Goal: Task Accomplishment & Management: Manage account settings

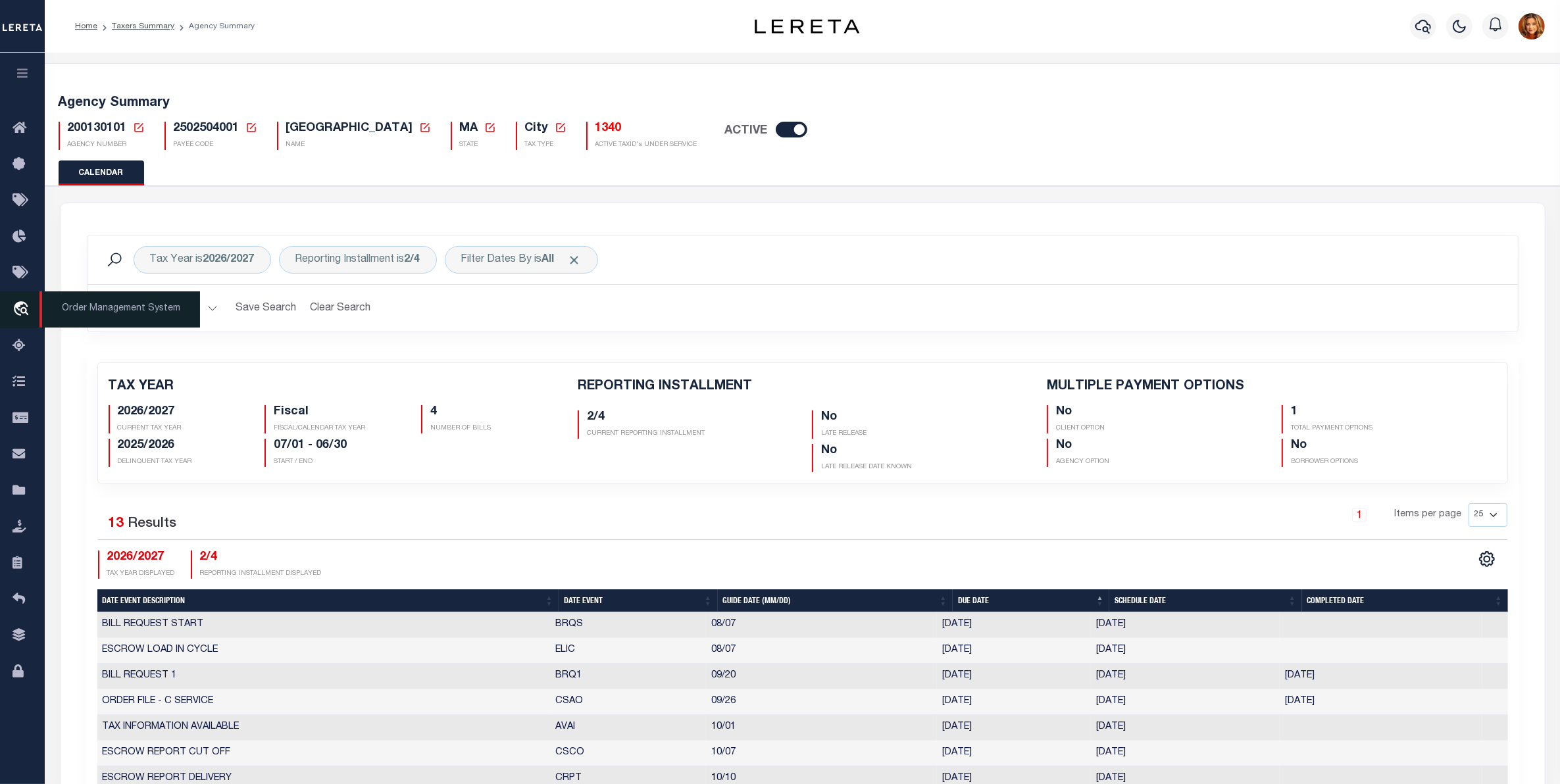
click at [28, 307] on icon "travel_explore" at bounding box center [23, 309] width 21 height 17
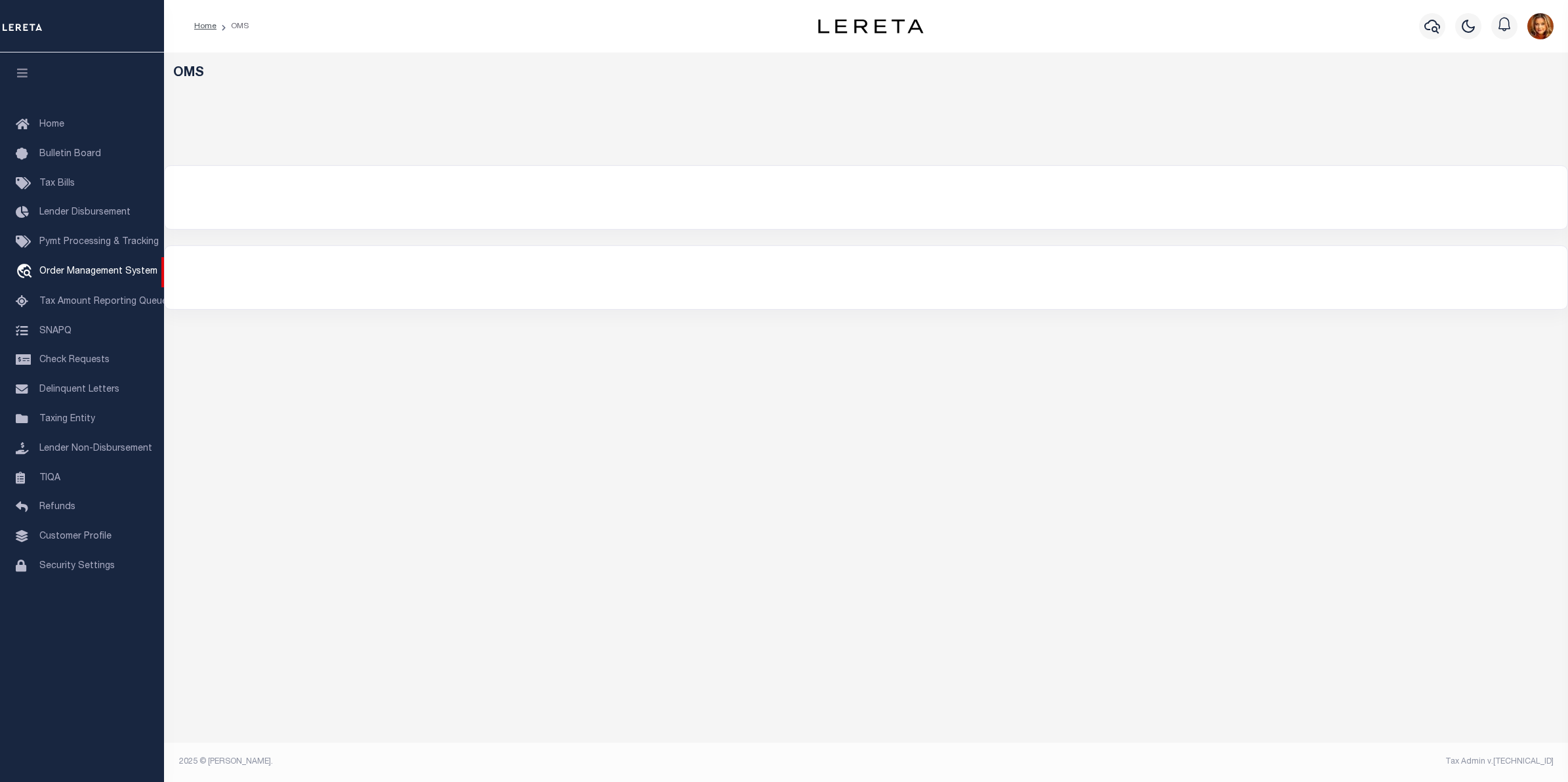
select select "200"
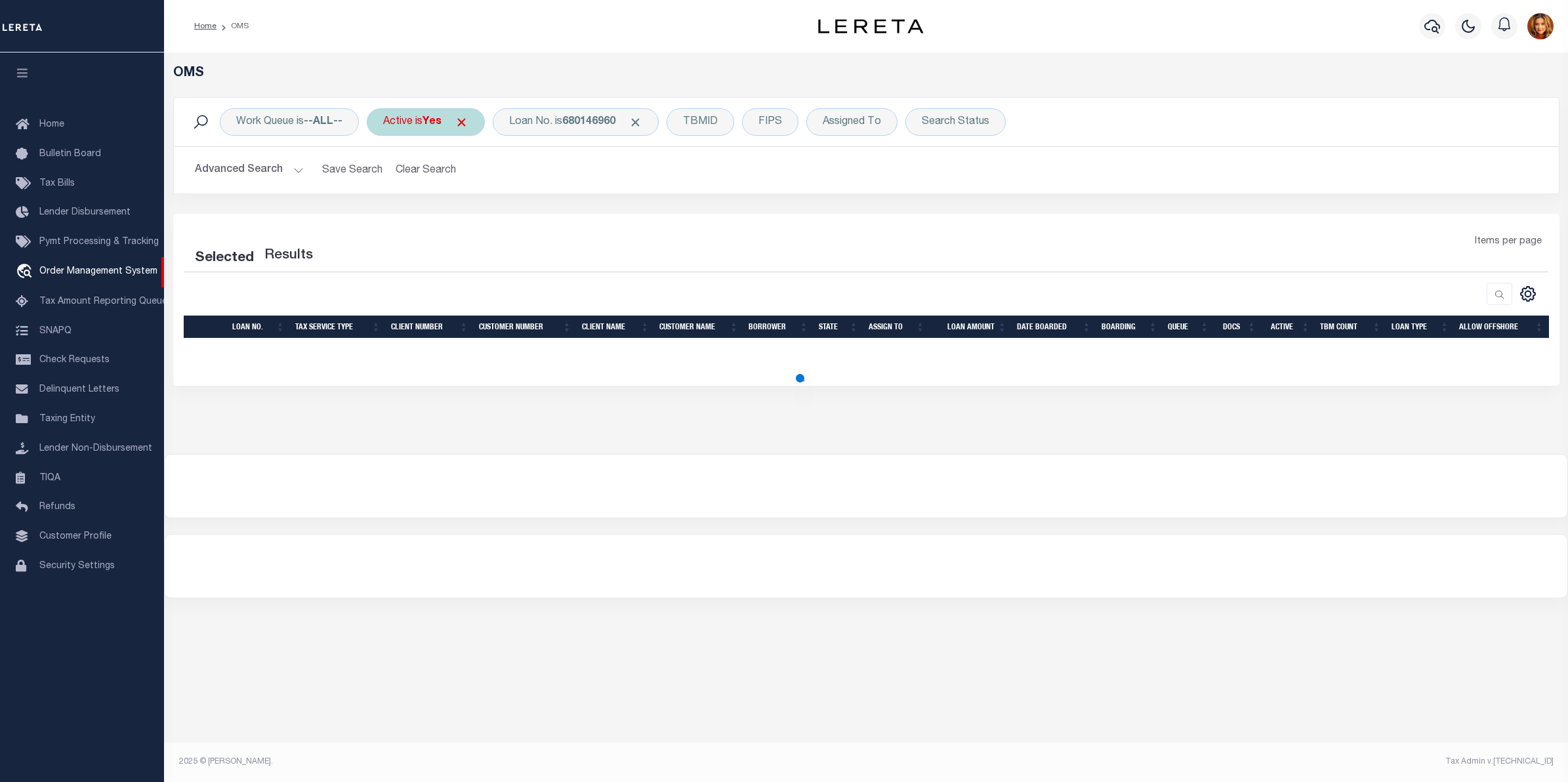
select select "200"
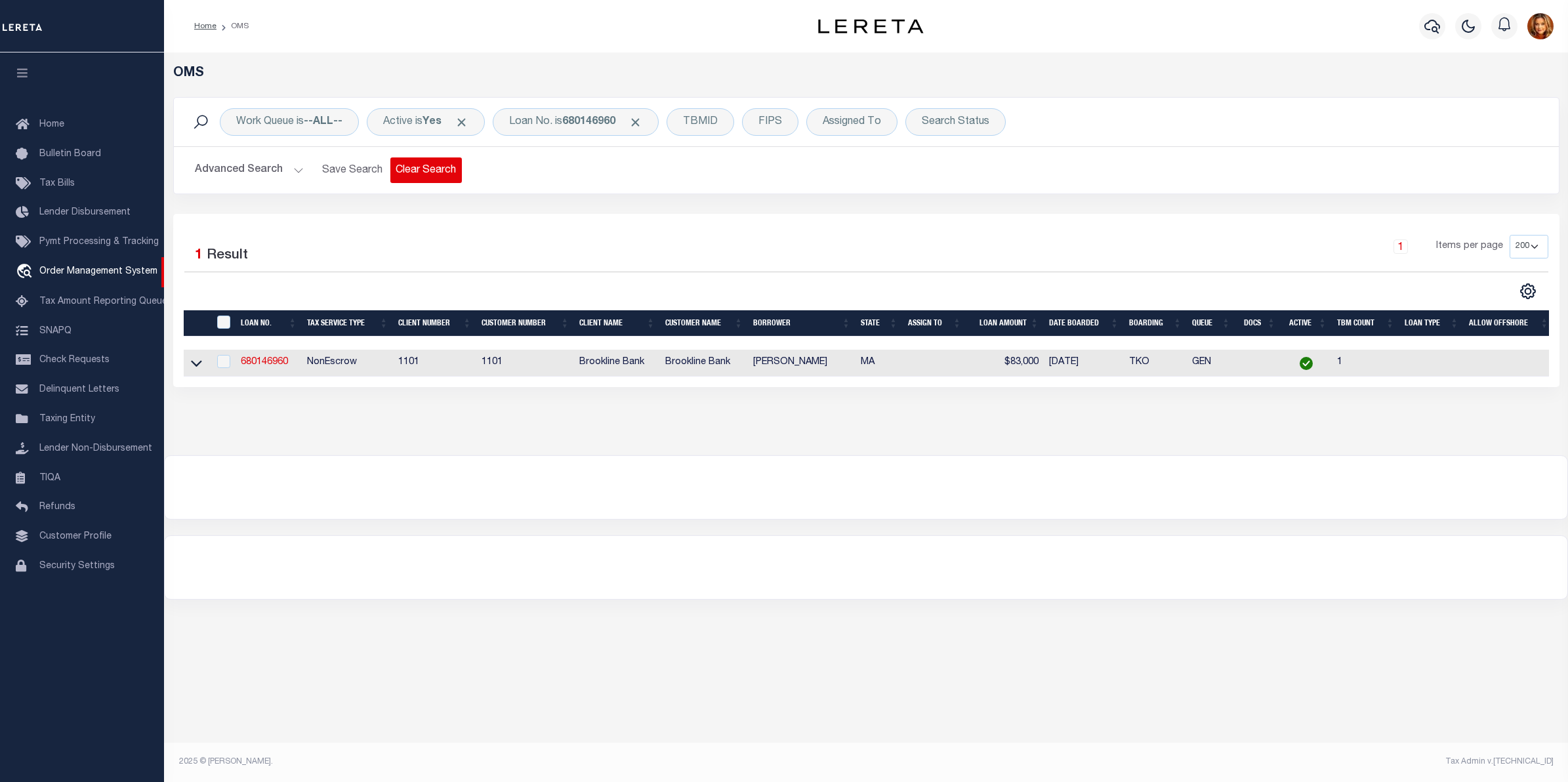
click at [413, 172] on button "Clear Search" at bounding box center [426, 170] width 72 height 25
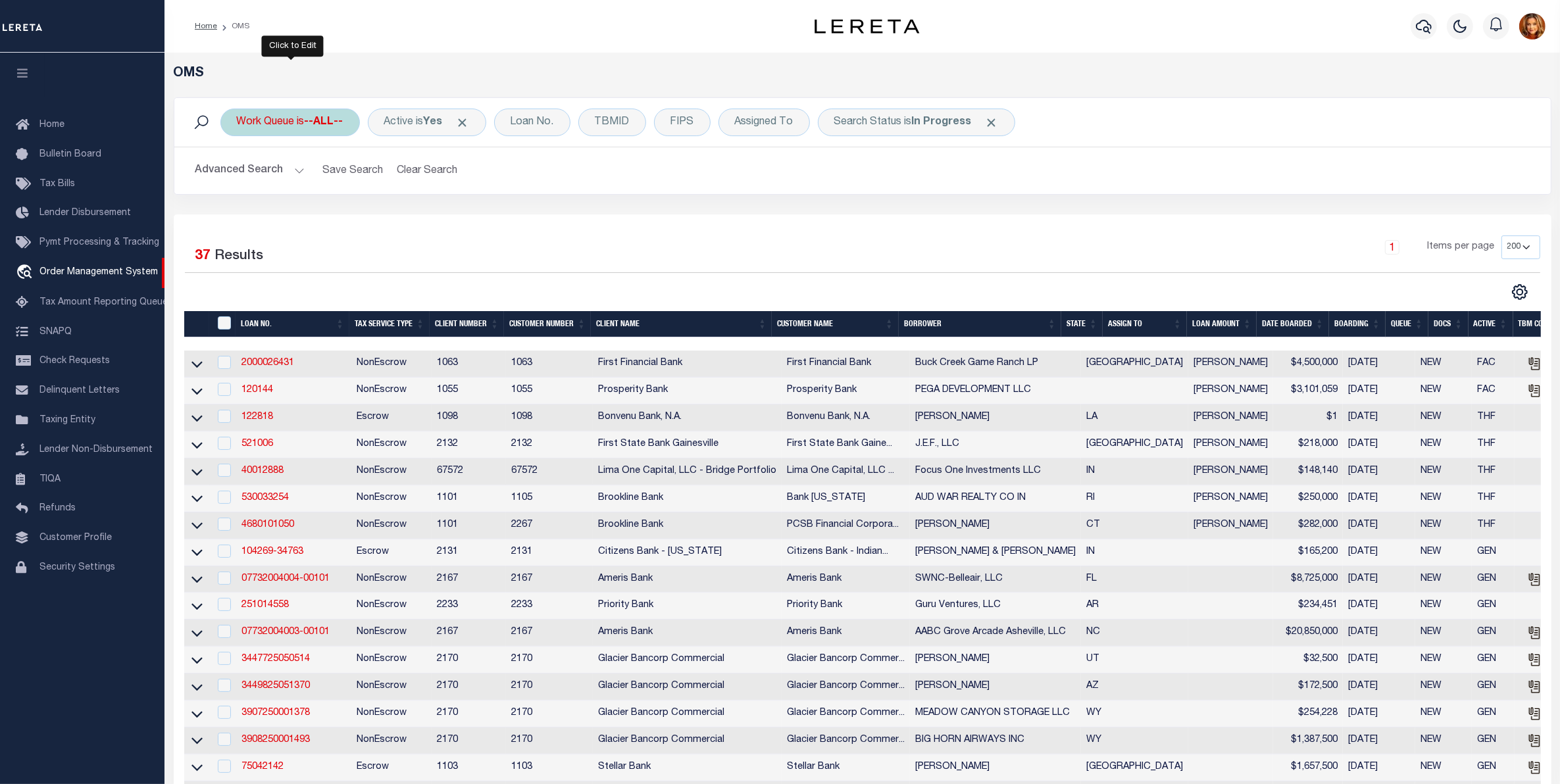
click at [299, 120] on div "Work Queue is --ALL--" at bounding box center [289, 122] width 139 height 28
click at [260, 188] on select "--ALL-- factRSystems General ThoughtFocus" at bounding box center [334, 186] width 194 height 25
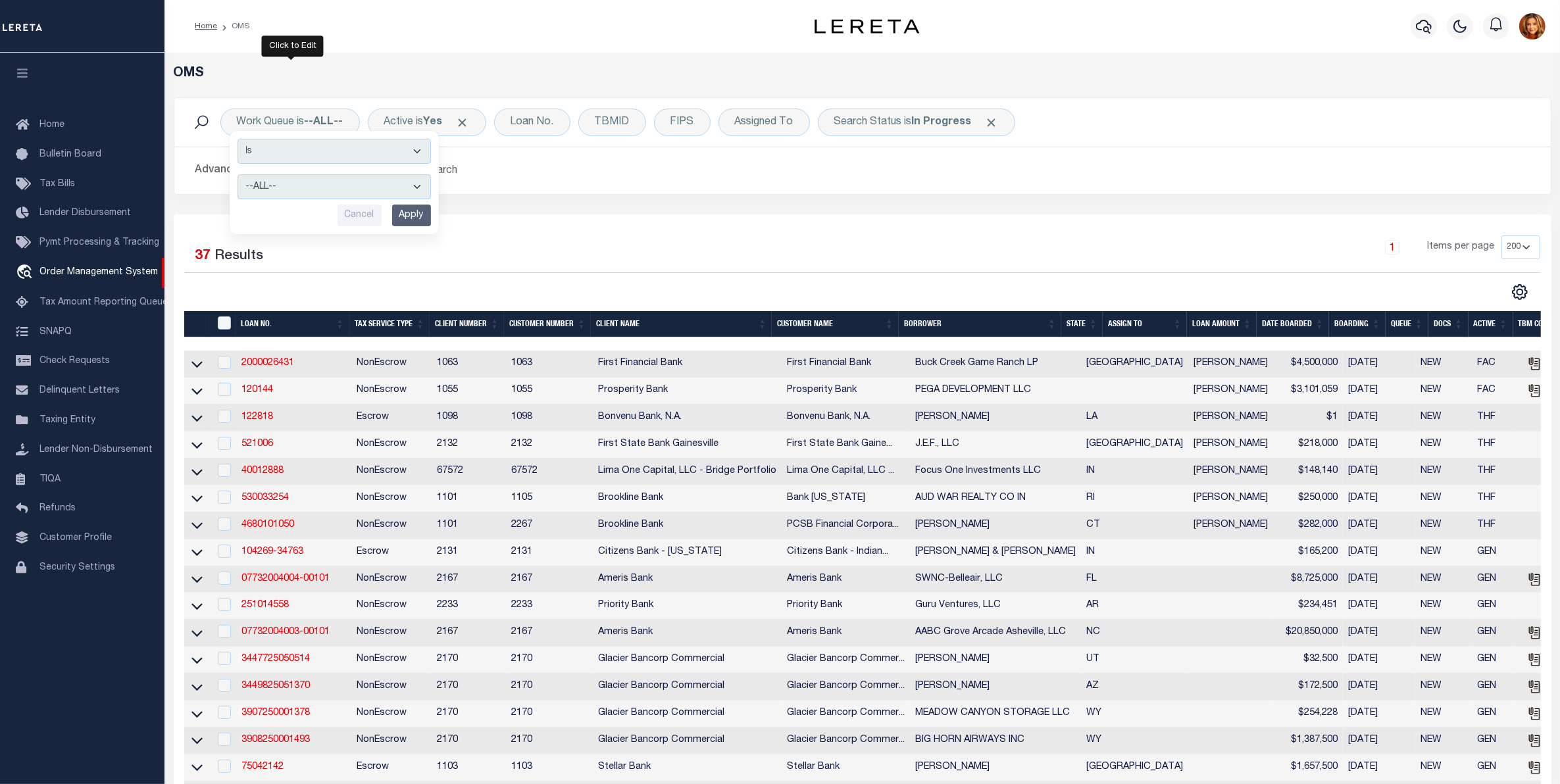
select select "THF"
click at [238, 175] on select "--ALL-- factRSystems General ThoughtFocus" at bounding box center [334, 186] width 194 height 25
click at [421, 208] on input "Apply" at bounding box center [411, 215] width 39 height 22
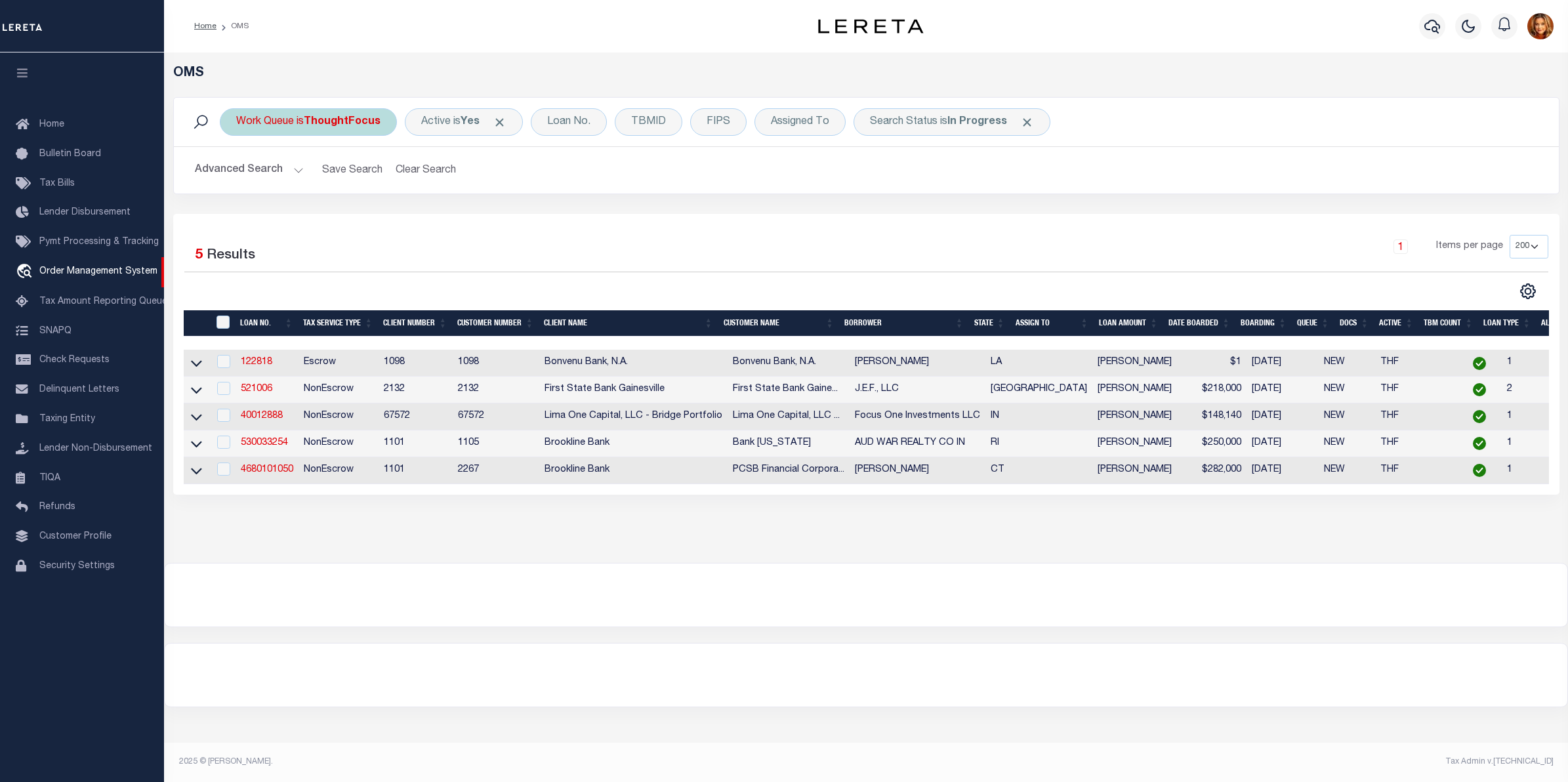
click at [343, 120] on b "ThoughtFocus" at bounding box center [342, 122] width 77 height 10
click at [279, 189] on select "--ALL-- factRSystems General ThoughtFocus" at bounding box center [333, 186] width 193 height 25
select select "FAC"
click at [237, 175] on select "--ALL-- factRSystems General ThoughtFocus" at bounding box center [333, 186] width 193 height 25
click at [409, 222] on input "Apply" at bounding box center [410, 215] width 39 height 21
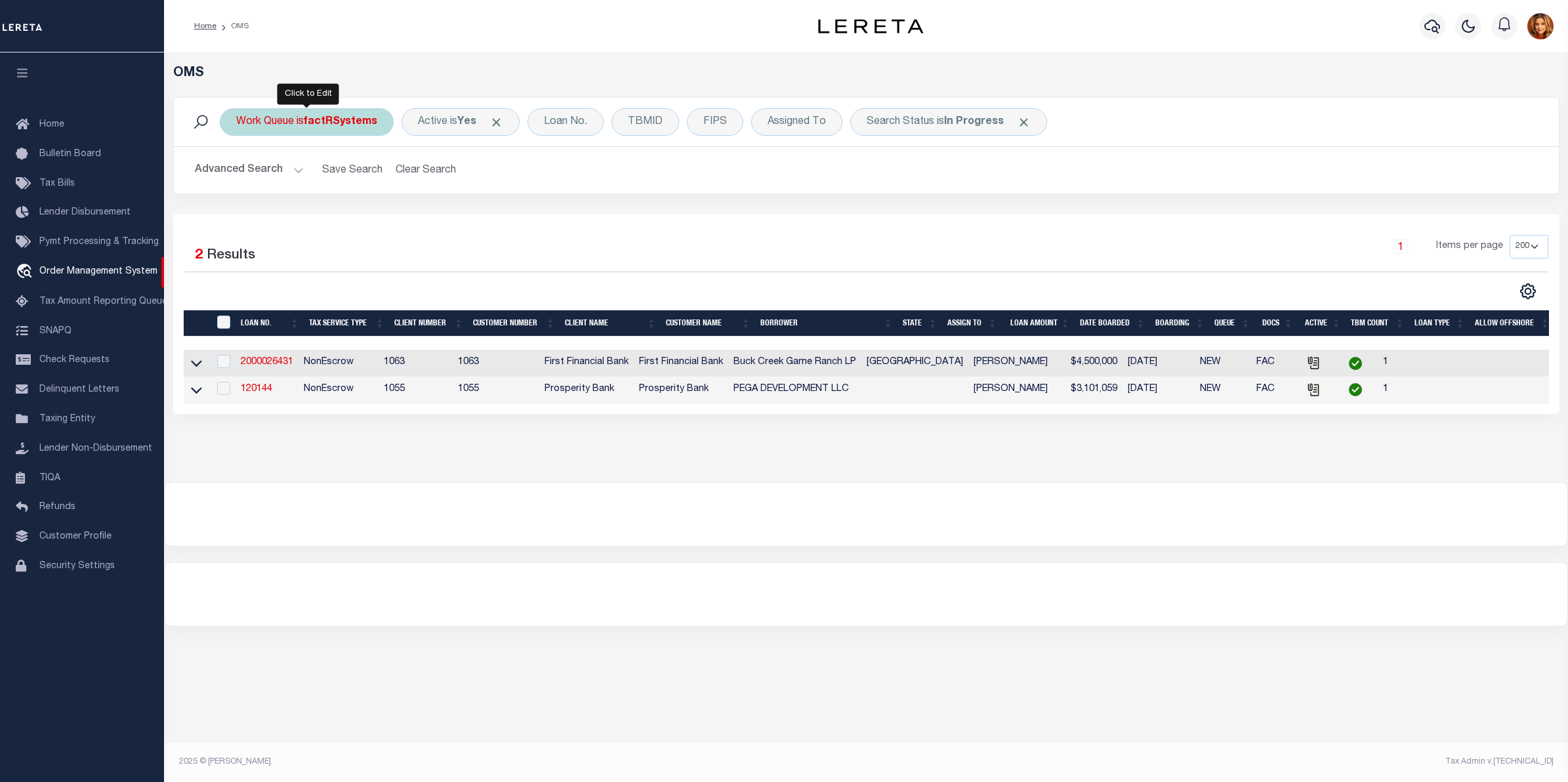
click at [318, 118] on b "factRSystems" at bounding box center [340, 122] width 73 height 10
click at [282, 184] on select "--ALL-- factRSystems General ThoughtFocus" at bounding box center [333, 186] width 193 height 25
select select "GEN"
click at [237, 175] on select "--ALL-- factRSystems General ThoughtFocus" at bounding box center [333, 186] width 193 height 25
click at [400, 208] on input "Apply" at bounding box center [410, 215] width 39 height 21
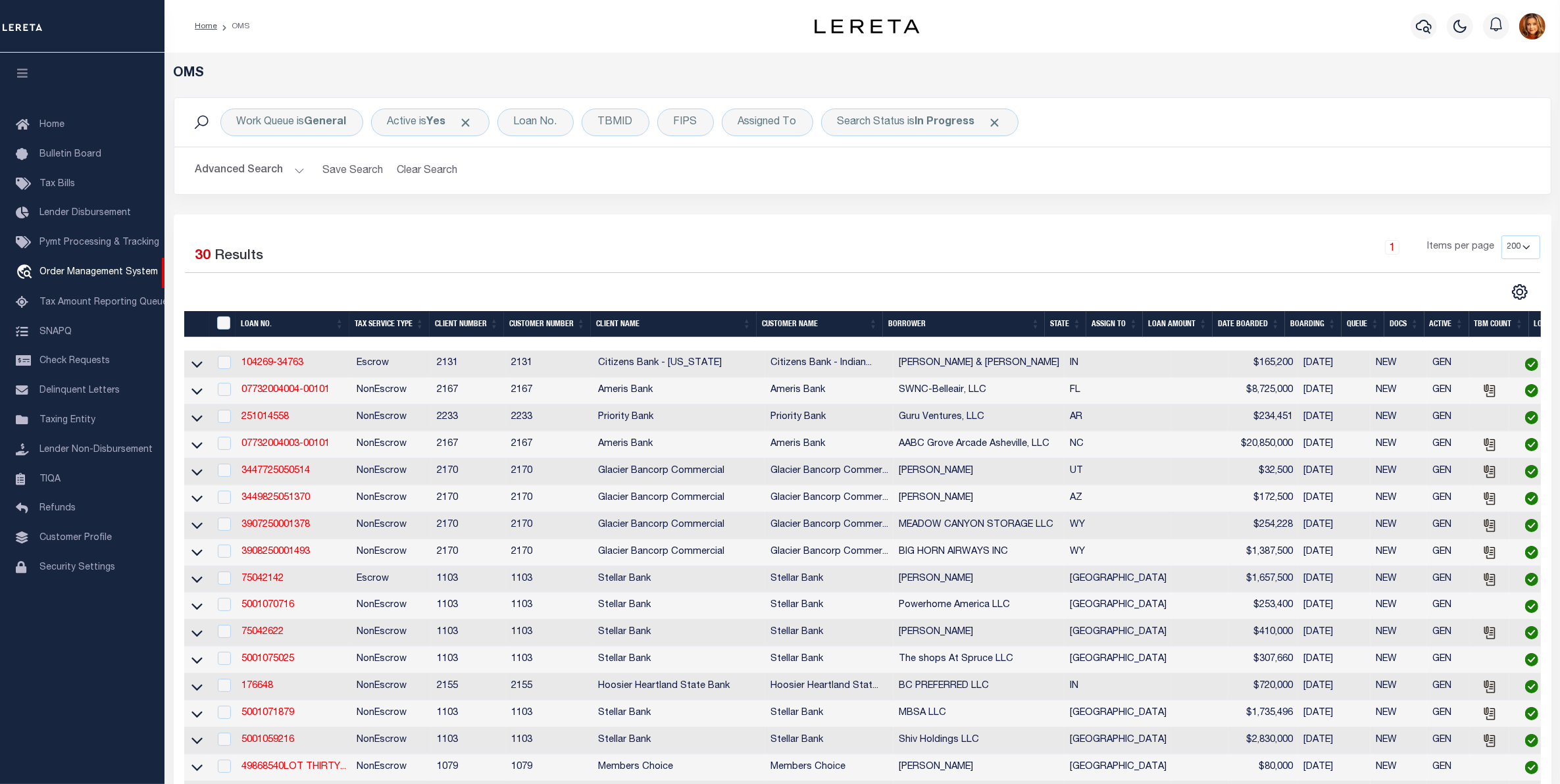
click at [231, 318] on div "" at bounding box center [225, 323] width 22 height 14
click at [221, 319] on input "" at bounding box center [223, 323] width 14 height 14
checkbox input "true"
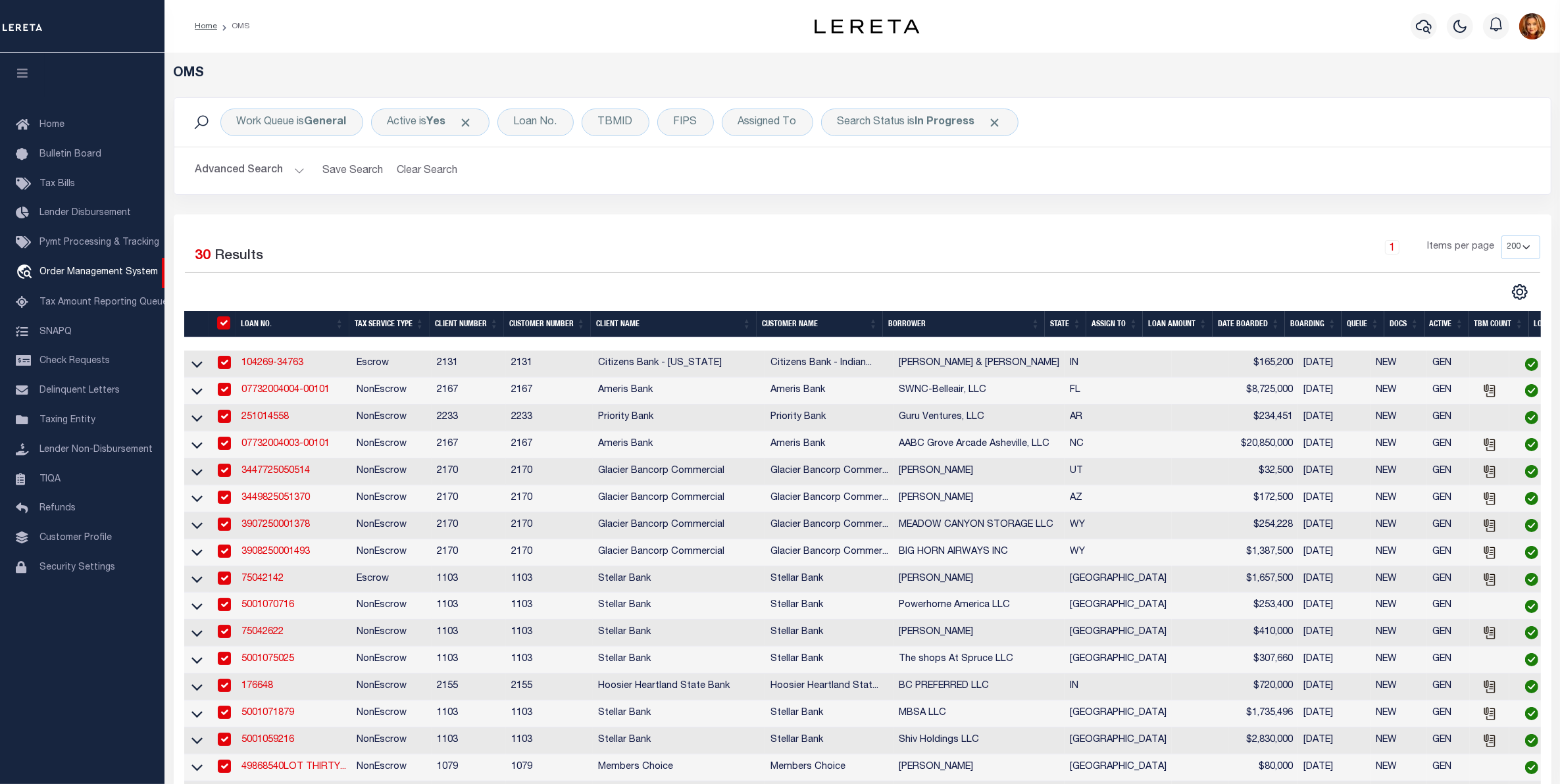
checkbox input "true"
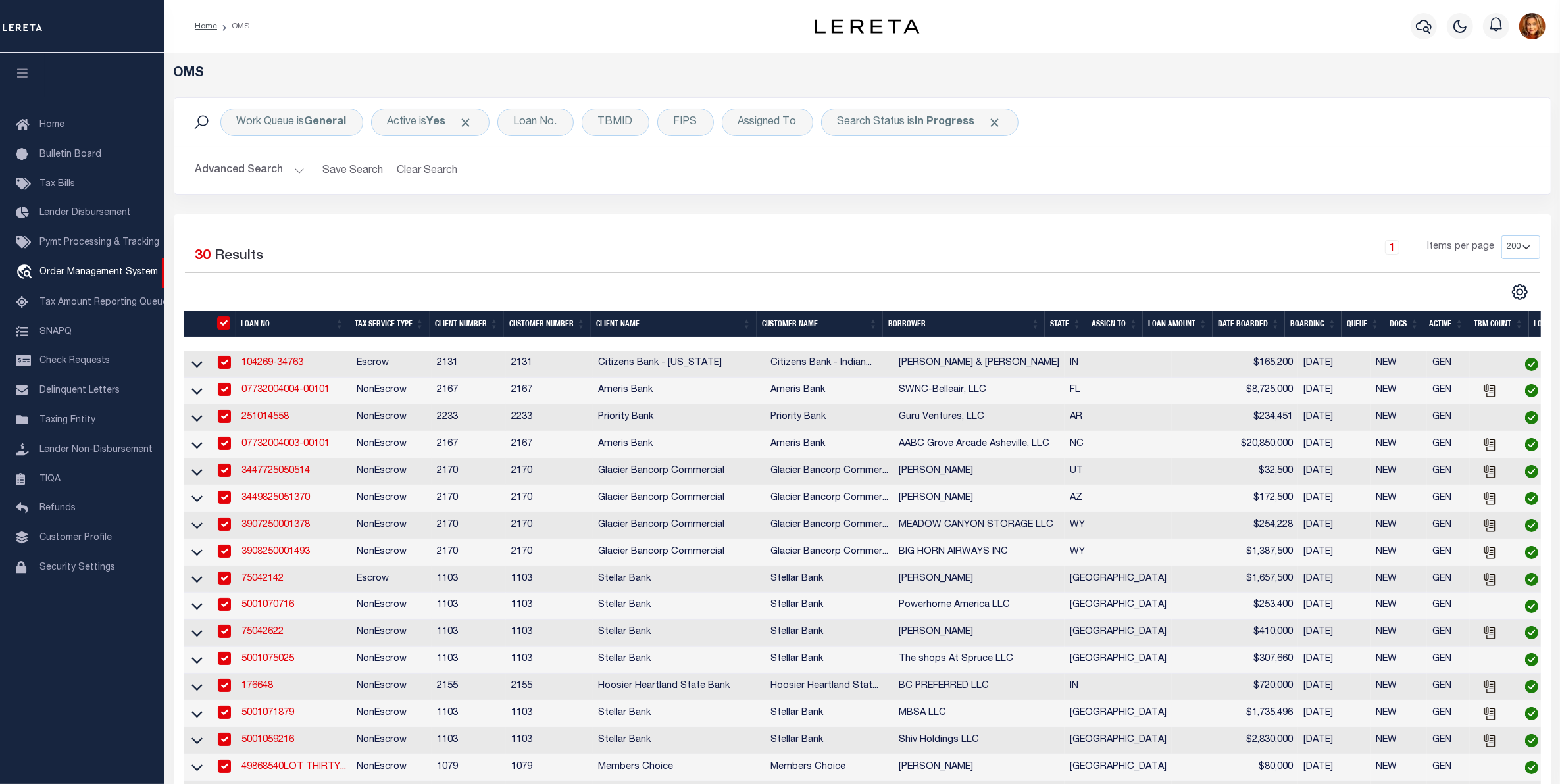
checkbox input "true"
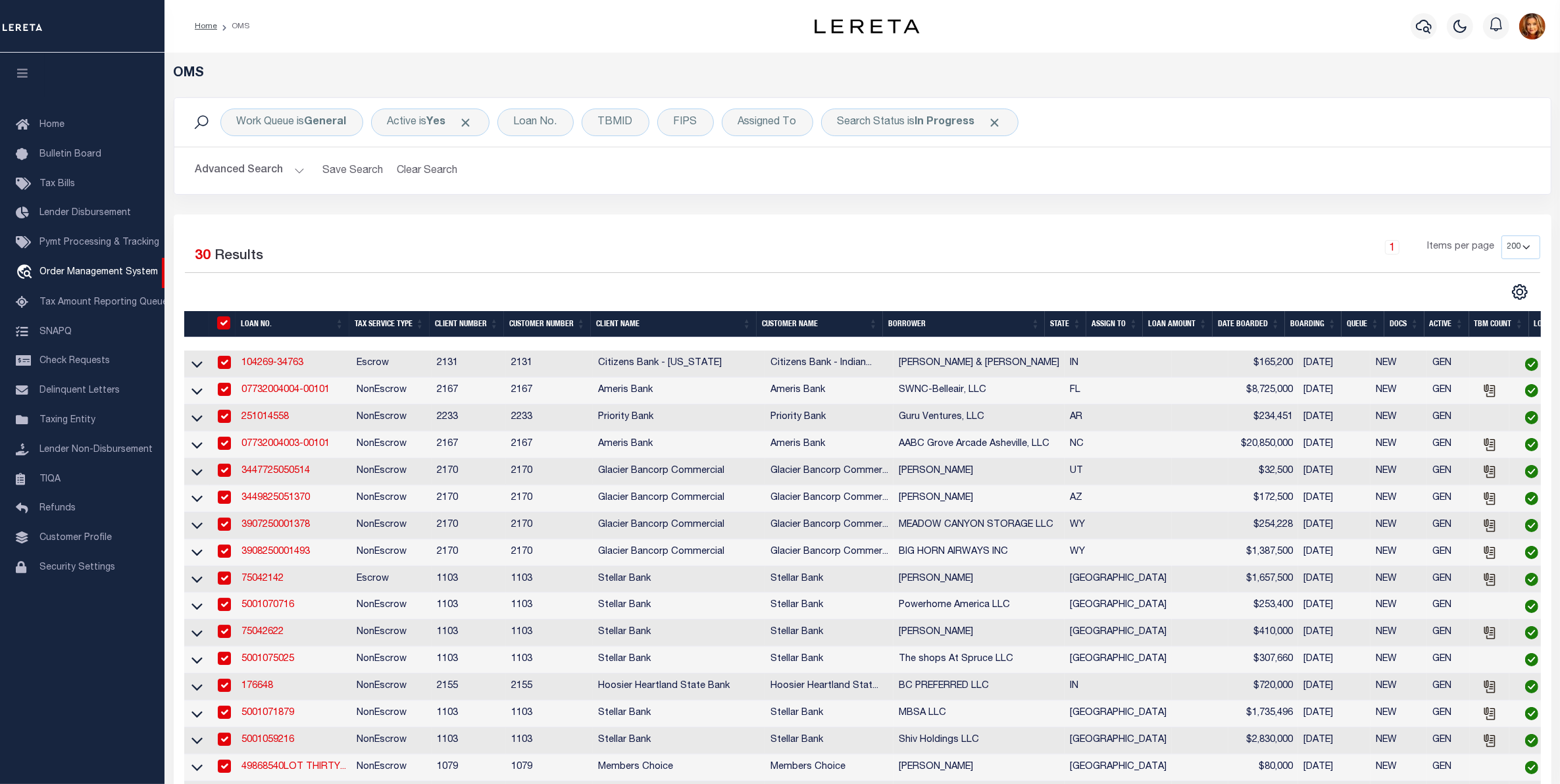
checkbox input "true"
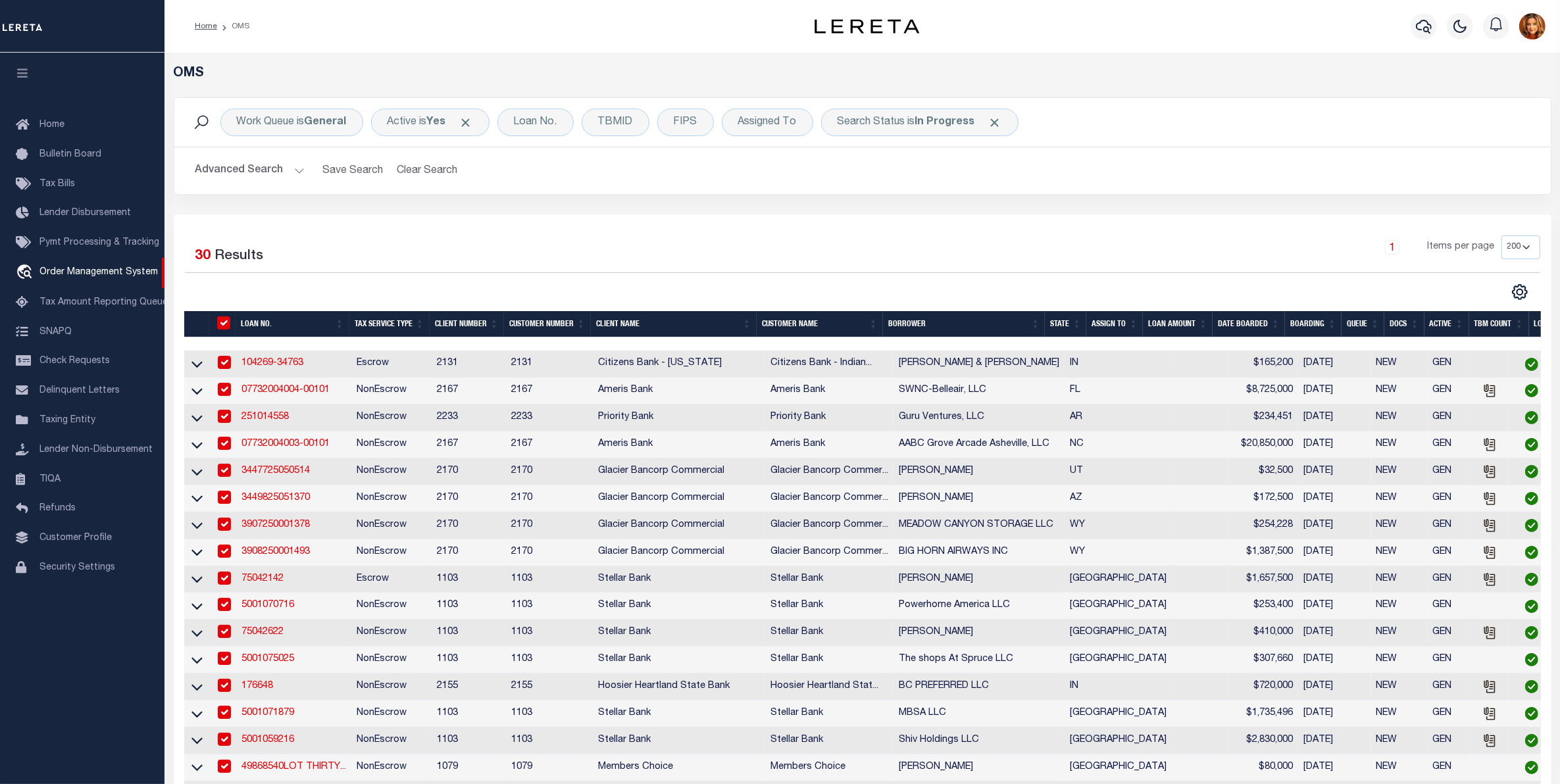
checkbox input "true"
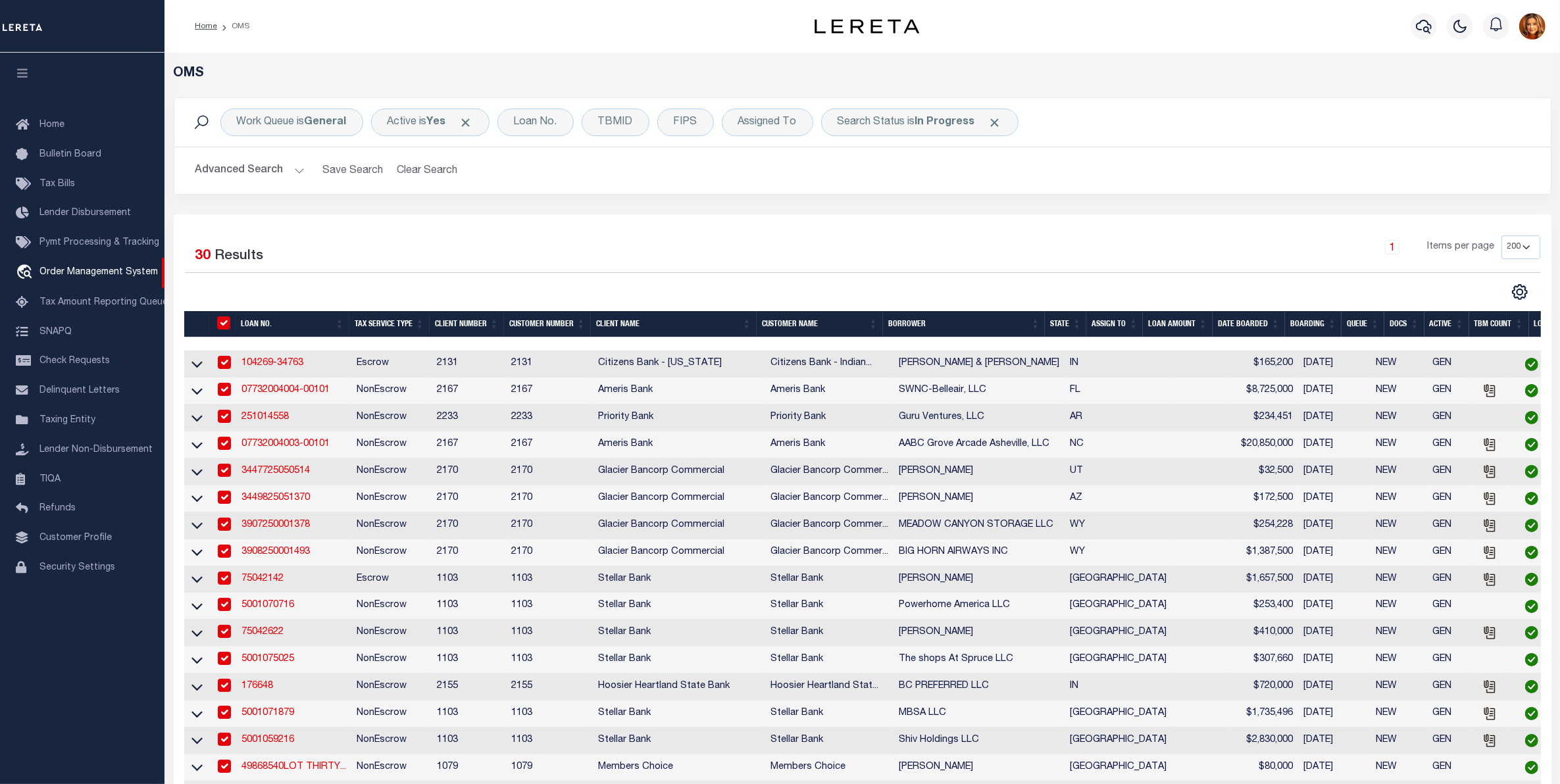
checkbox input "true"
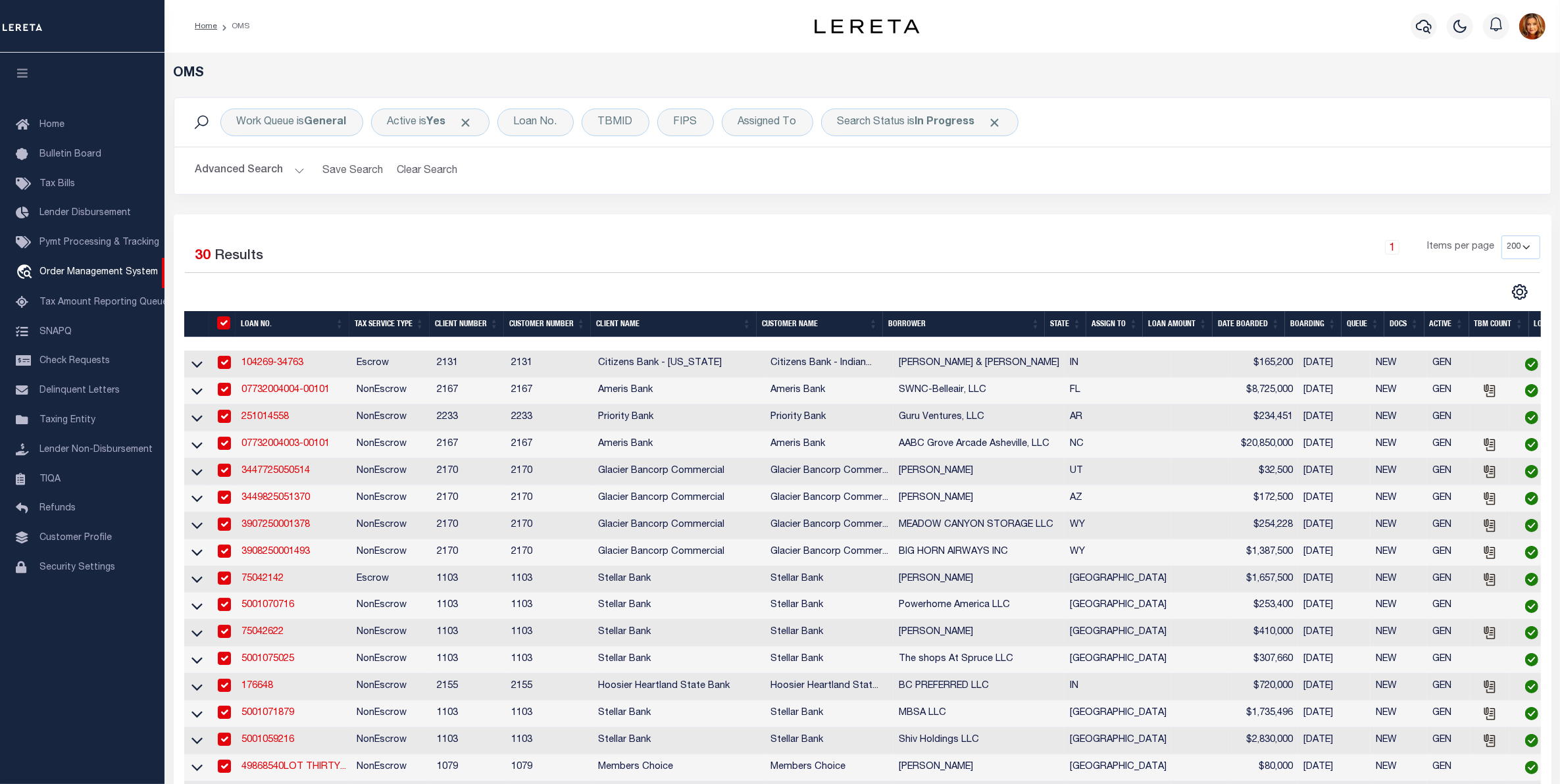
checkbox input "true"
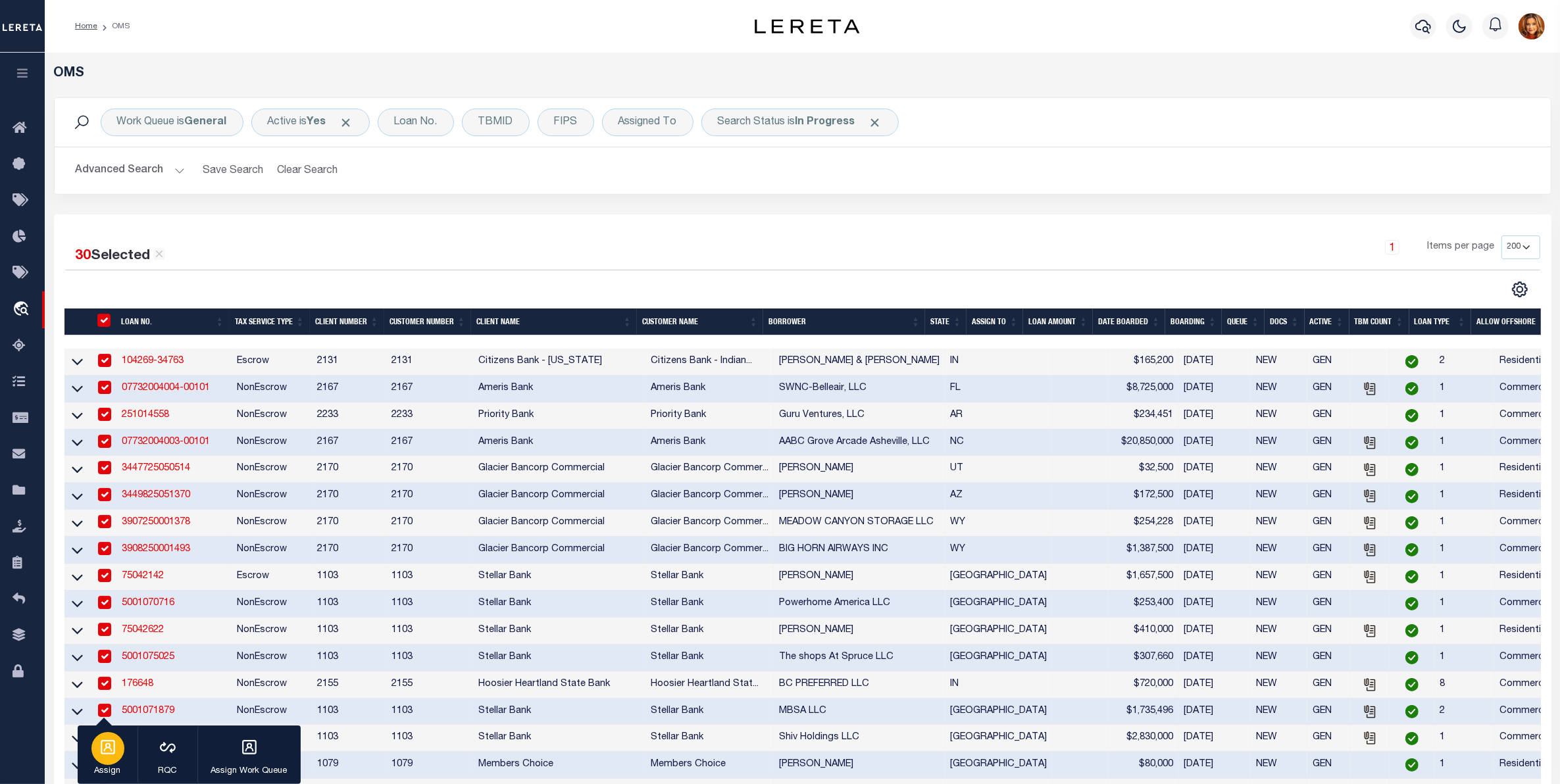
click at [100, 755] on icon "button" at bounding box center [108, 747] width 17 height 17
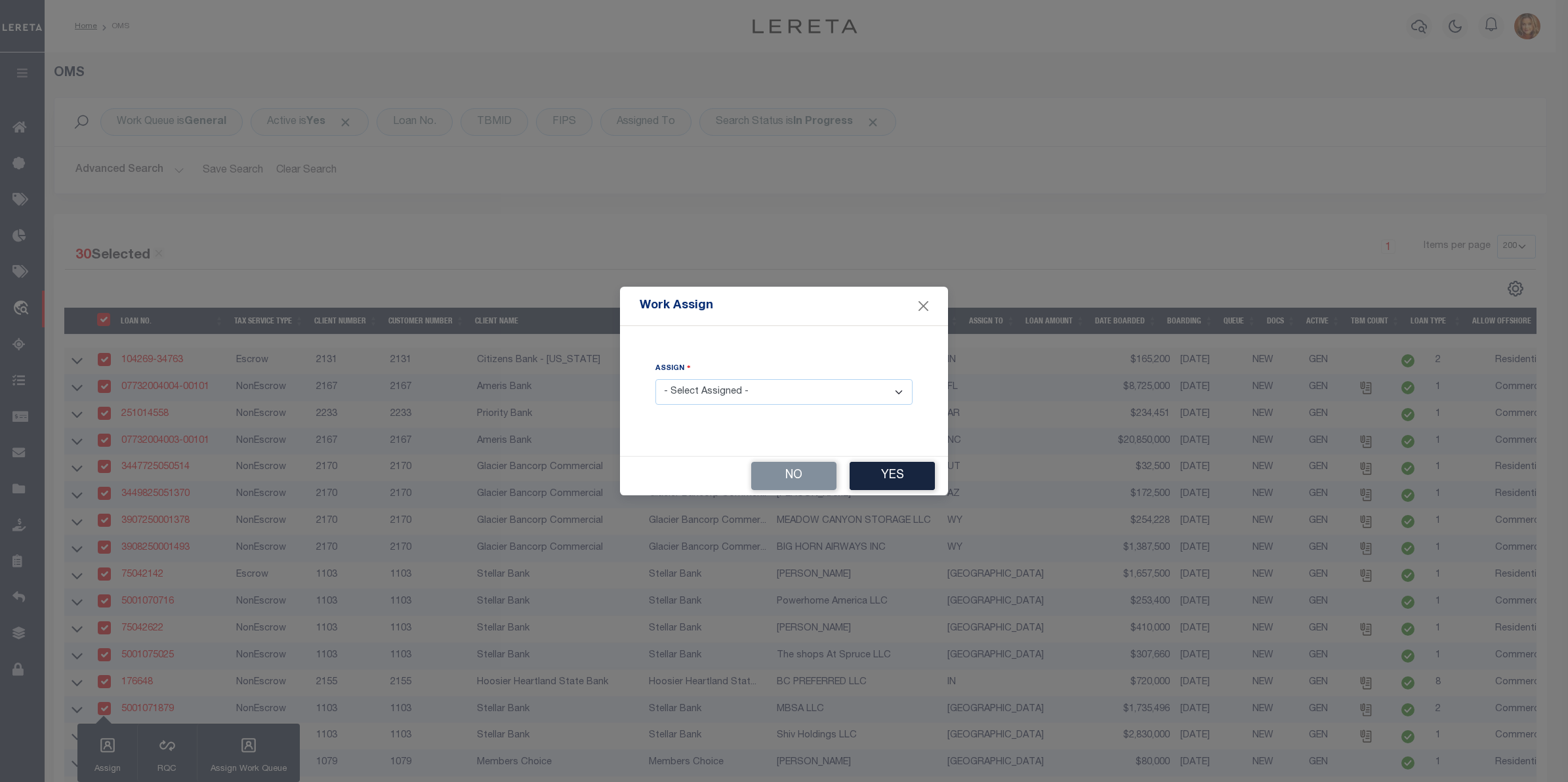
click at [735, 392] on select "- Select Assigned - --Unassigned-- Abdul Muzain Agustin Fernandez Ahmad Darwish…" at bounding box center [783, 392] width 257 height 25
select select "[PERSON_NAME]"
click at [655, 380] on select "- Select Assigned - --Unassigned-- Abdul Muzain Agustin Fernandez Ahmad Darwish…" at bounding box center [783, 392] width 257 height 25
click at [898, 473] on button "Yes" at bounding box center [892, 475] width 85 height 28
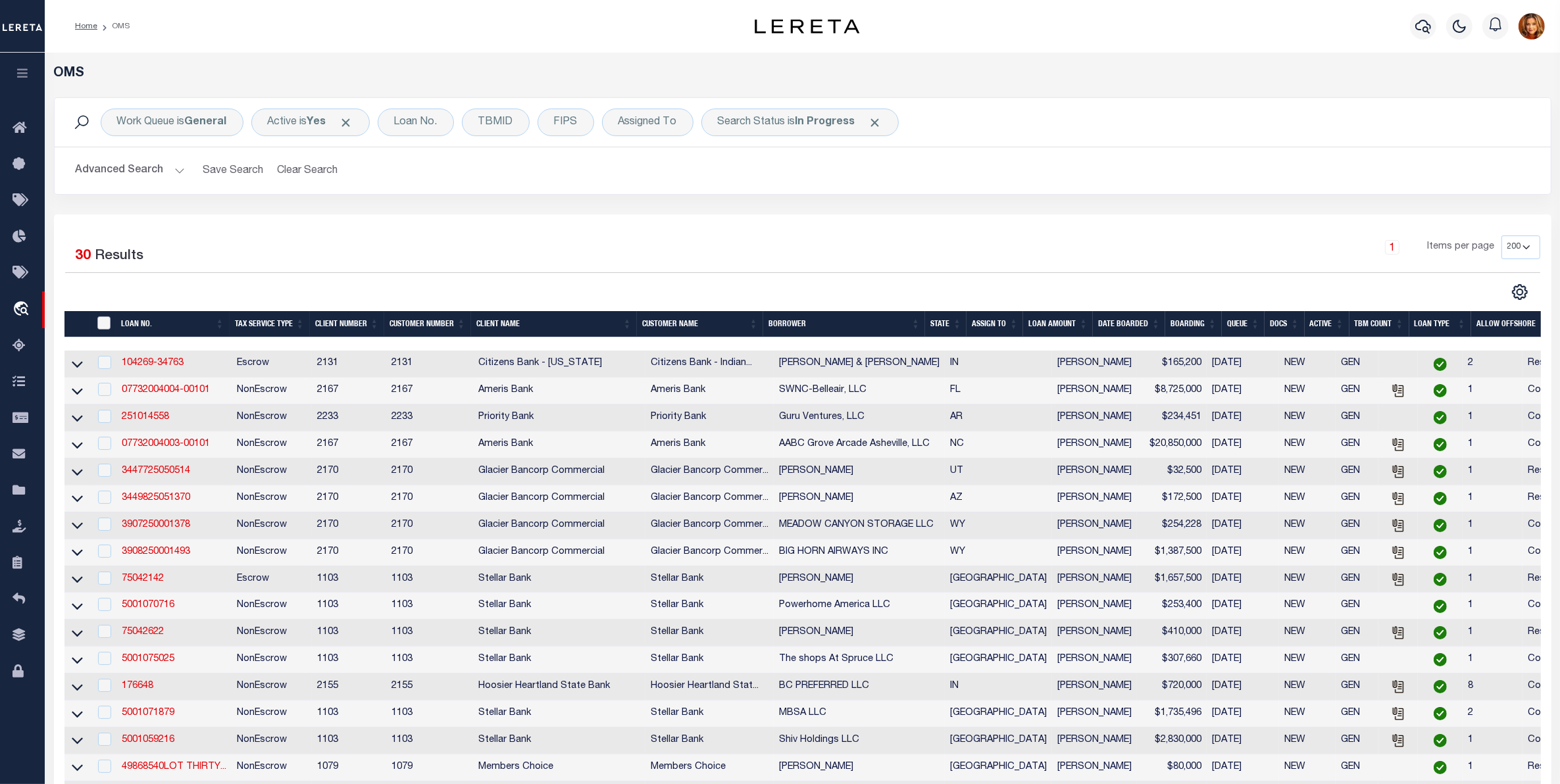
click at [104, 326] on input "" at bounding box center [104, 323] width 14 height 14
checkbox input "true"
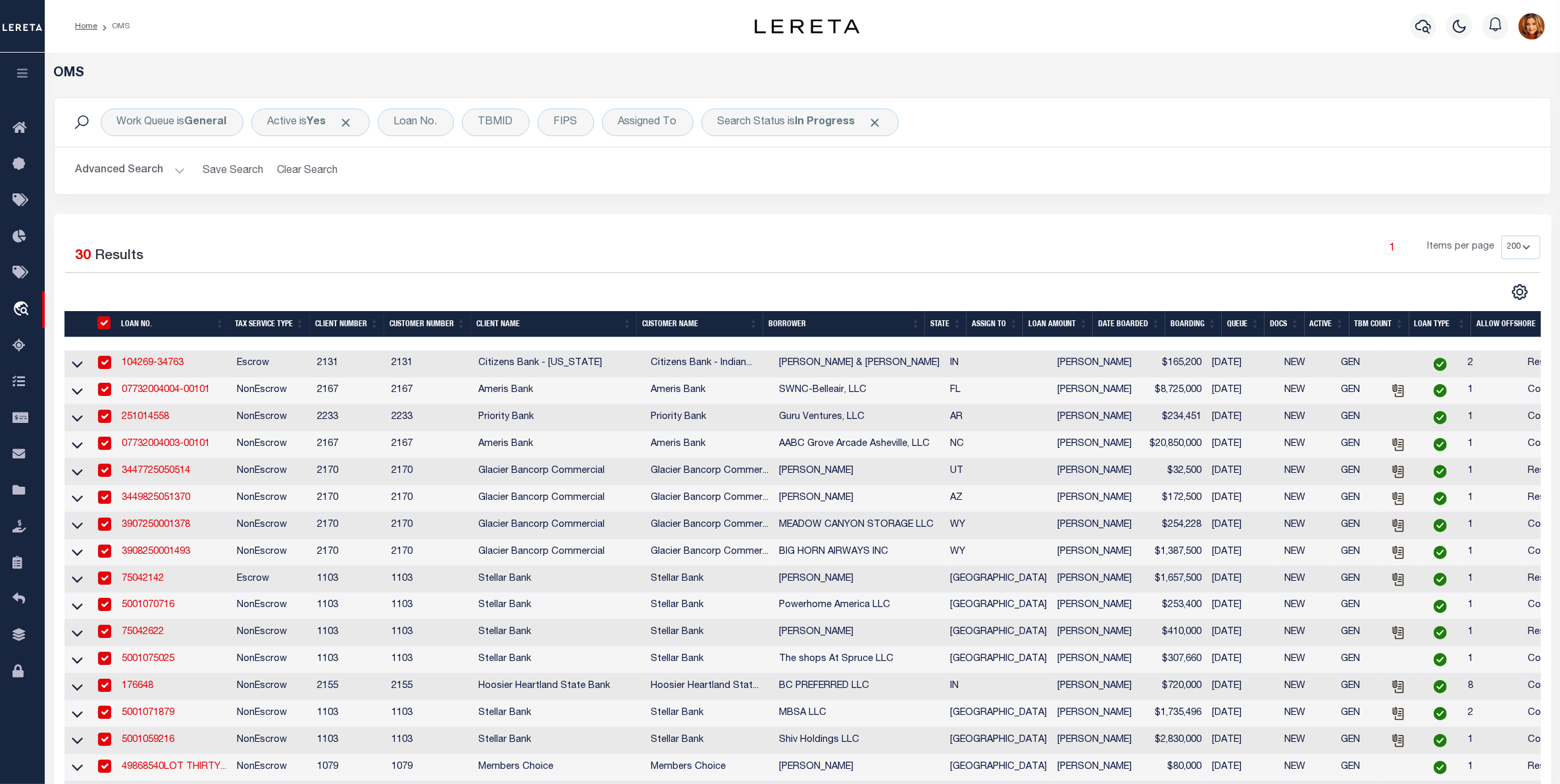
checkbox input "true"
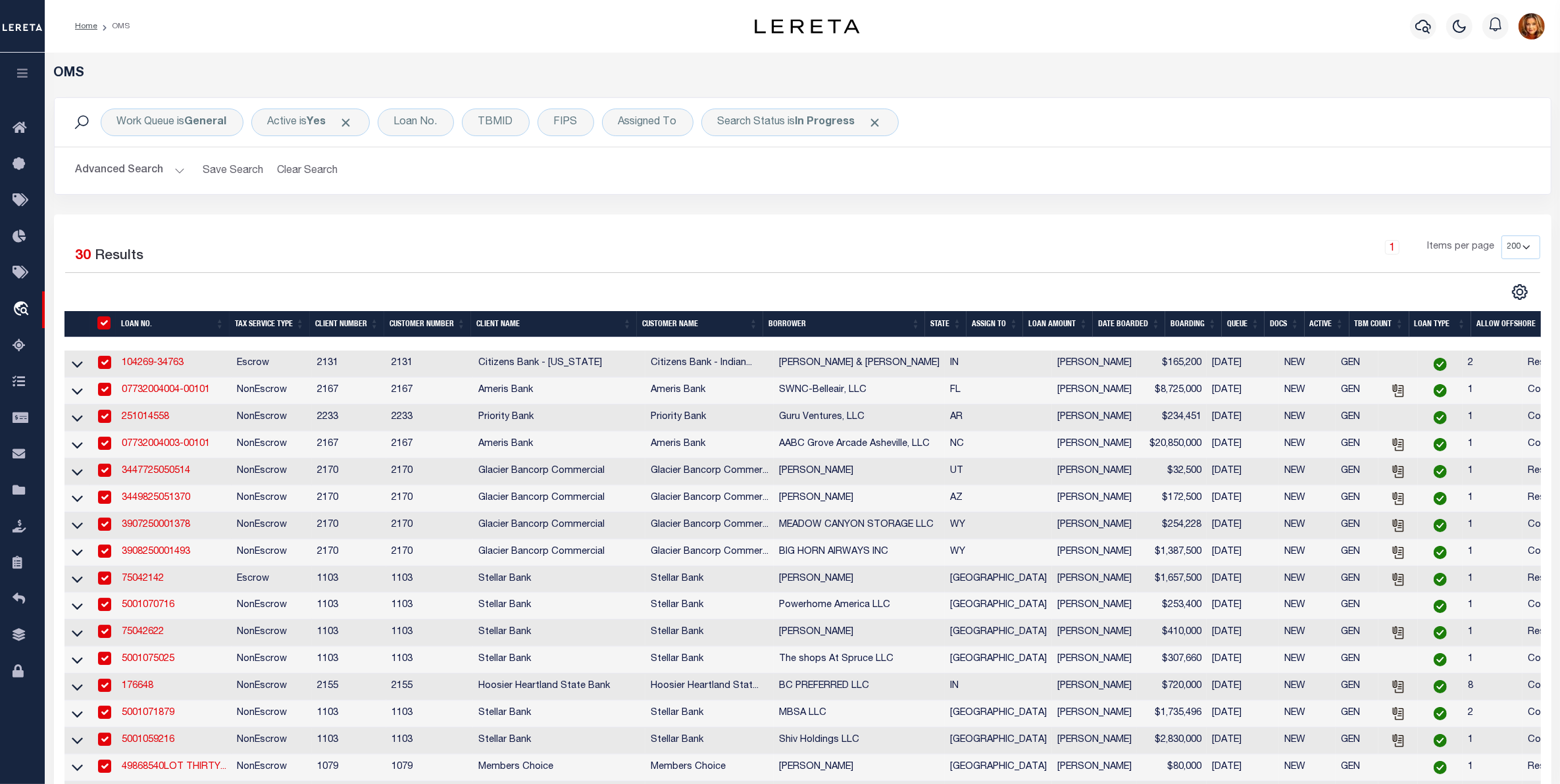
checkbox input "true"
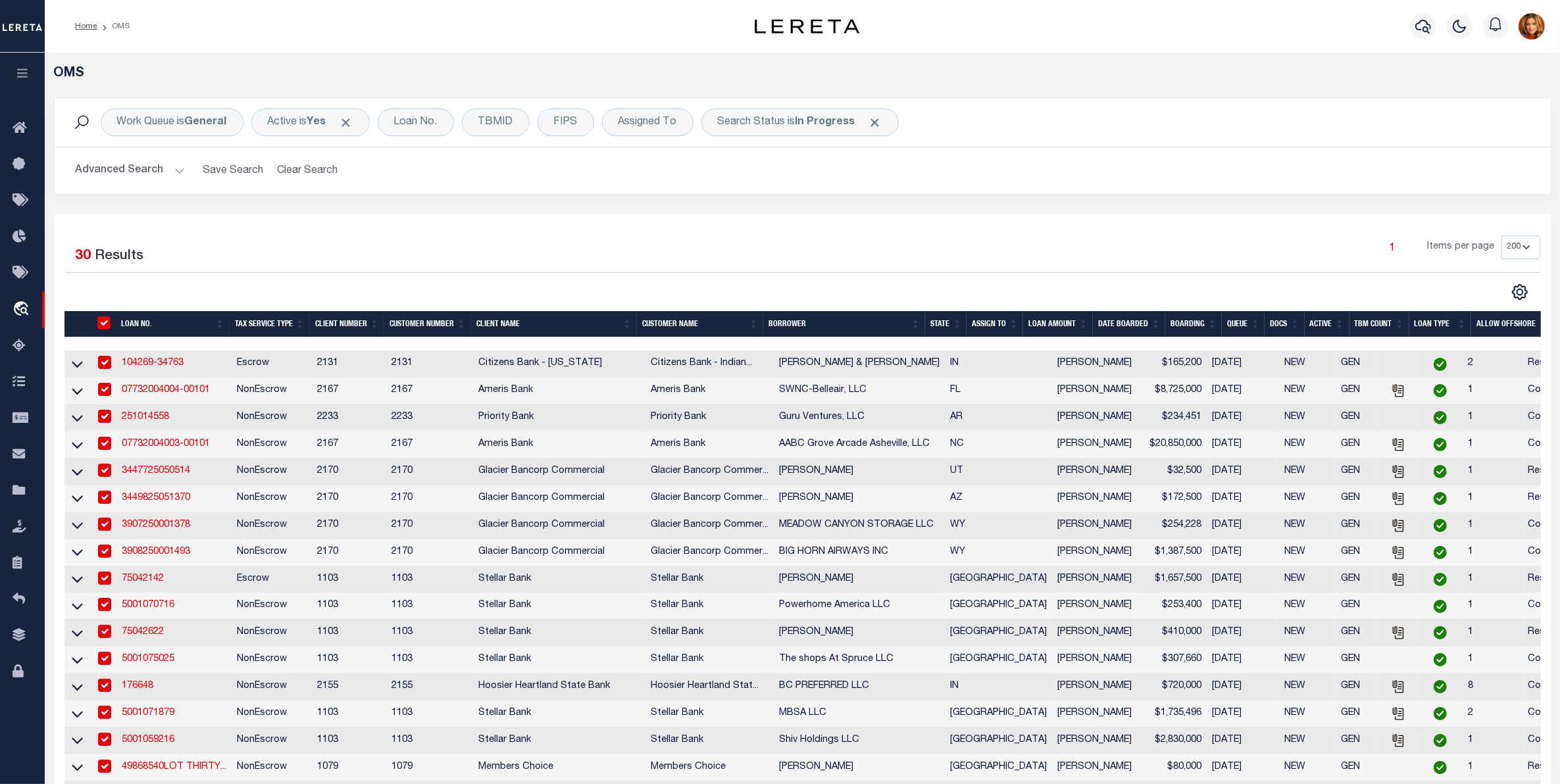
checkbox input "true"
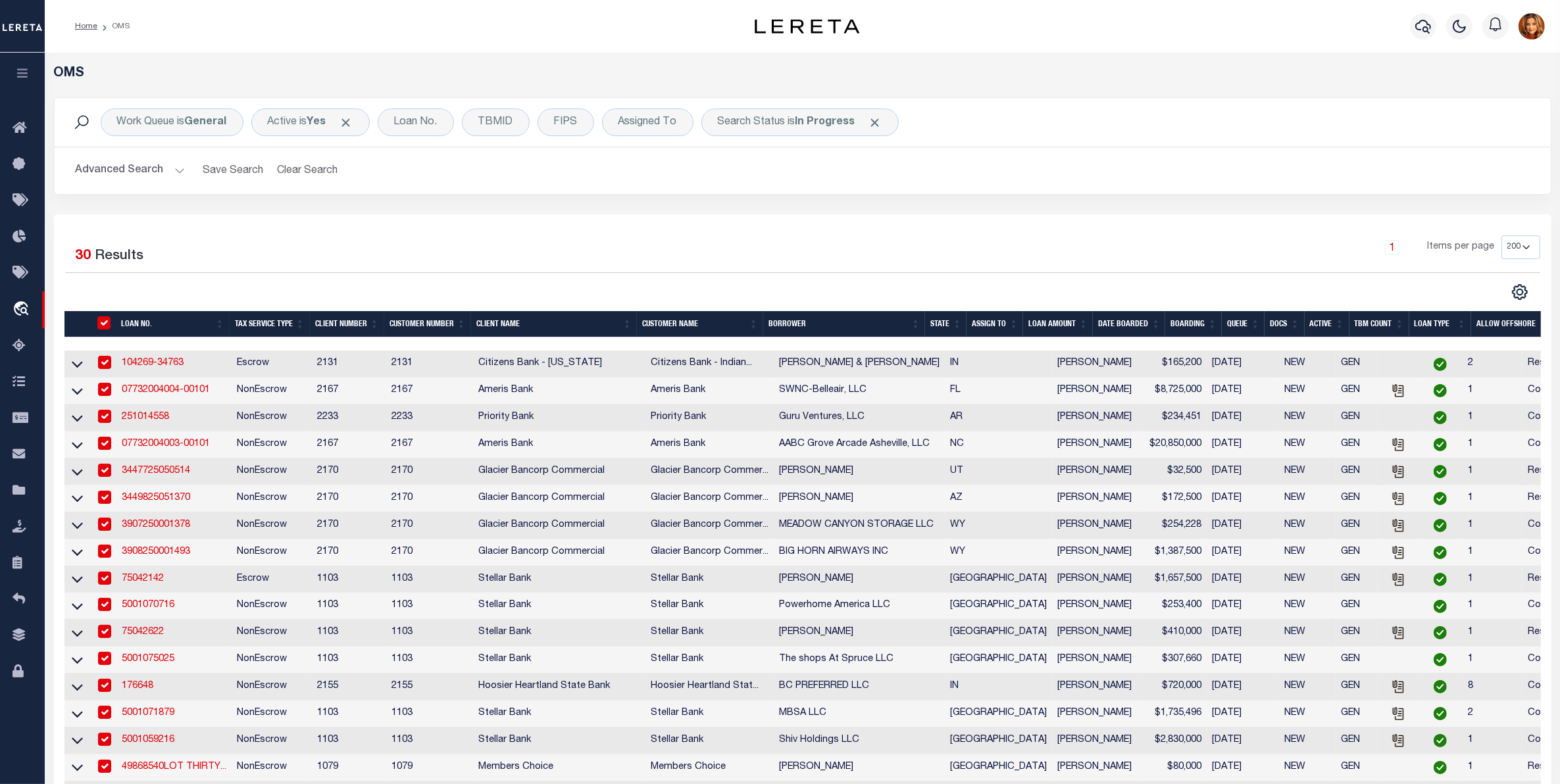
checkbox input "true"
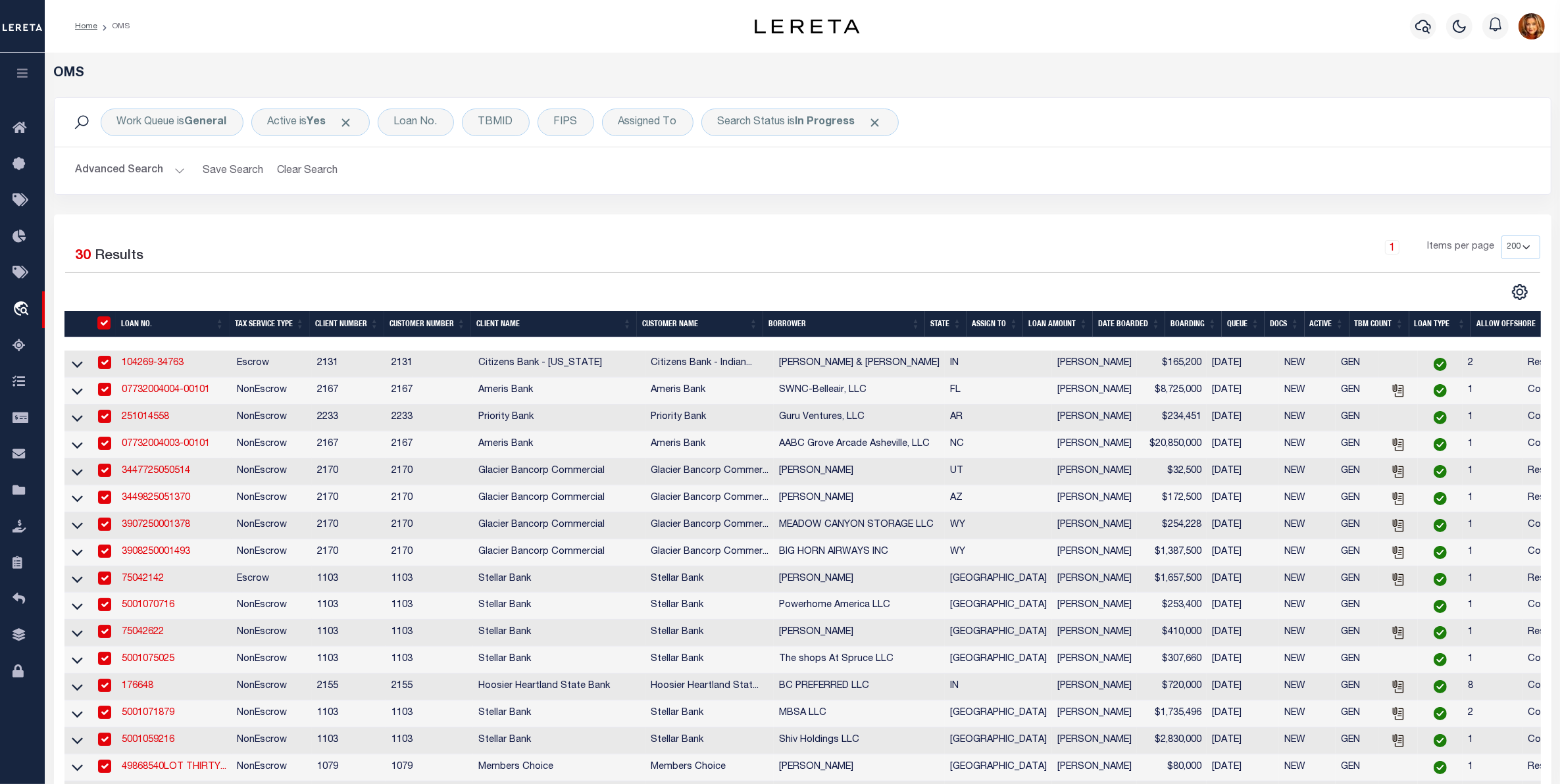
checkbox input "true"
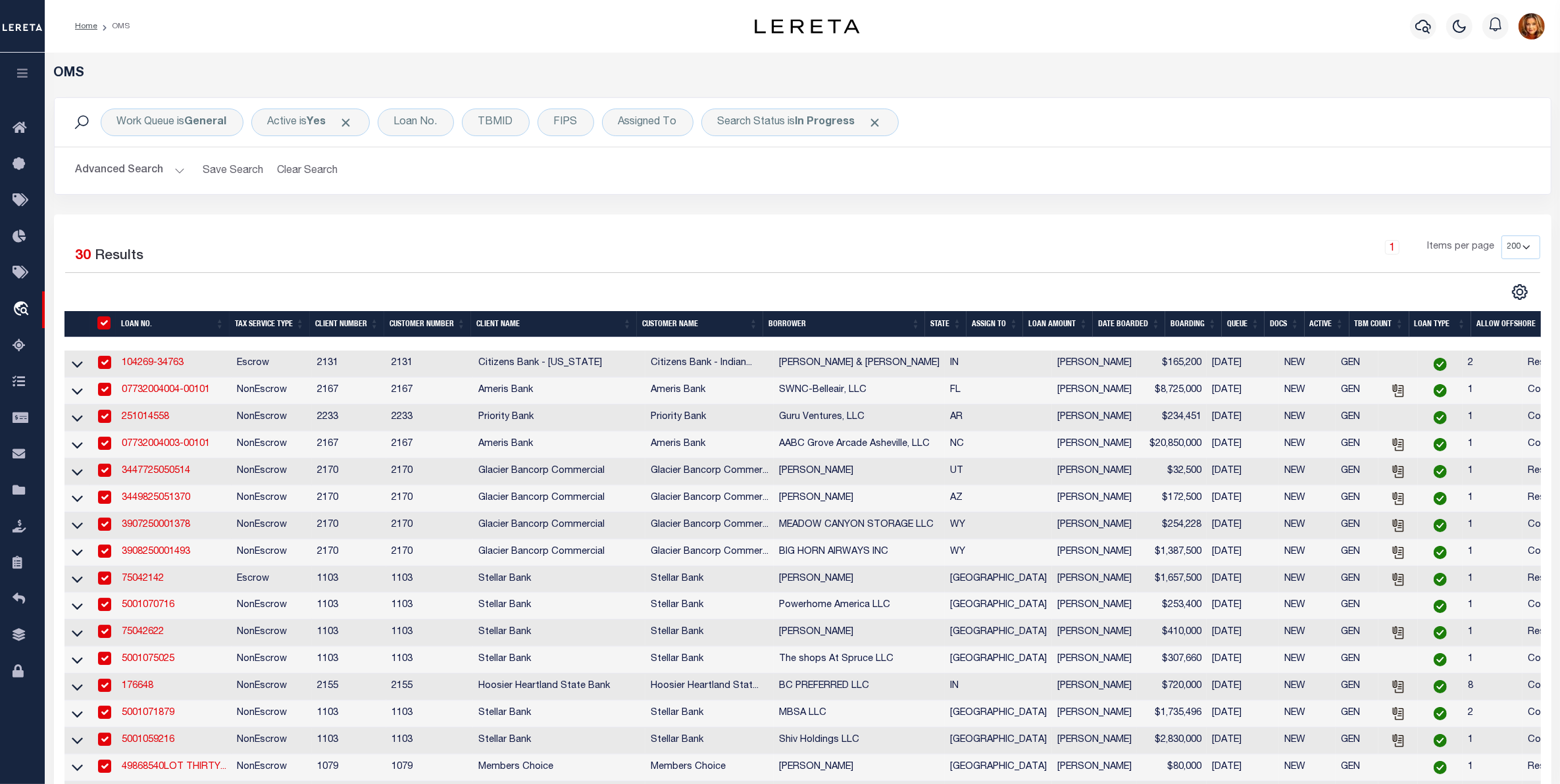
checkbox input "true"
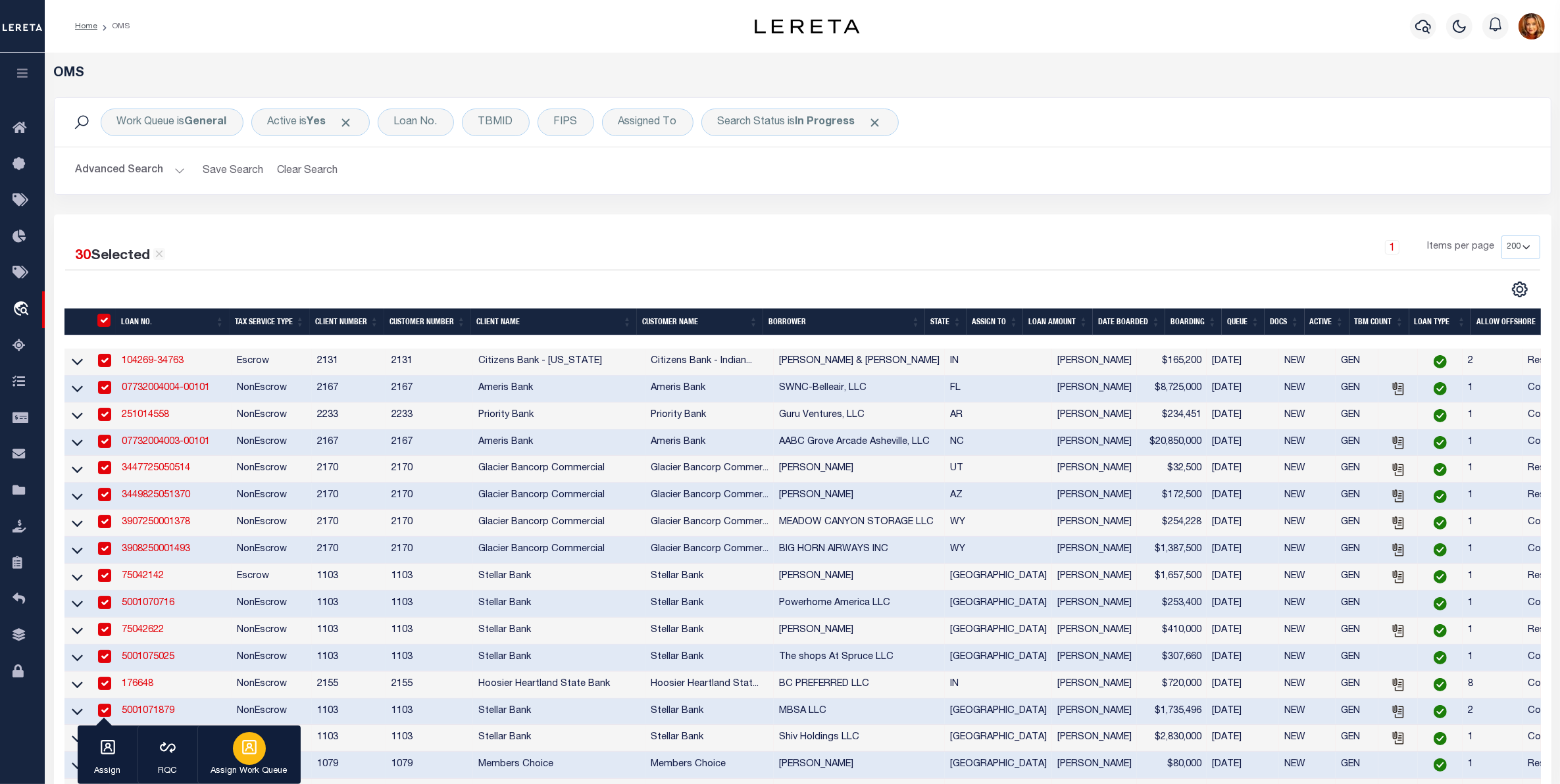
click at [254, 743] on icon "button" at bounding box center [249, 747] width 17 height 17
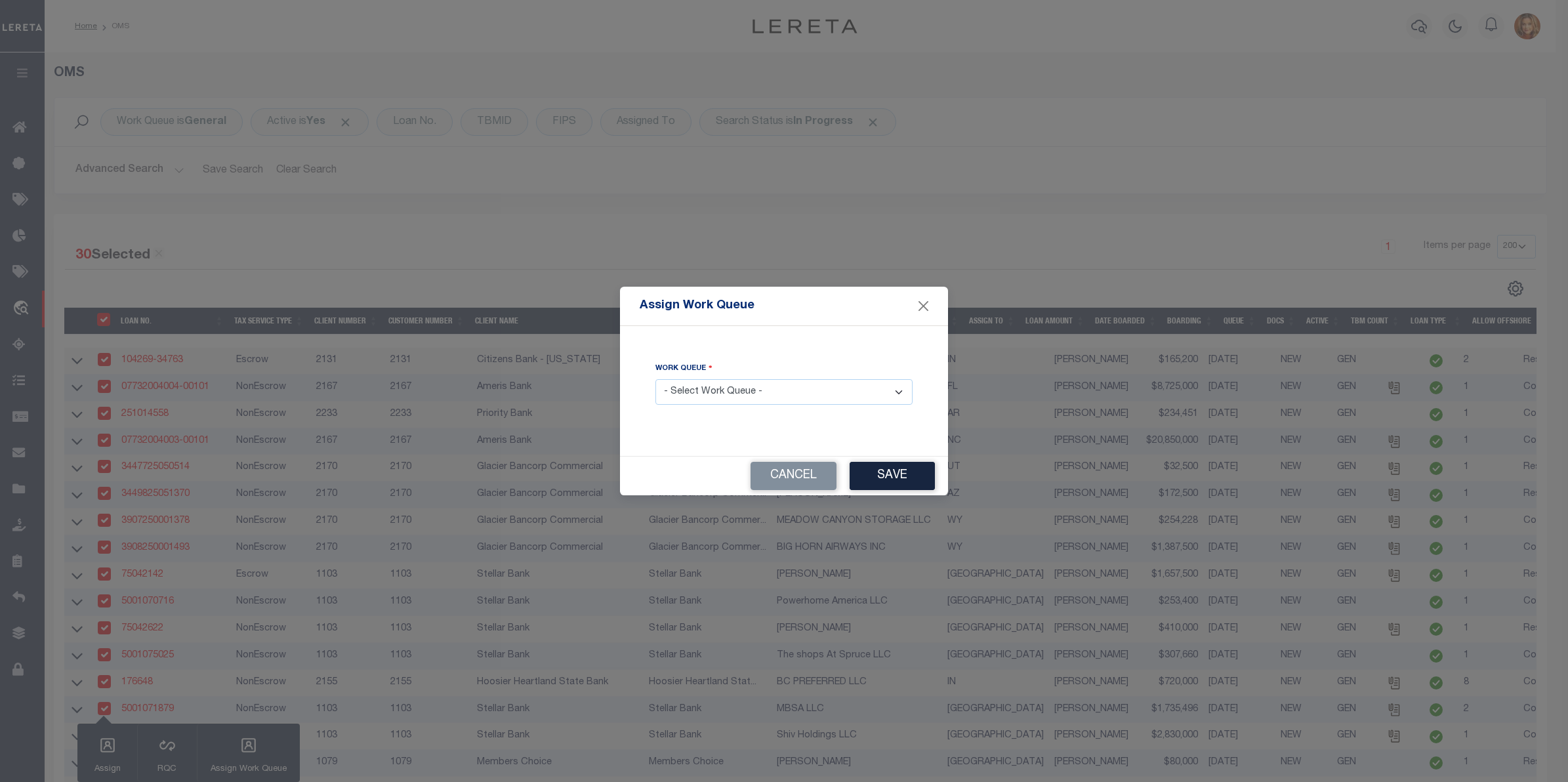
click at [755, 396] on select "- Select Work Queue - factRSystems General ThoughtFocus" at bounding box center [783, 392] width 257 height 25
select select "FAC"
click at [655, 380] on select "- Select Work Queue - factRSystems General ThoughtFocus" at bounding box center [783, 392] width 257 height 25
click at [895, 472] on button "Save" at bounding box center [892, 475] width 85 height 28
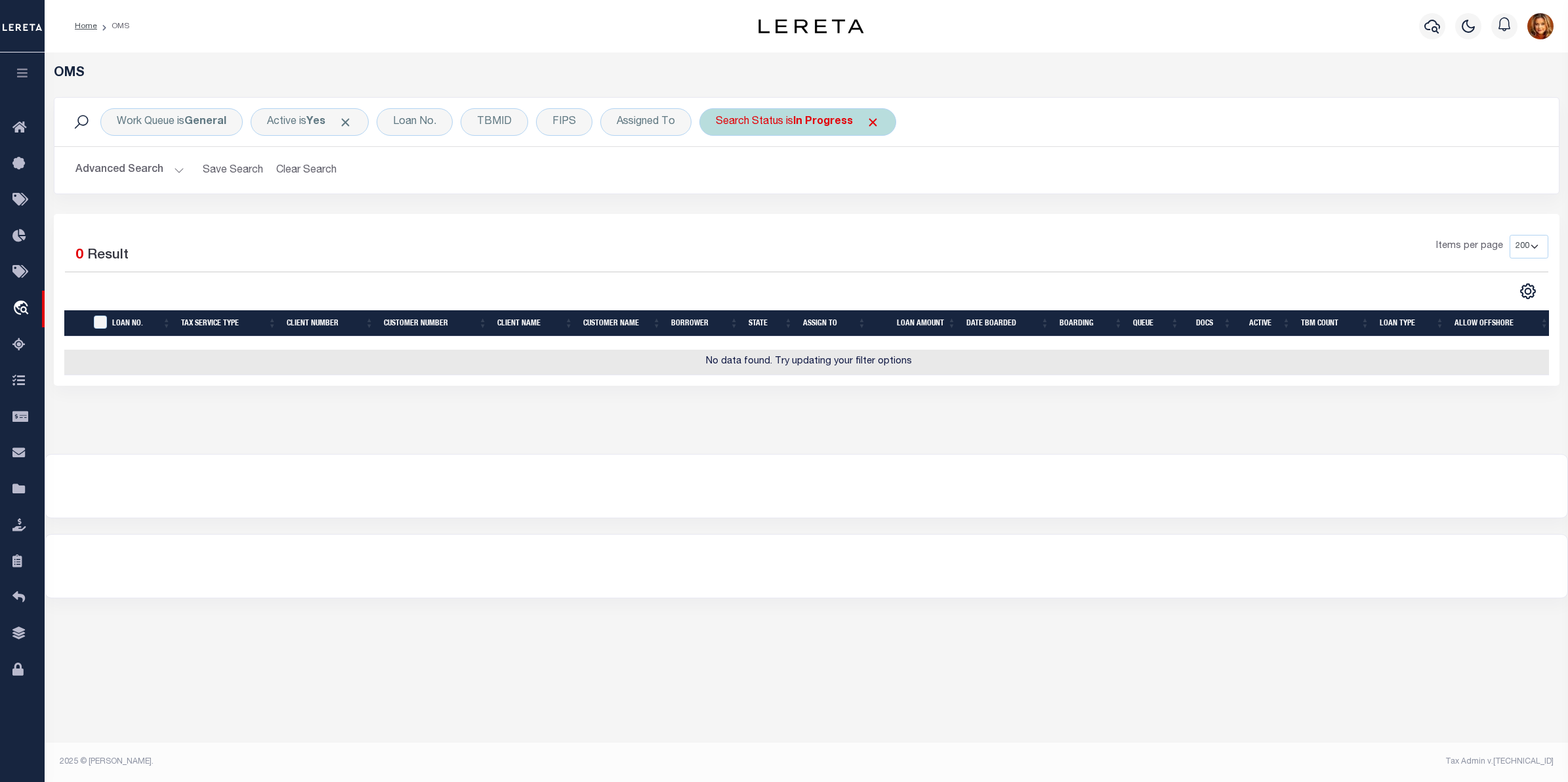
click at [828, 122] on b "In Progress" at bounding box center [823, 122] width 60 height 10
click at [767, 190] on select "Automated Search Bad Parcel Complete Duplicate Parcel High Dollar Reporting In …" at bounding box center [813, 186] width 193 height 25
select select "RD"
click at [719, 175] on select "Automated Search Bad Parcel Complete Duplicate Parcel High Dollar Reporting In …" at bounding box center [813, 186] width 193 height 25
click at [897, 213] on input "Apply" at bounding box center [890, 215] width 39 height 21
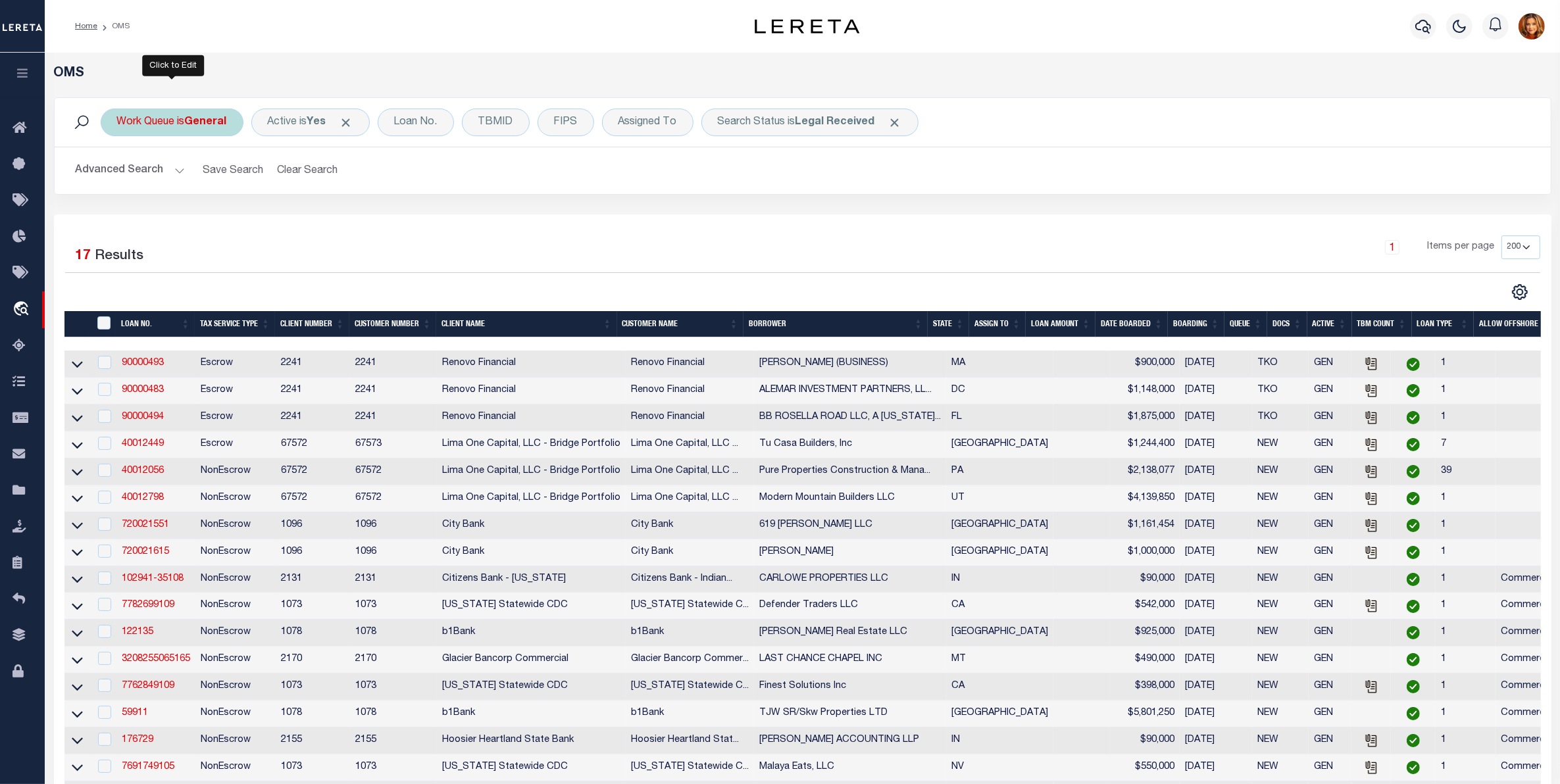
click at [201, 122] on b "General" at bounding box center [206, 122] width 42 height 10
click at [156, 187] on select "--ALL-- factRSystems General ThoughtFocus" at bounding box center [214, 186] width 194 height 25
select select "THF"
click at [118, 175] on select "--ALL-- factRSystems General ThoughtFocus" at bounding box center [214, 186] width 194 height 25
click at [292, 217] on input "Apply" at bounding box center [292, 215] width 39 height 22
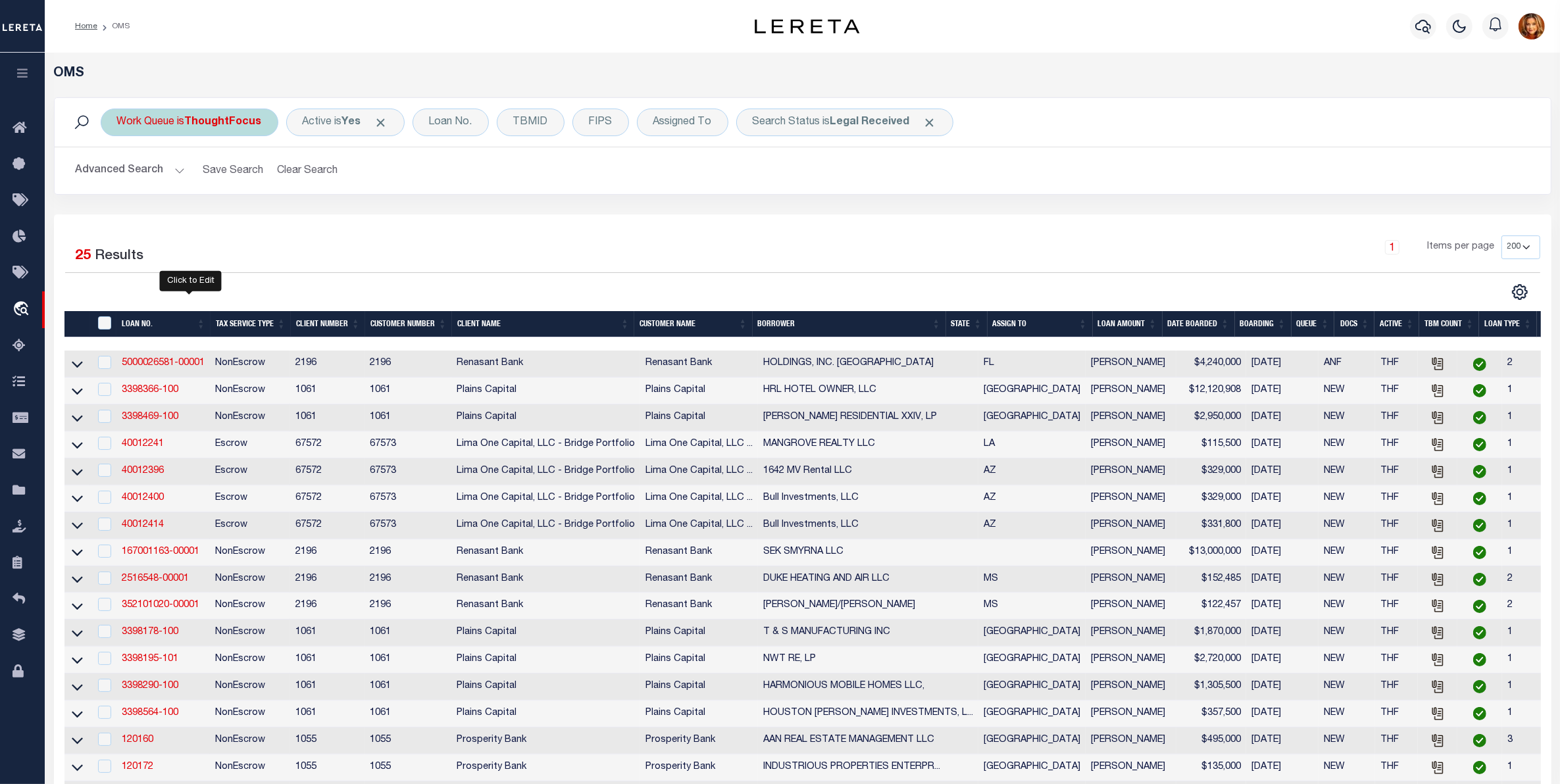
click at [234, 122] on b "ThoughtFocus" at bounding box center [223, 122] width 77 height 10
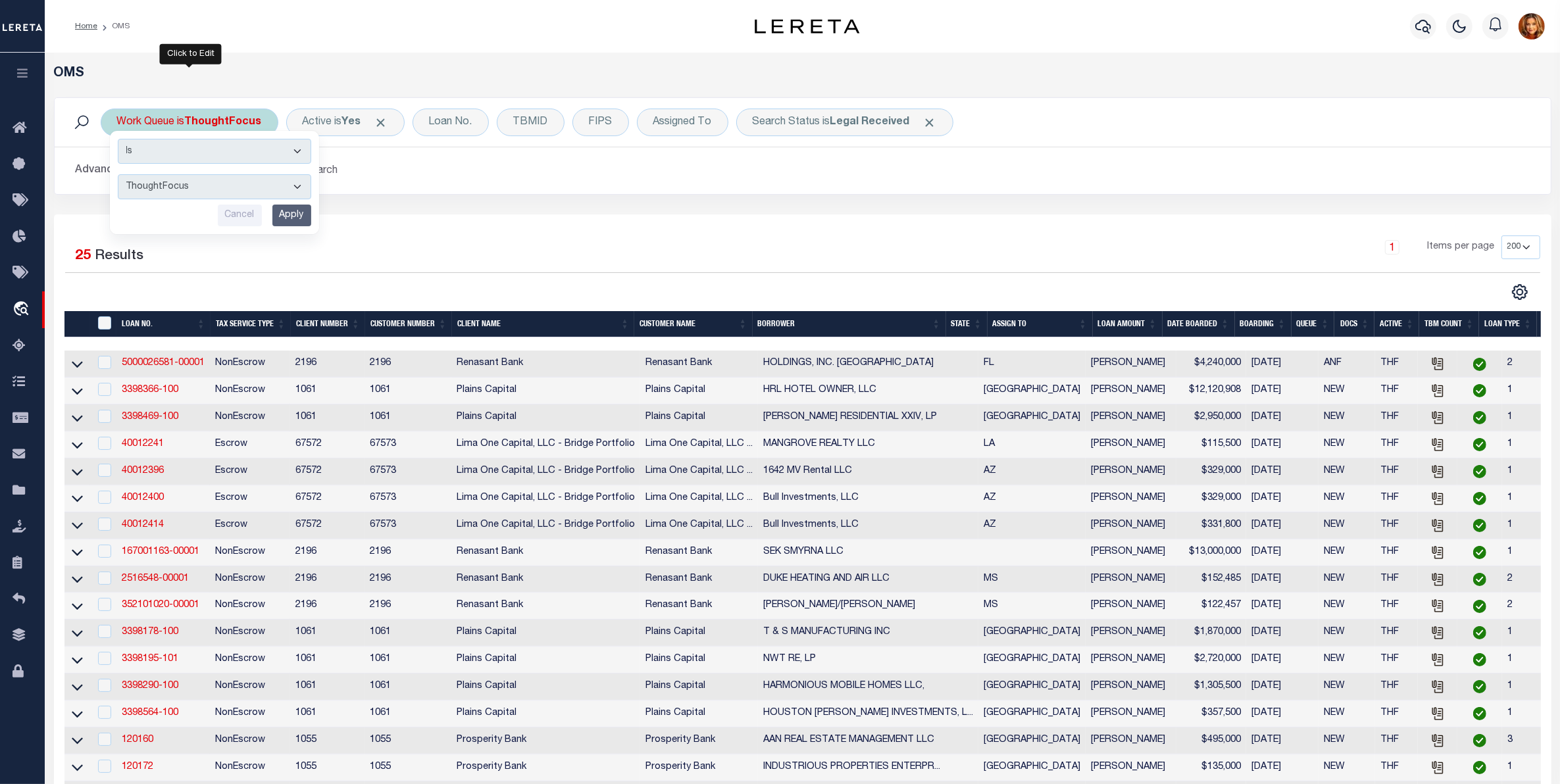
click at [175, 182] on select "--ALL-- factRSystems General ThoughtFocus" at bounding box center [214, 186] width 194 height 25
select select "FAC"
click at [118, 175] on select "--ALL-- factRSystems General ThoughtFocus" at bounding box center [214, 186] width 194 height 25
click at [304, 212] on input "Apply" at bounding box center [292, 215] width 39 height 22
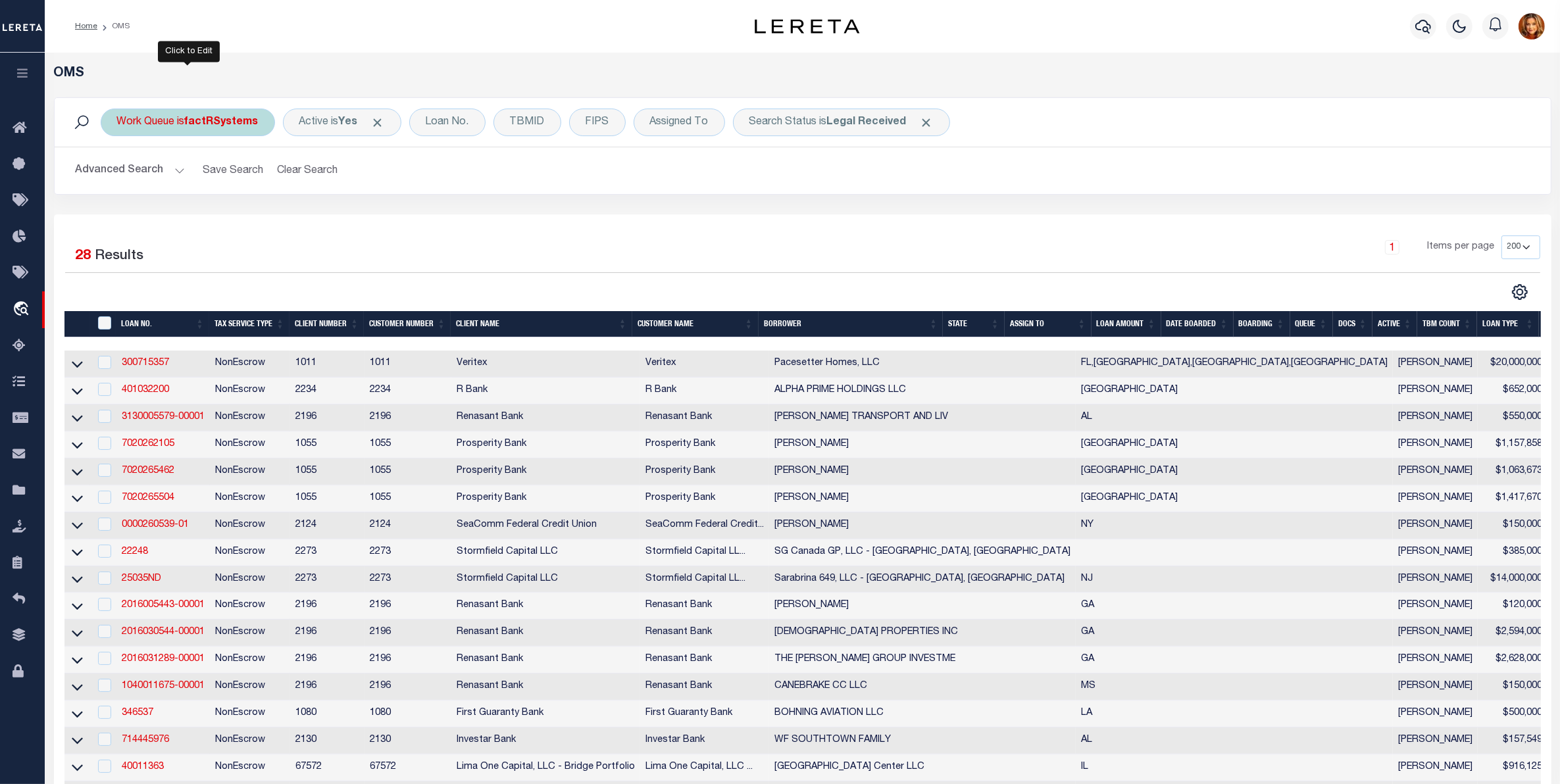
click at [239, 119] on b "factRSystems" at bounding box center [222, 122] width 73 height 10
click at [166, 186] on select "--ALL-- factRSystems General ThoughtFocus" at bounding box center [214, 186] width 194 height 25
select select "GEN"
click at [118, 175] on select "--ALL-- factRSystems General ThoughtFocus" at bounding box center [214, 186] width 194 height 25
click at [291, 214] on input "Apply" at bounding box center [292, 215] width 39 height 22
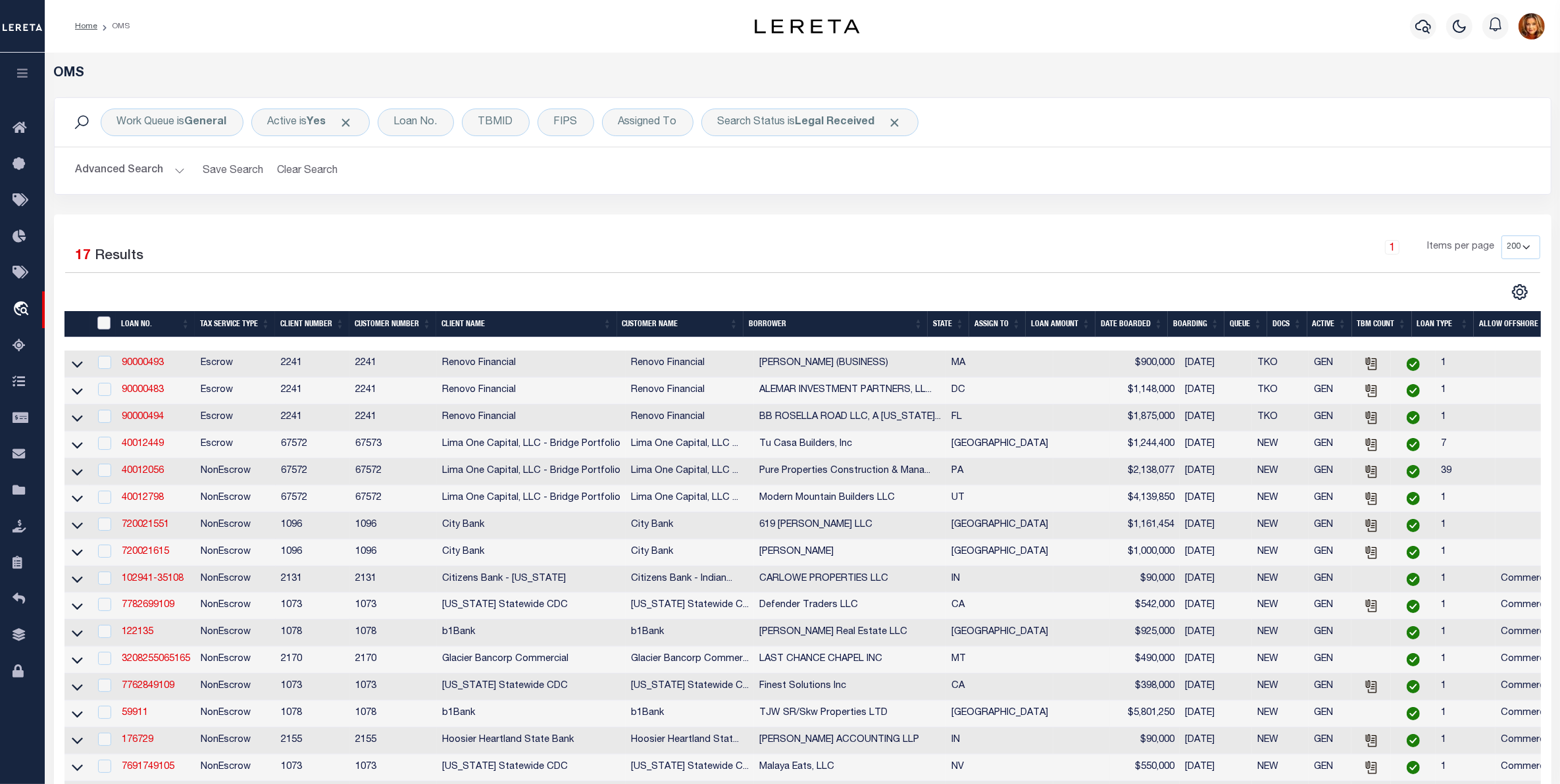
click at [104, 324] on input "" at bounding box center [104, 323] width 14 height 14
checkbox input "true"
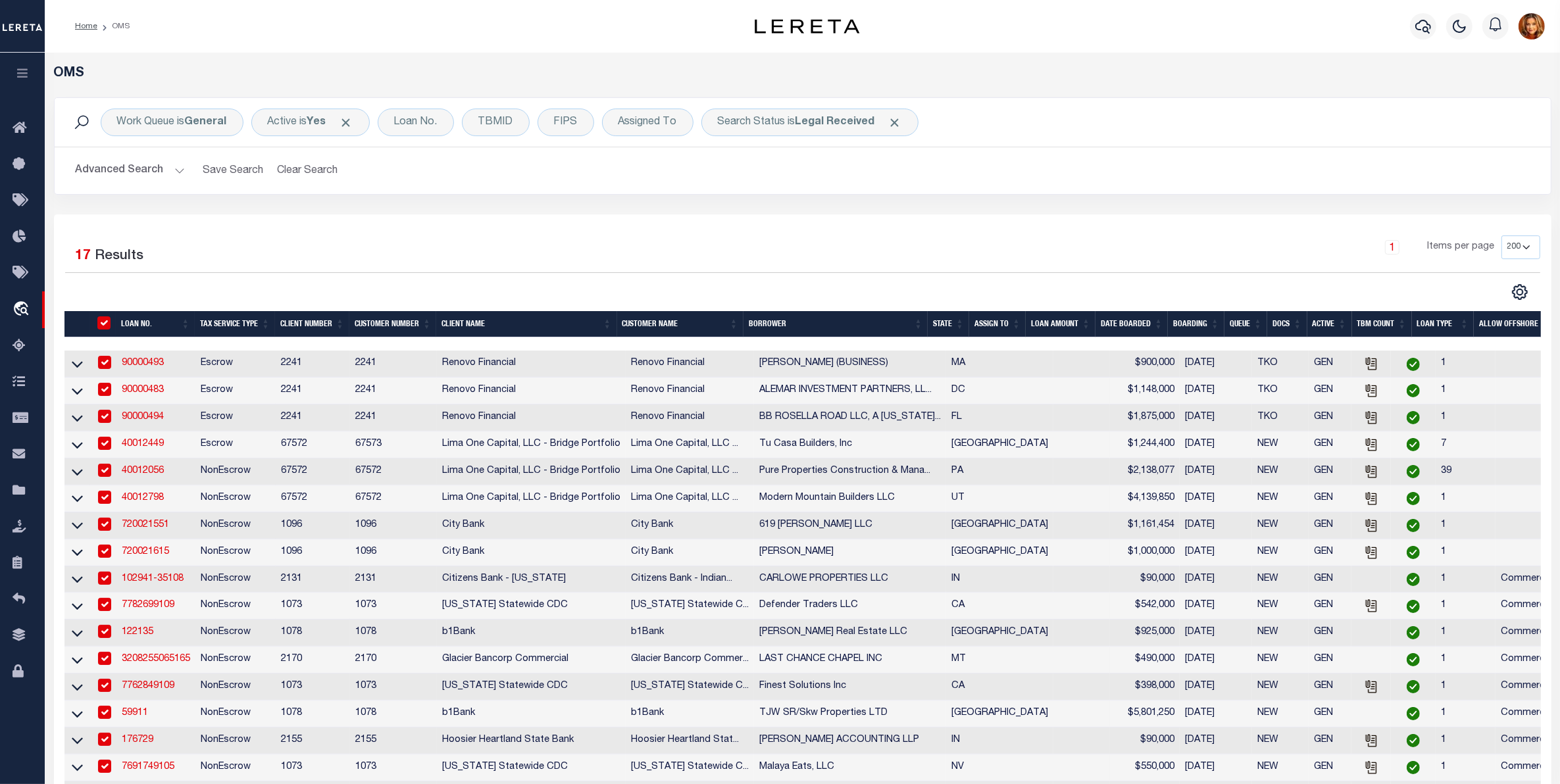
checkbox input "true"
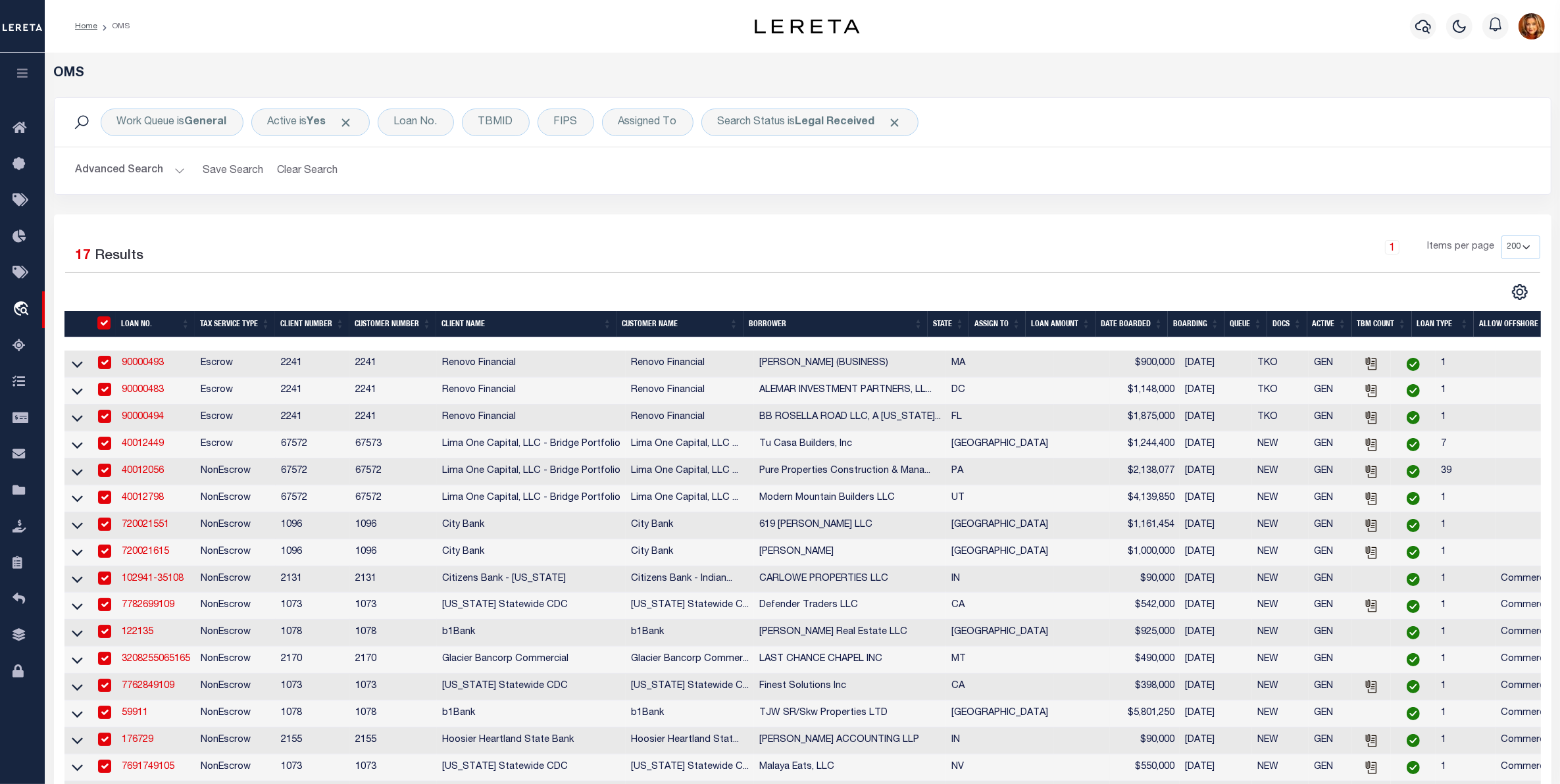
checkbox input "true"
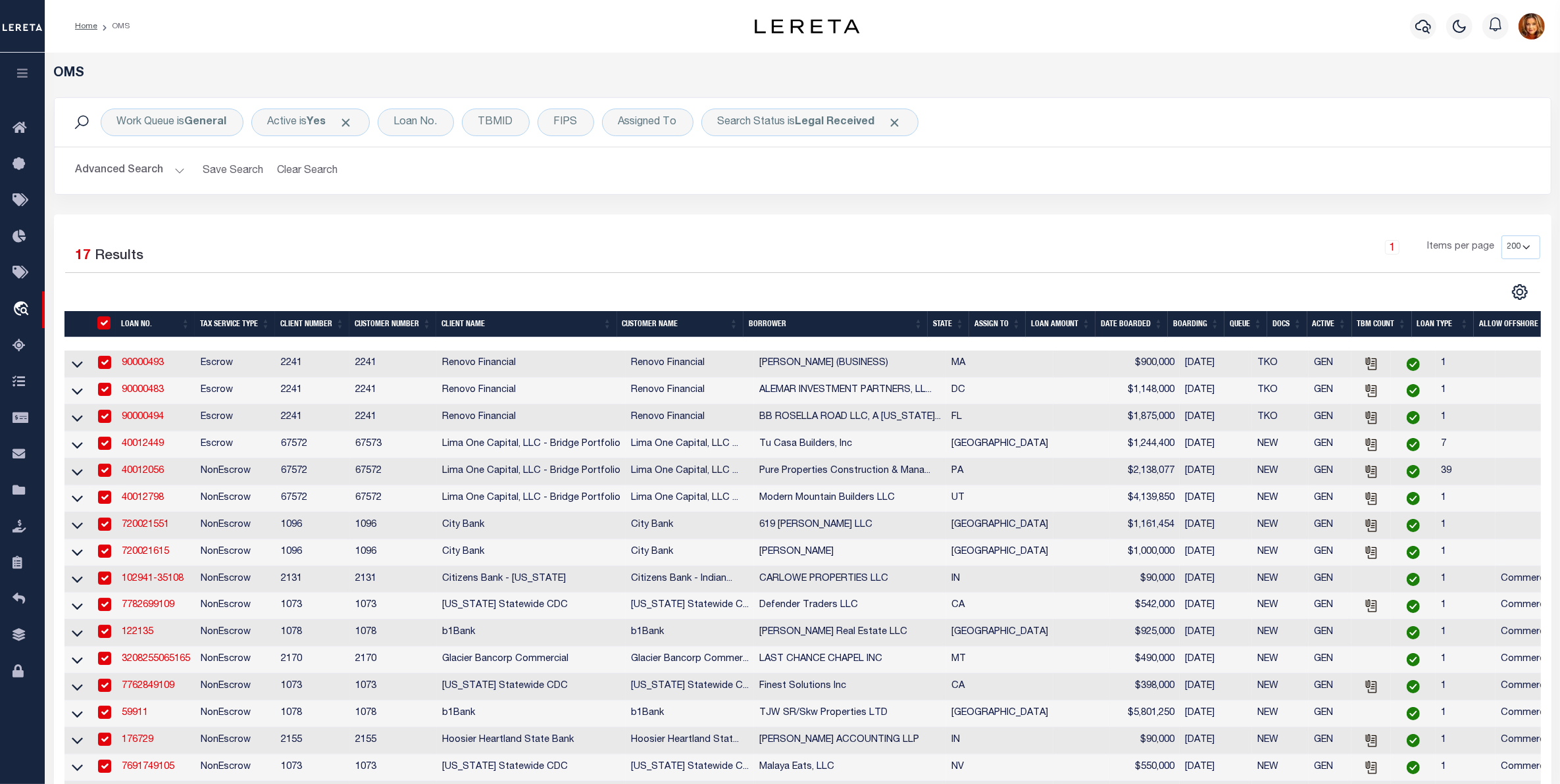
checkbox input "true"
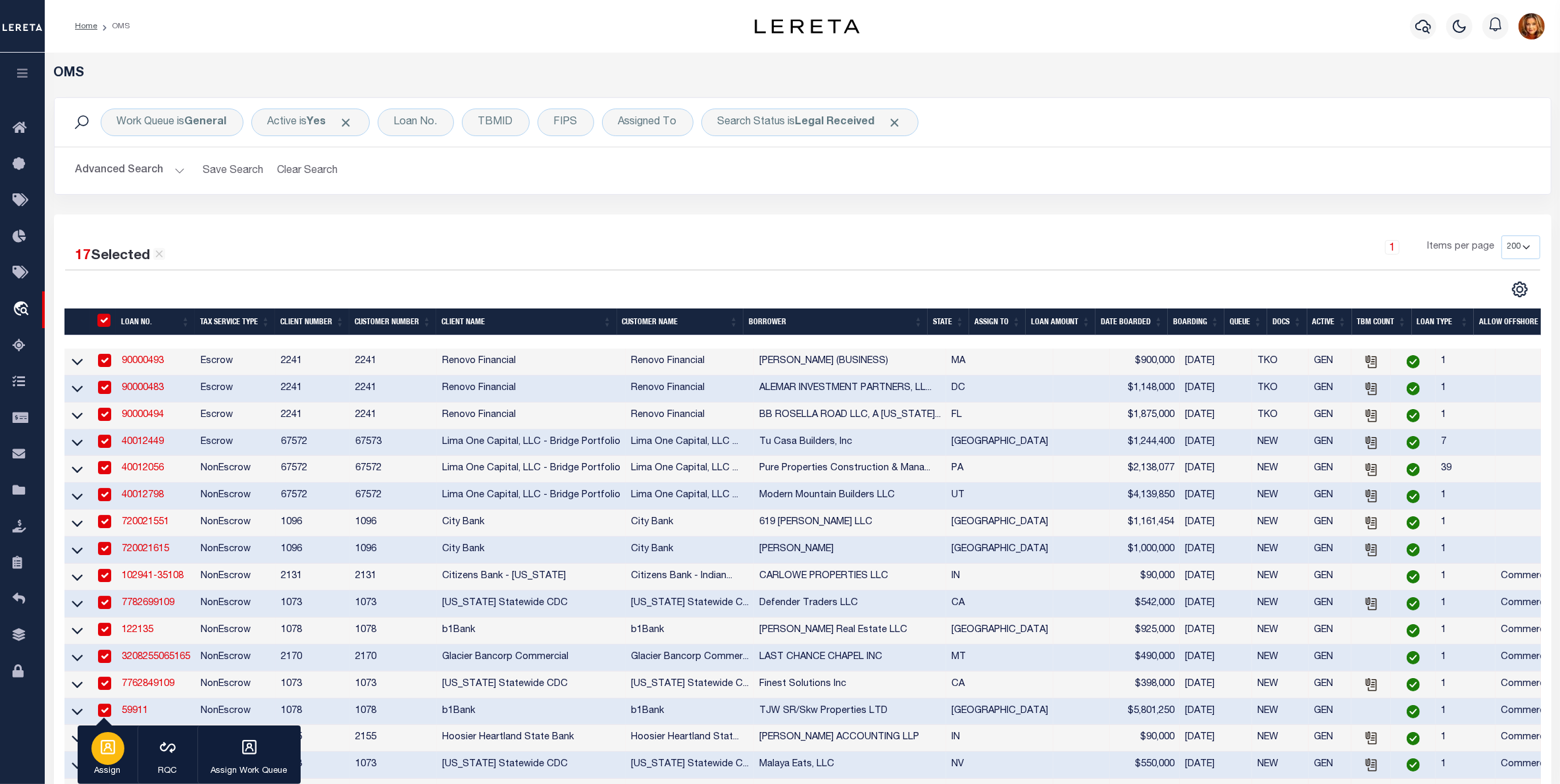
click at [111, 747] on icon "button" at bounding box center [108, 747] width 17 height 17
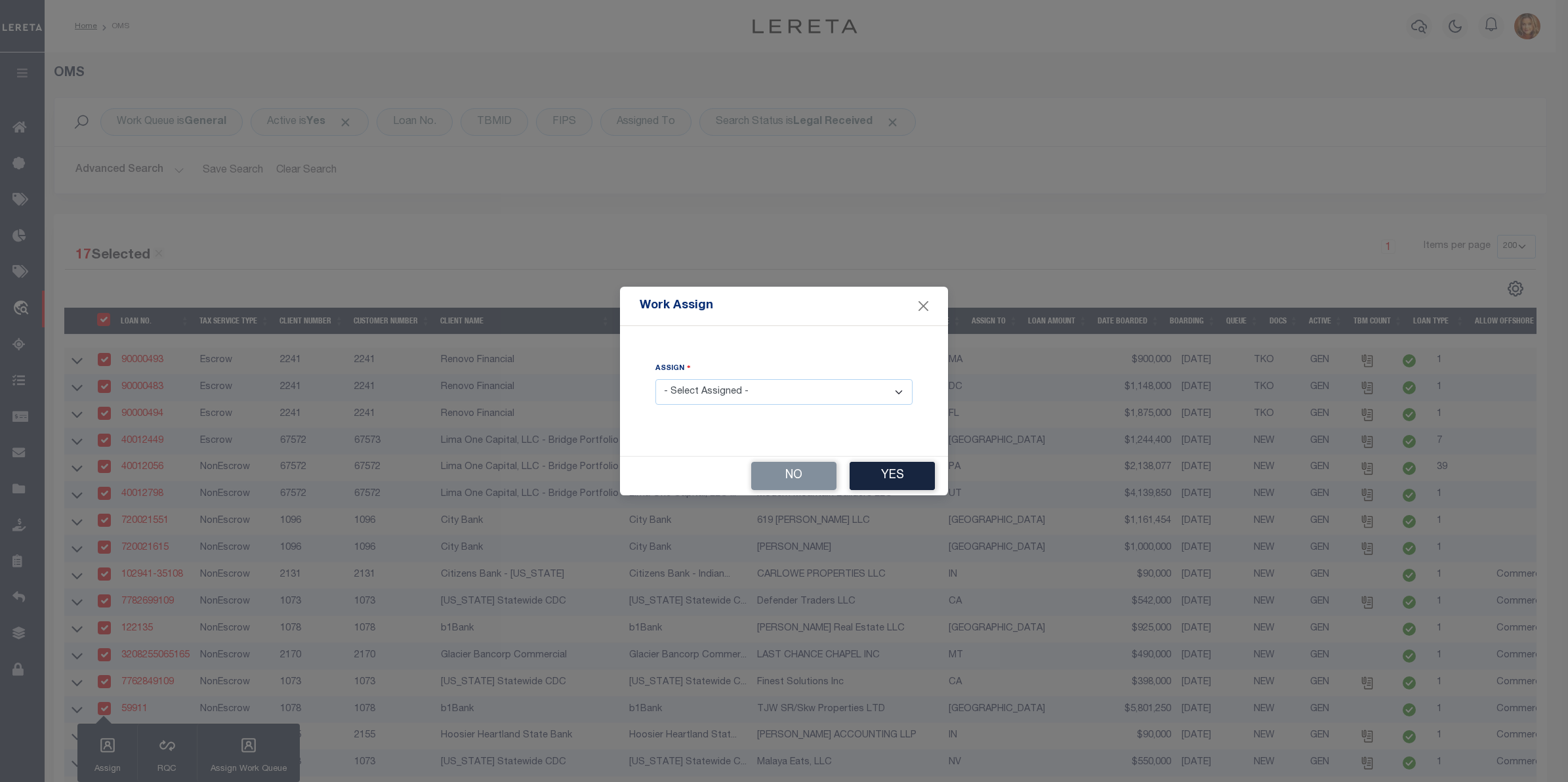
click at [743, 397] on select "- Select Assigned - --Unassigned-- Abdul Muzain Agustin Fernandez Ahmad Darwish…" at bounding box center [783, 392] width 257 height 25
select select "[PERSON_NAME]"
click at [655, 380] on select "- Select Assigned - --Unassigned-- Abdul Muzain Agustin Fernandez Ahmad Darwish…" at bounding box center [783, 392] width 257 height 25
click at [907, 463] on button "Yes" at bounding box center [892, 475] width 85 height 28
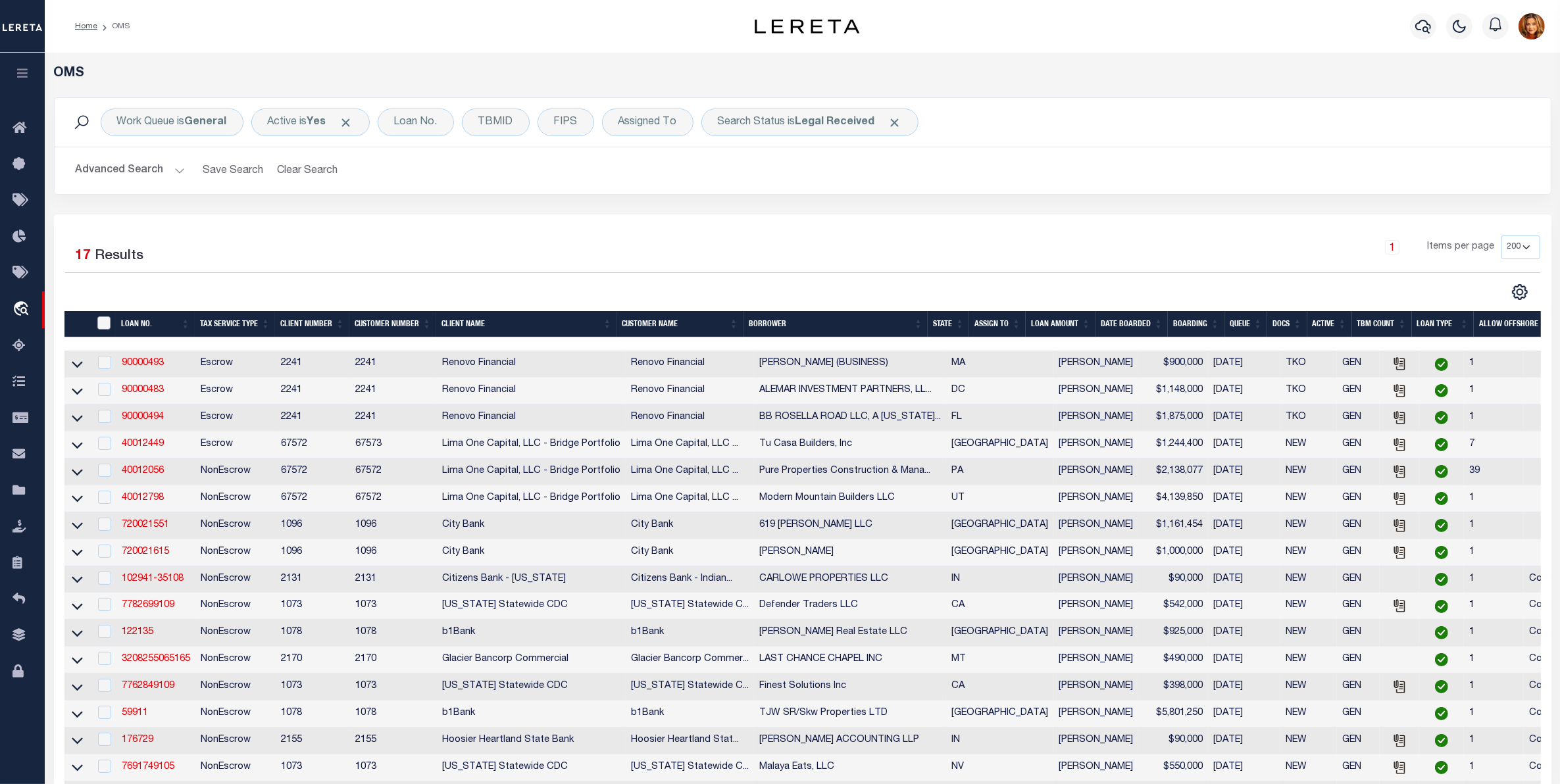
click at [106, 323] on input "" at bounding box center [104, 323] width 14 height 14
checkbox input "true"
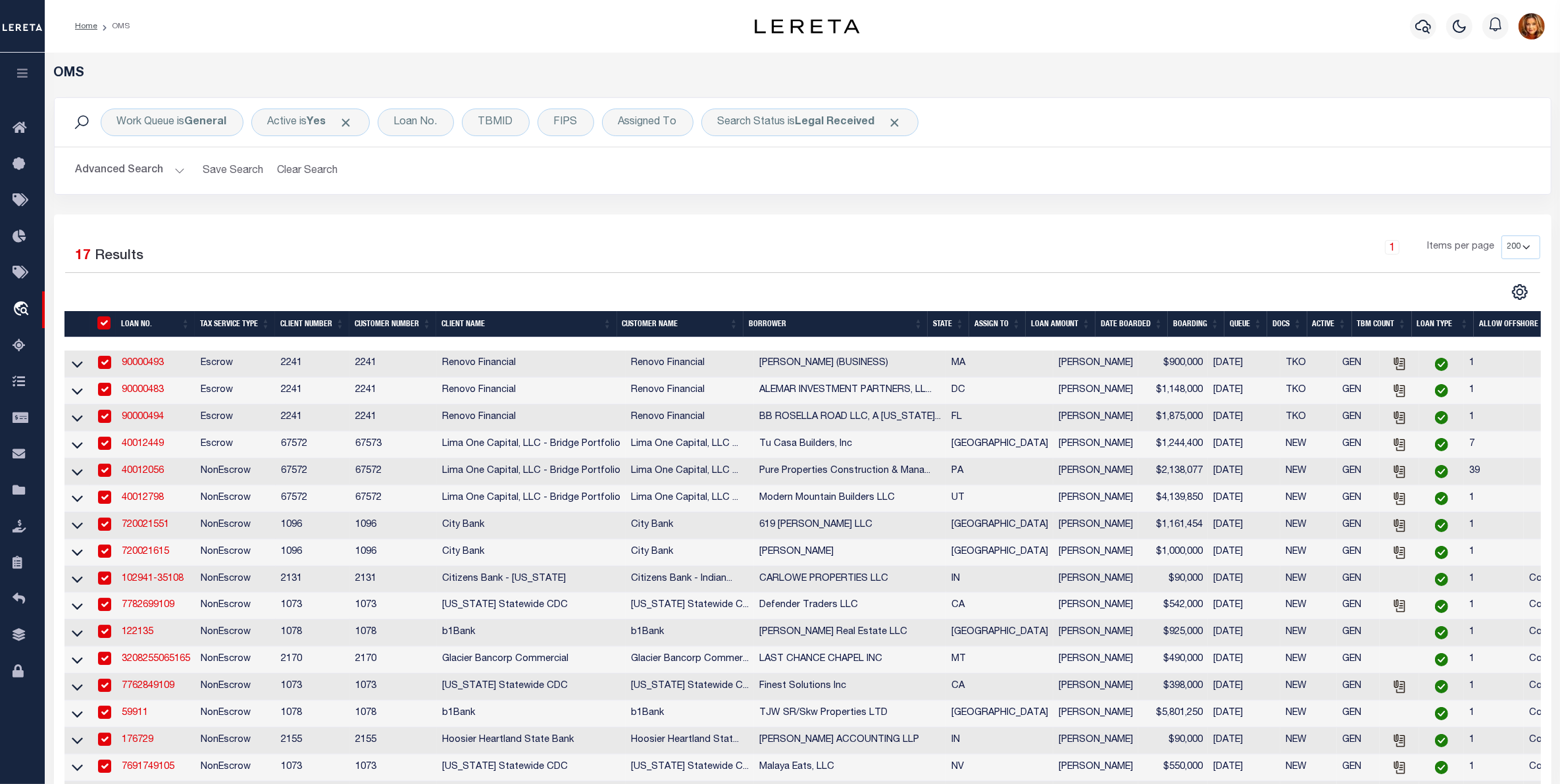
checkbox input "true"
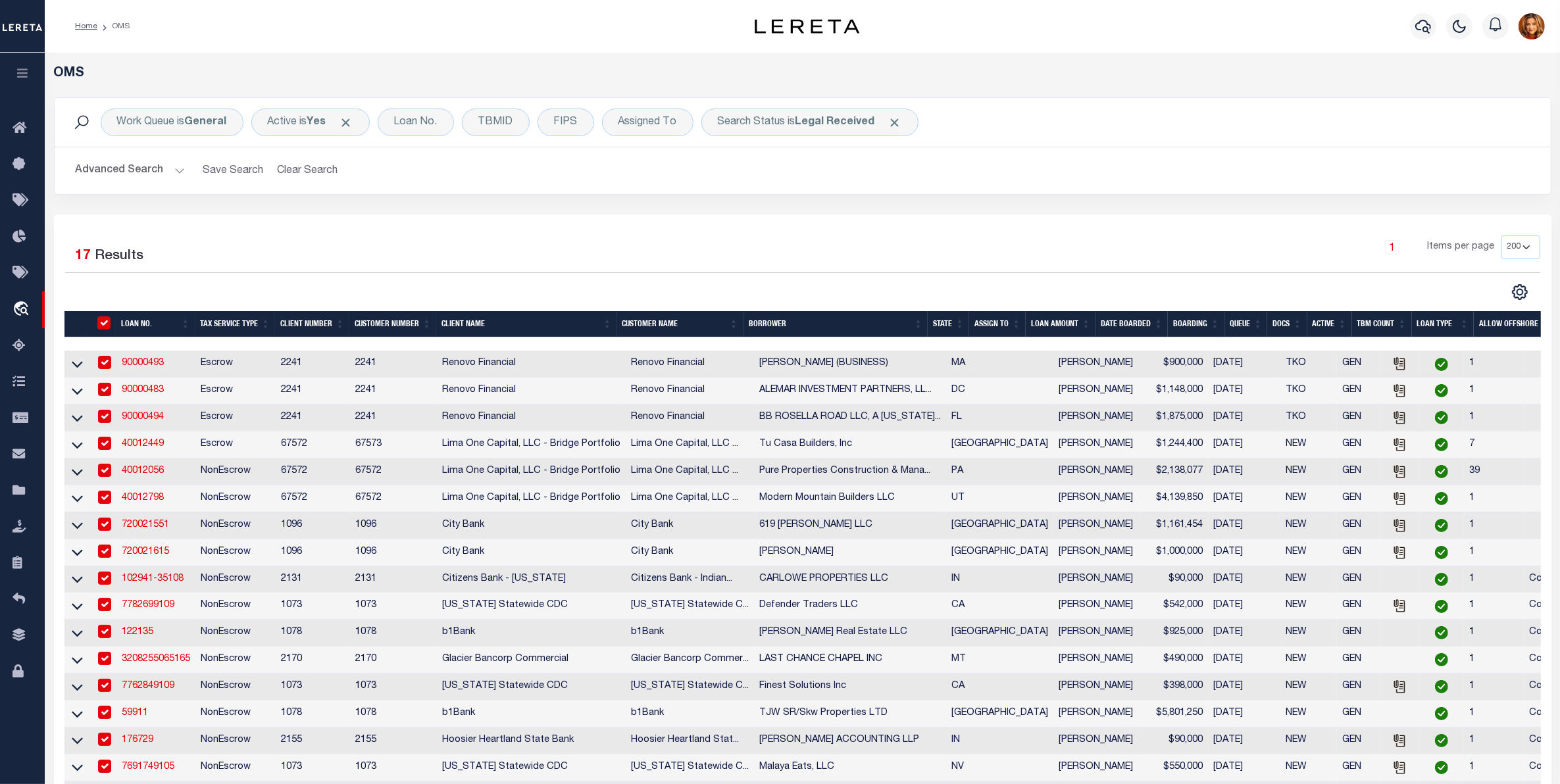
checkbox input "true"
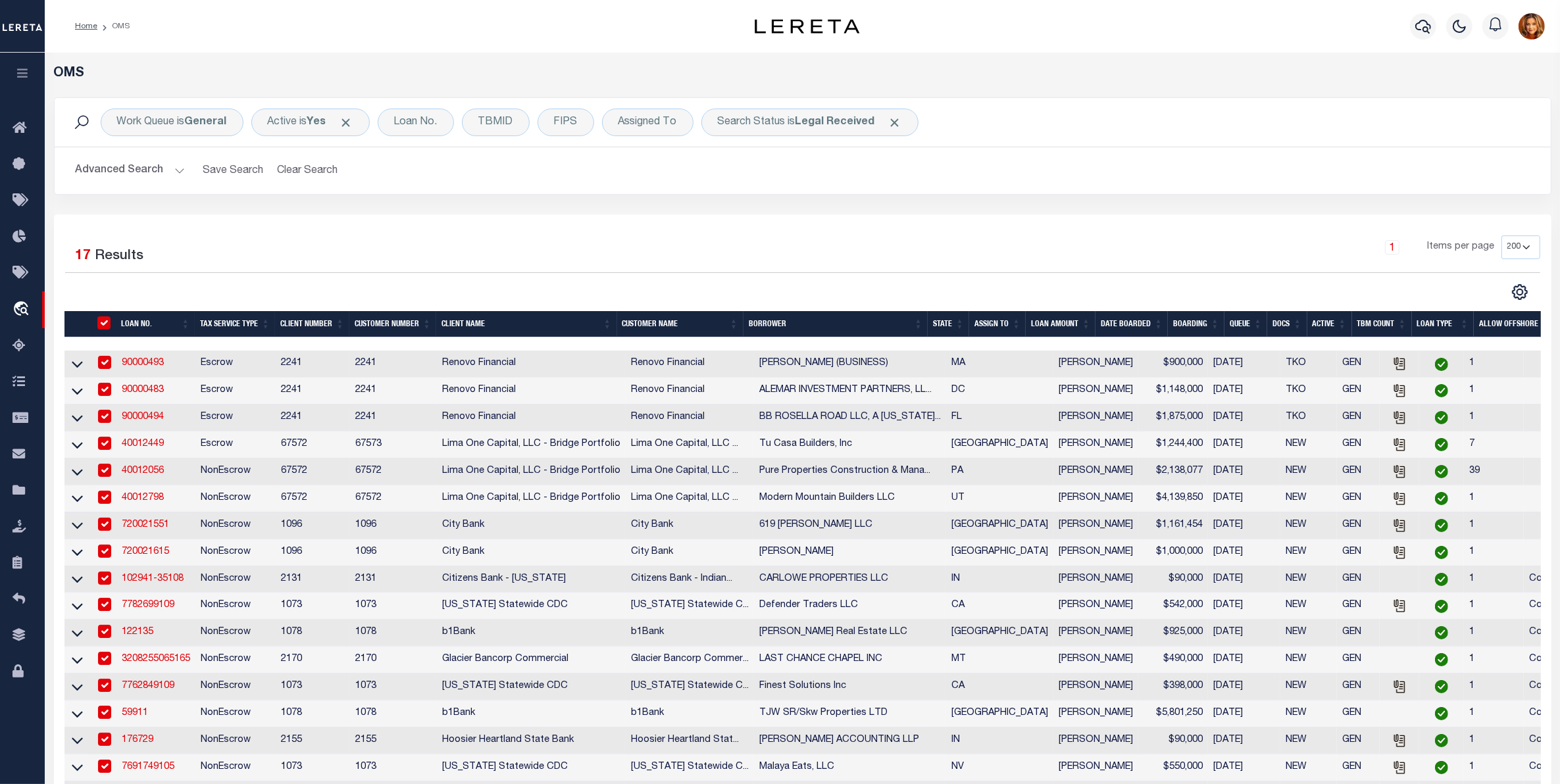
checkbox input "true"
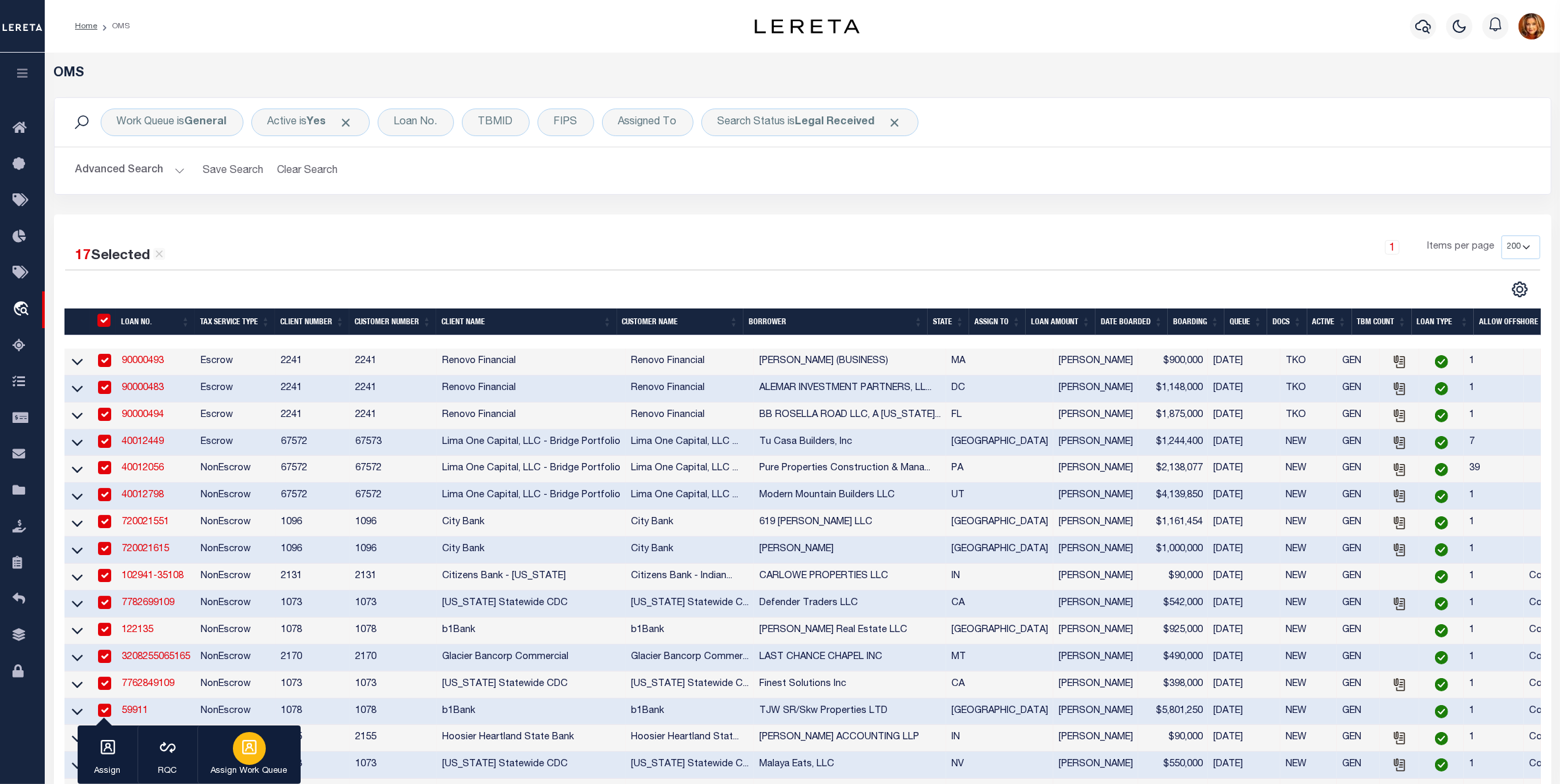
click at [235, 766] on p "Assign Work Queue" at bounding box center [250, 771] width 77 height 14
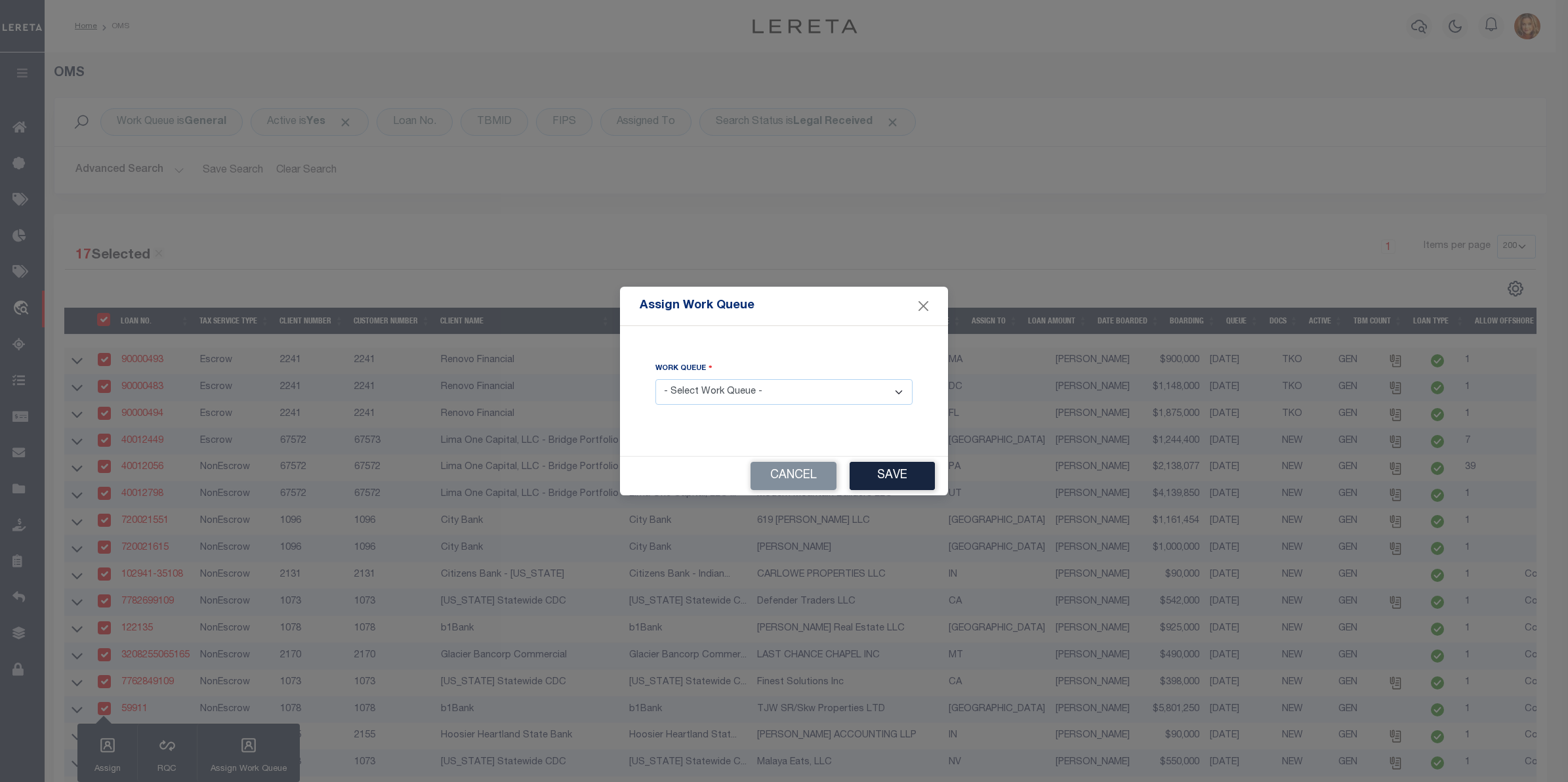
click at [789, 377] on div "Work Queue - Select Work Queue - factRSystems General ThoughtFocus" at bounding box center [783, 383] width 257 height 43
click at [782, 389] on select "- Select Work Queue - factRSystems General ThoughtFocus" at bounding box center [783, 392] width 257 height 25
select select "FAC"
click at [655, 380] on select "- Select Work Queue - factRSystems General ThoughtFocus" at bounding box center [783, 392] width 257 height 25
click at [910, 478] on button "Save" at bounding box center [892, 475] width 85 height 28
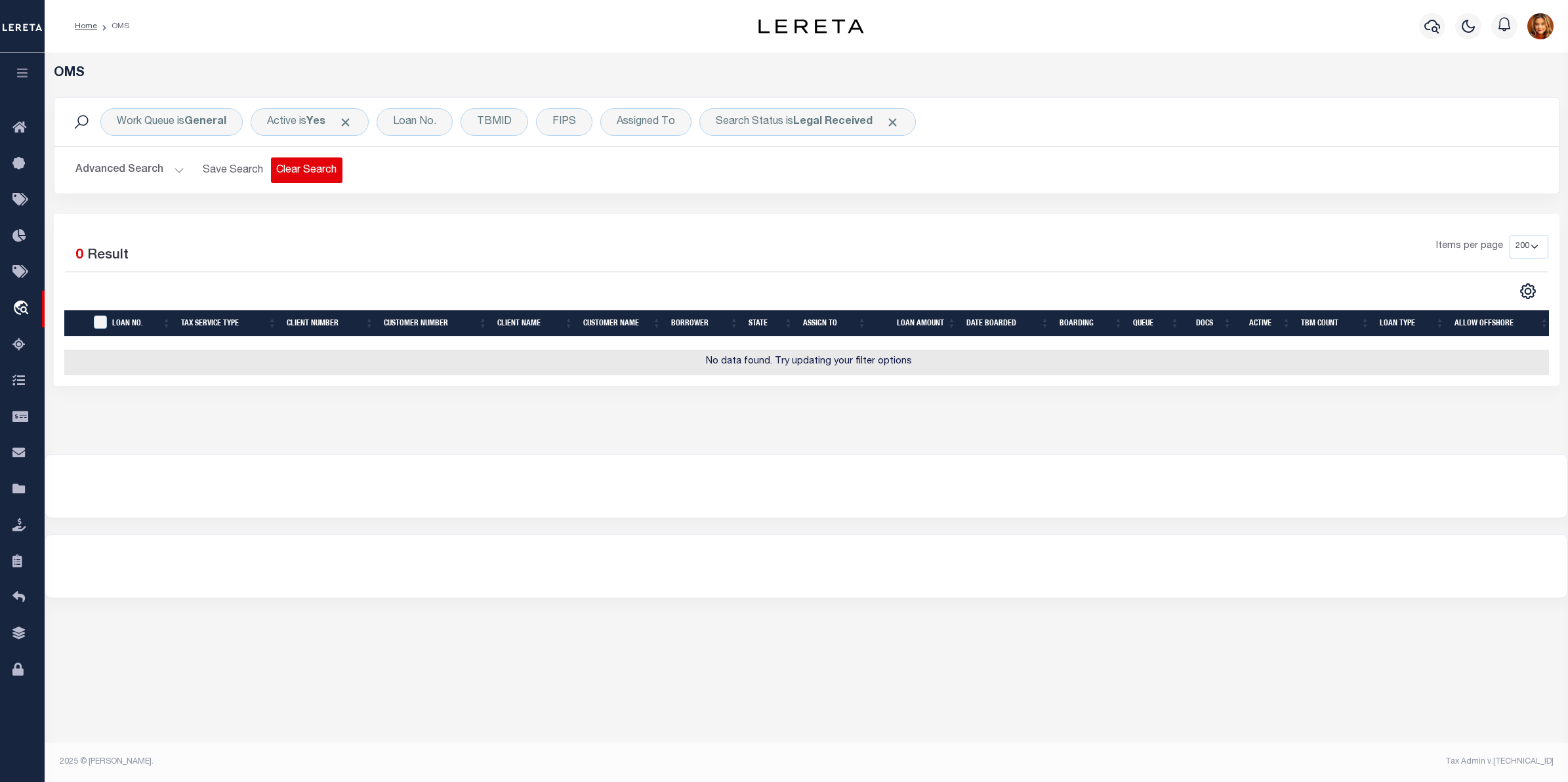
click at [310, 175] on button "Clear Search" at bounding box center [307, 170] width 72 height 25
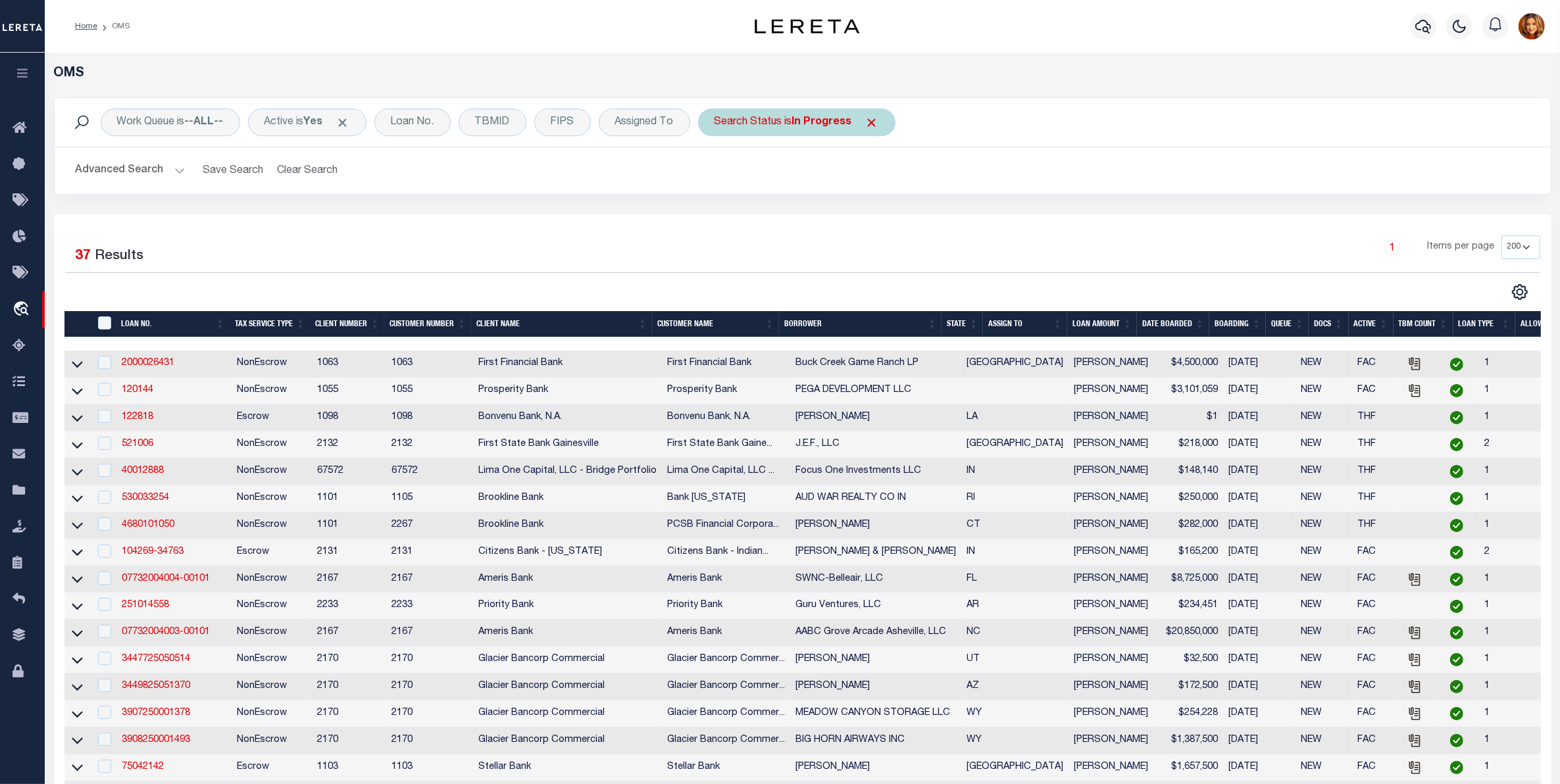
click at [811, 126] on b "In Progress" at bounding box center [822, 122] width 60 height 10
click at [754, 190] on select "Automated Search Bad Parcel Complete Duplicate Parcel High Dollar Reporting In …" at bounding box center [811, 186] width 194 height 25
select select "QC"
click at [717, 175] on select "Automated Search Bad Parcel Complete Duplicate Parcel High Dollar Reporting In …" at bounding box center [811, 186] width 194 height 25
click at [882, 214] on input "Apply" at bounding box center [889, 215] width 39 height 22
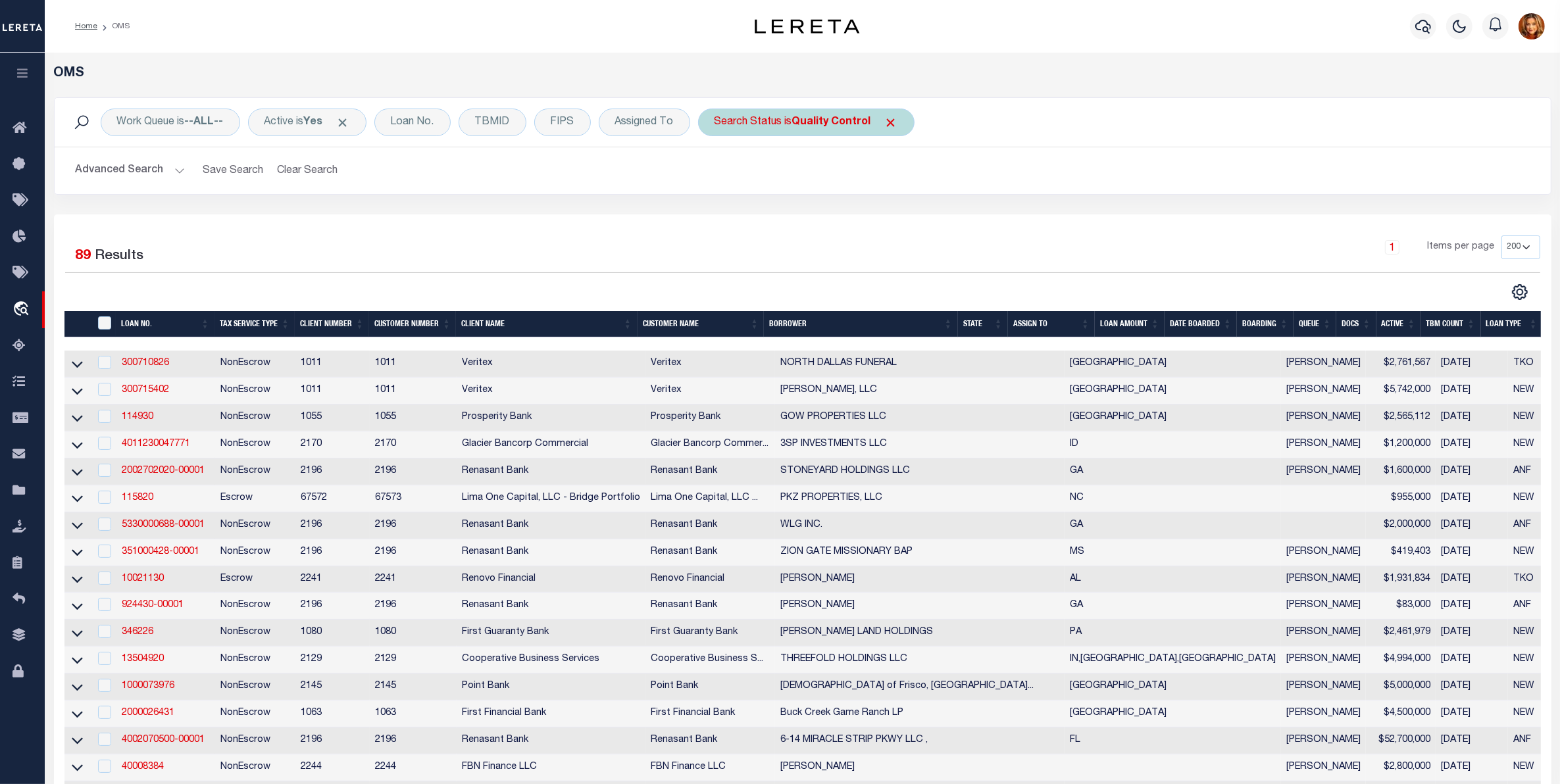
click at [831, 122] on b "Quality Control" at bounding box center [831, 122] width 79 height 10
click at [745, 191] on select "Automated Search Bad Parcel Complete Duplicate Parcel High Dollar Reporting In …" at bounding box center [811, 186] width 194 height 25
select select "BP"
click at [717, 175] on select "Automated Search Bad Parcel Complete Duplicate Parcel High Dollar Reporting In …" at bounding box center [811, 186] width 194 height 25
click at [902, 218] on input "Apply" at bounding box center [889, 215] width 39 height 22
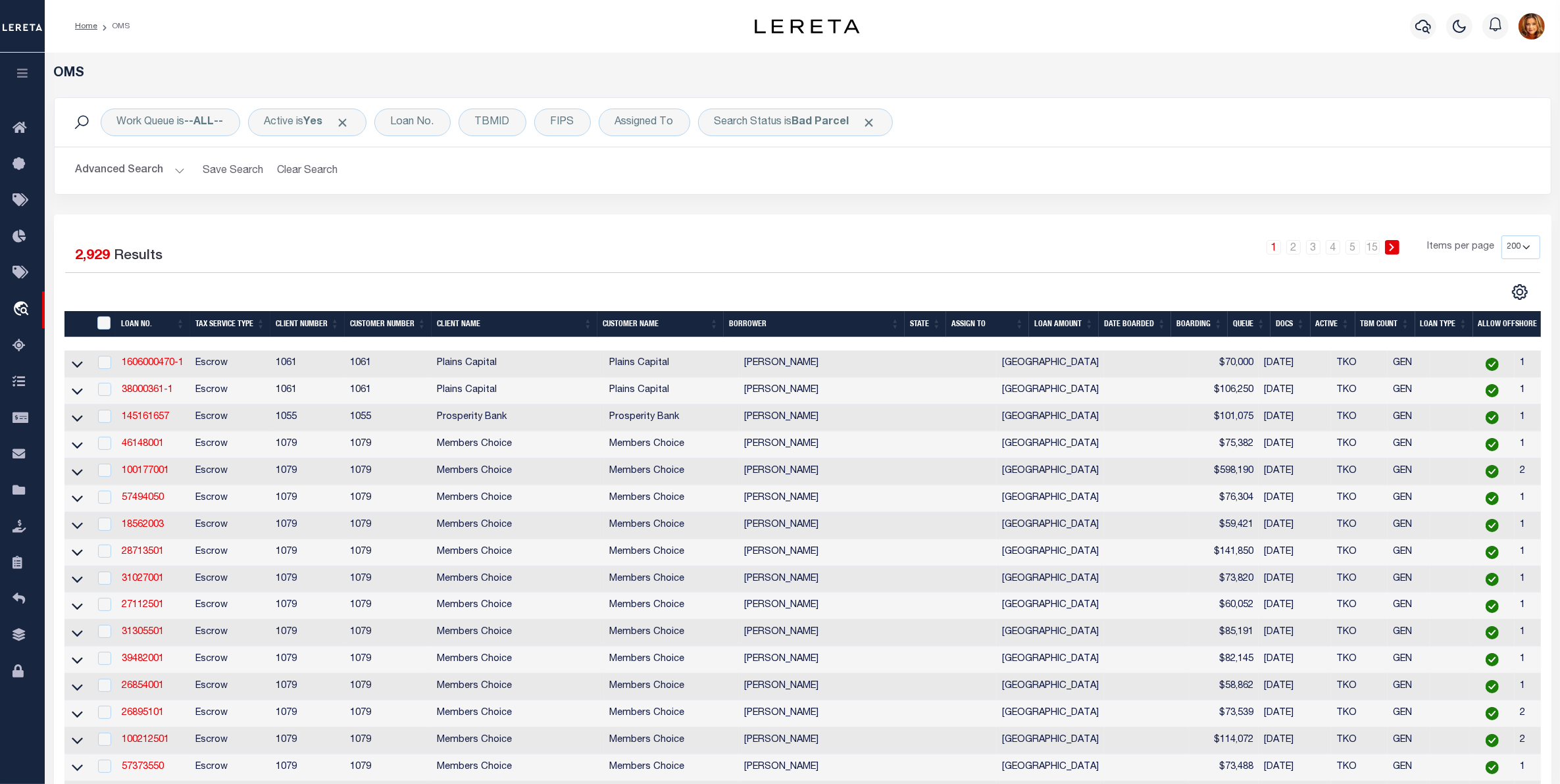
click at [132, 173] on button "Advanced Search" at bounding box center [130, 171] width 109 height 25
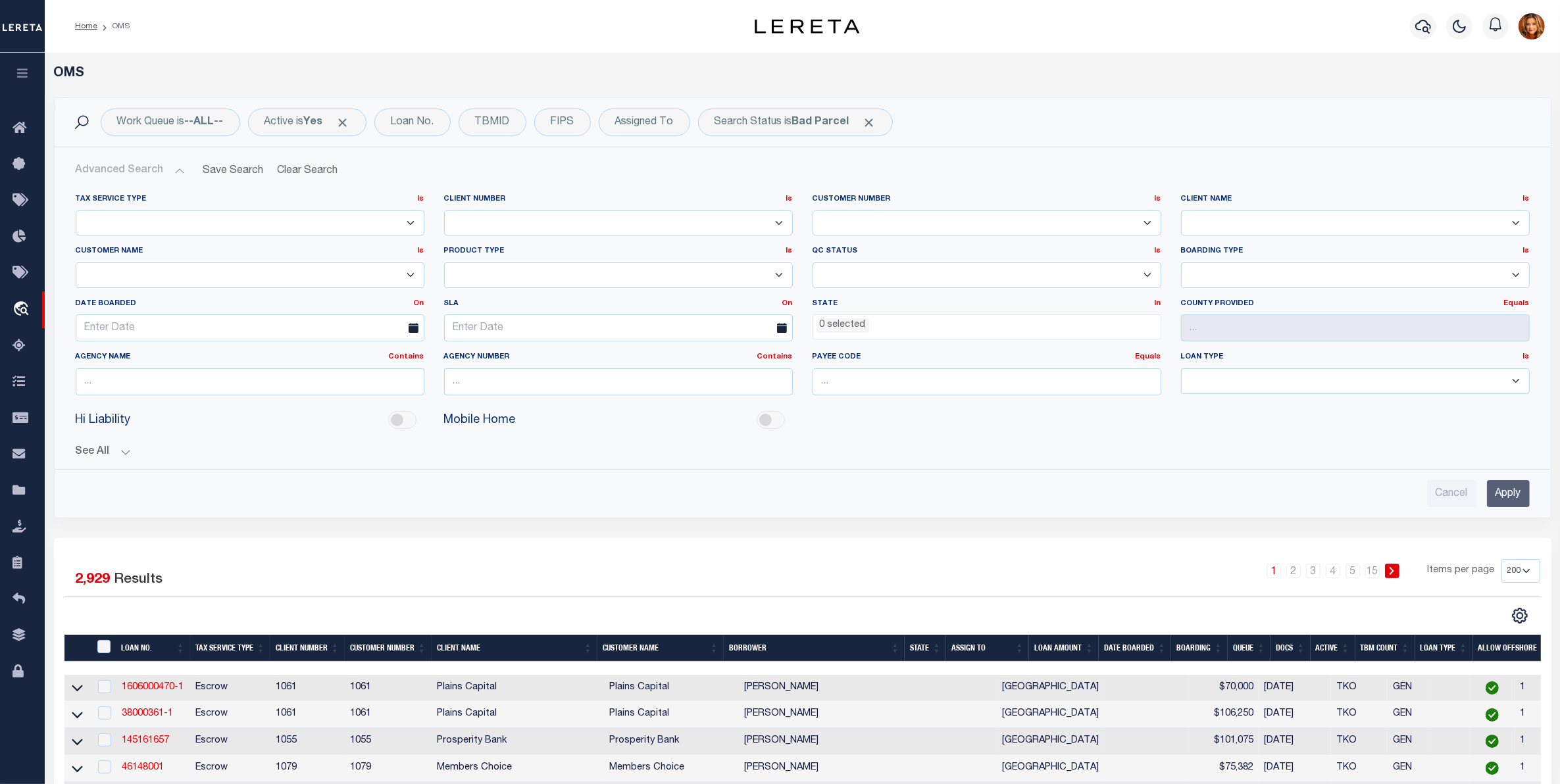
click at [882, 320] on ul "0 selected" at bounding box center [987, 323] width 348 height 18
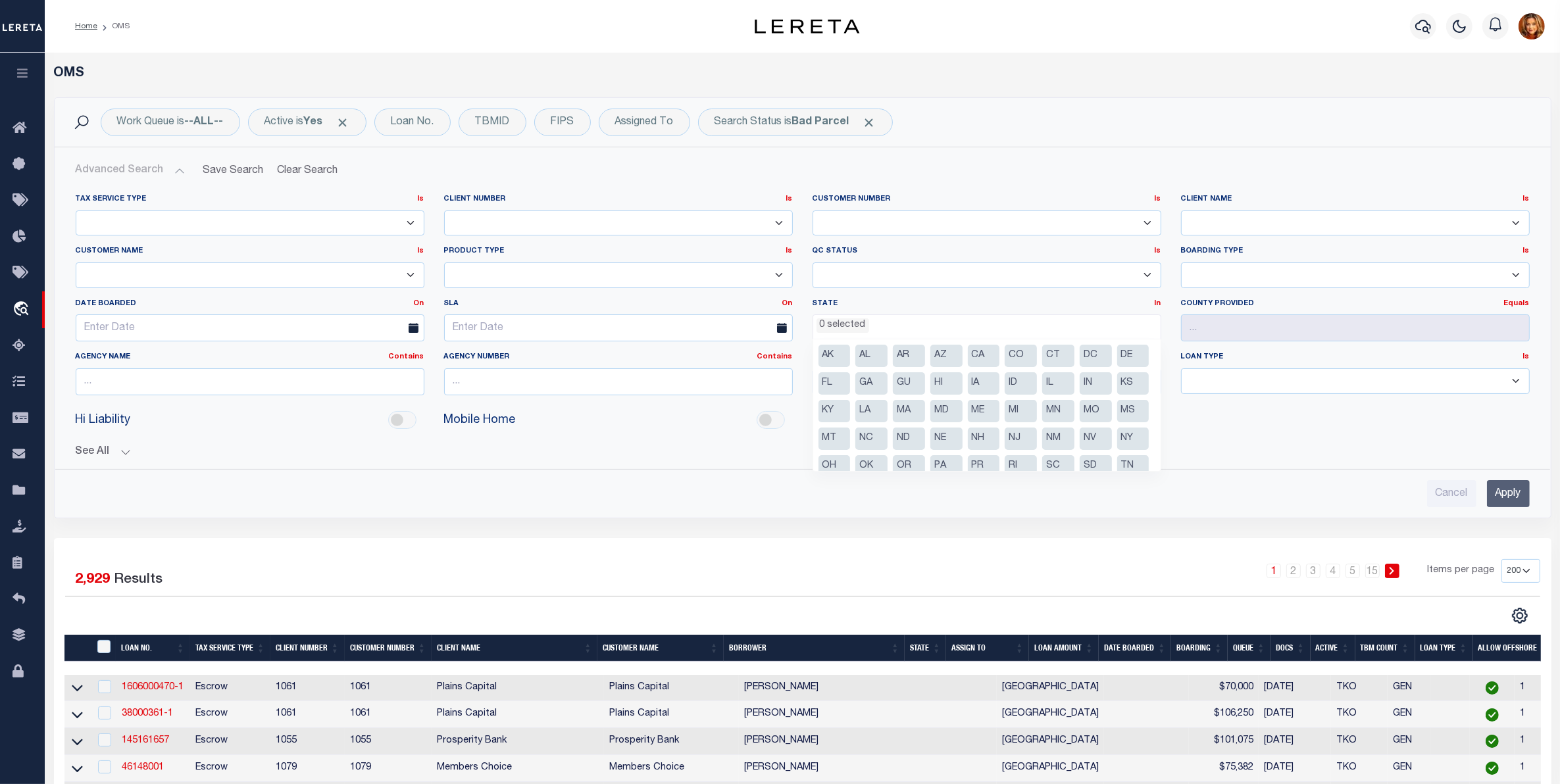
scroll to position [66, 0]
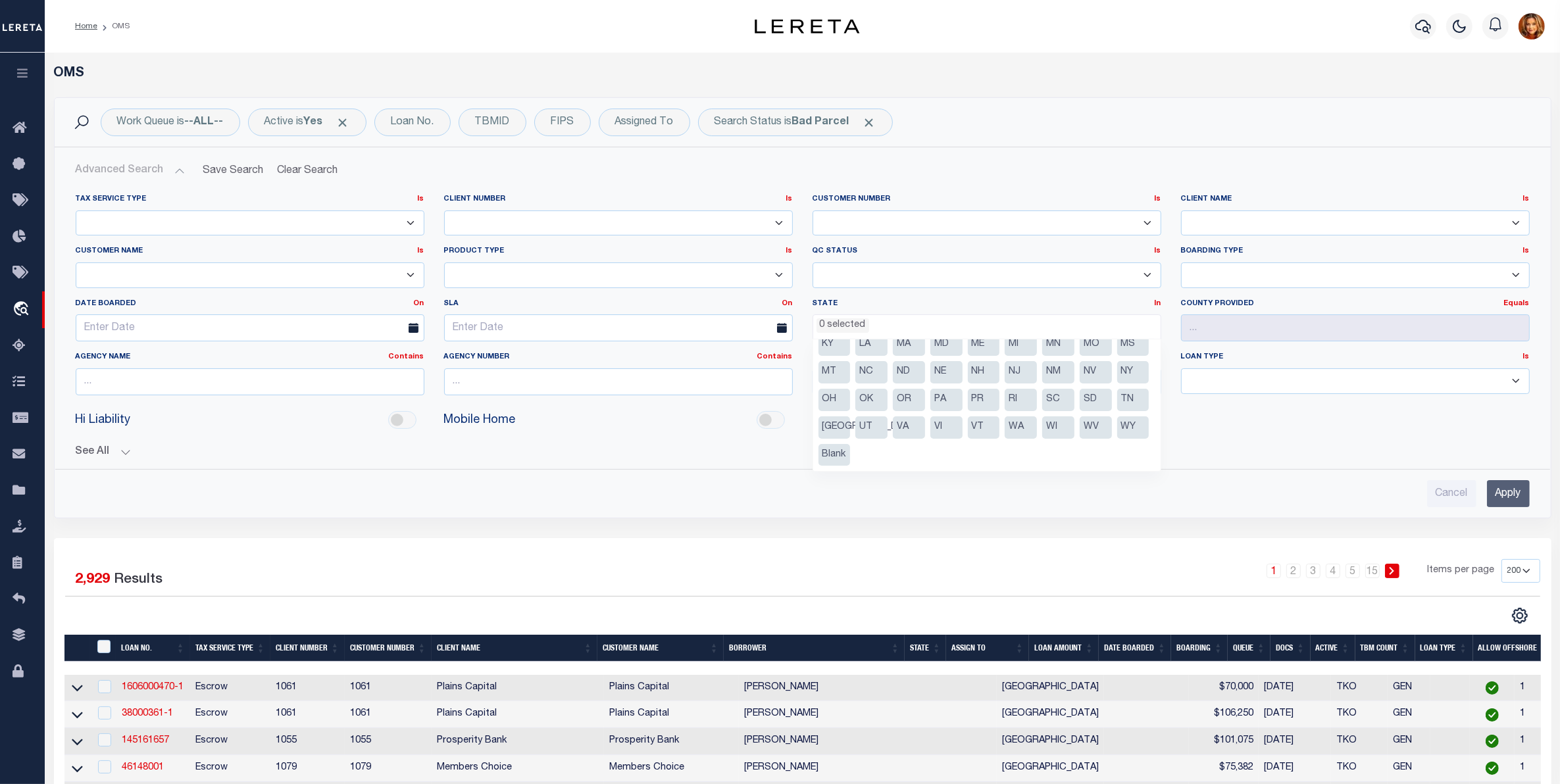
click at [851, 419] on li "[GEOGRAPHIC_DATA]" at bounding box center [835, 427] width 32 height 22
select select "[GEOGRAPHIC_DATA]"
click at [1502, 495] on input "Apply" at bounding box center [1508, 493] width 43 height 27
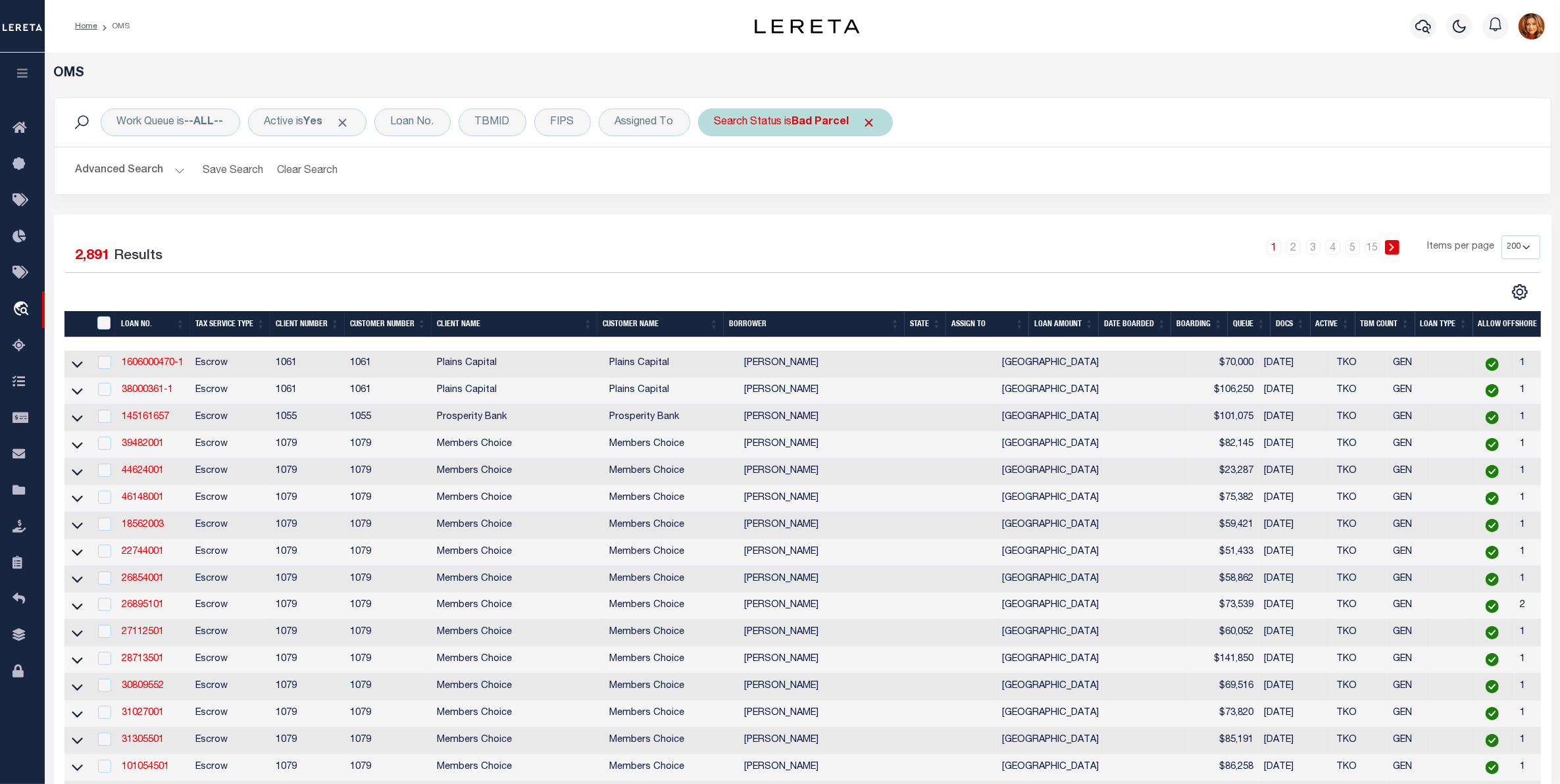
click at [831, 120] on b "Bad Parcel" at bounding box center [821, 122] width 57 height 10
select select "BP"
click at [762, 182] on select "Automated Search Bad Parcel Complete Duplicate Parcel High Dollar Reporting In …" at bounding box center [811, 186] width 194 height 25
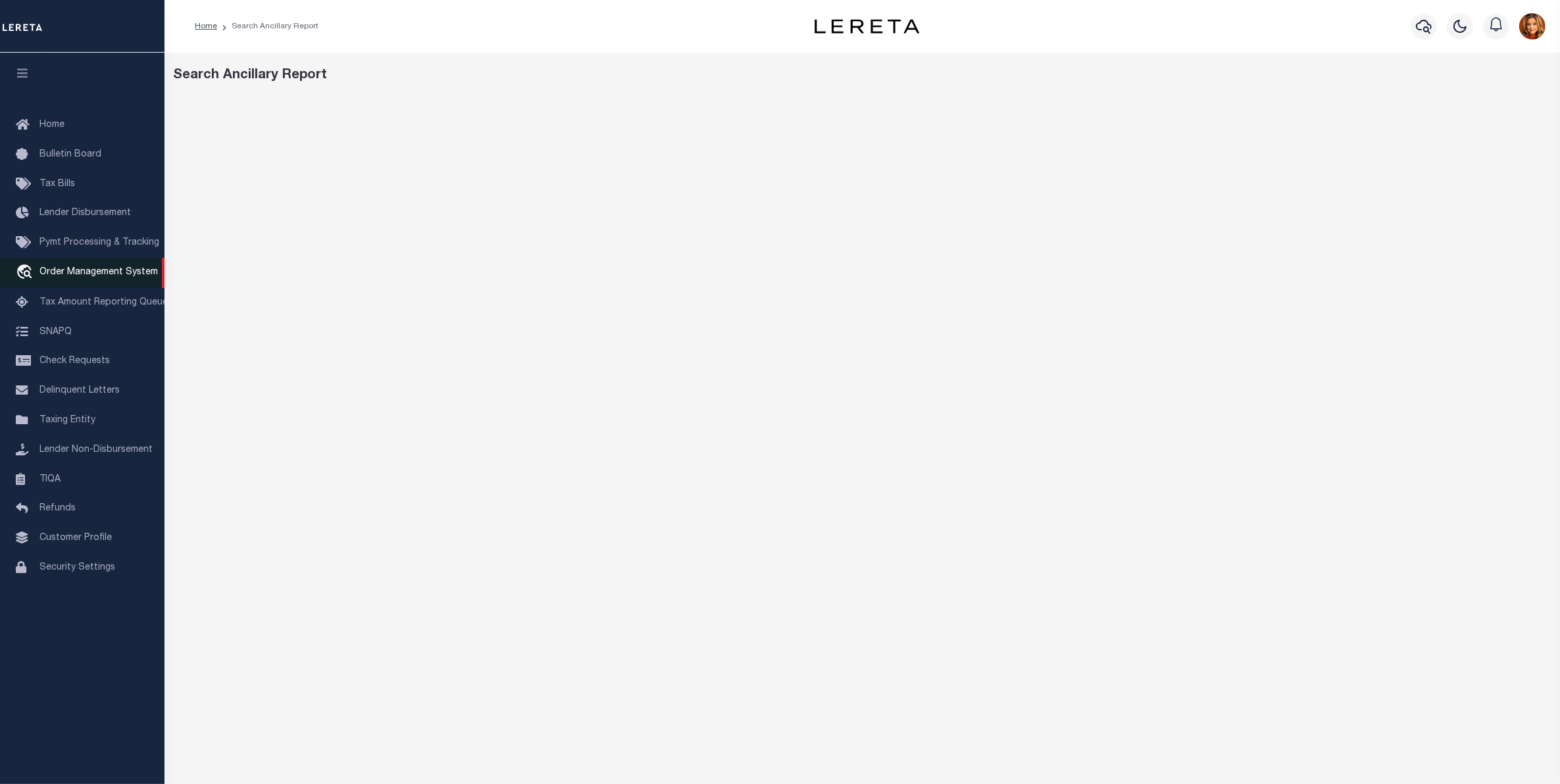
click at [67, 275] on span "Order Management System" at bounding box center [99, 272] width 119 height 10
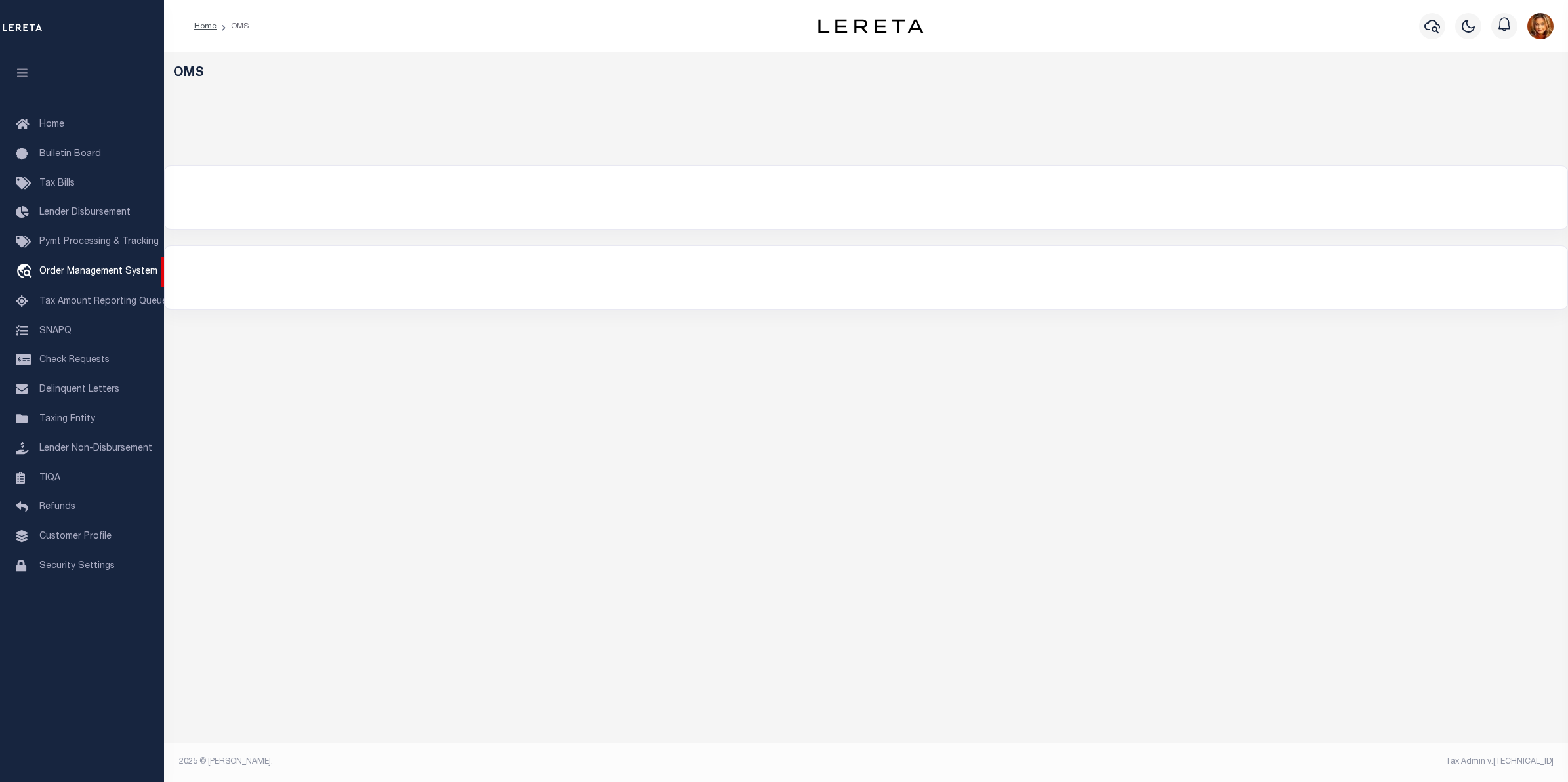
select select "200"
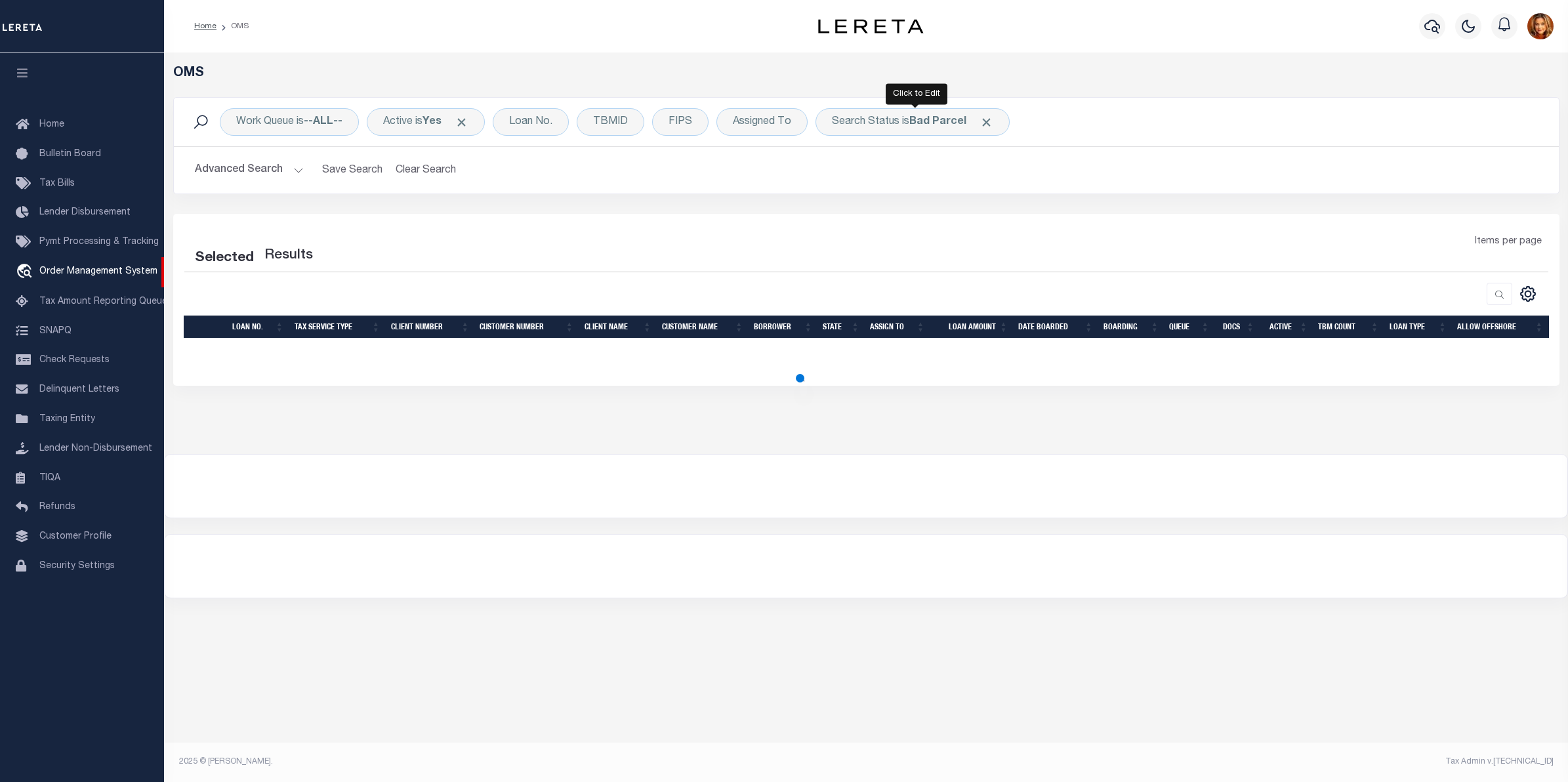
select select "200"
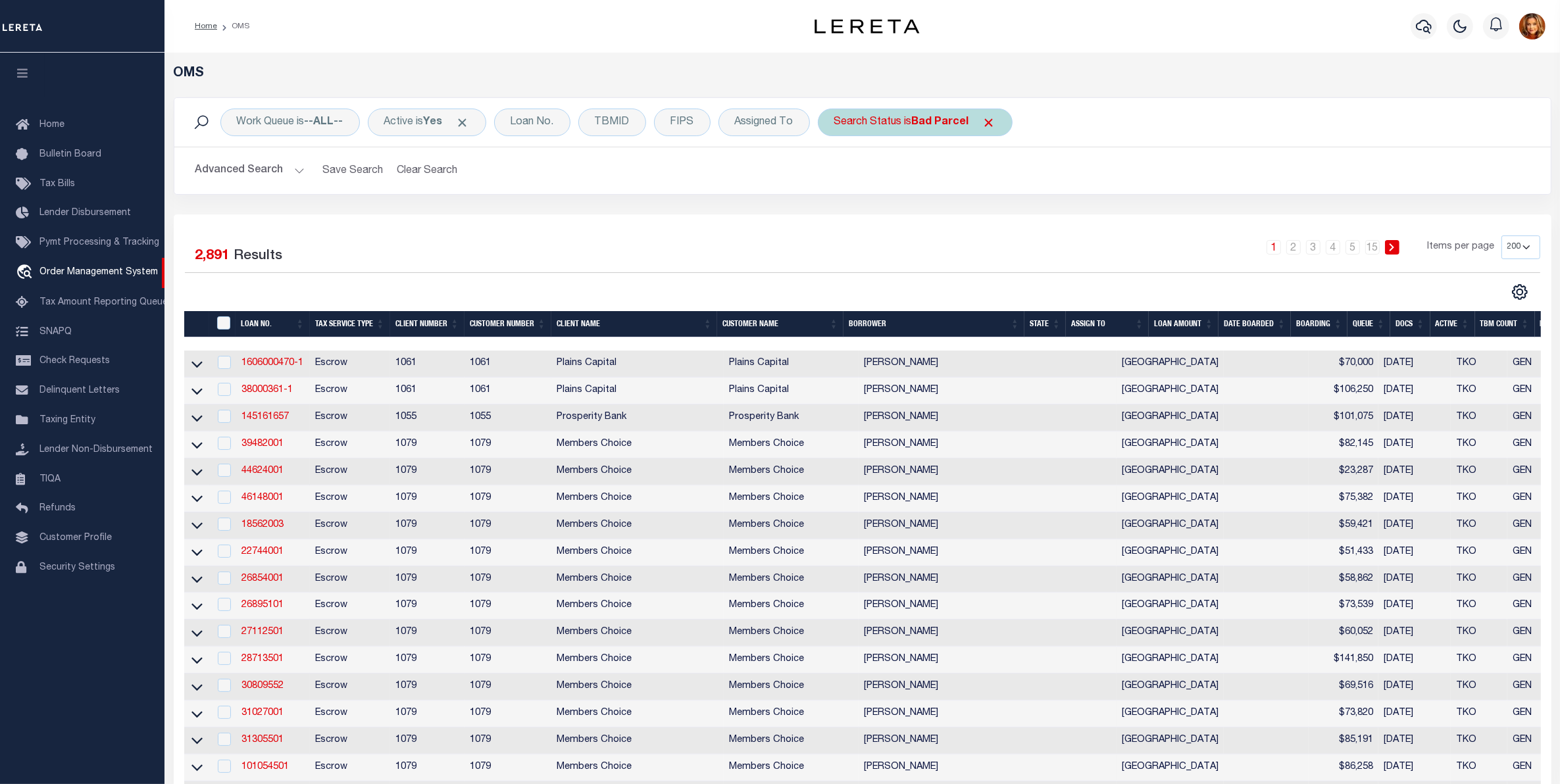
click at [996, 125] on span "Click to Remove" at bounding box center [988, 122] width 14 height 14
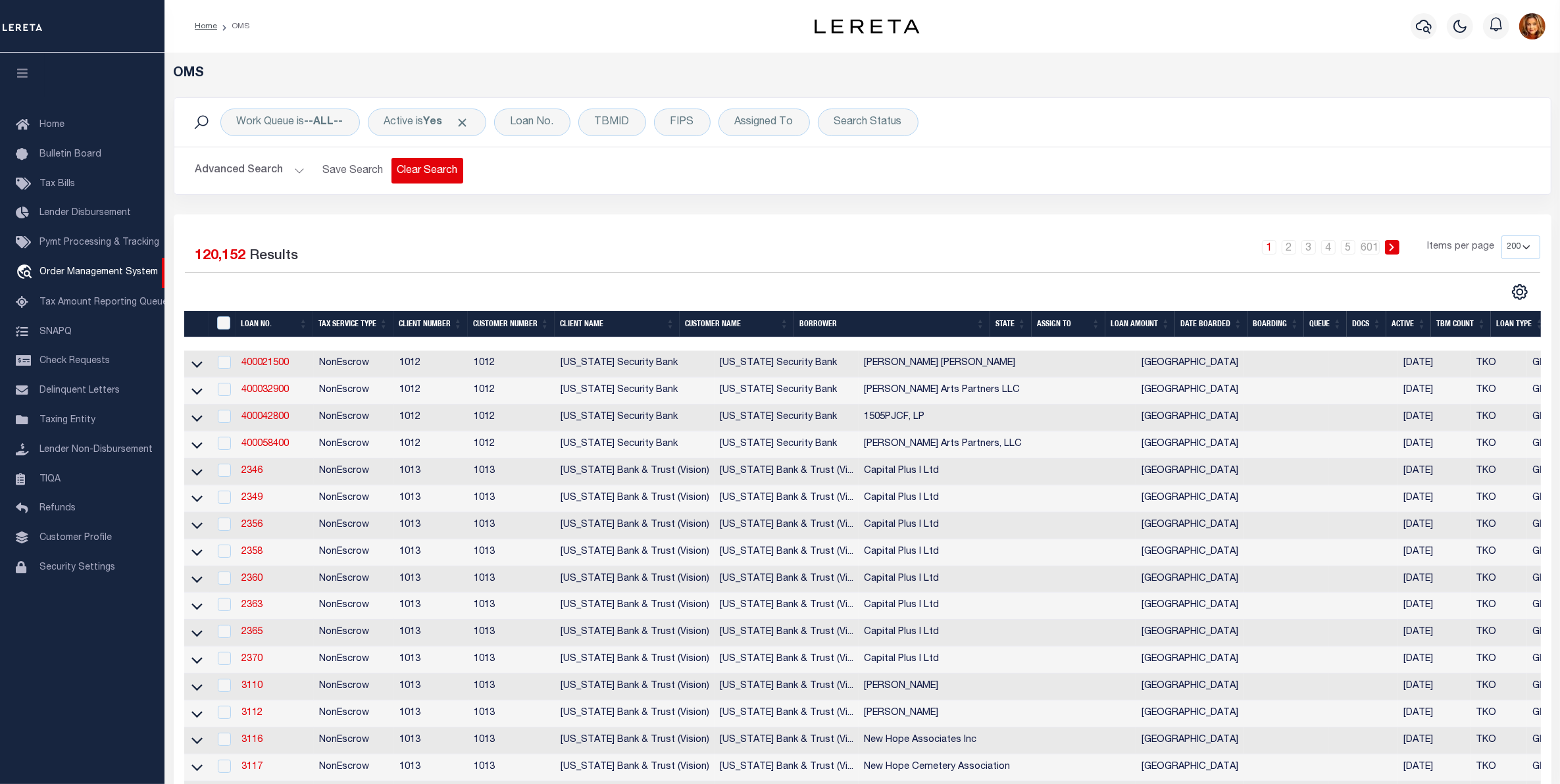
click at [436, 169] on button "Clear Search" at bounding box center [427, 171] width 72 height 25
click at [540, 117] on div "Loan No." at bounding box center [532, 122] width 77 height 28
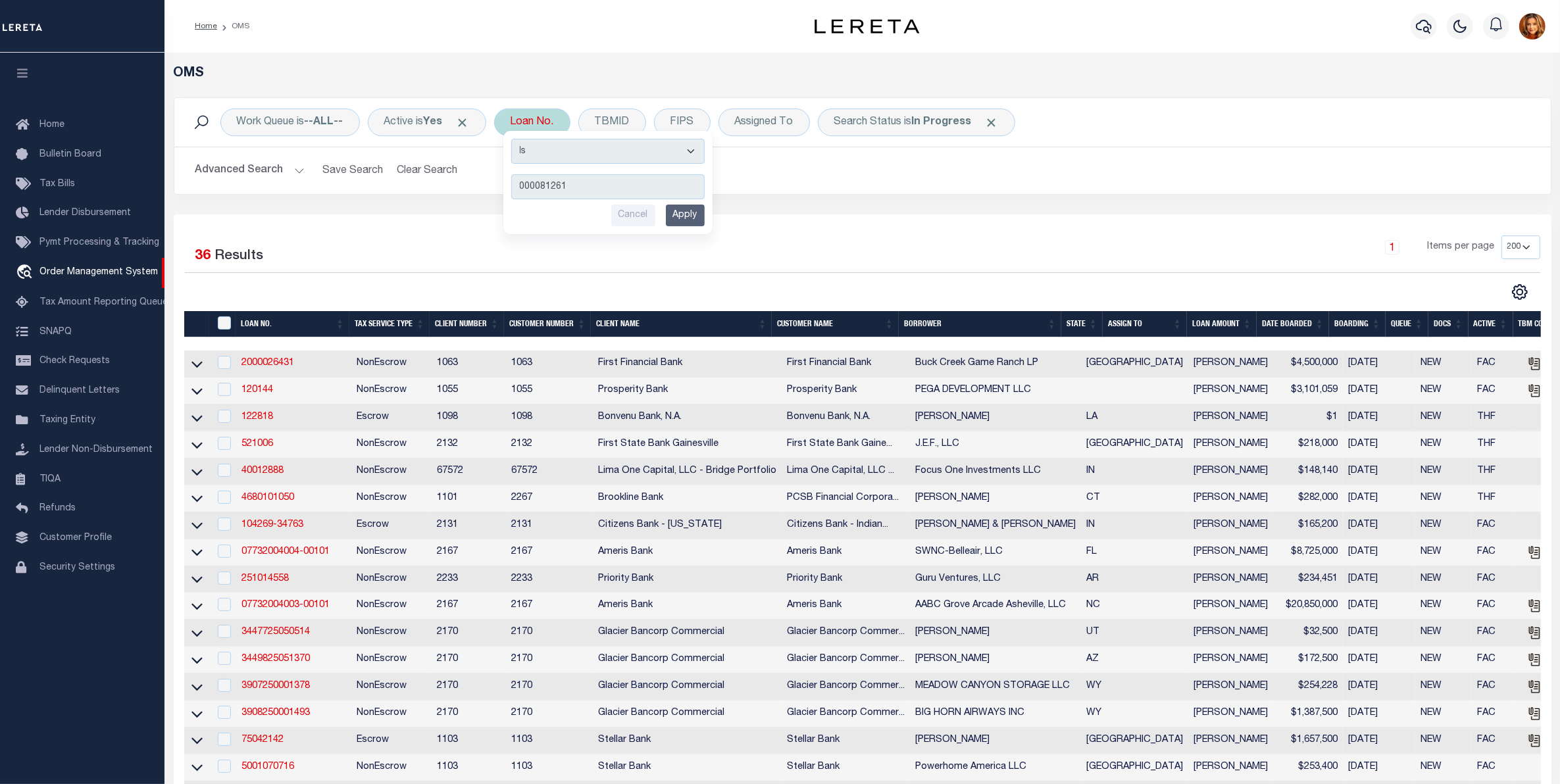
type input "0000812610"
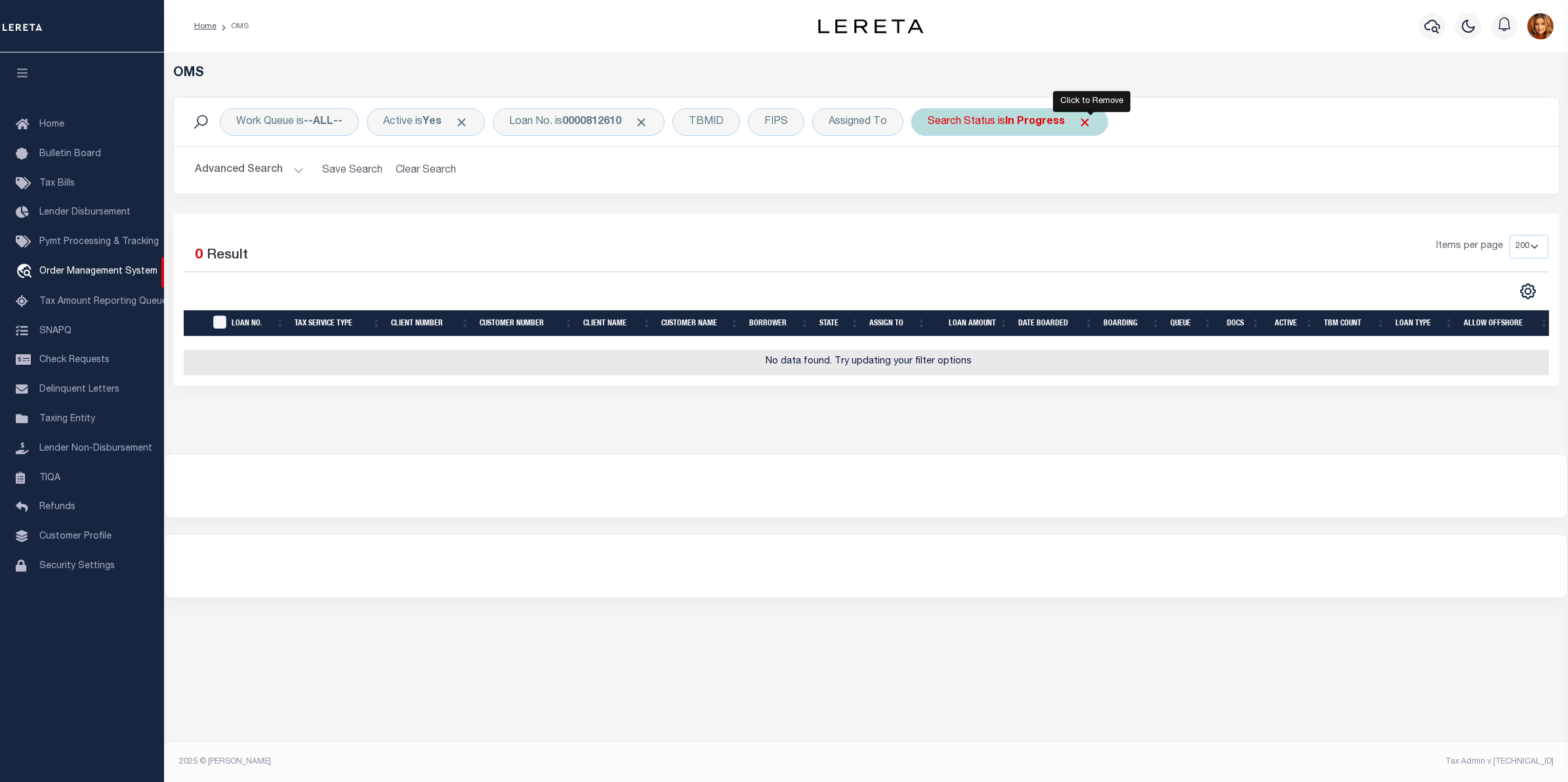
click at [1092, 123] on span "Click to Remove" at bounding box center [1085, 122] width 14 height 14
click at [420, 171] on button "Clear Search" at bounding box center [426, 170] width 72 height 25
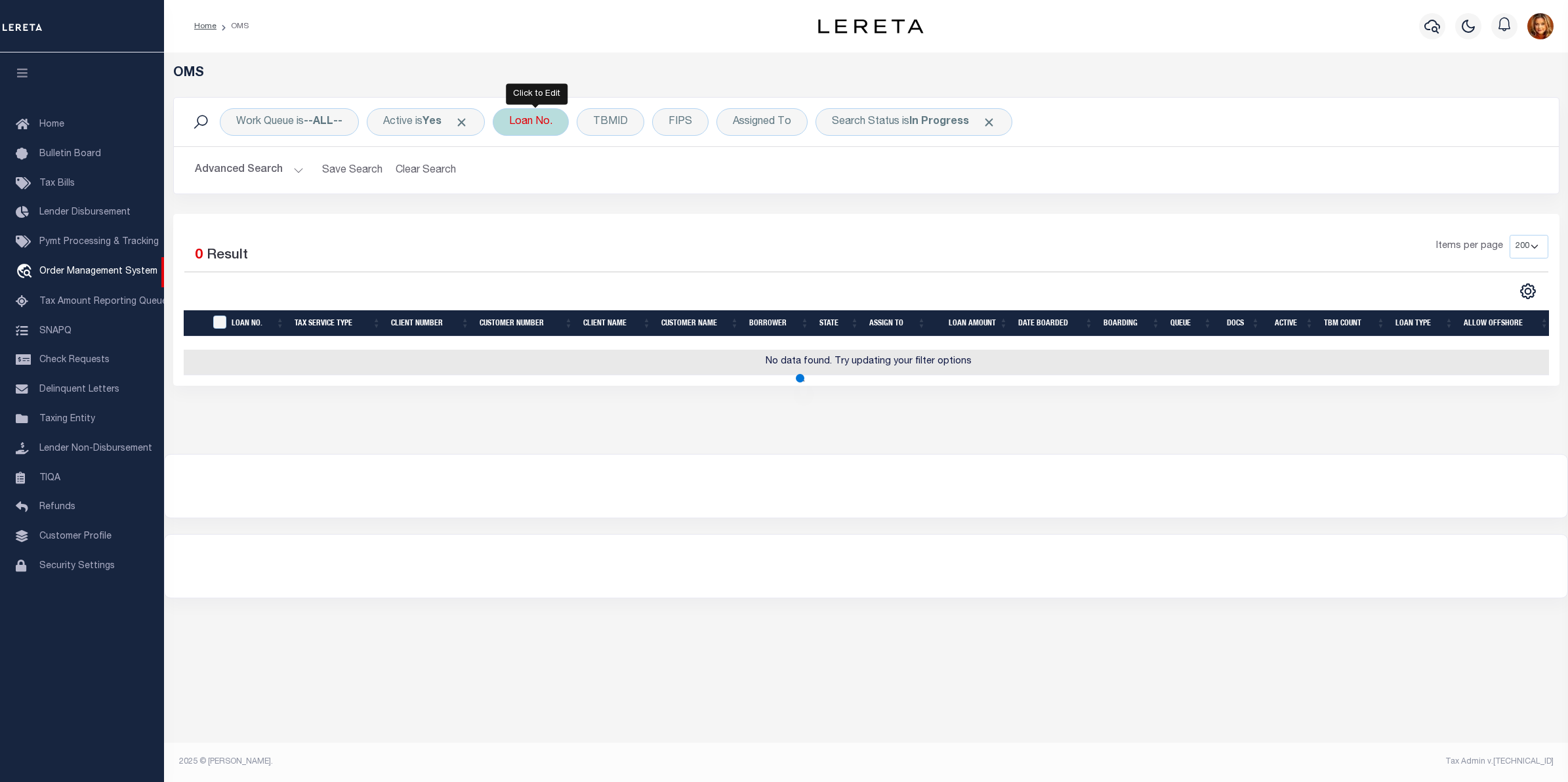
click at [529, 122] on div "Loan No." at bounding box center [531, 122] width 76 height 28
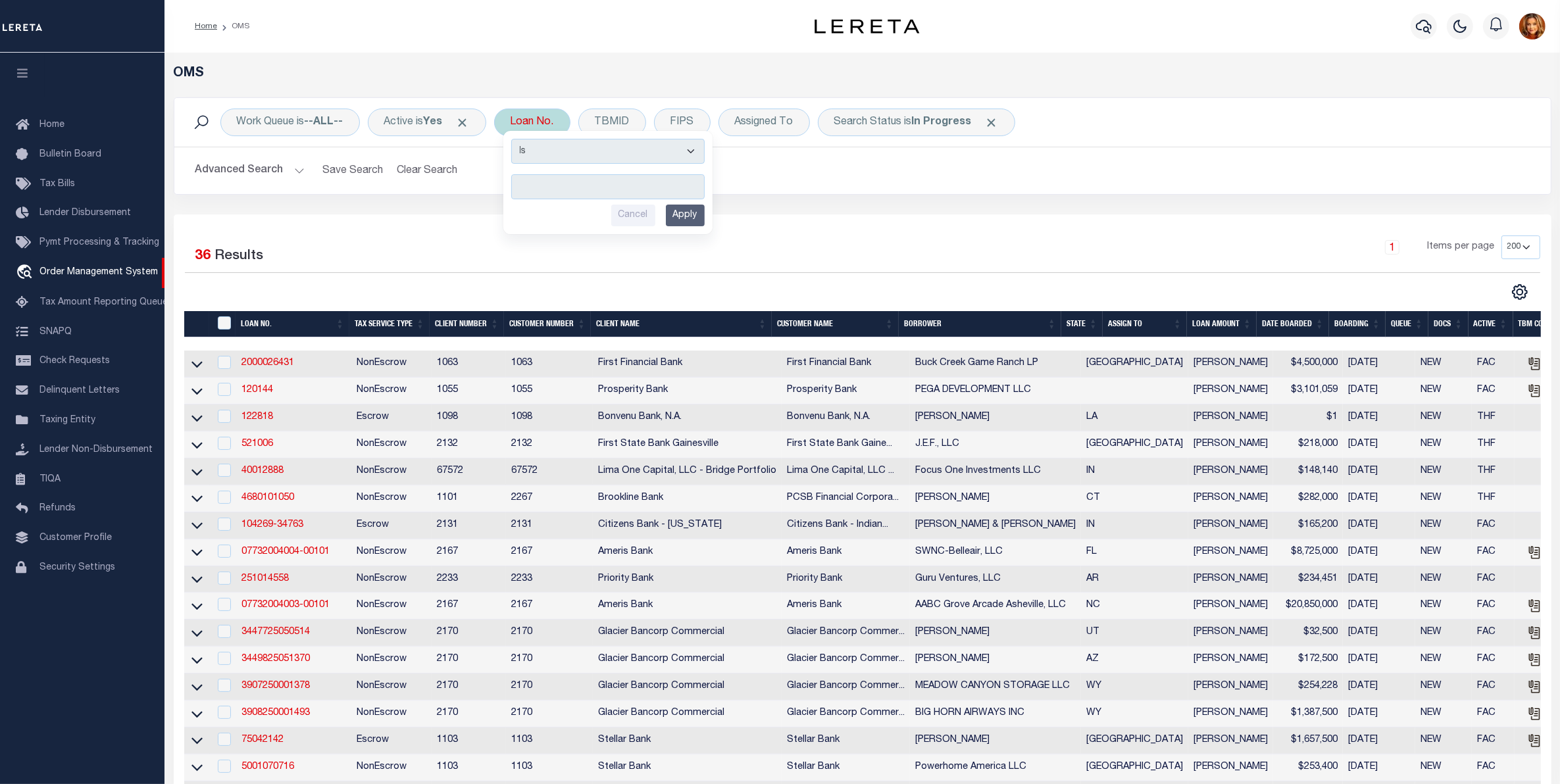
click at [670, 149] on select "Is Contains" at bounding box center [607, 151] width 194 height 25
select select "c"
click at [517, 139] on select "Is Contains" at bounding box center [607, 151] width 194 height 25
click at [549, 184] on input "text" at bounding box center [607, 186] width 194 height 25
type input "812610"
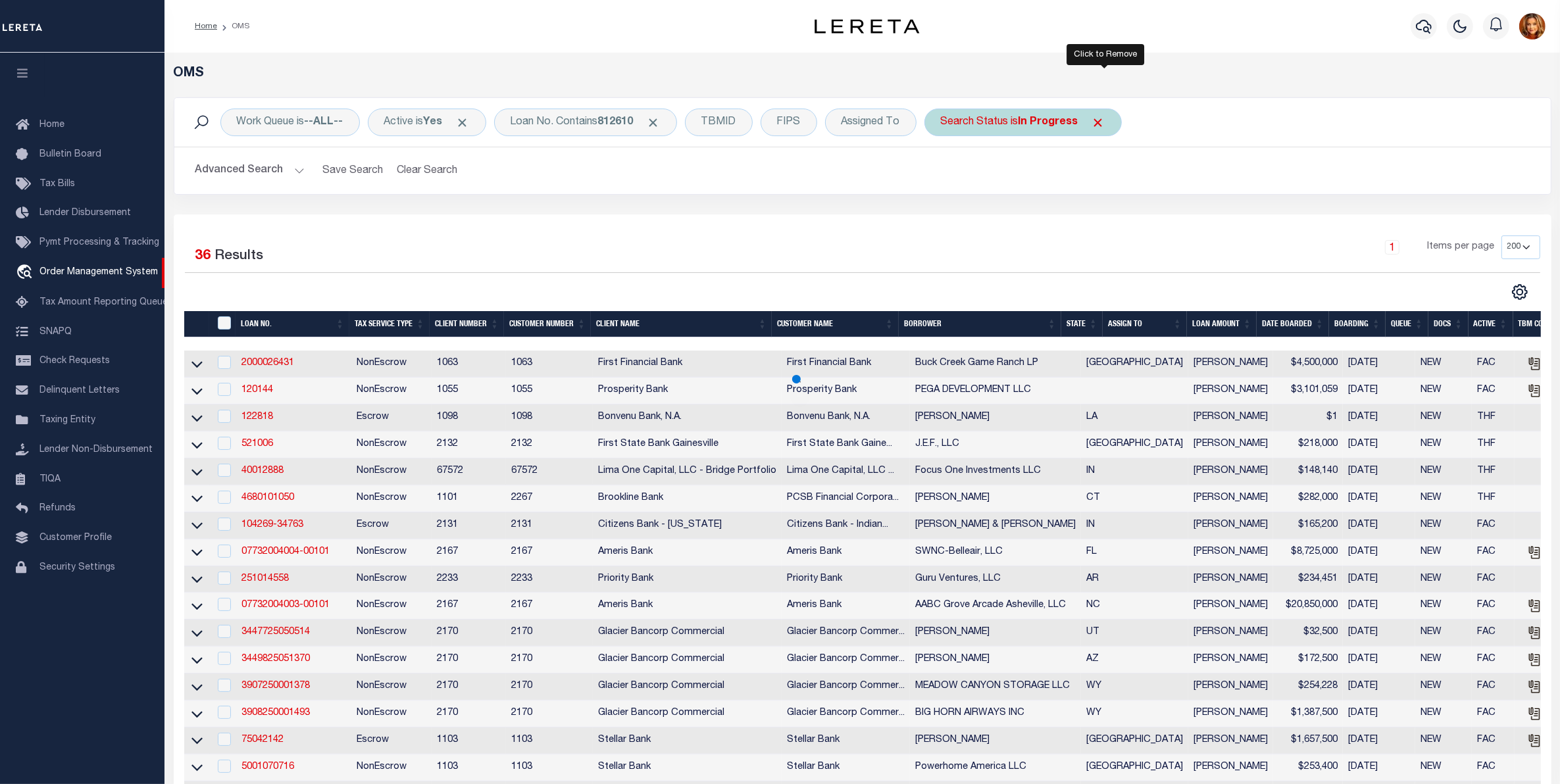
click at [1104, 122] on span "Click to Remove" at bounding box center [1098, 122] width 14 height 14
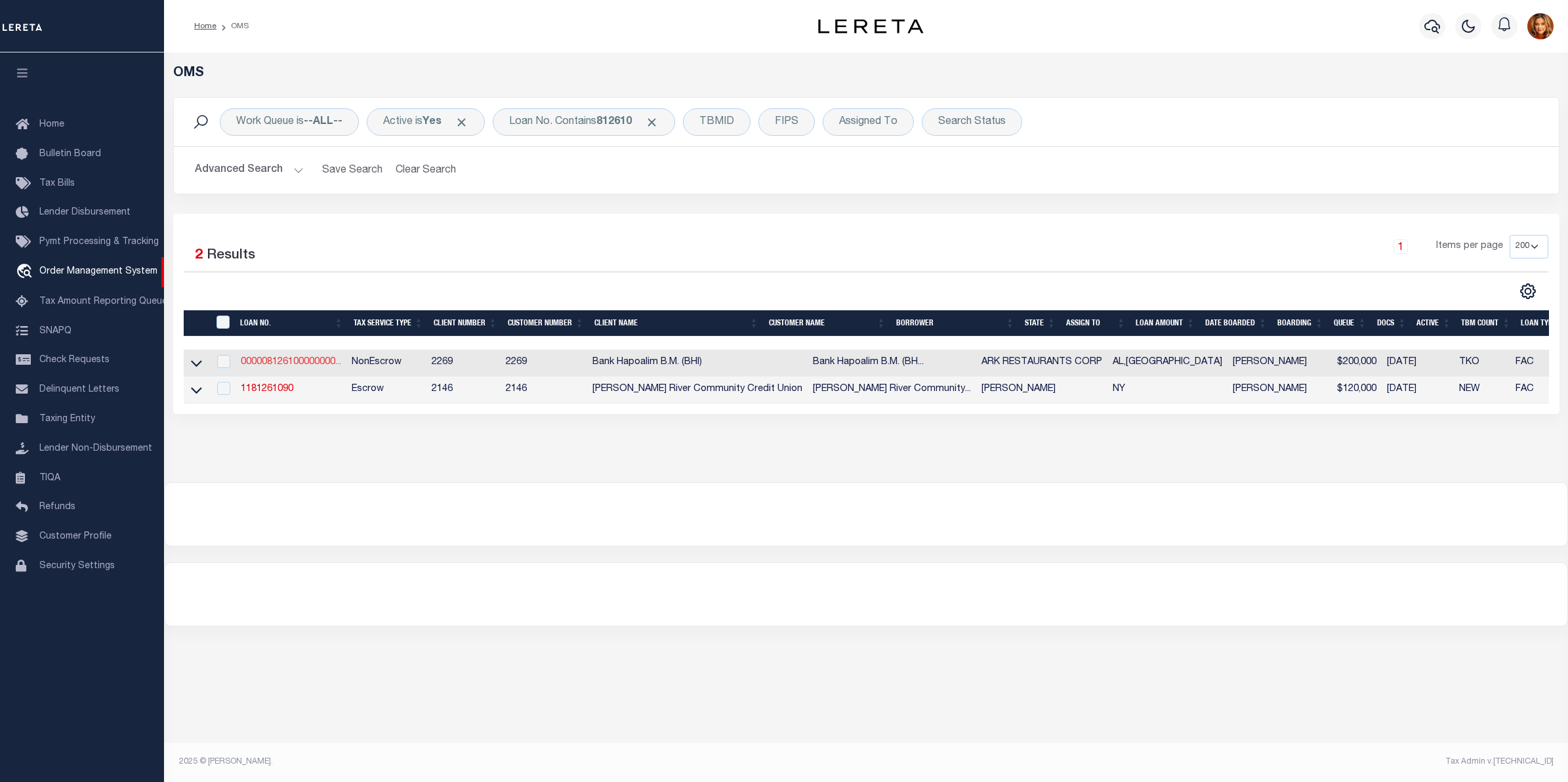
click at [267, 362] on link "000008126100000000..." at bounding box center [291, 362] width 100 height 10
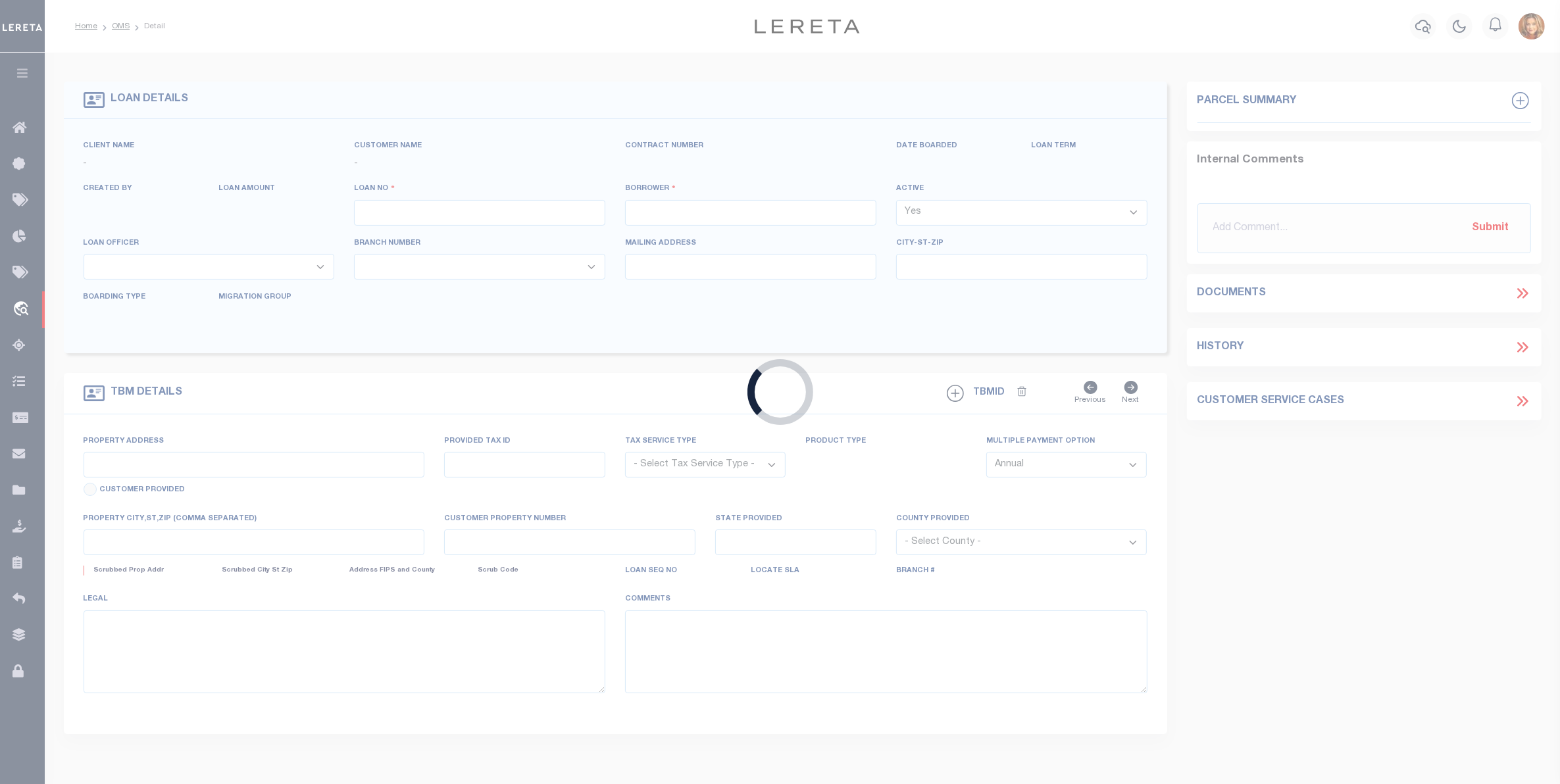
type input "000008126100000000000"
type input "ARK RESTAURANTS CORP"
select select
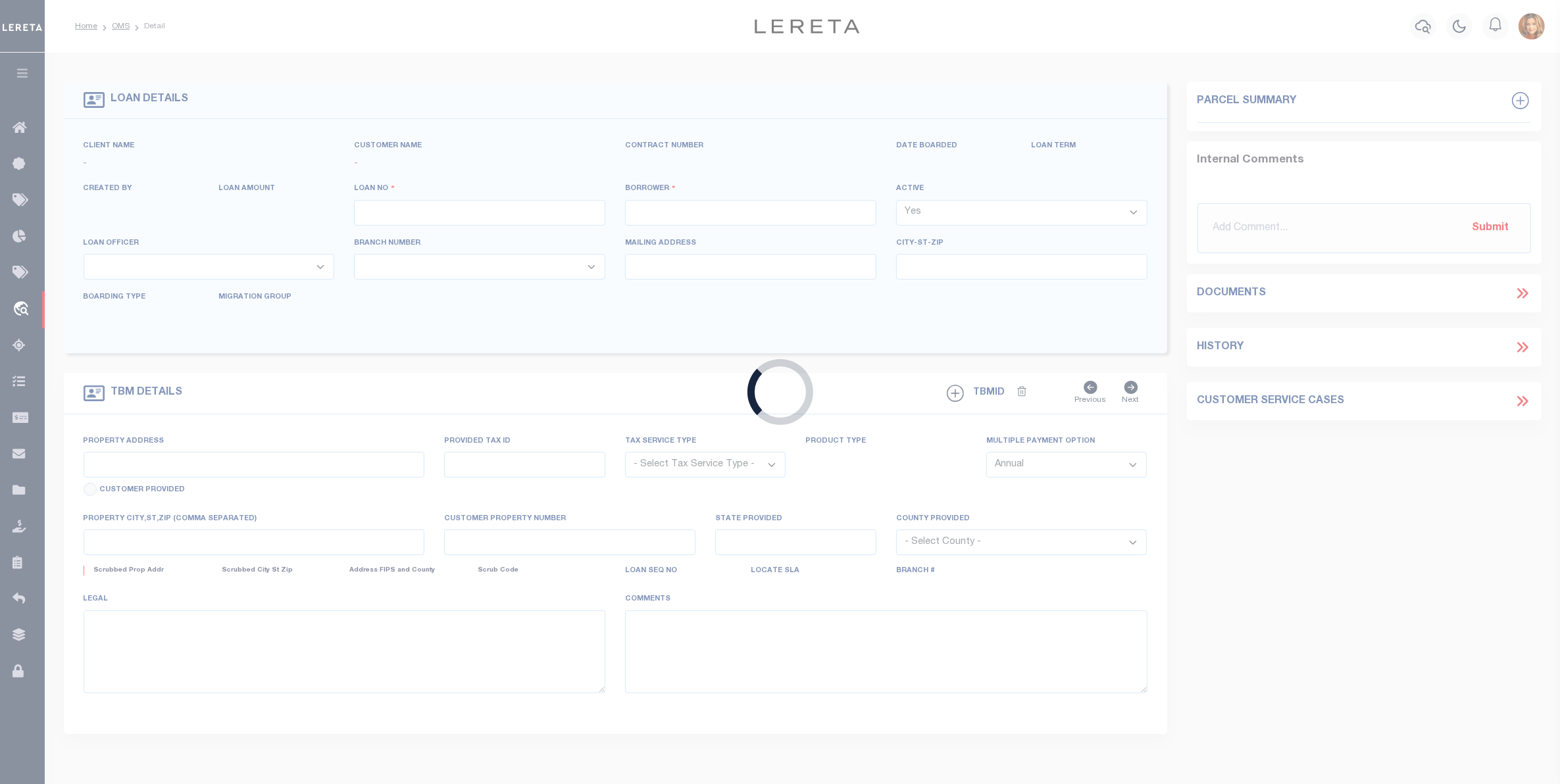
select select "NonEscrow"
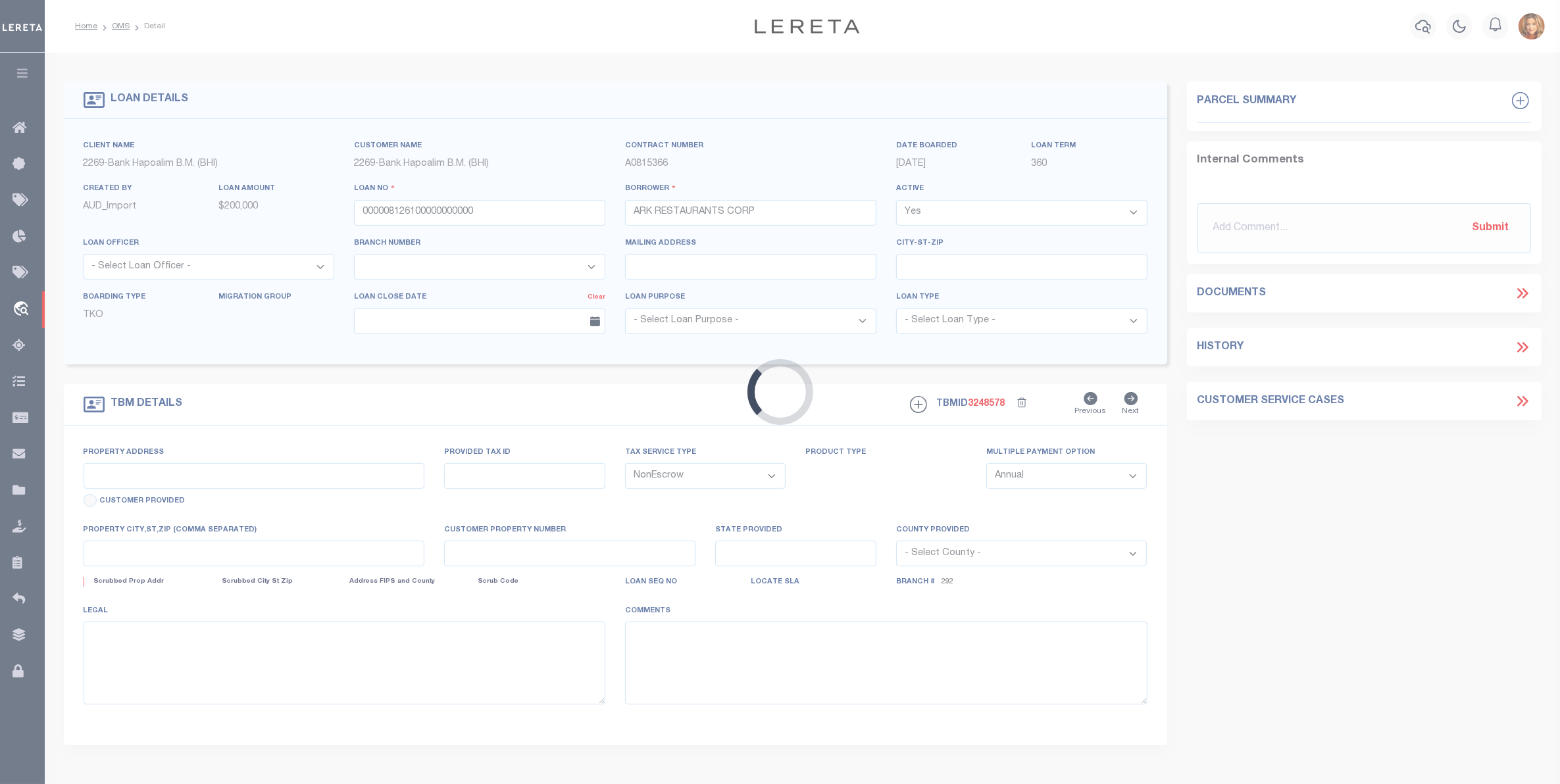
select select "14752"
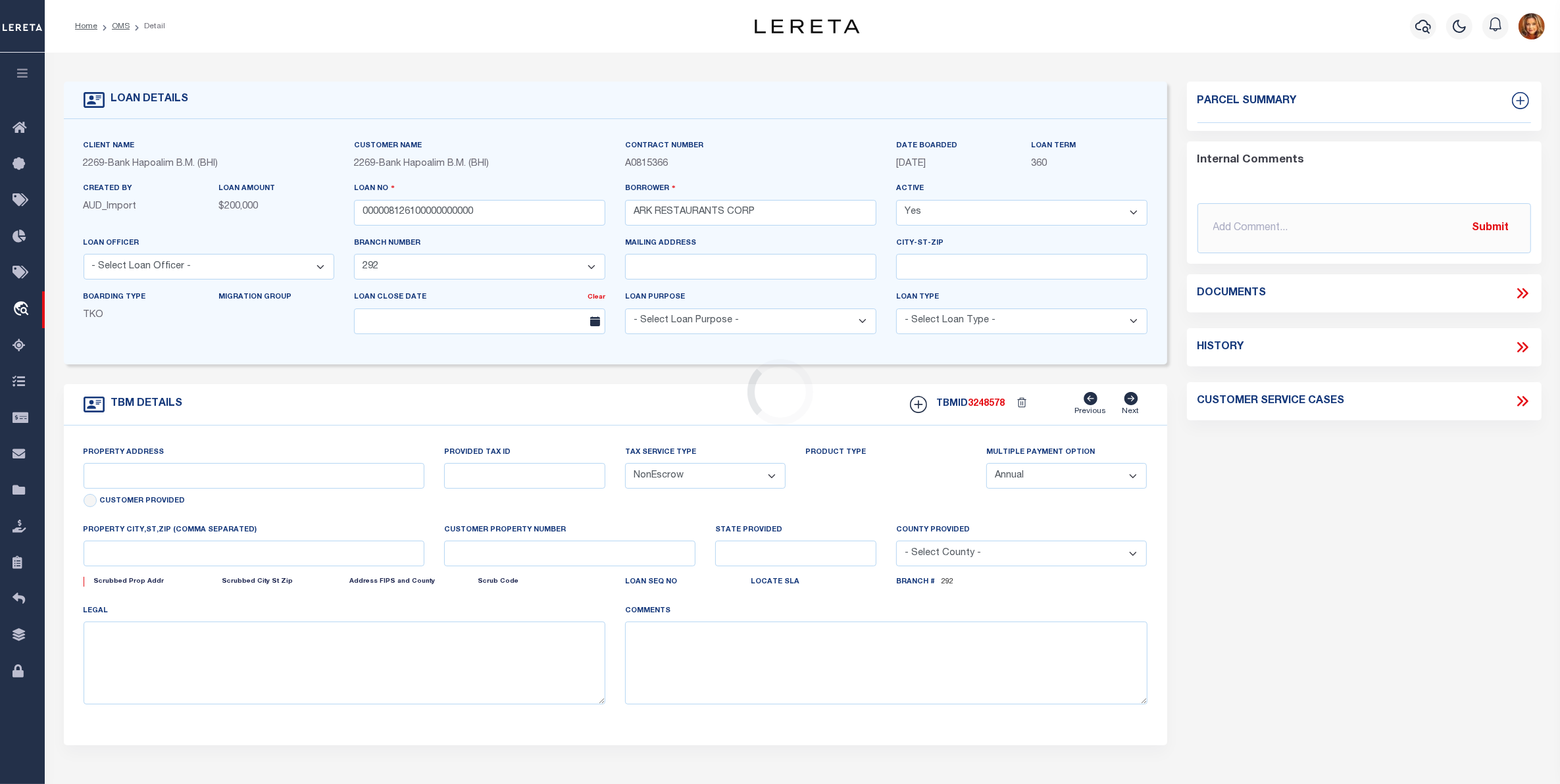
type input "SW 42ND CT"
type input "053108270000003001"
select select
type input "[GEOGRAPHIC_DATA]"
type input "FL"
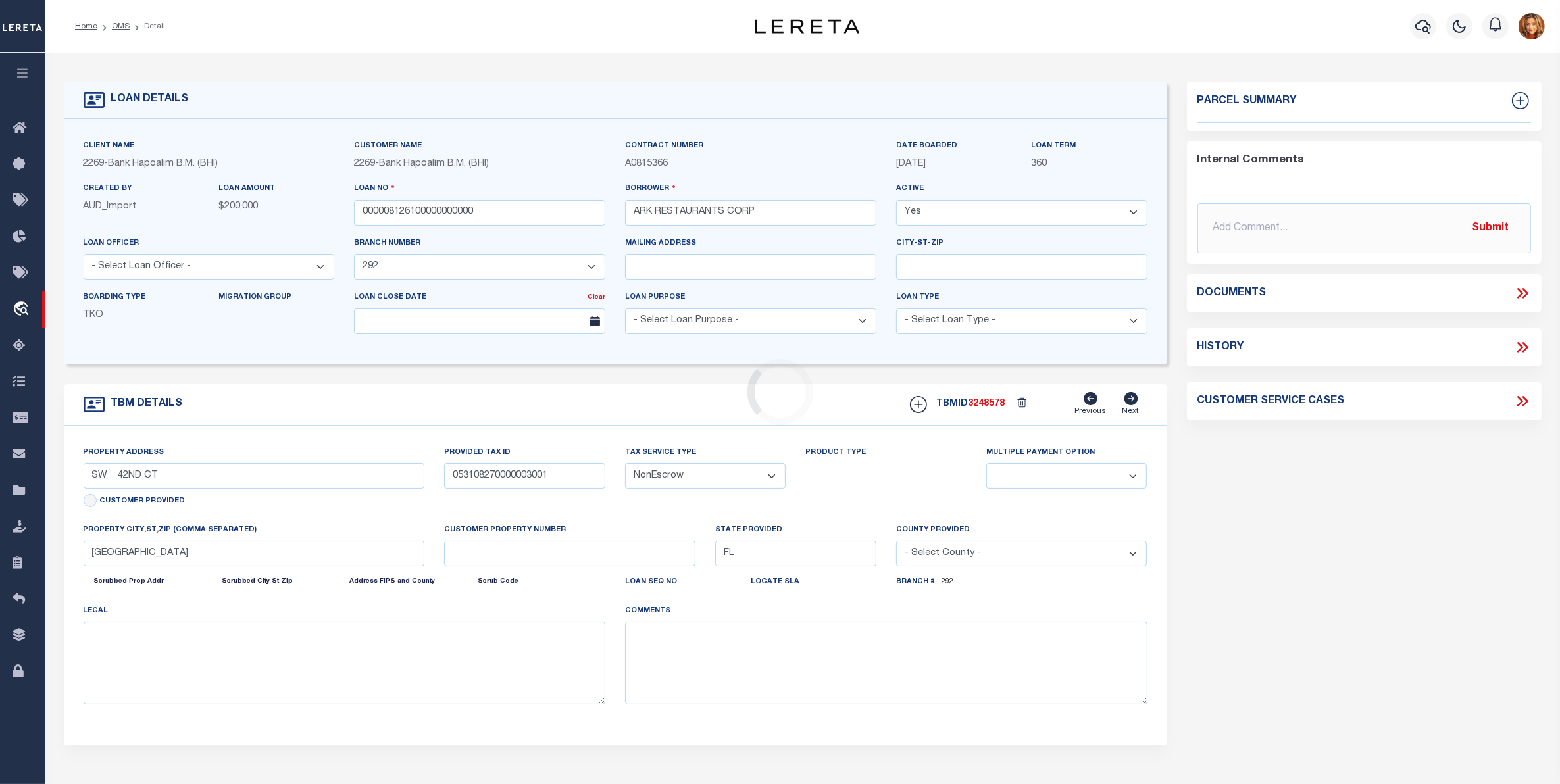
select select
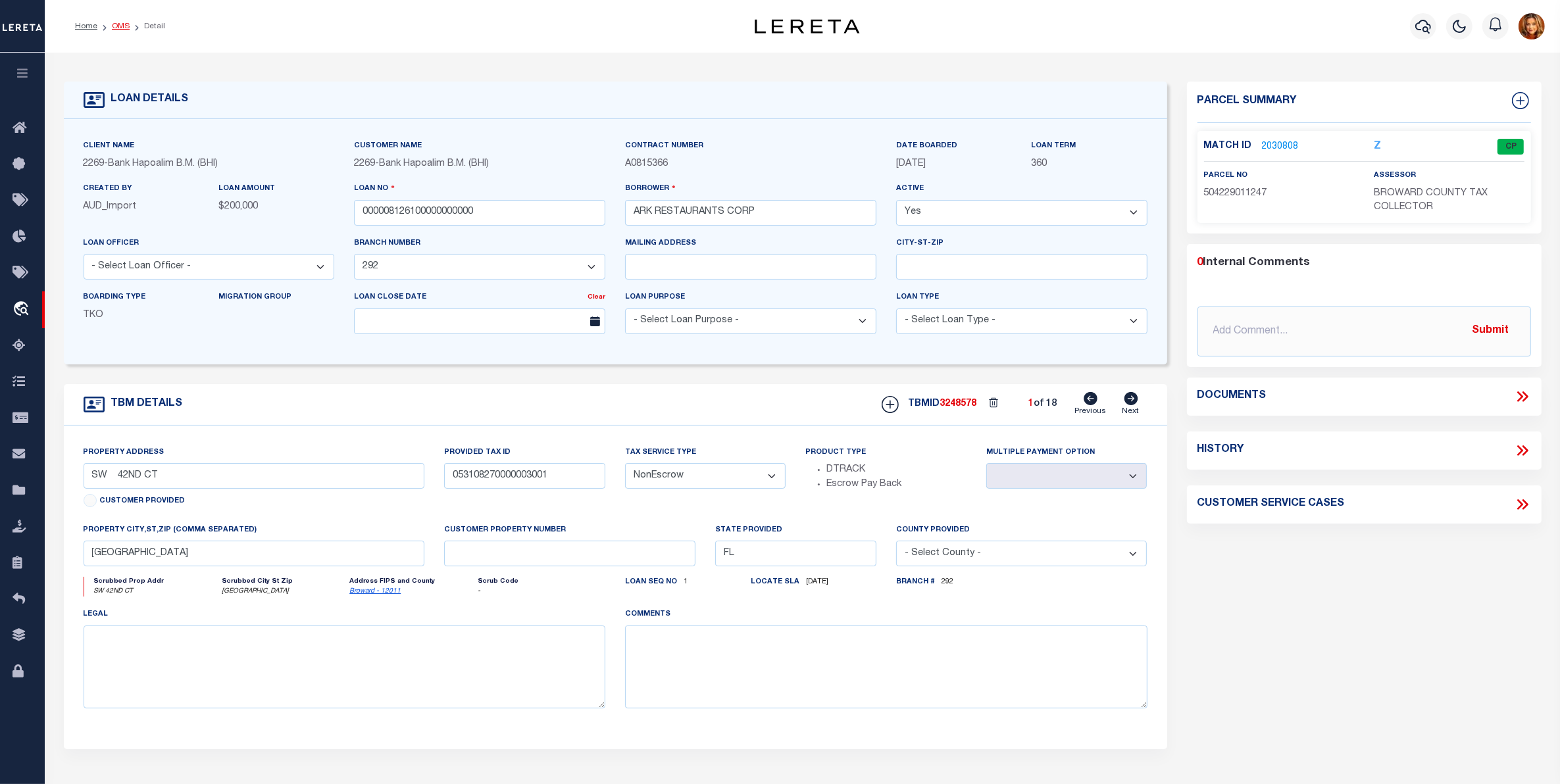
click at [117, 29] on link "OMS" at bounding box center [120, 26] width 18 height 8
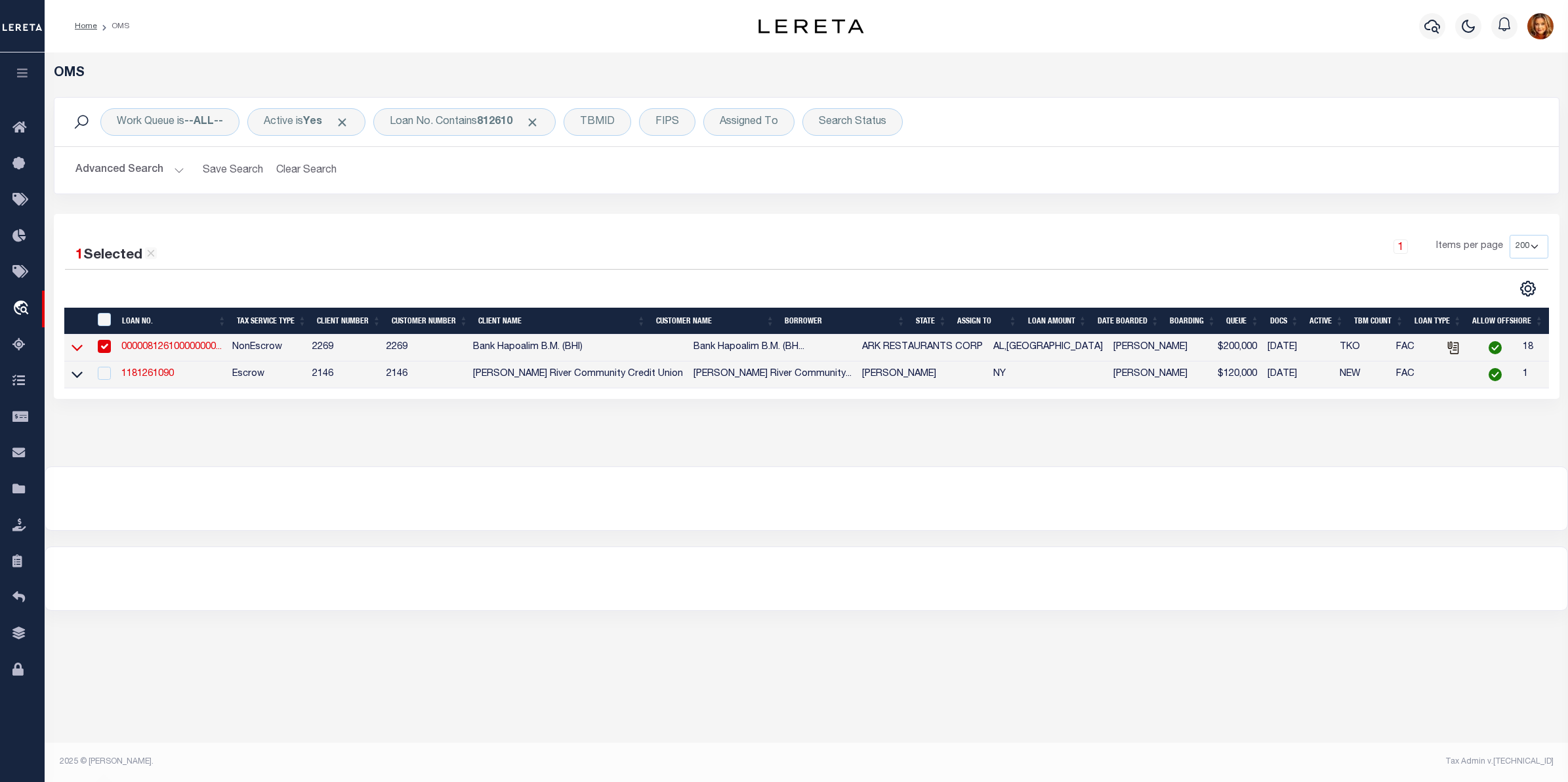
click at [81, 354] on icon at bounding box center [77, 346] width 11 height 14
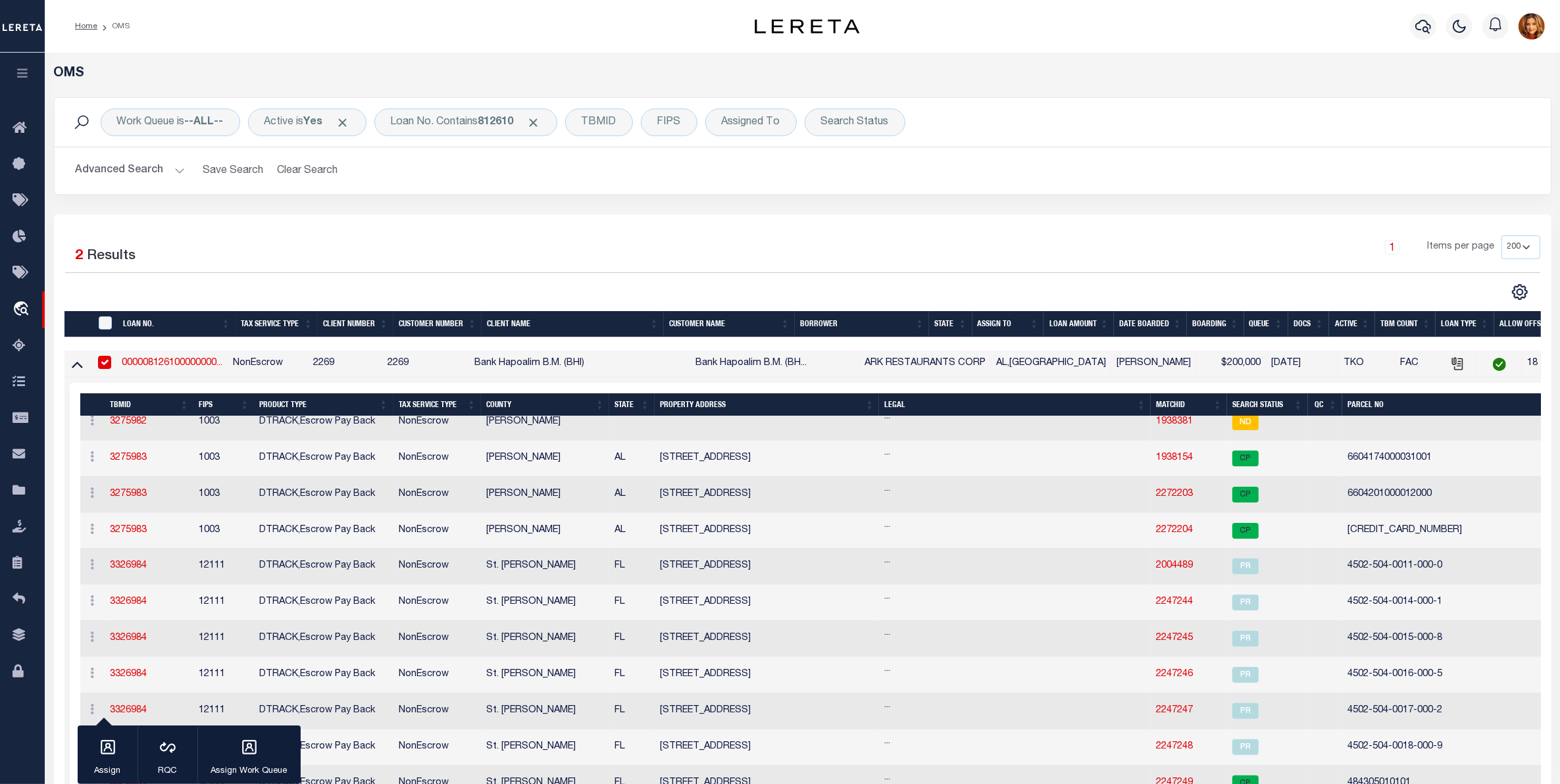
scroll to position [0, 53]
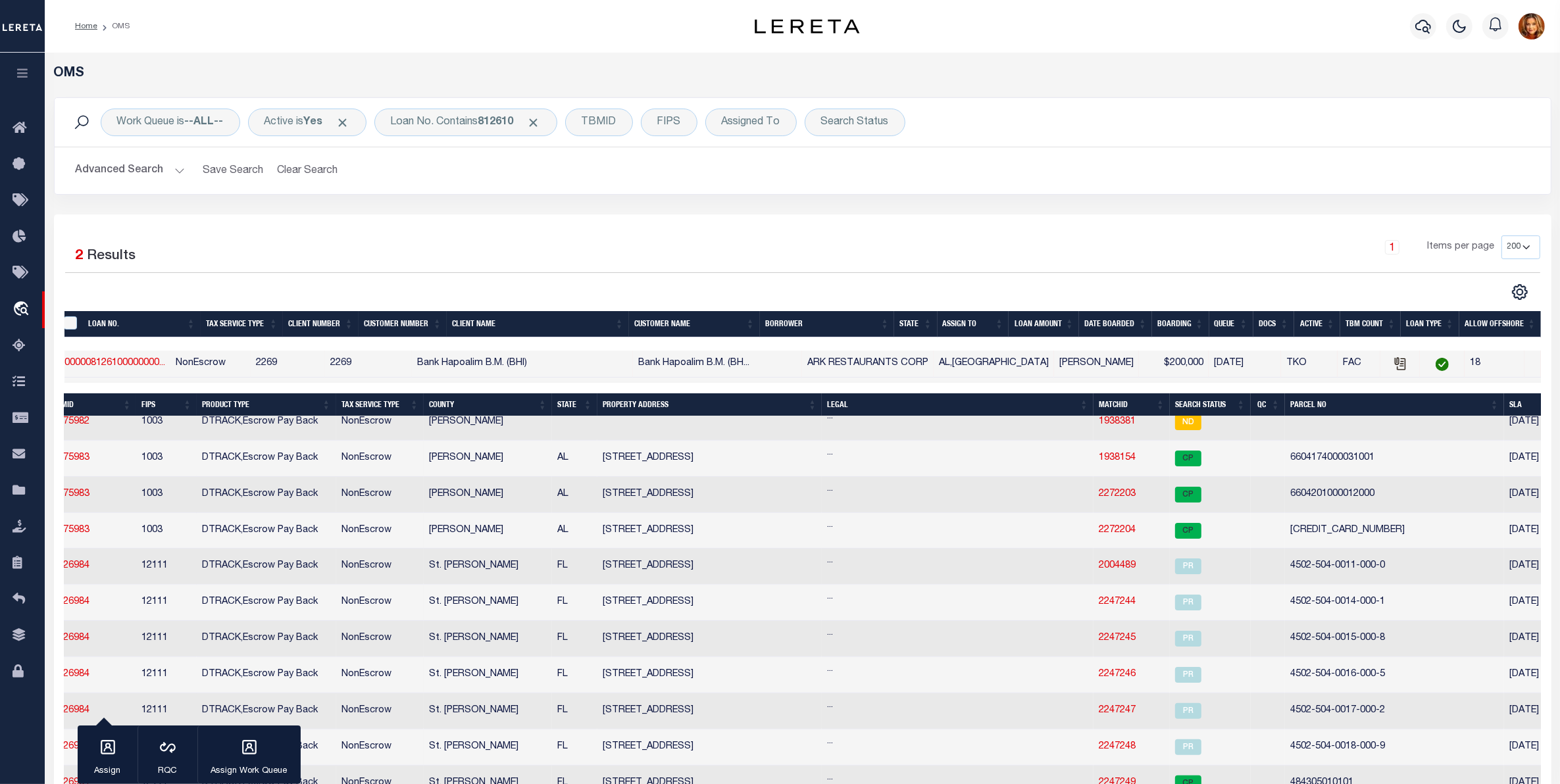
click at [1169, 412] on th "Search Status" at bounding box center [1210, 404] width 81 height 23
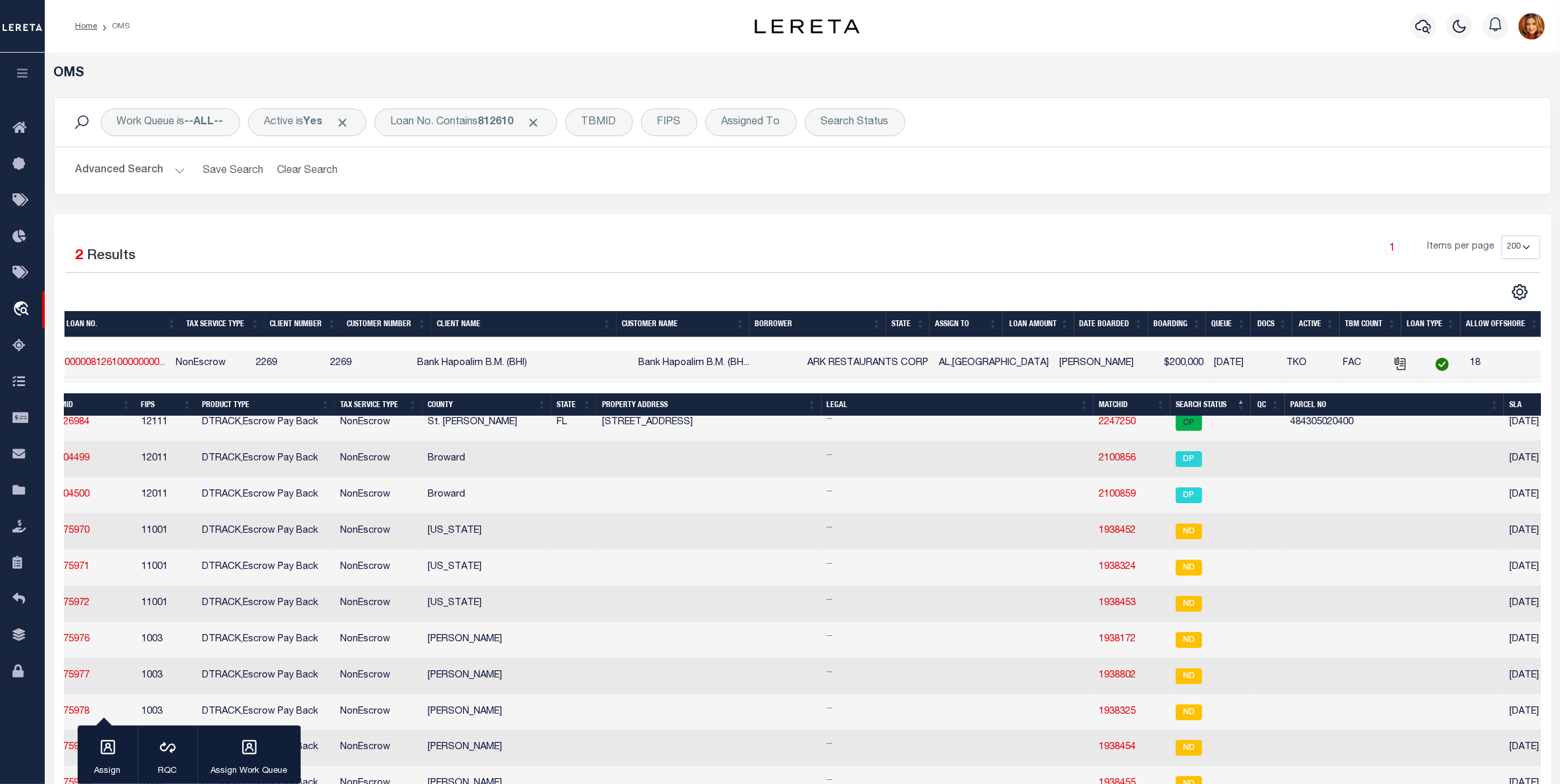
scroll to position [329, 0]
click at [549, 464] on td at bounding box center [572, 457] width 45 height 36
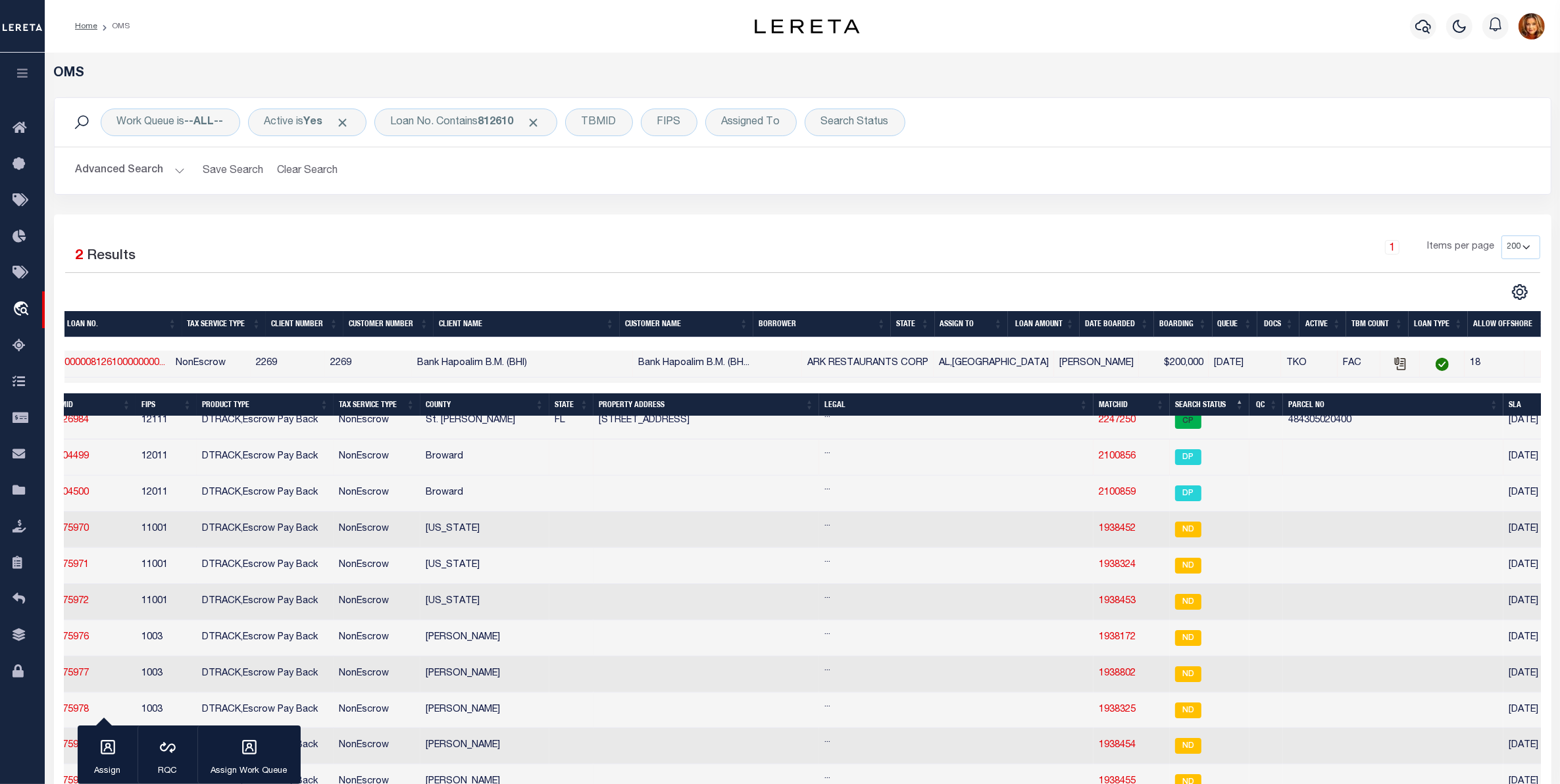
scroll to position [0, 0]
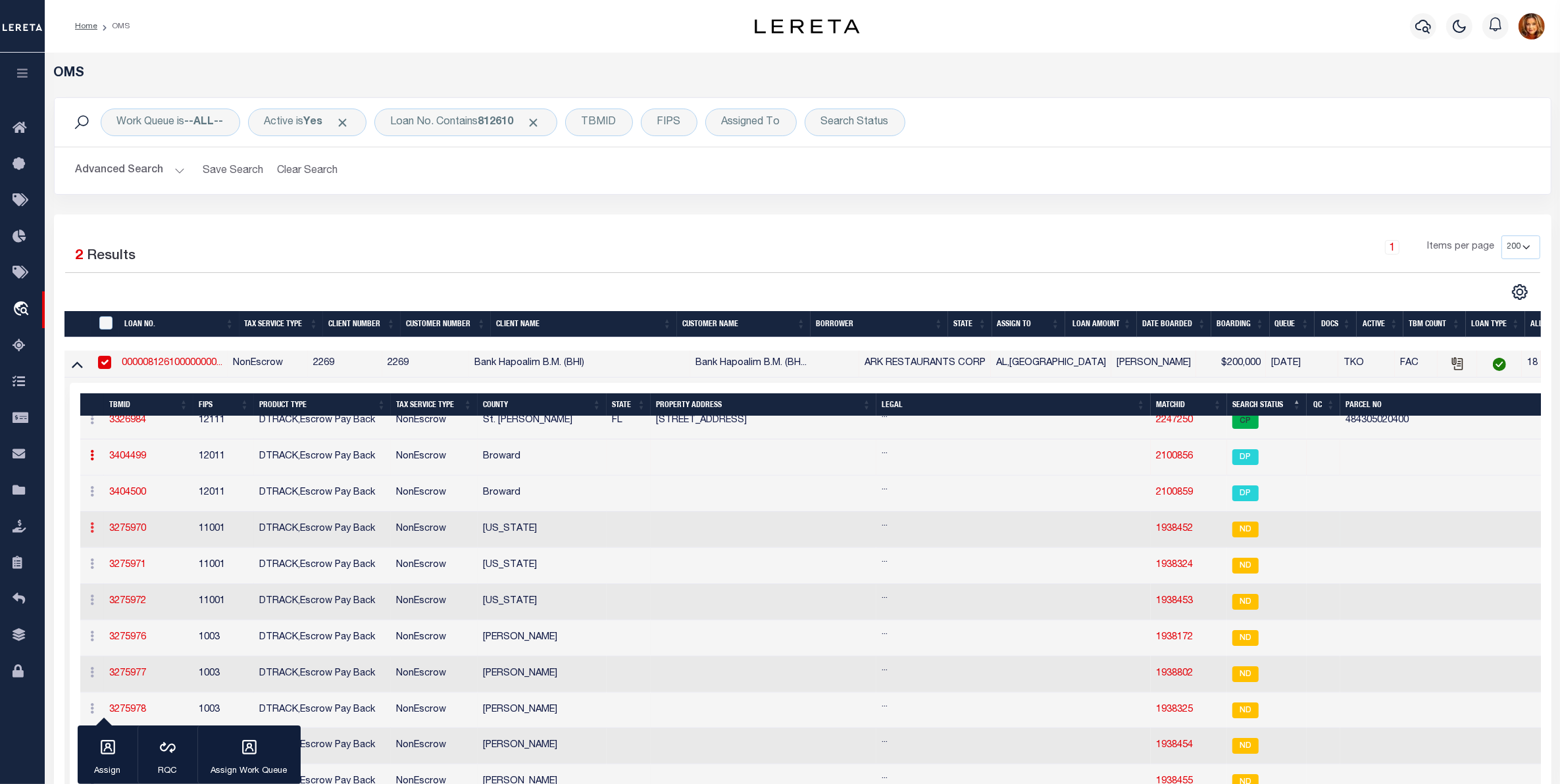
click at [92, 532] on icon at bounding box center [92, 527] width 4 height 10
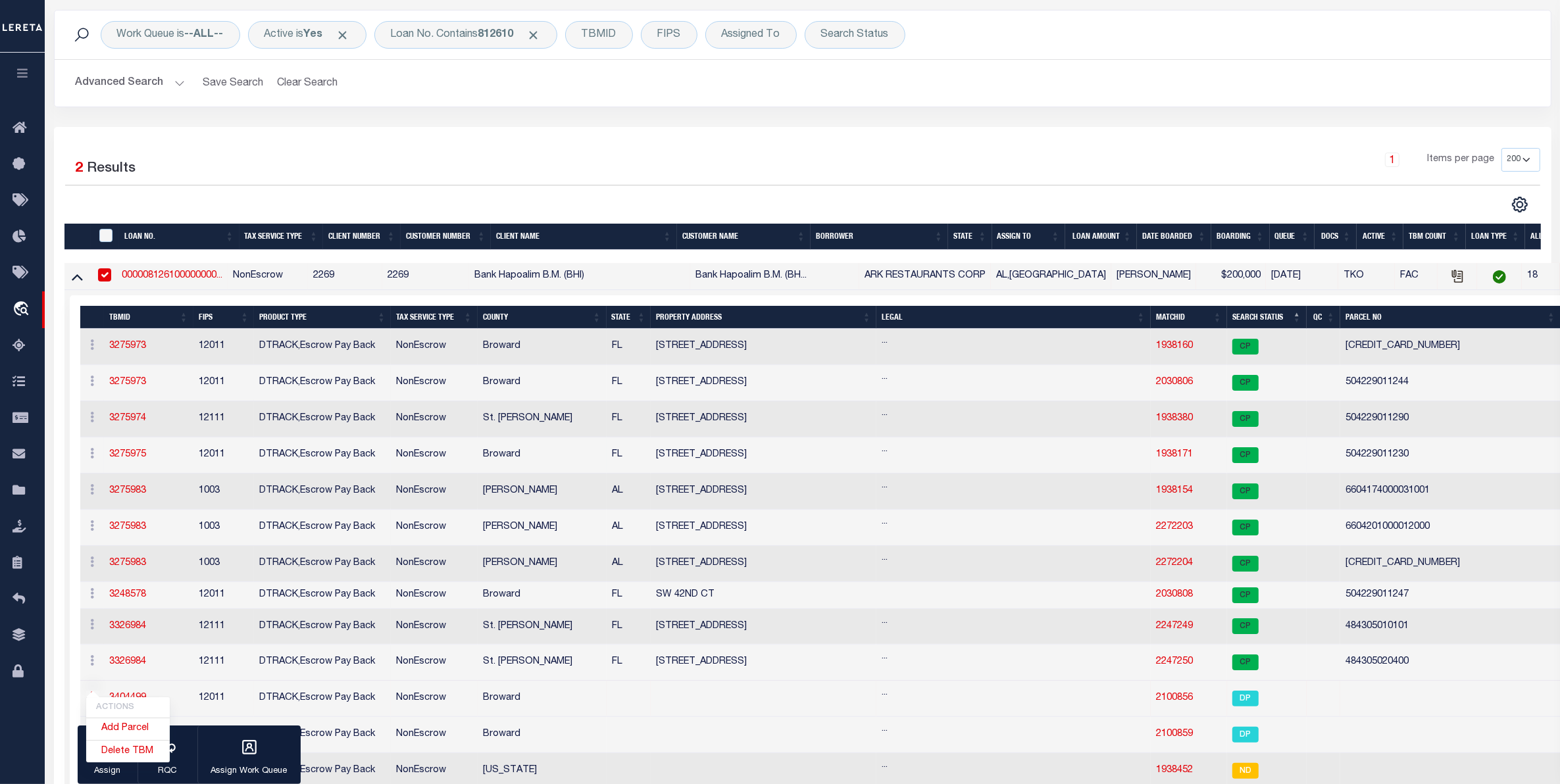
scroll to position [329, 0]
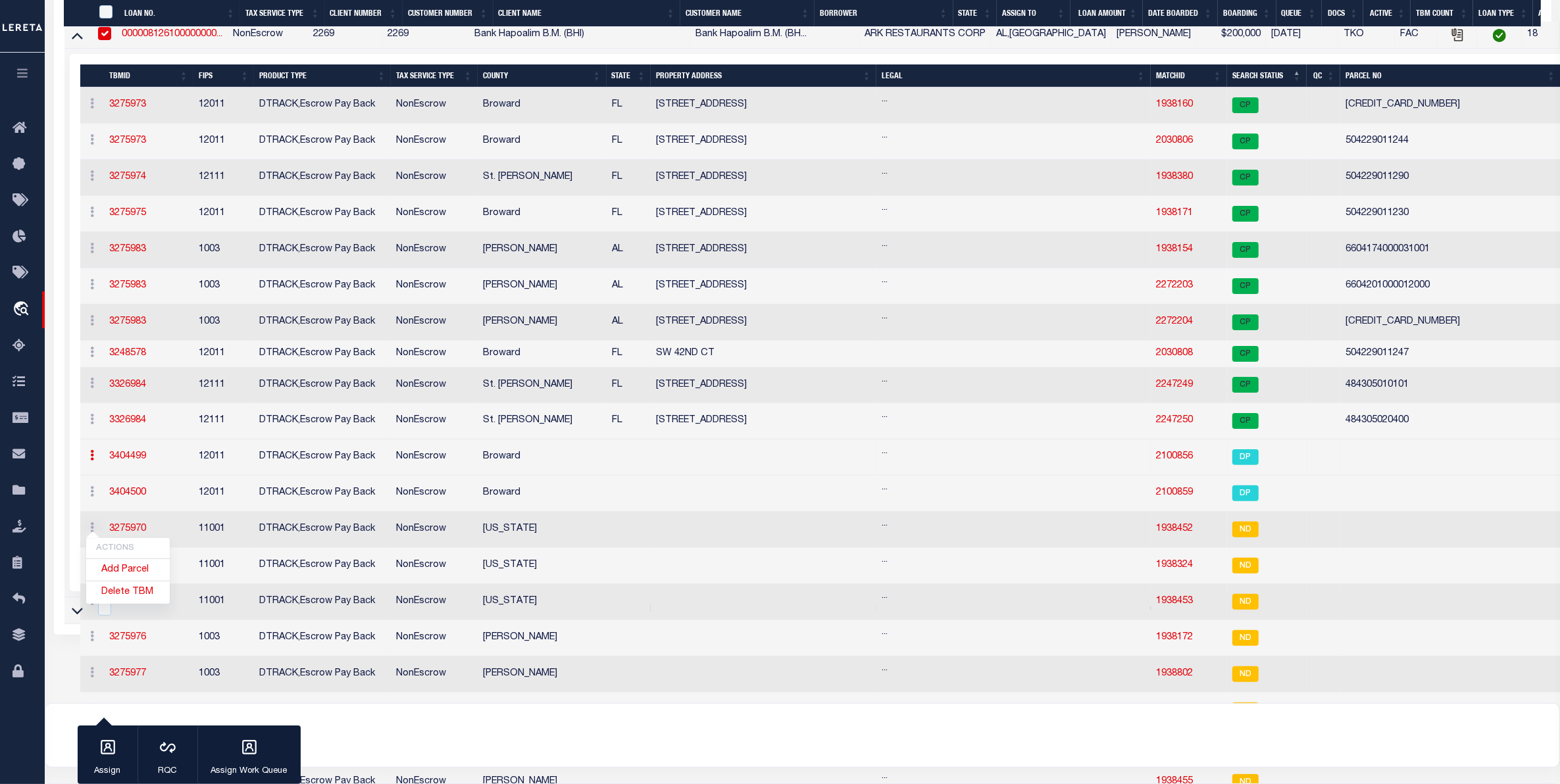
click at [122, 81] on th "TBMID" at bounding box center [148, 76] width 89 height 23
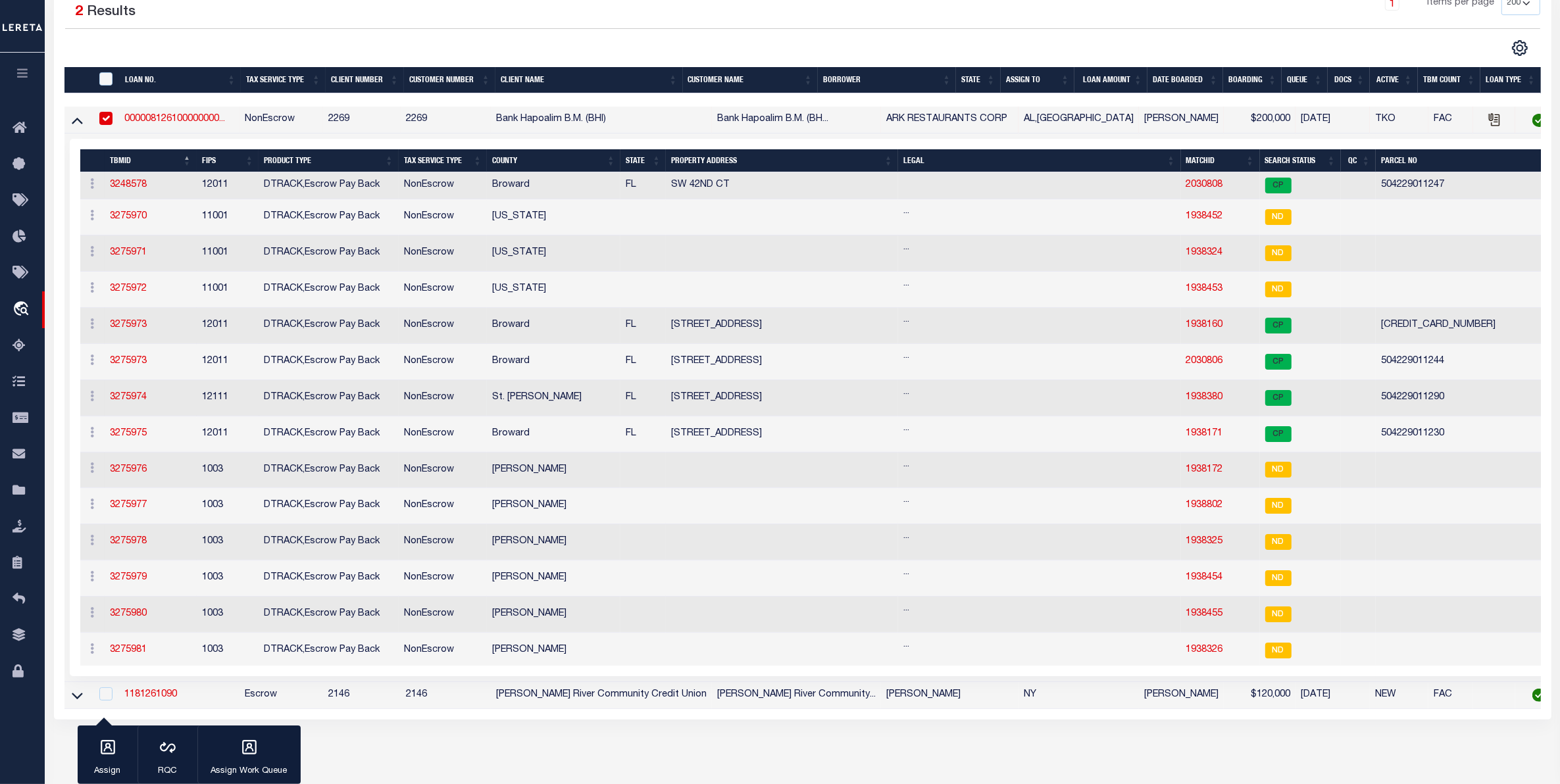
scroll to position [246, 0]
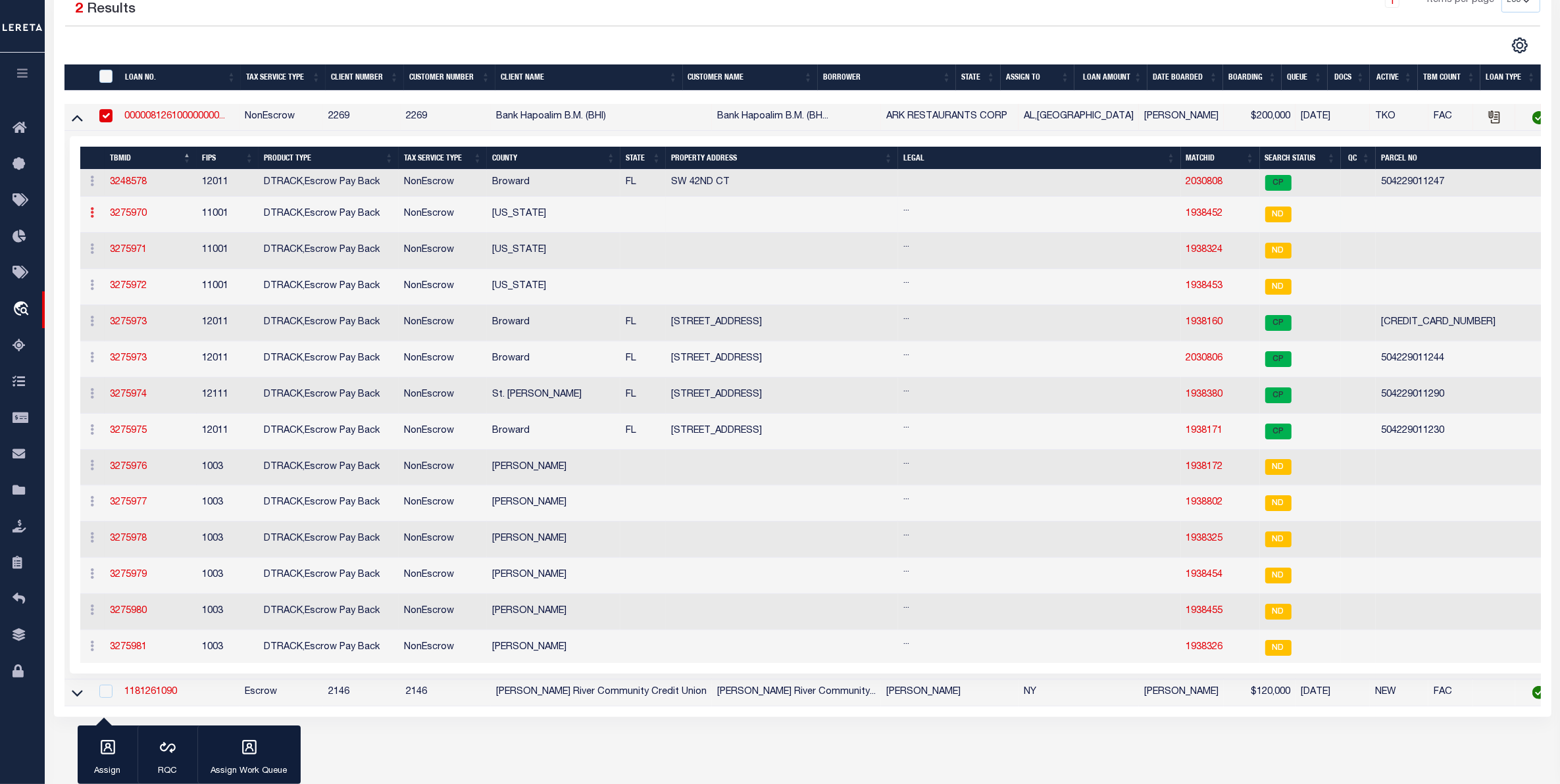
click at [88, 215] on link at bounding box center [92, 214] width 14 height 10
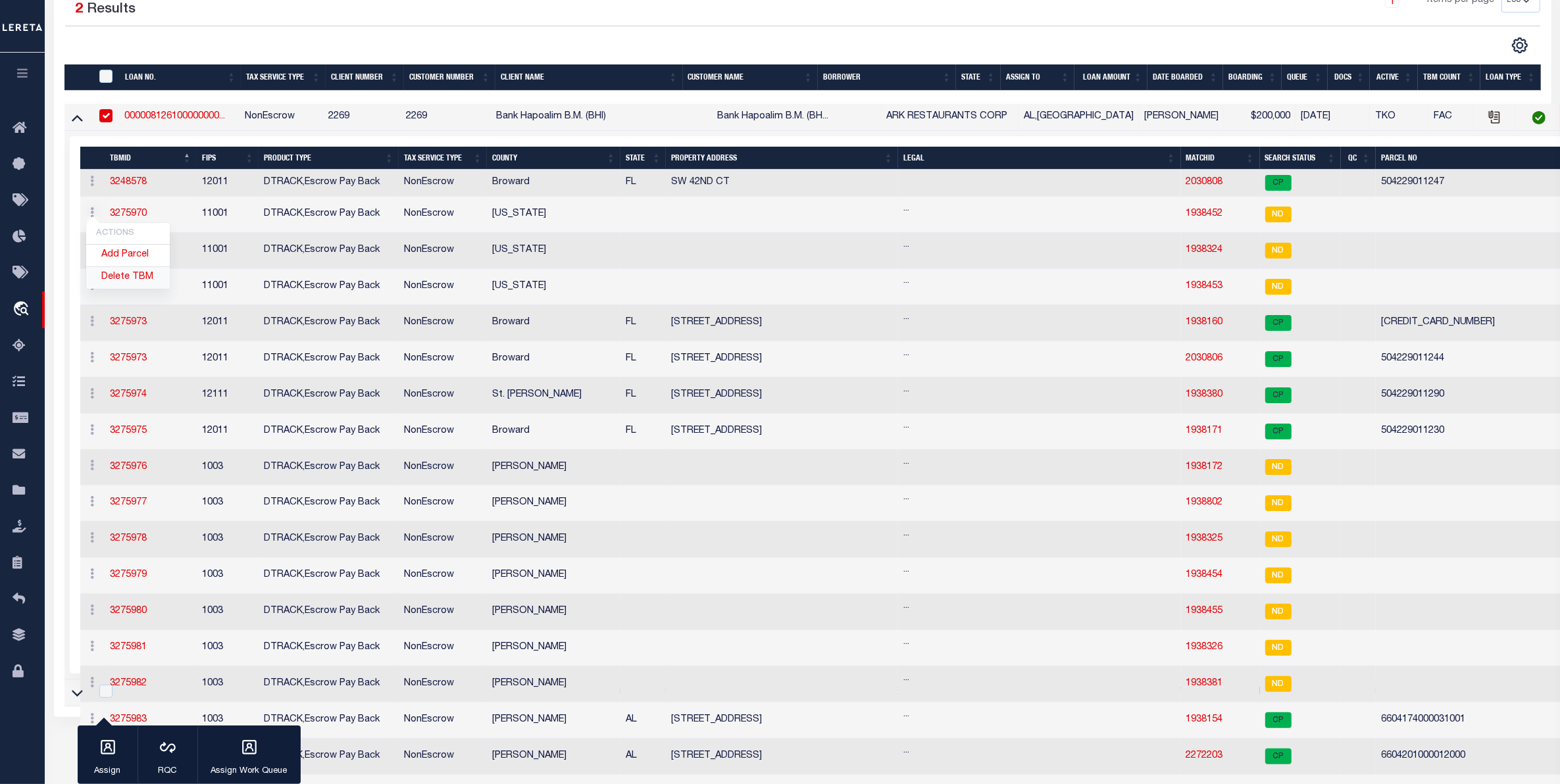
click at [123, 281] on link "Delete TBM" at bounding box center [128, 277] width 84 height 22
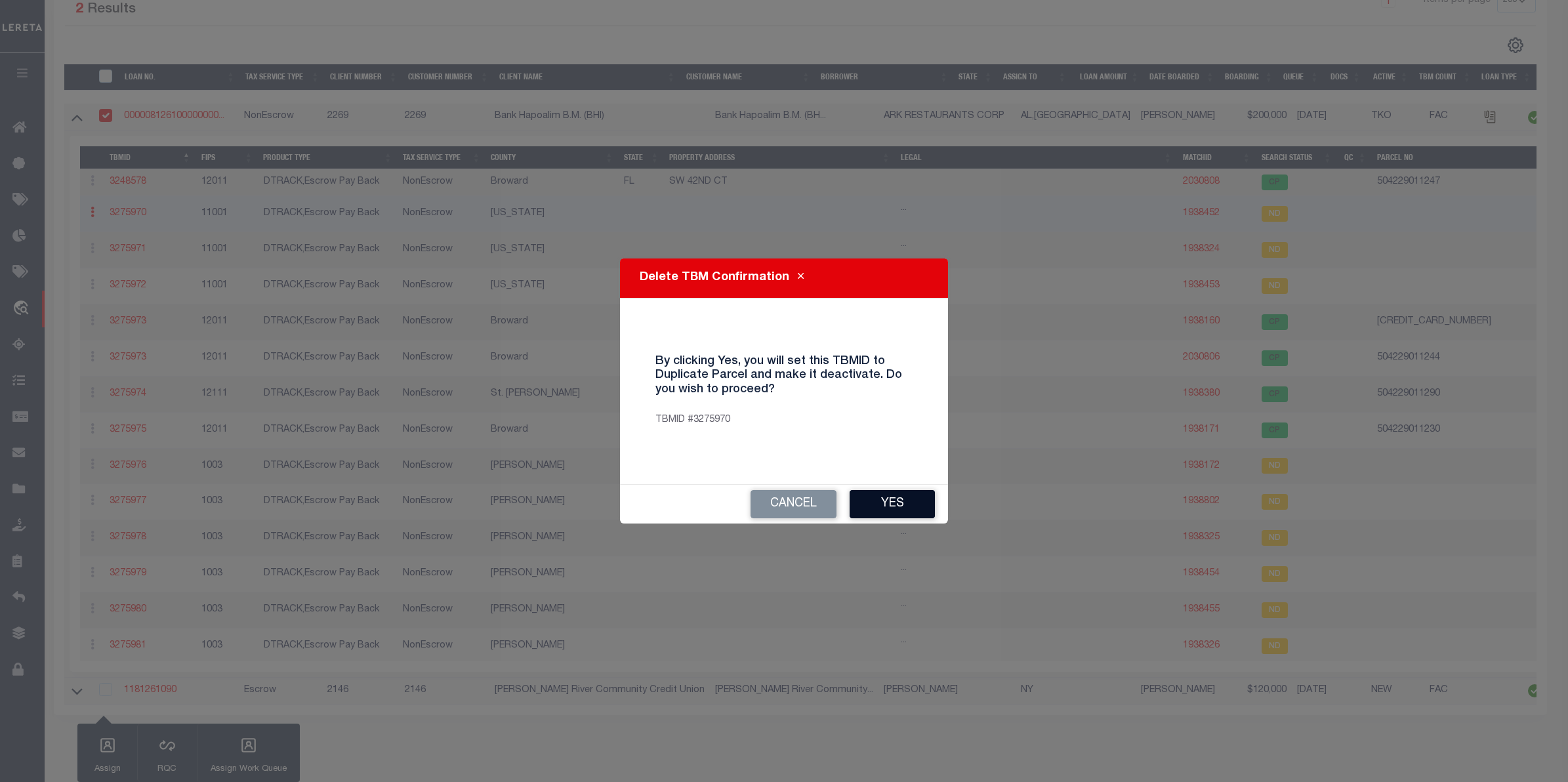
click at [889, 501] on button "Yes" at bounding box center [892, 503] width 85 height 28
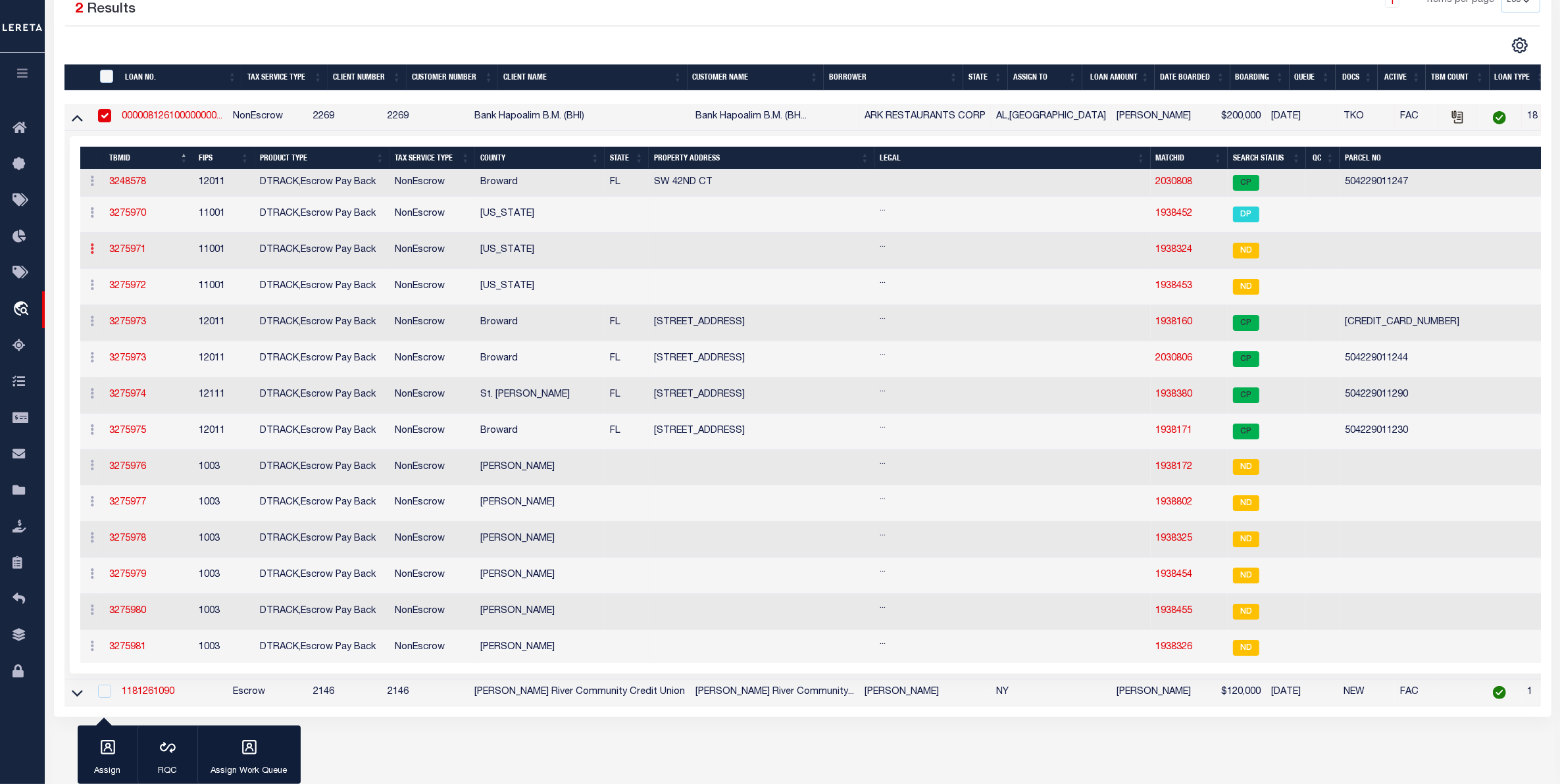
click at [91, 254] on icon at bounding box center [92, 248] width 4 height 10
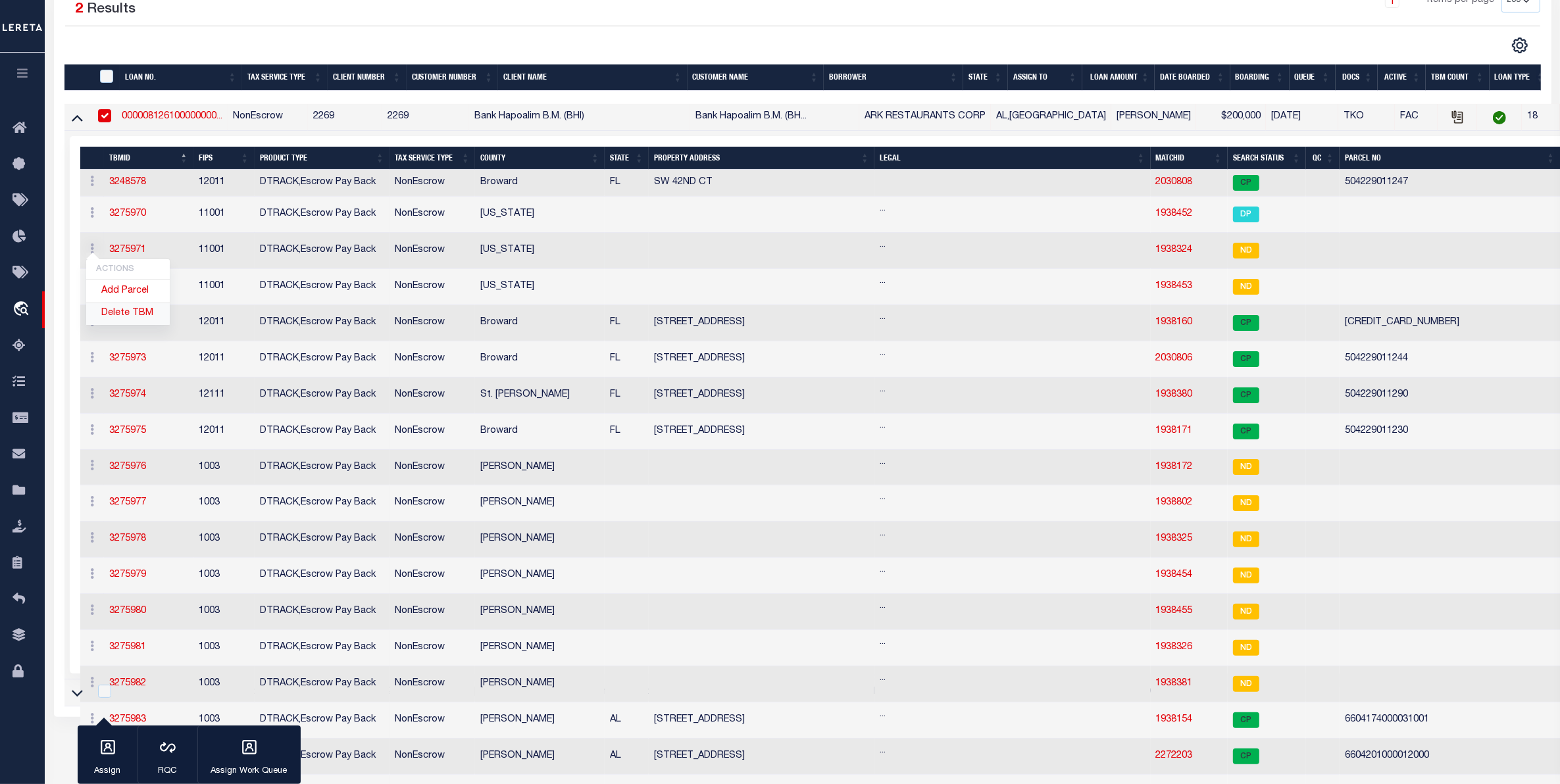
click at [127, 319] on link "Delete TBM" at bounding box center [128, 313] width 84 height 22
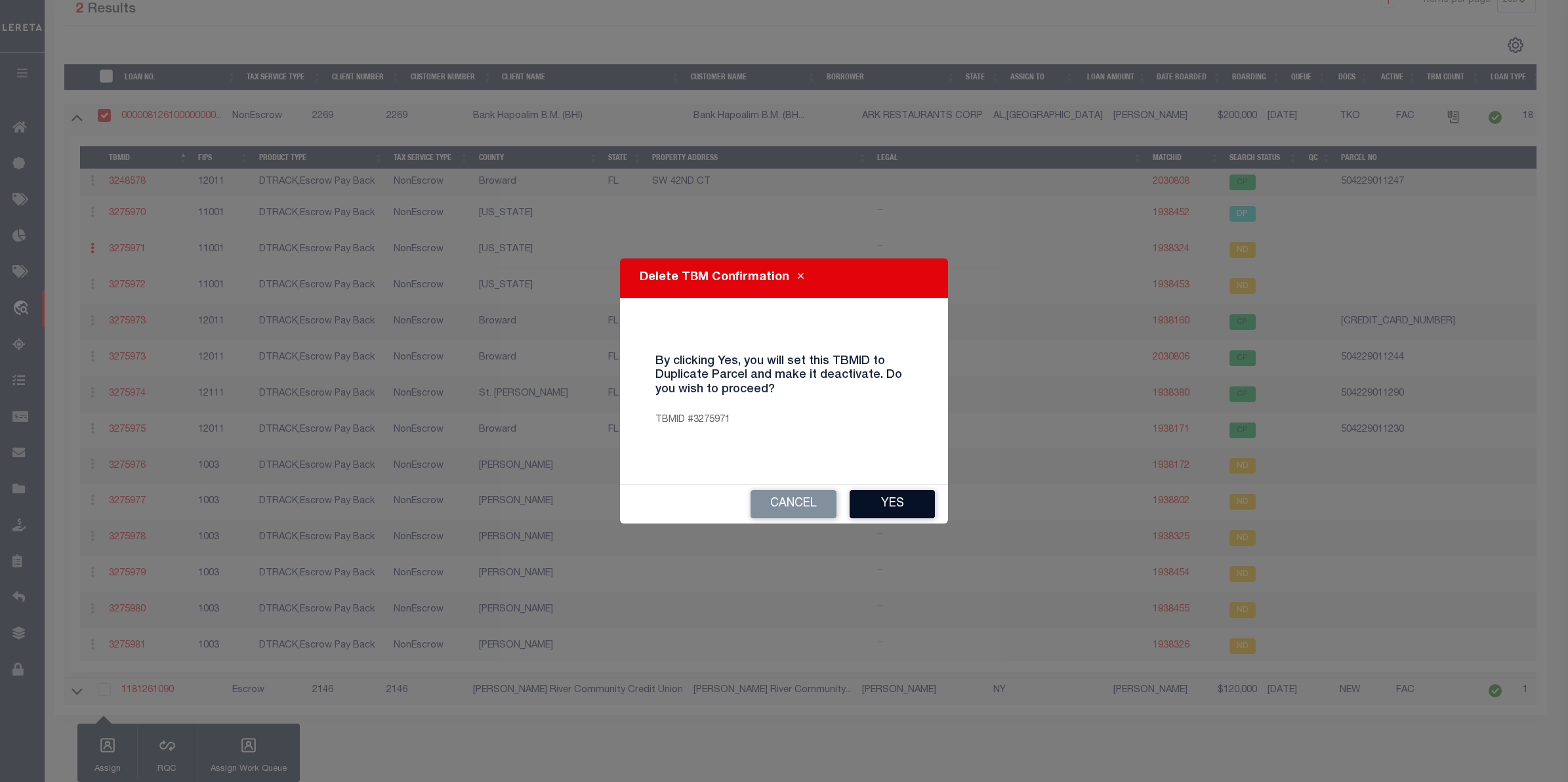
drag, startPoint x: 903, startPoint y: 504, endPoint x: 906, endPoint y: 513, distance: 9.5
click at [906, 513] on button "Yes" at bounding box center [892, 503] width 85 height 28
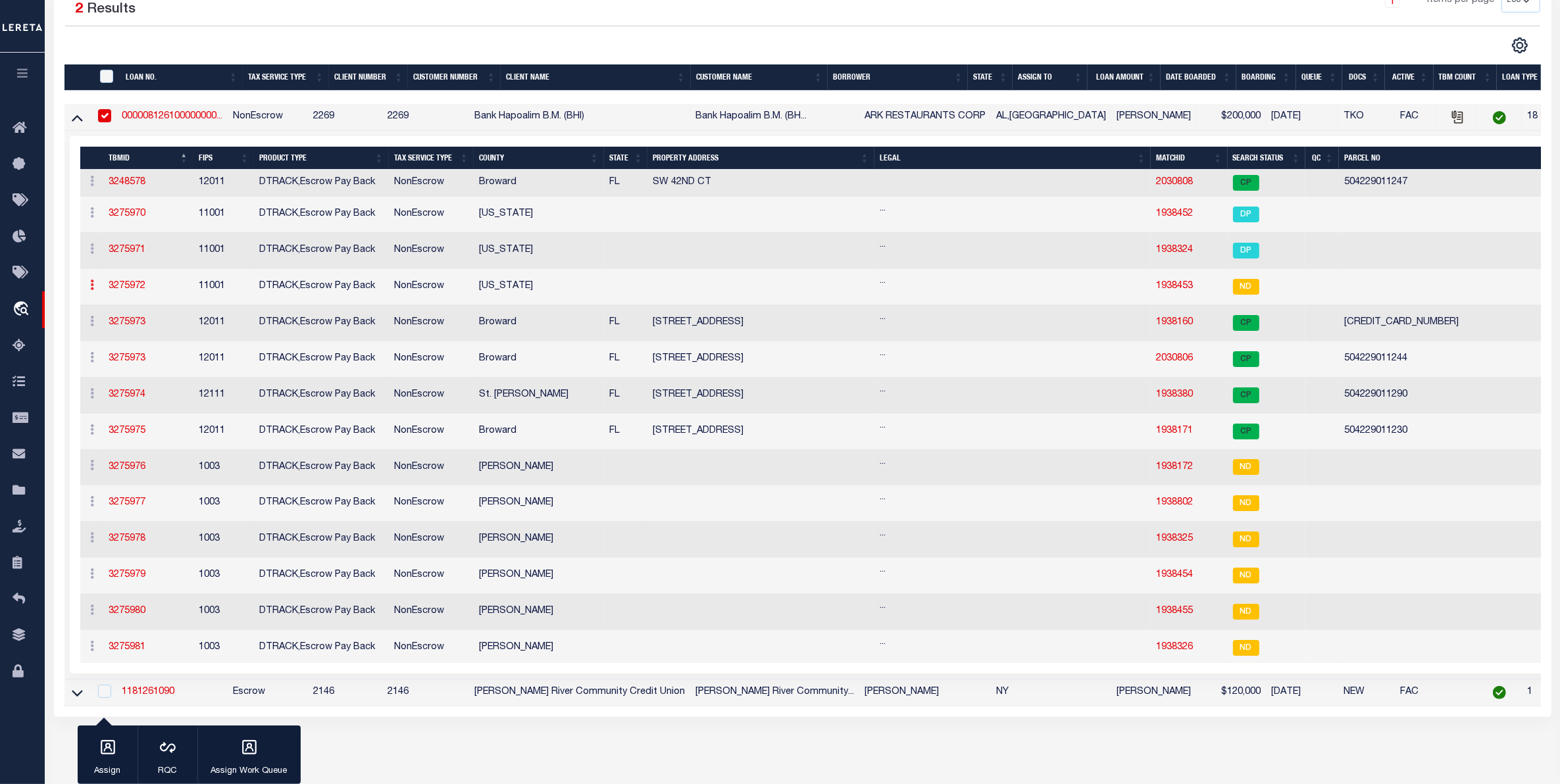
click at [91, 290] on icon at bounding box center [92, 284] width 4 height 10
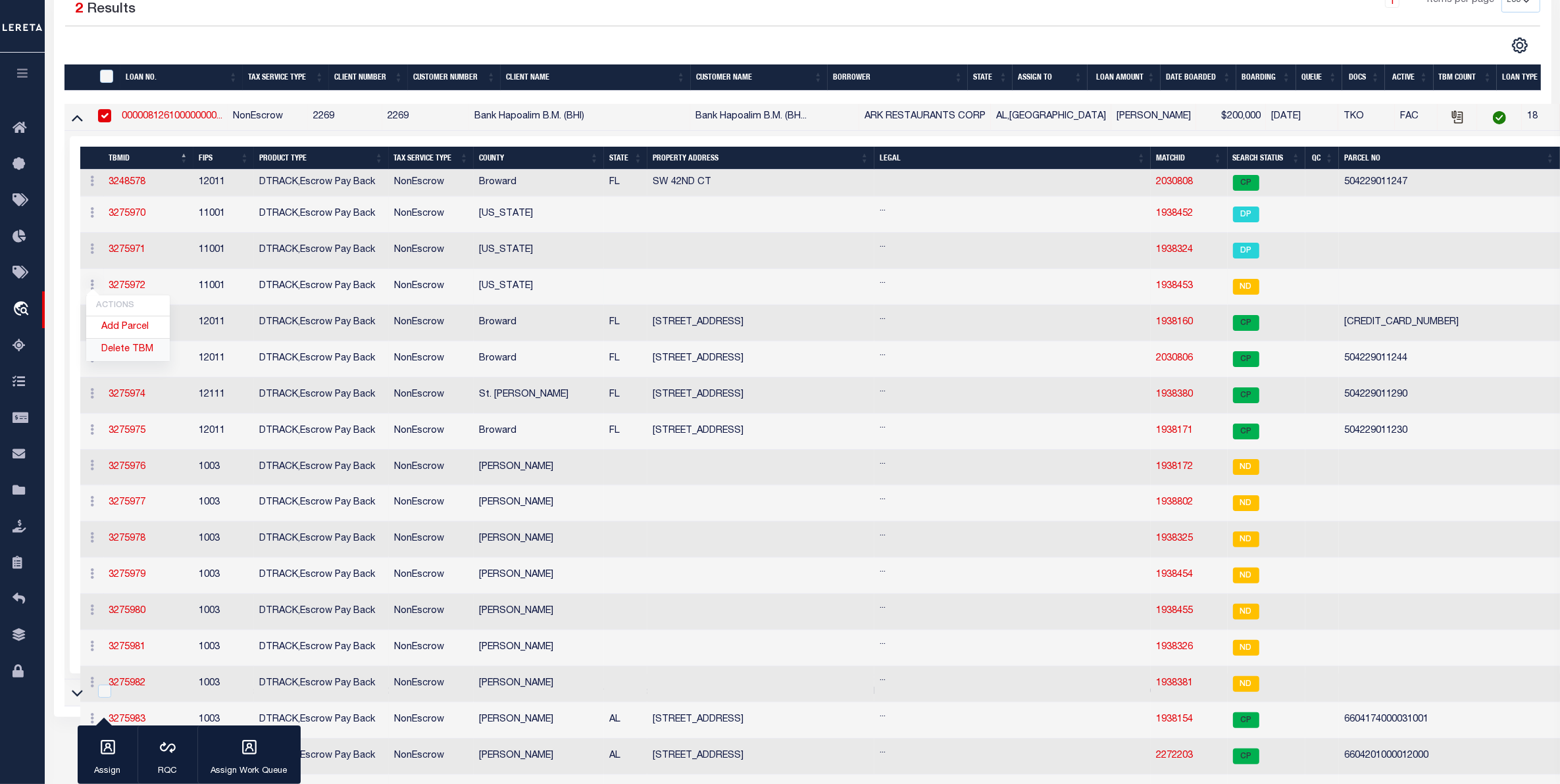
click at [124, 355] on link "Delete TBM" at bounding box center [128, 349] width 84 height 22
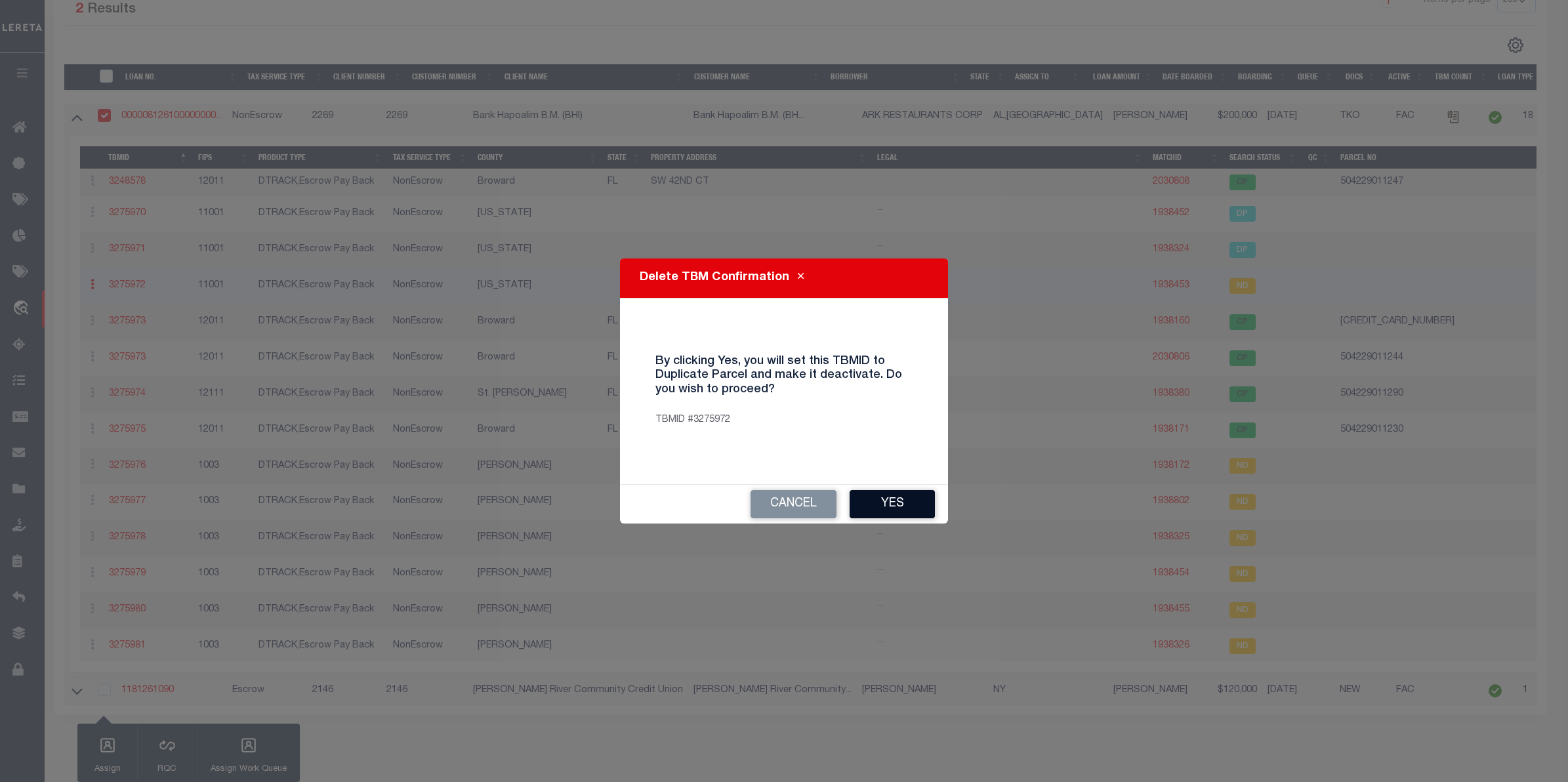
drag, startPoint x: 880, startPoint y: 507, endPoint x: 878, endPoint y: 516, distance: 9.2
click at [878, 516] on button "Yes" at bounding box center [892, 503] width 85 height 28
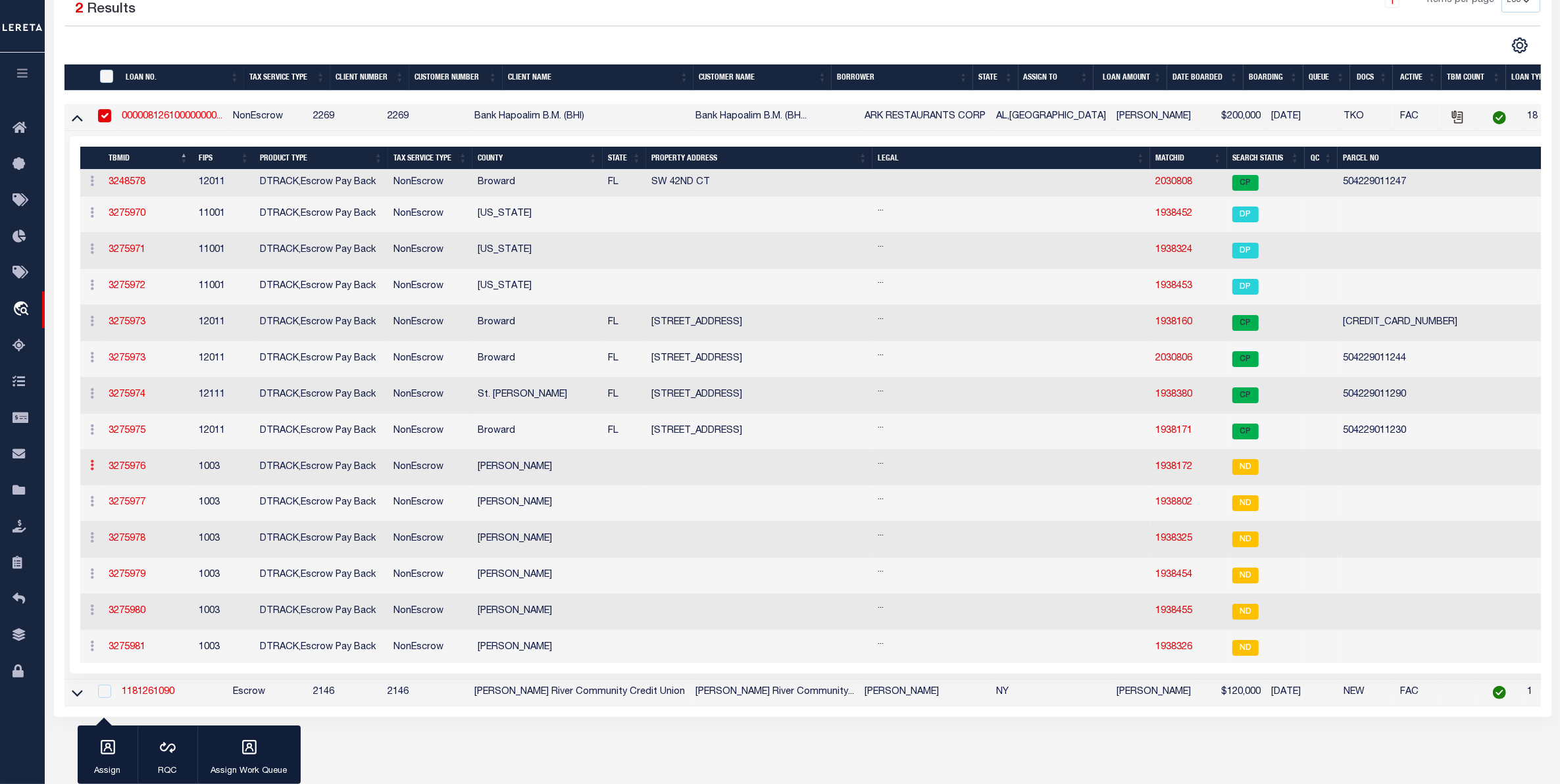
click at [96, 470] on link at bounding box center [92, 466] width 14 height 10
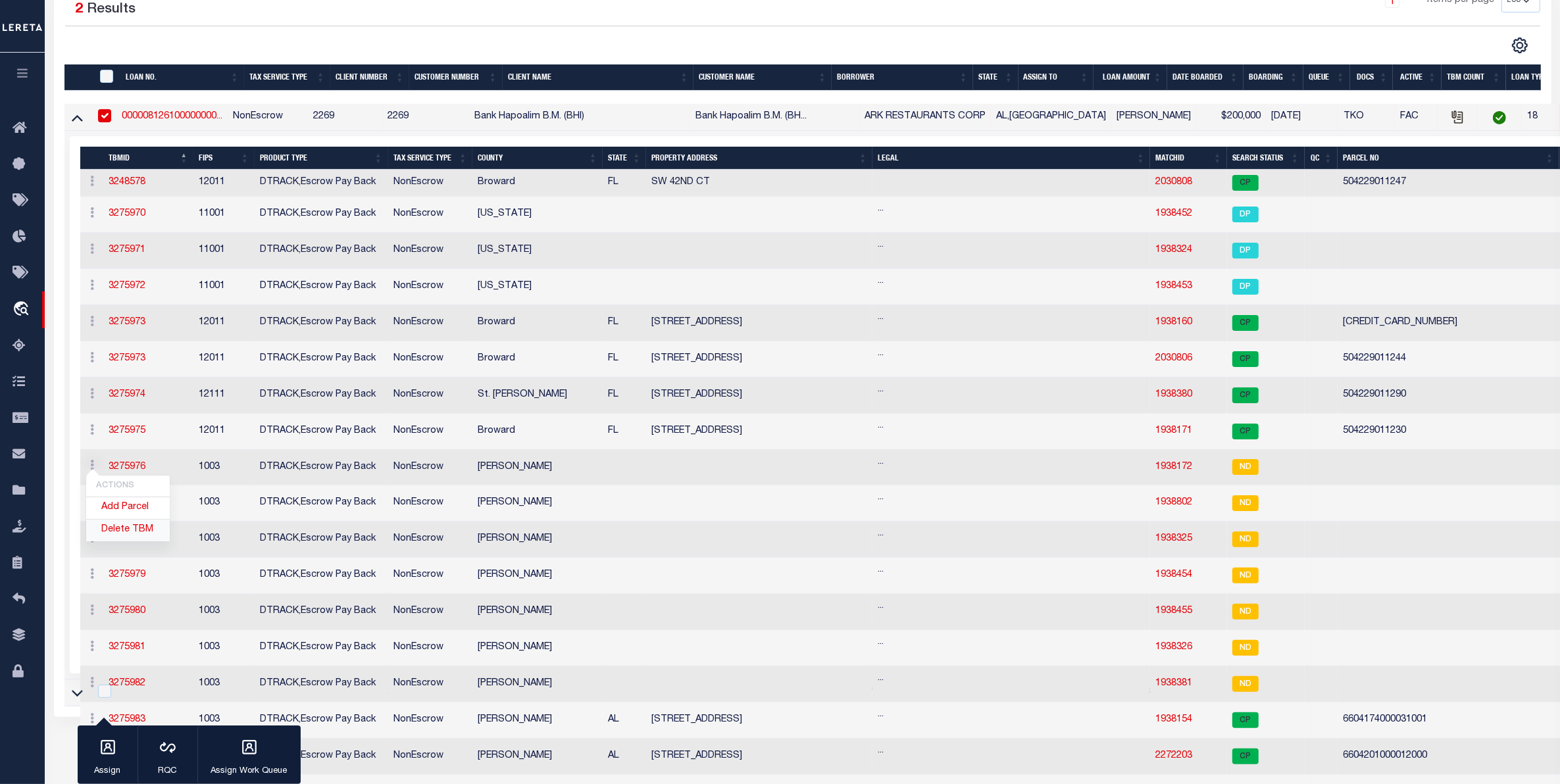
click at [130, 536] on link "Delete TBM" at bounding box center [128, 530] width 84 height 22
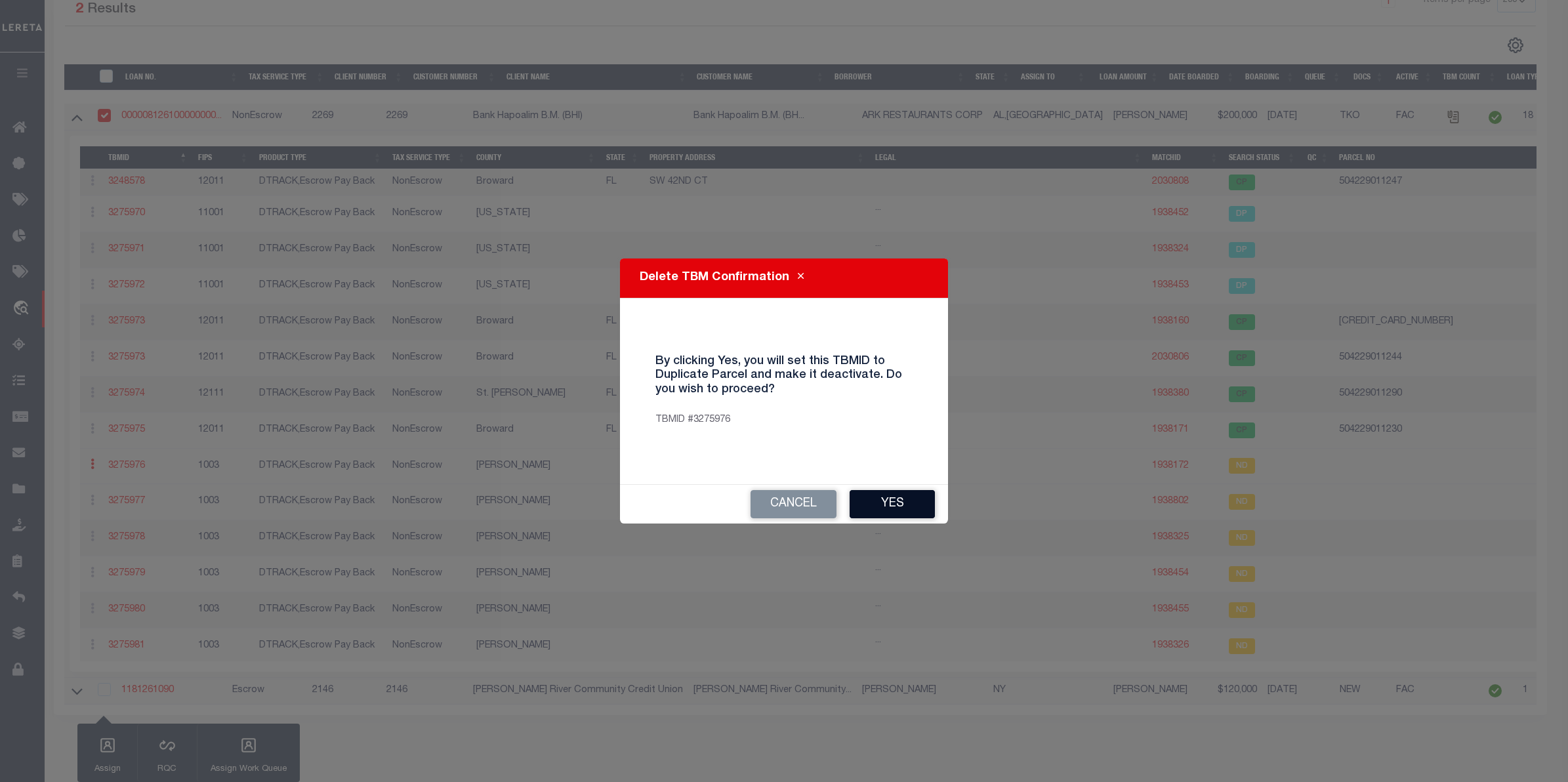
click at [903, 497] on button "Yes" at bounding box center [892, 503] width 85 height 28
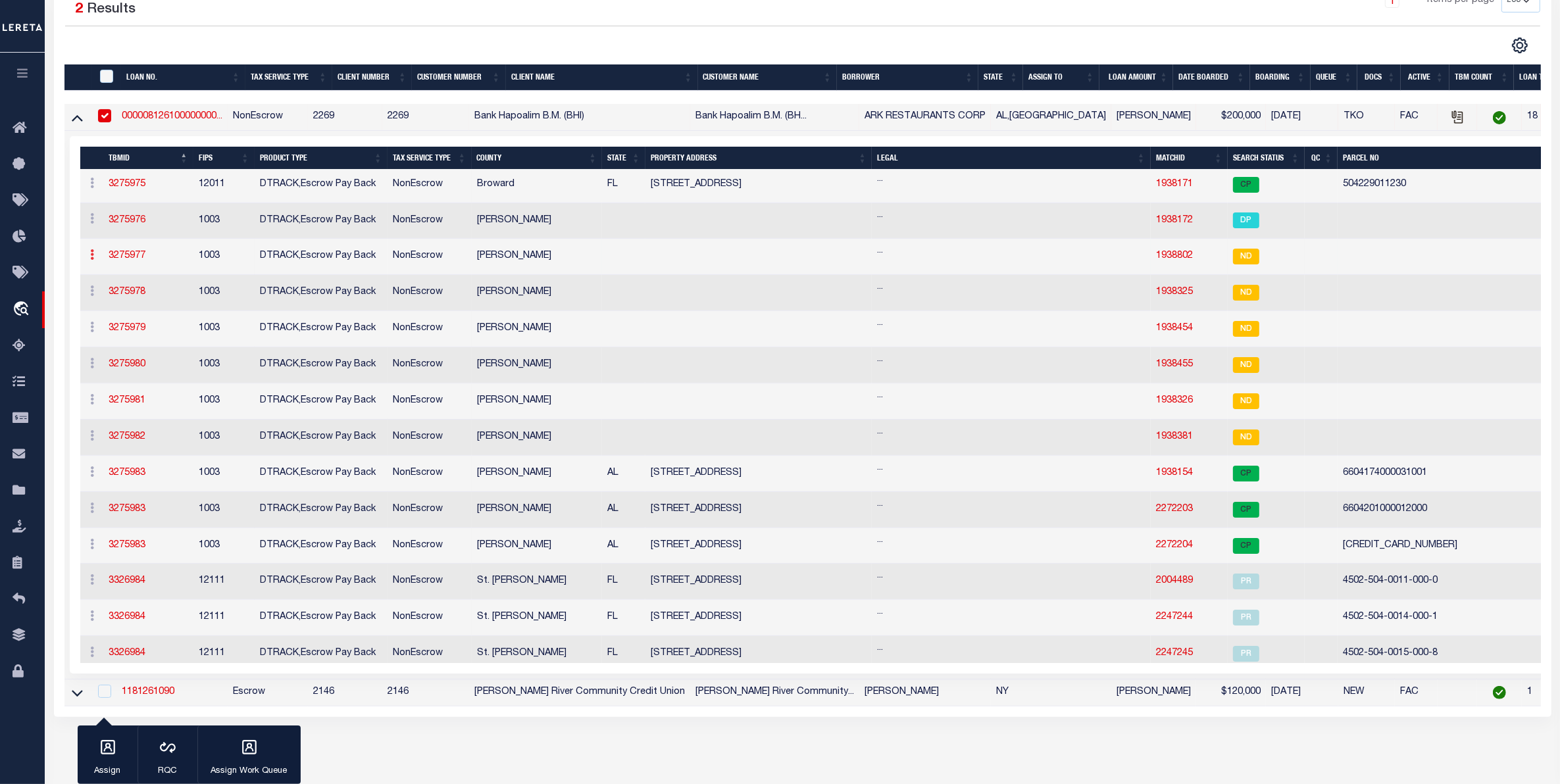
click at [91, 258] on icon at bounding box center [92, 254] width 4 height 10
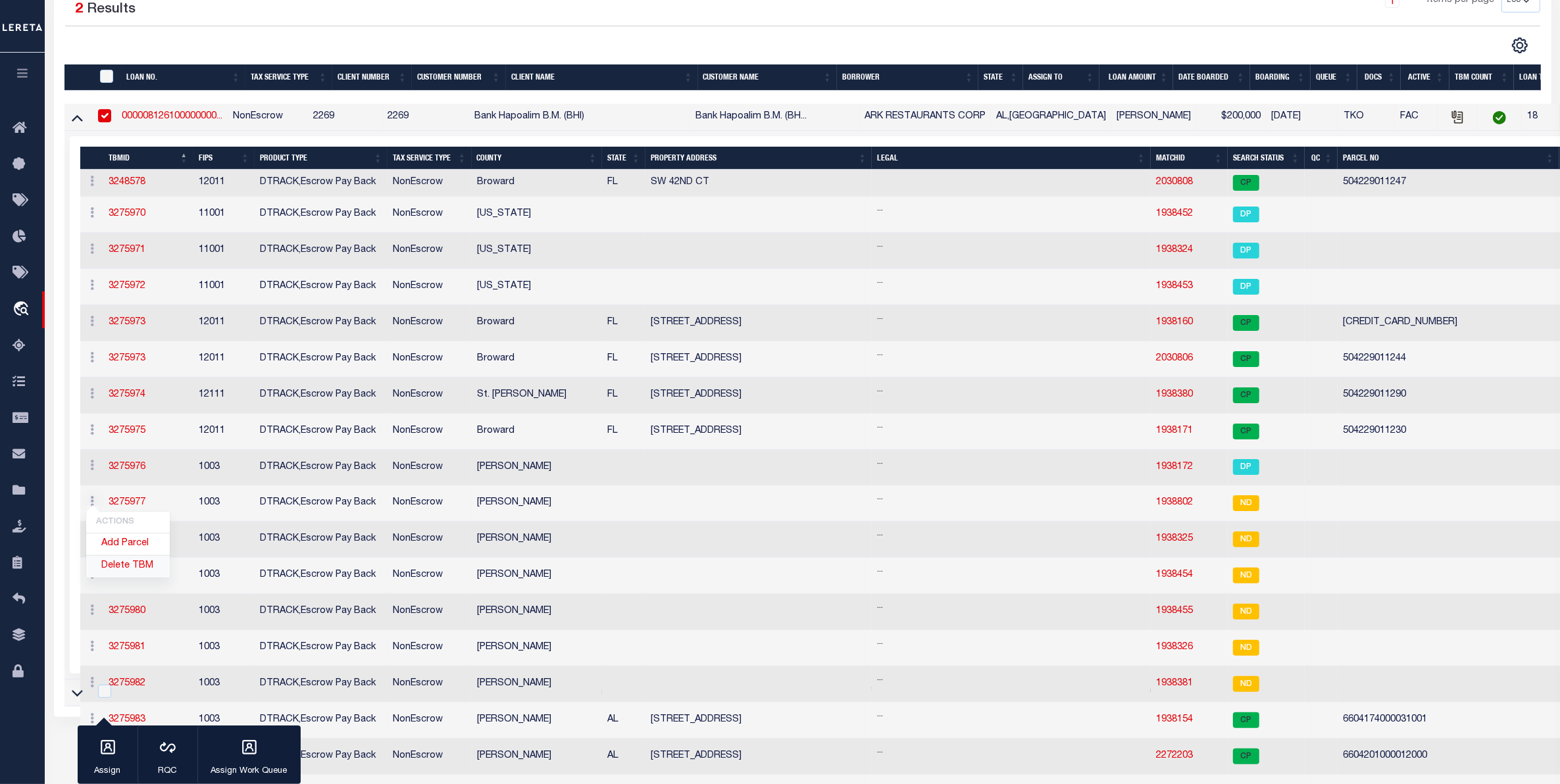
click at [126, 570] on link "Delete TBM" at bounding box center [128, 566] width 84 height 22
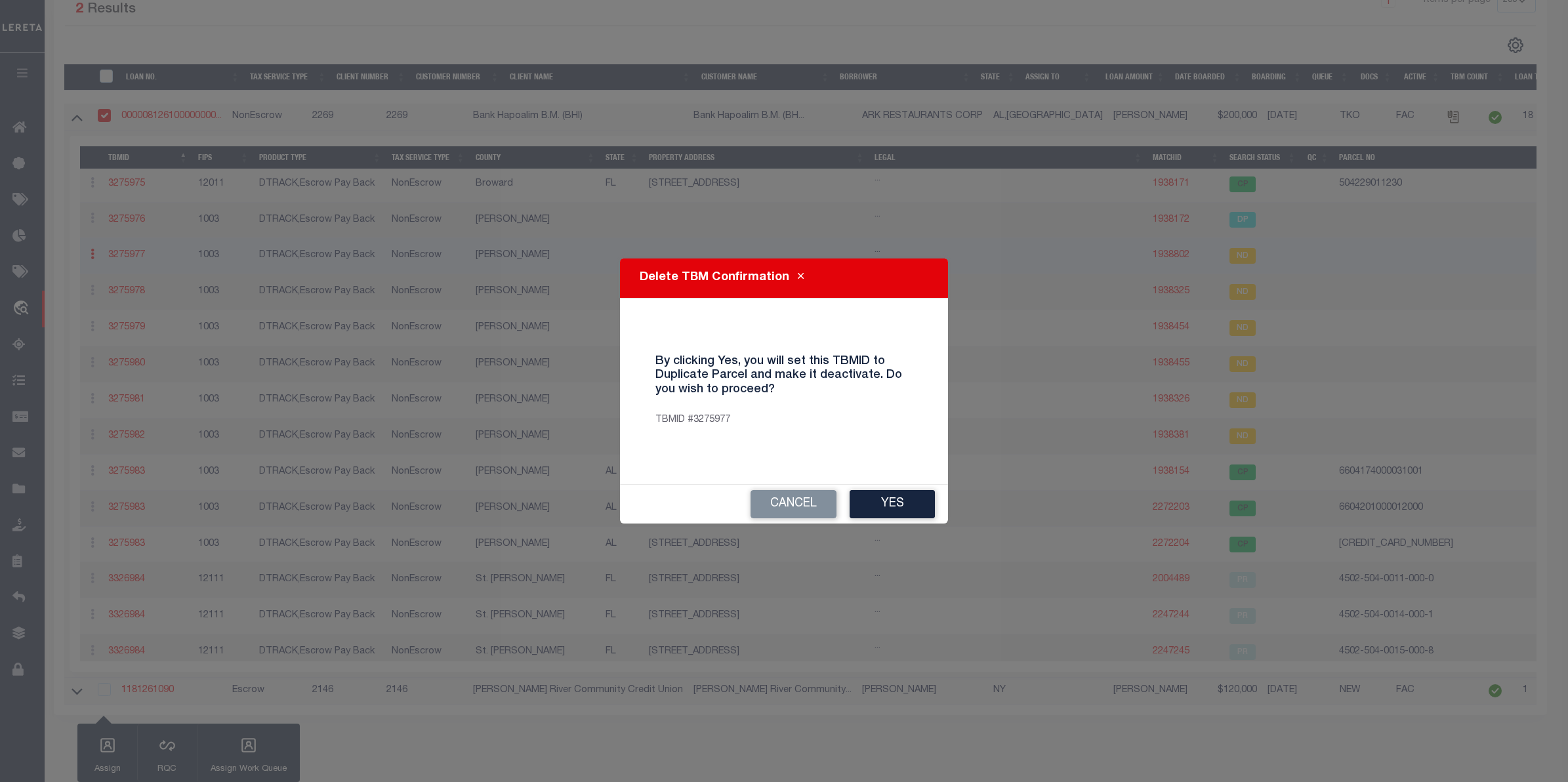
click at [896, 518] on div "Cancel Yes" at bounding box center [784, 504] width 328 height 39
click at [889, 503] on button "Yes" at bounding box center [892, 503] width 85 height 28
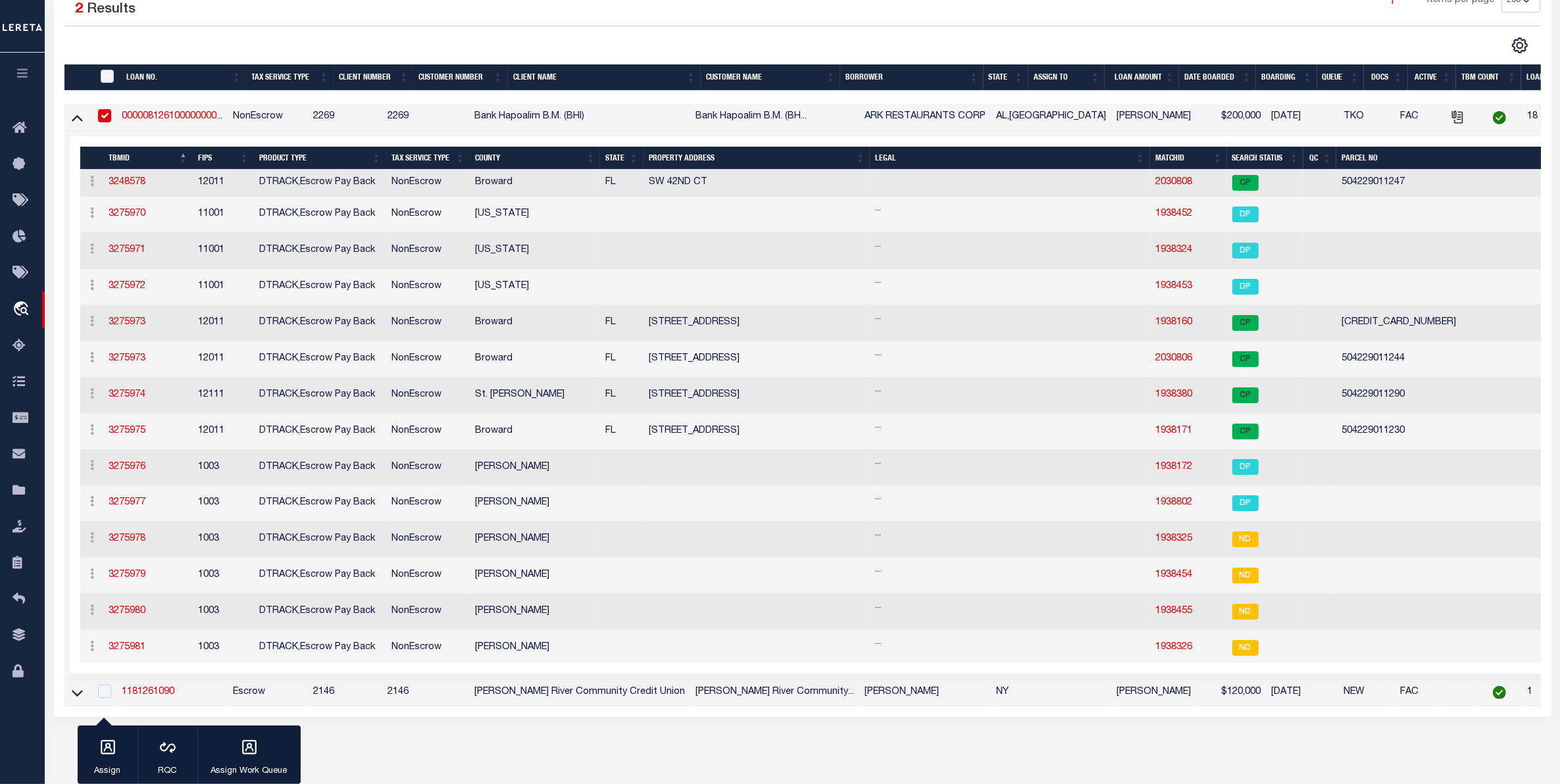
scroll to position [164, 0]
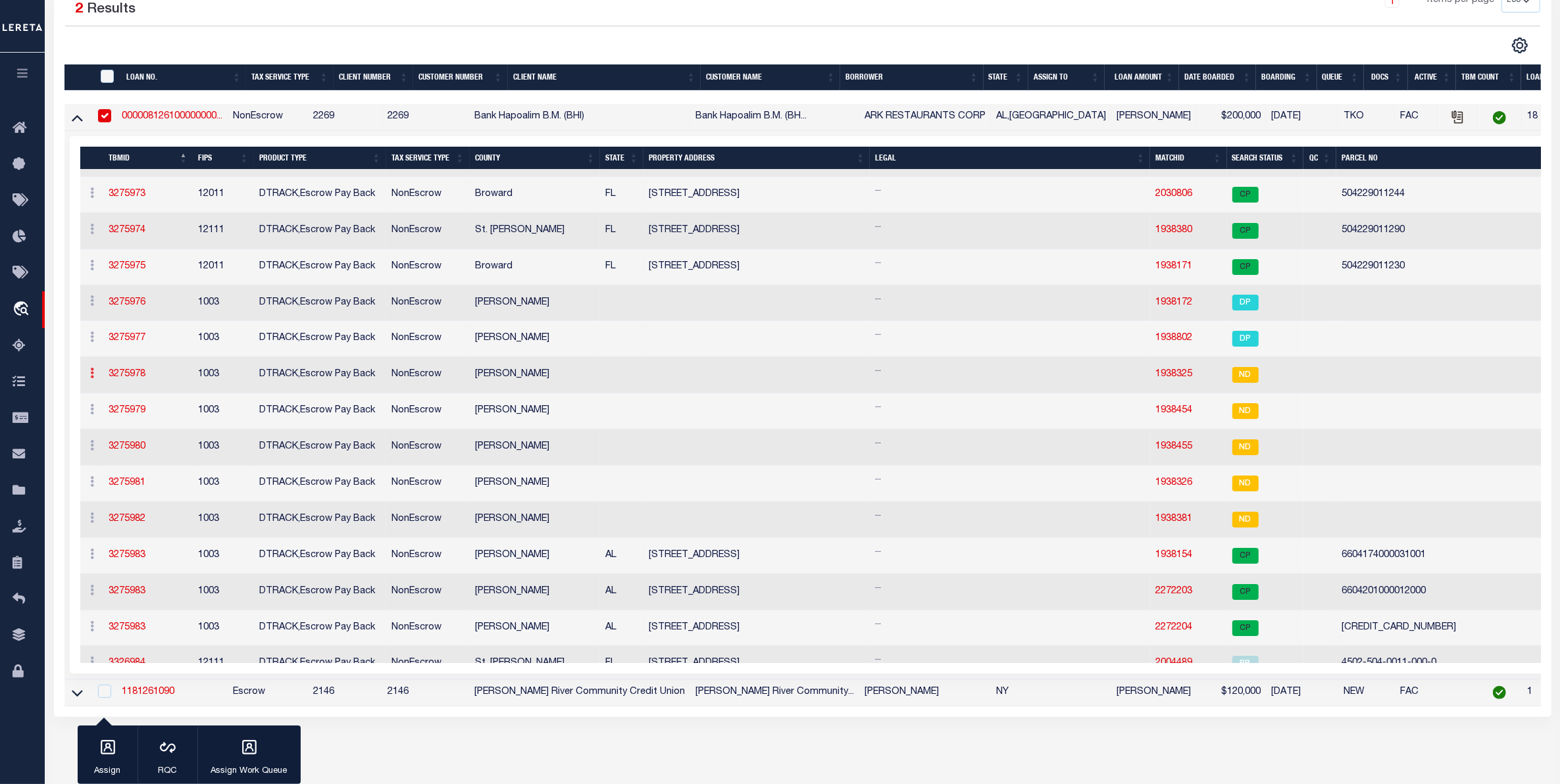
click at [91, 378] on icon at bounding box center [92, 372] width 4 height 10
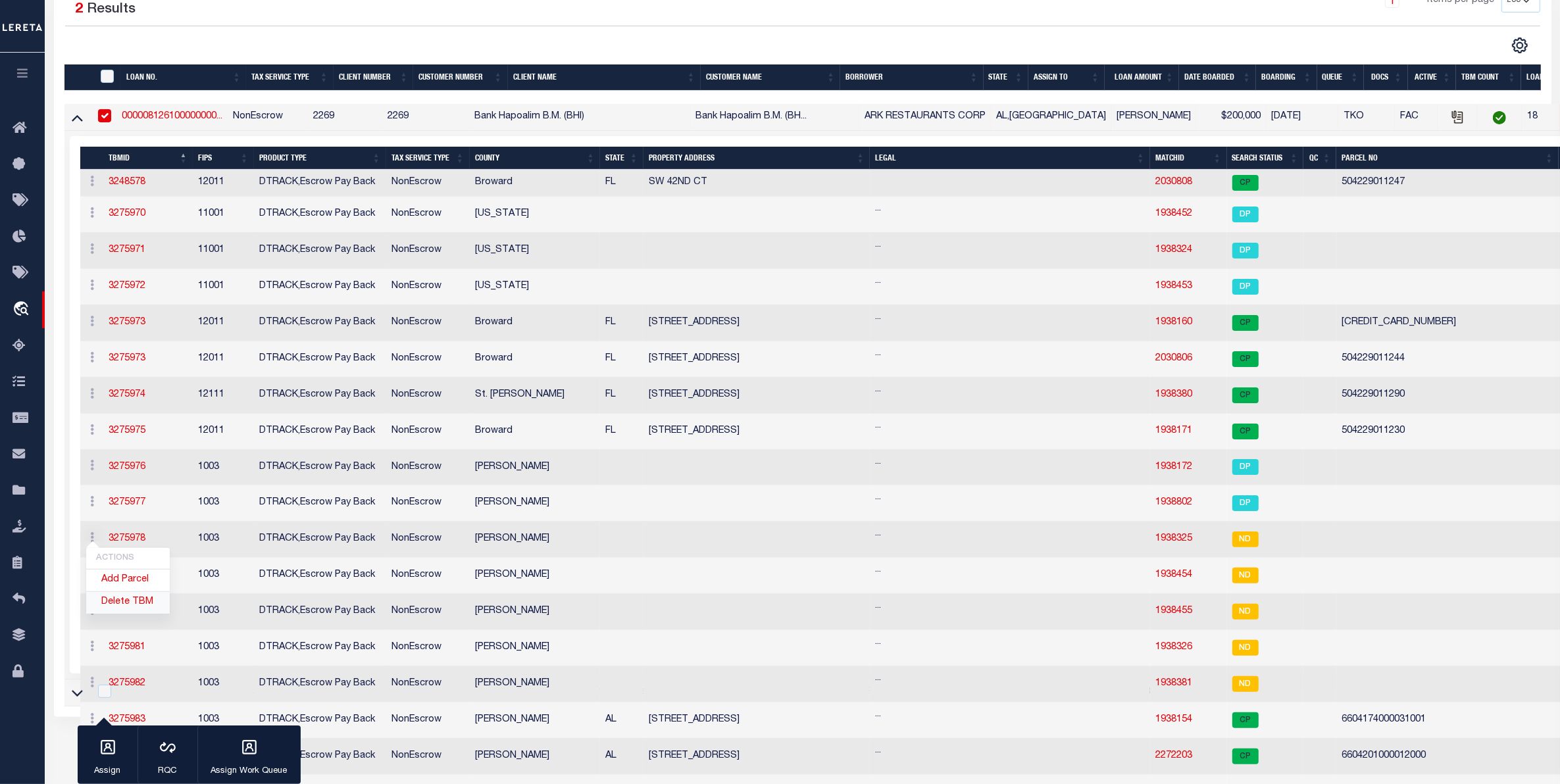
click at [133, 609] on link "Delete TBM" at bounding box center [128, 602] width 84 height 22
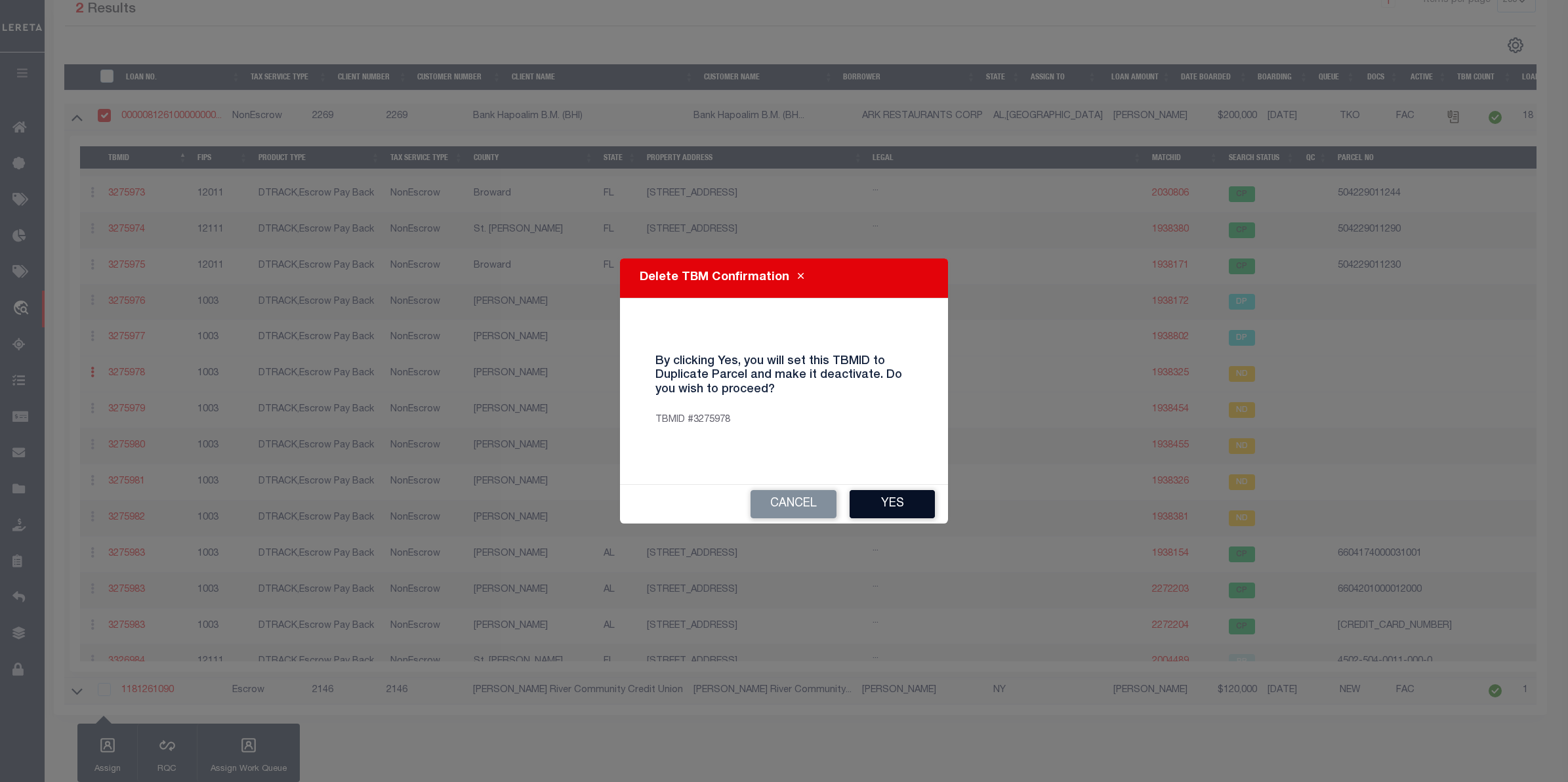
click at [890, 498] on button "Yes" at bounding box center [892, 503] width 85 height 28
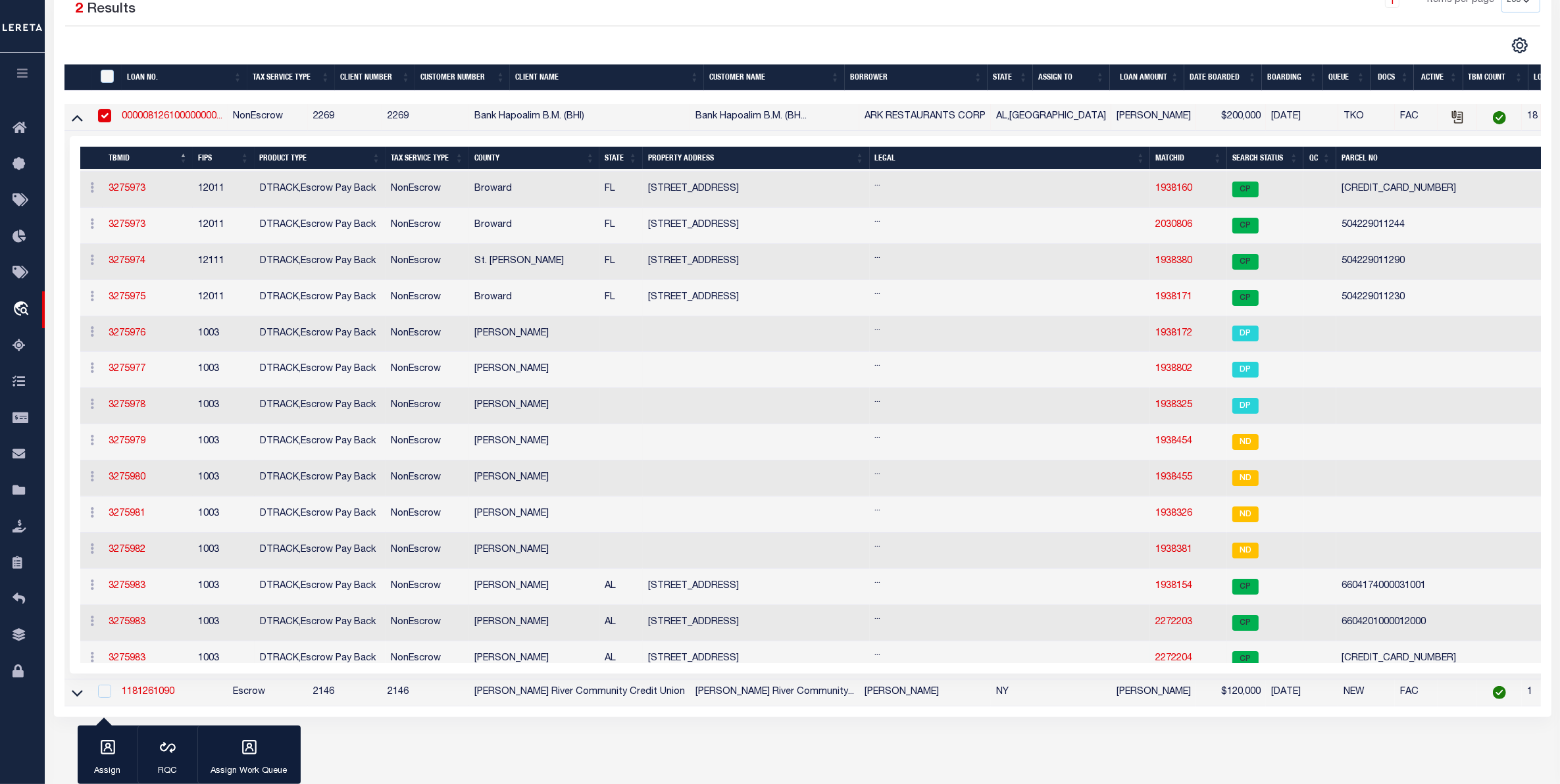
scroll to position [246, 0]
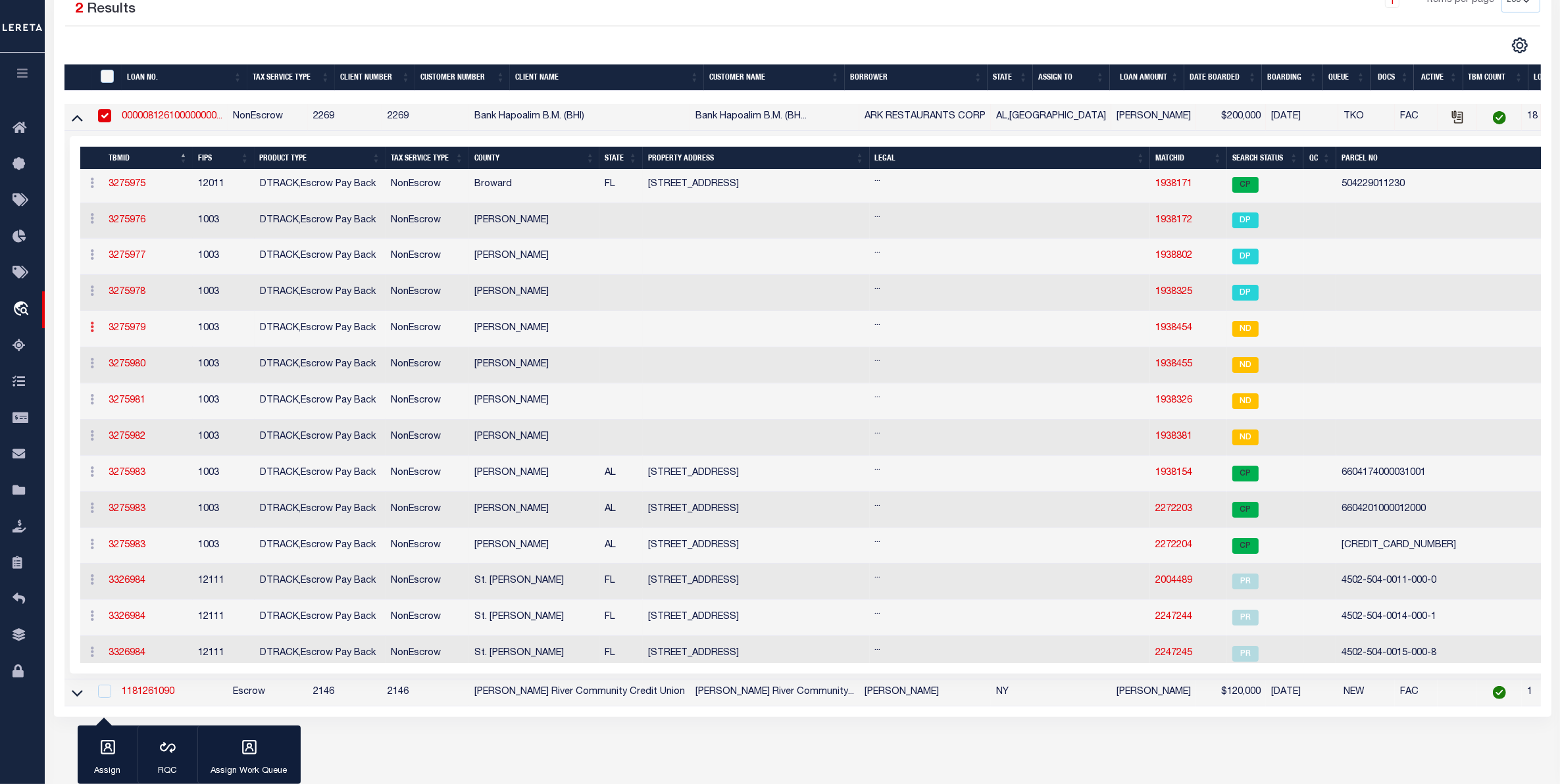
click at [96, 334] on link at bounding box center [92, 328] width 14 height 10
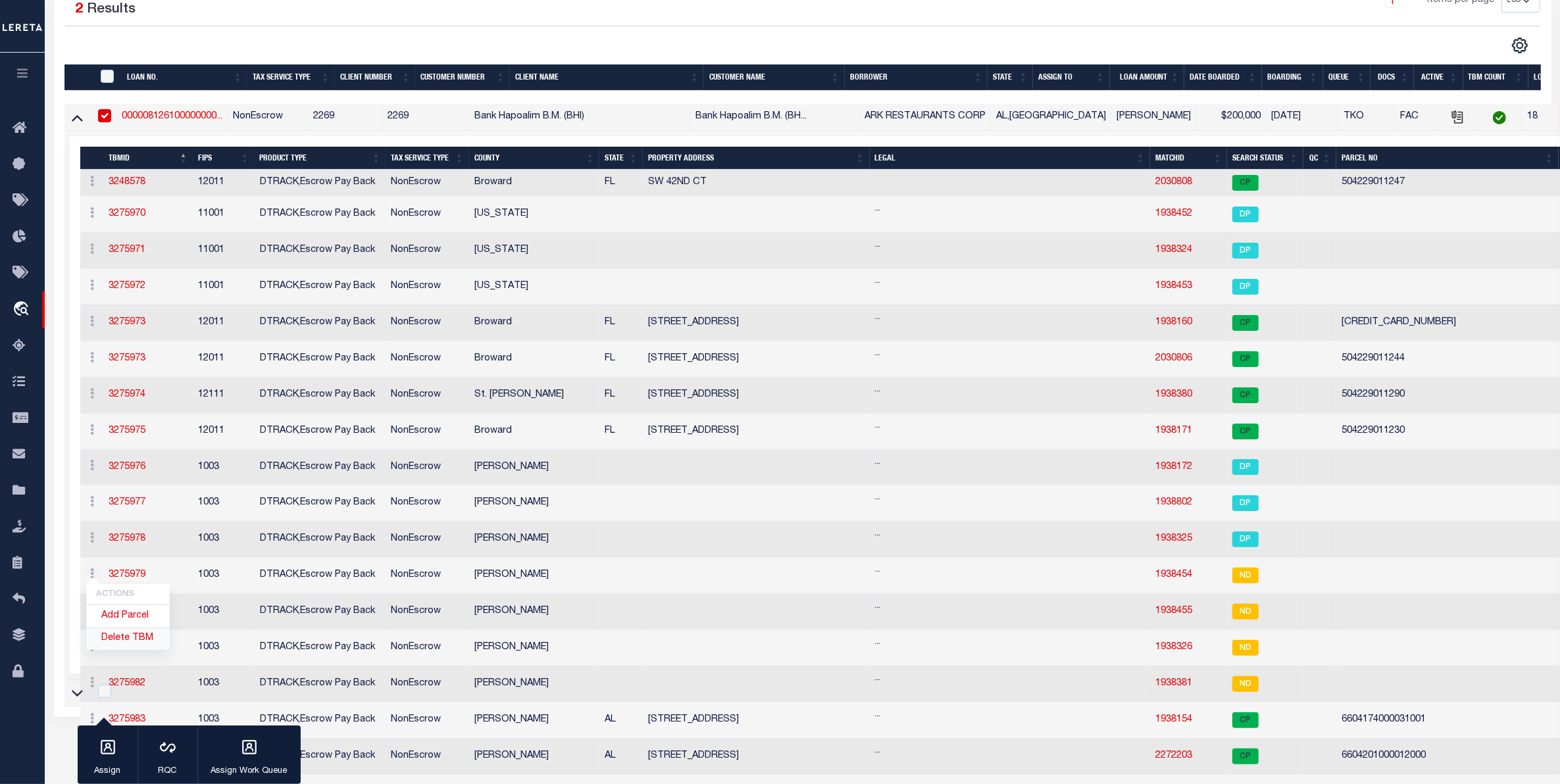
click at [126, 642] on link "Delete TBM" at bounding box center [128, 638] width 84 height 22
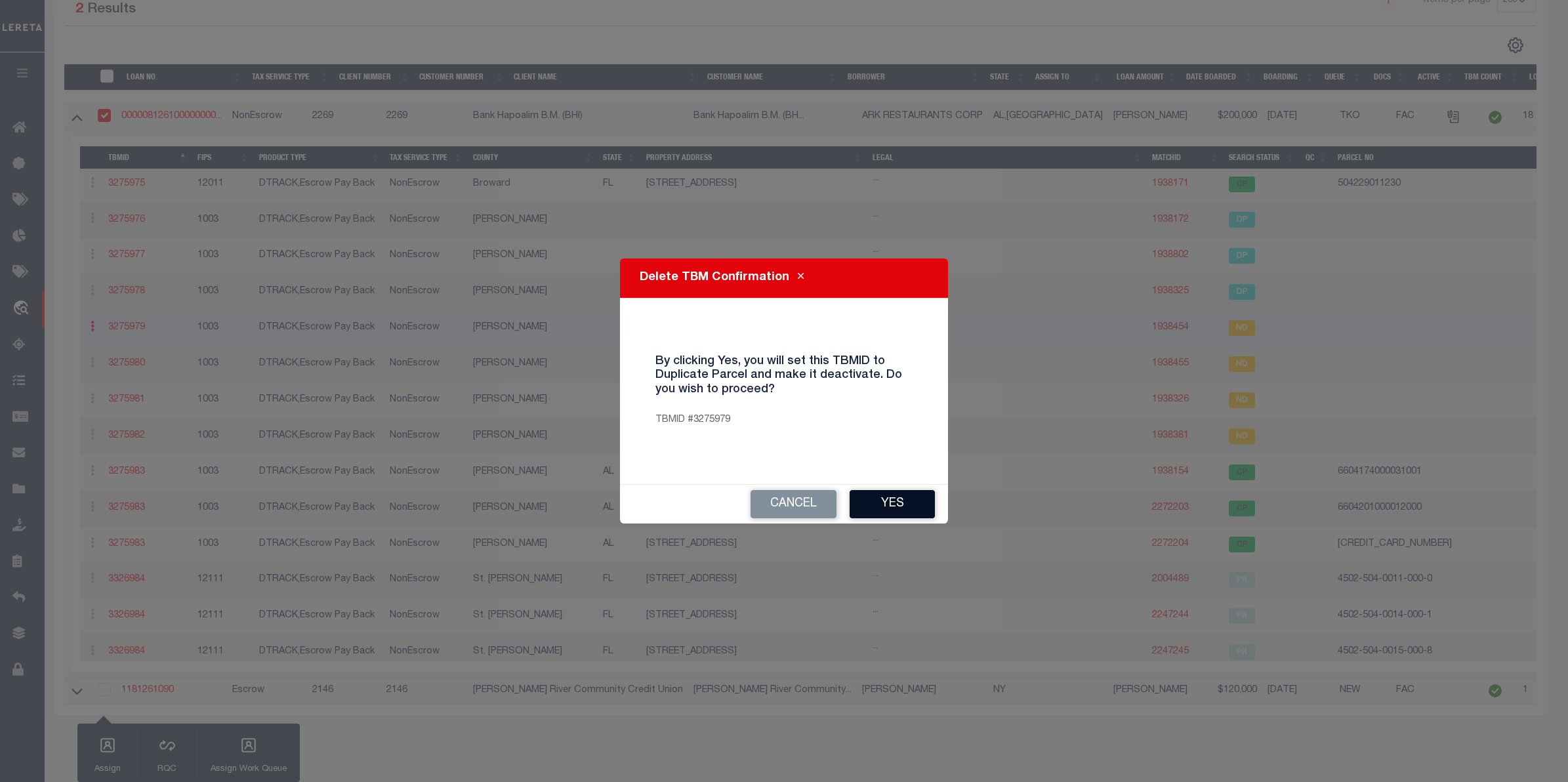
click at [867, 501] on button "Yes" at bounding box center [892, 503] width 85 height 28
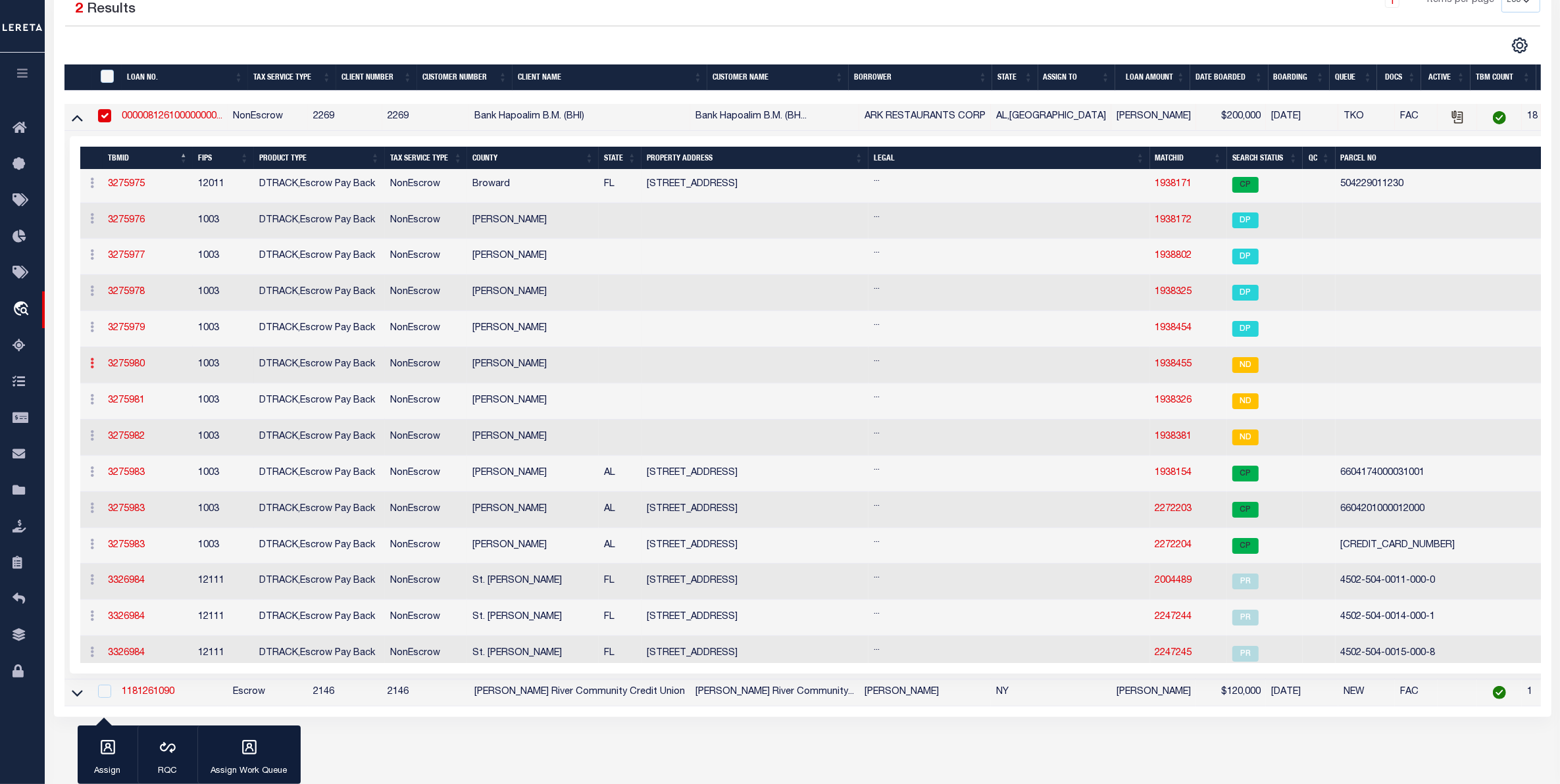
click at [94, 370] on link at bounding box center [92, 364] width 14 height 10
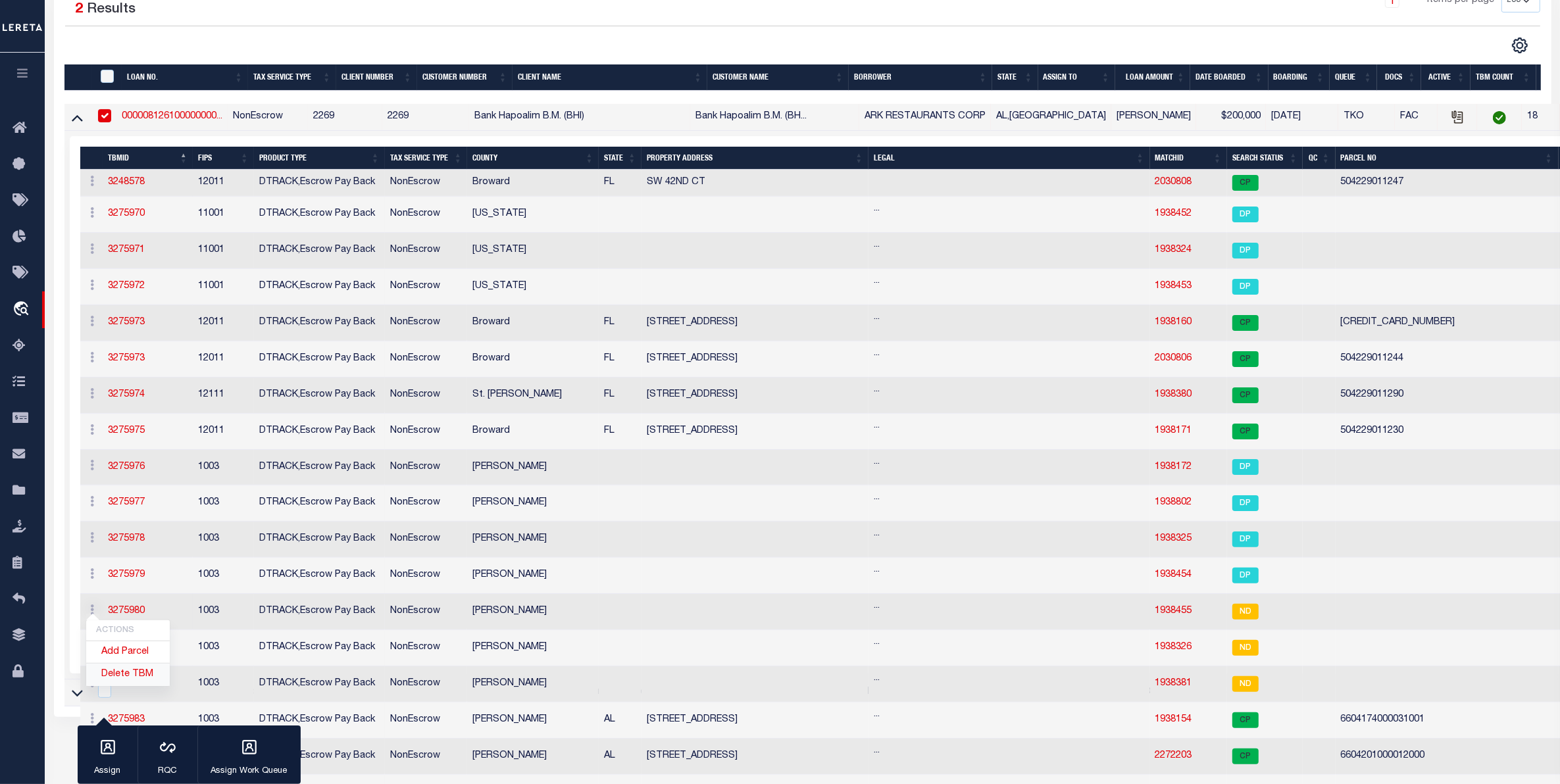
click at [139, 677] on link "Delete TBM" at bounding box center [128, 674] width 84 height 22
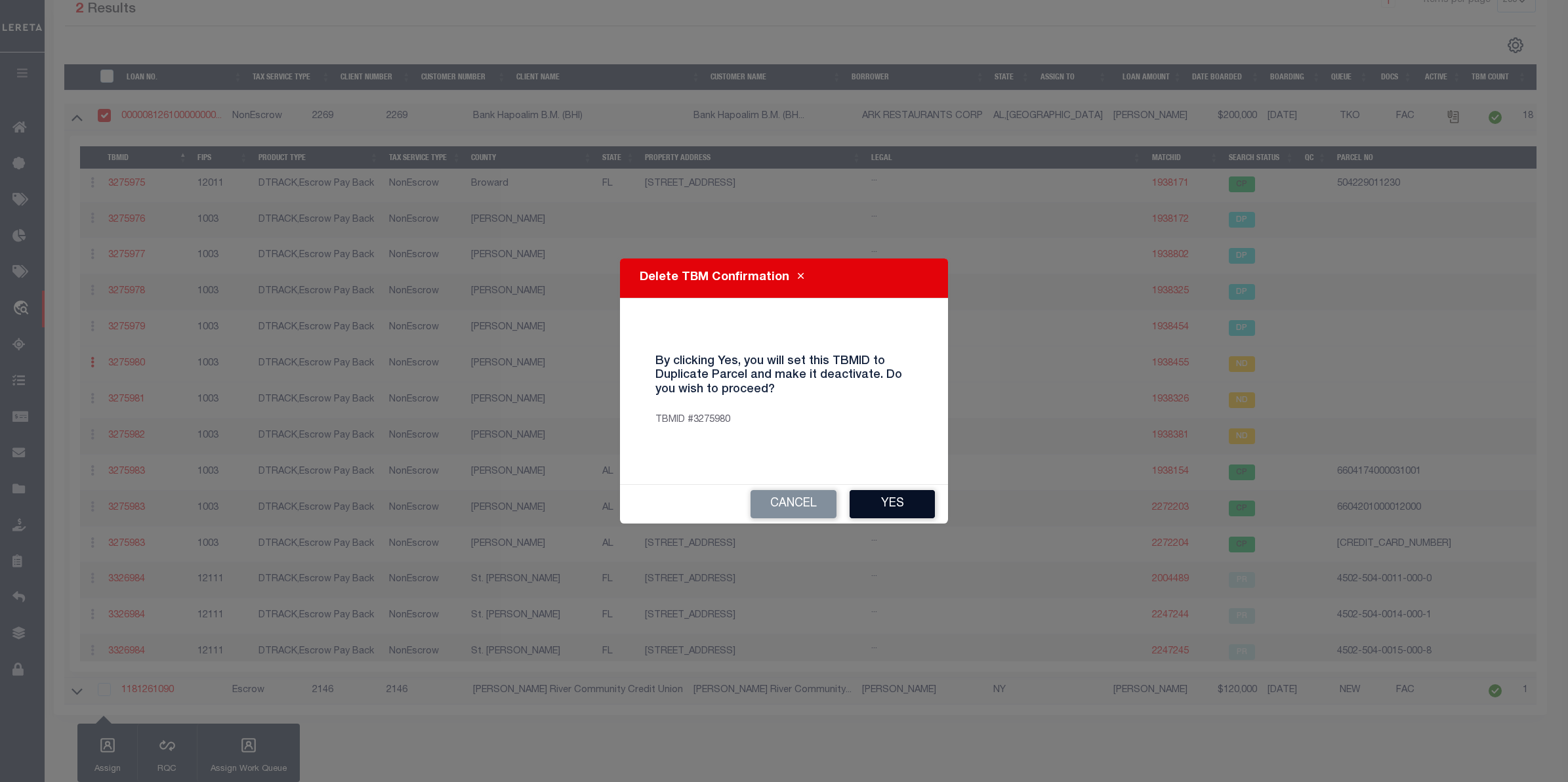
click at [880, 505] on button "Yes" at bounding box center [892, 503] width 85 height 28
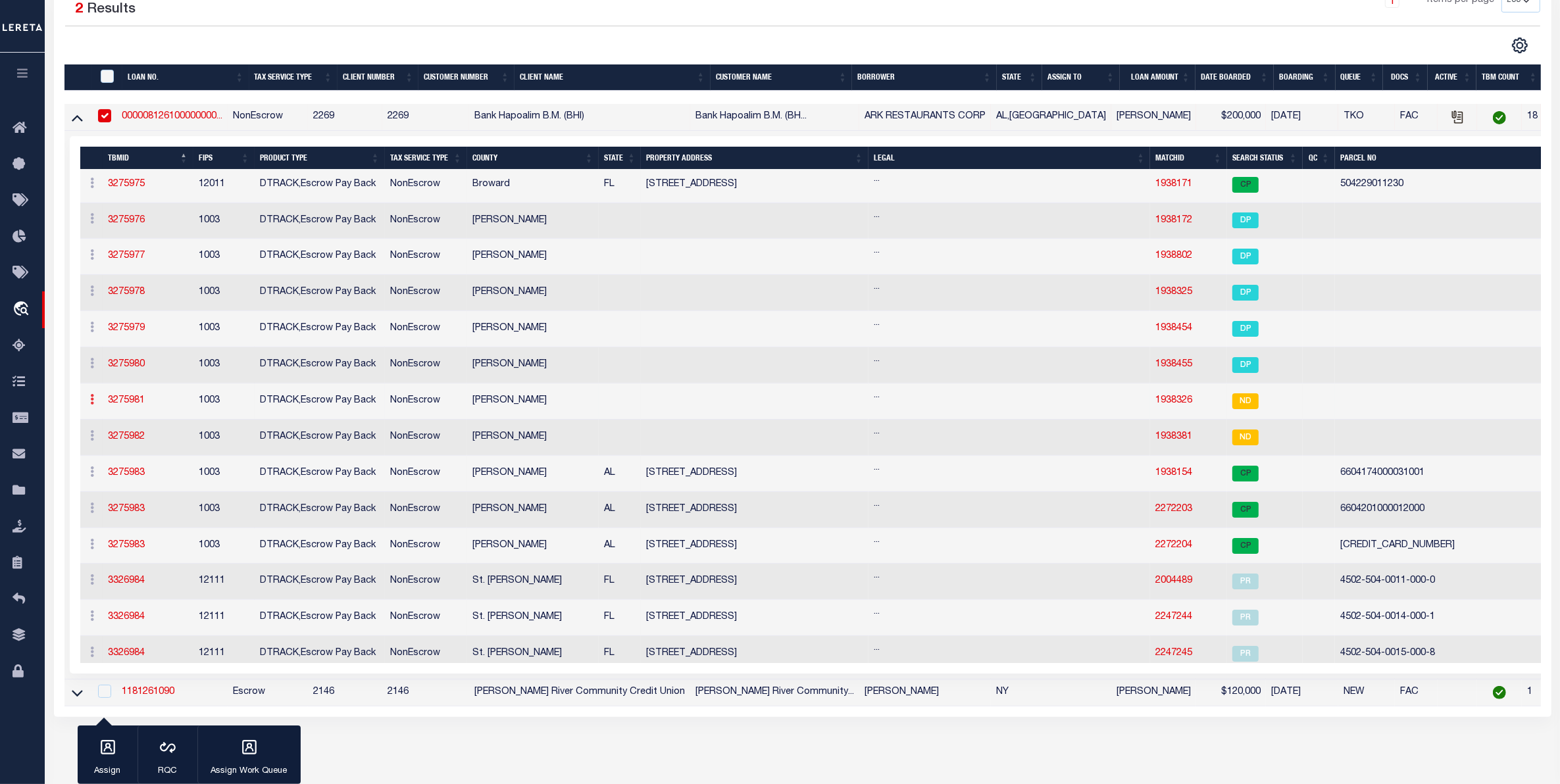
click at [96, 403] on link at bounding box center [92, 401] width 14 height 10
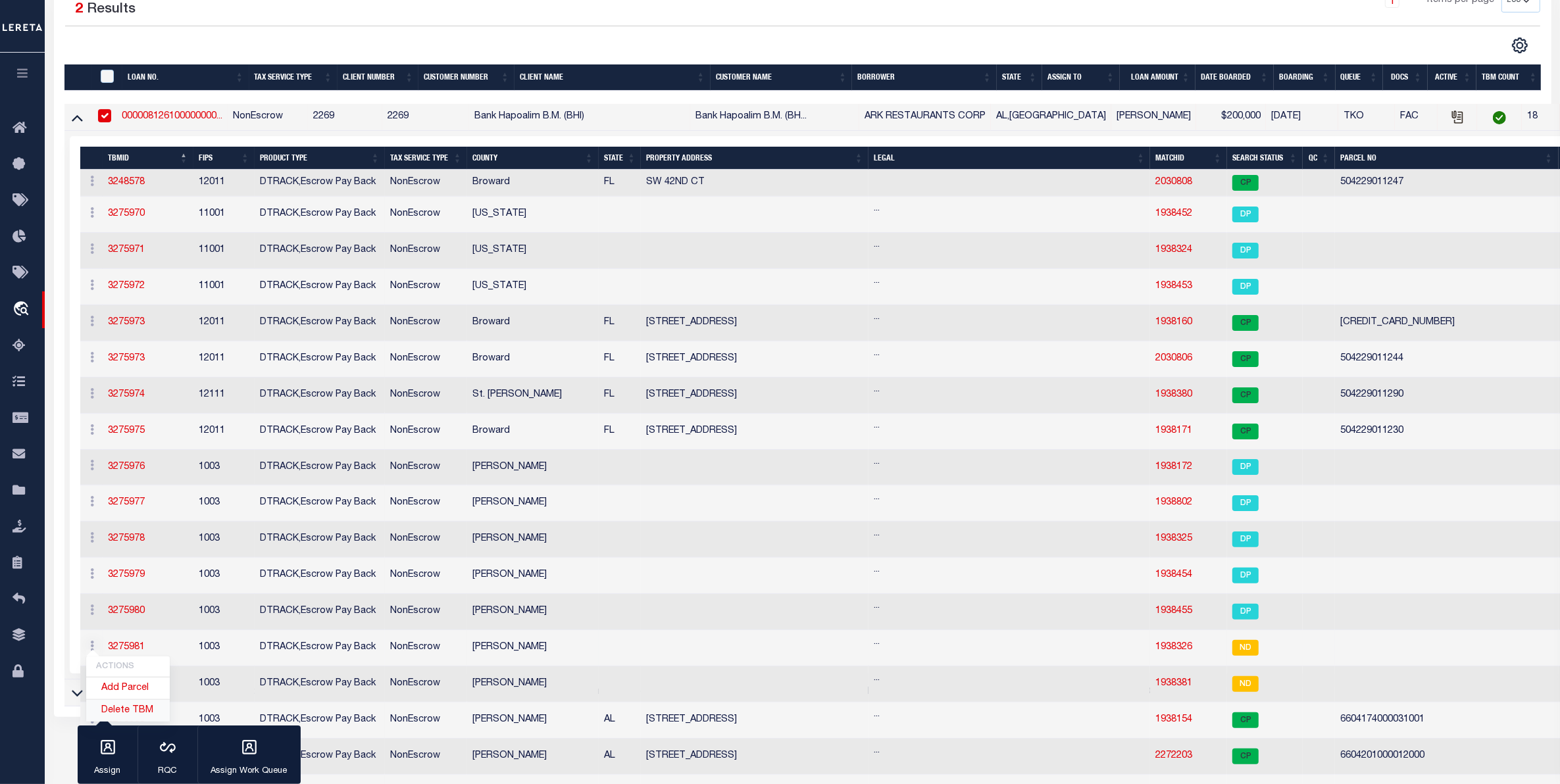
click at [134, 717] on link "Delete TBM" at bounding box center [128, 710] width 84 height 22
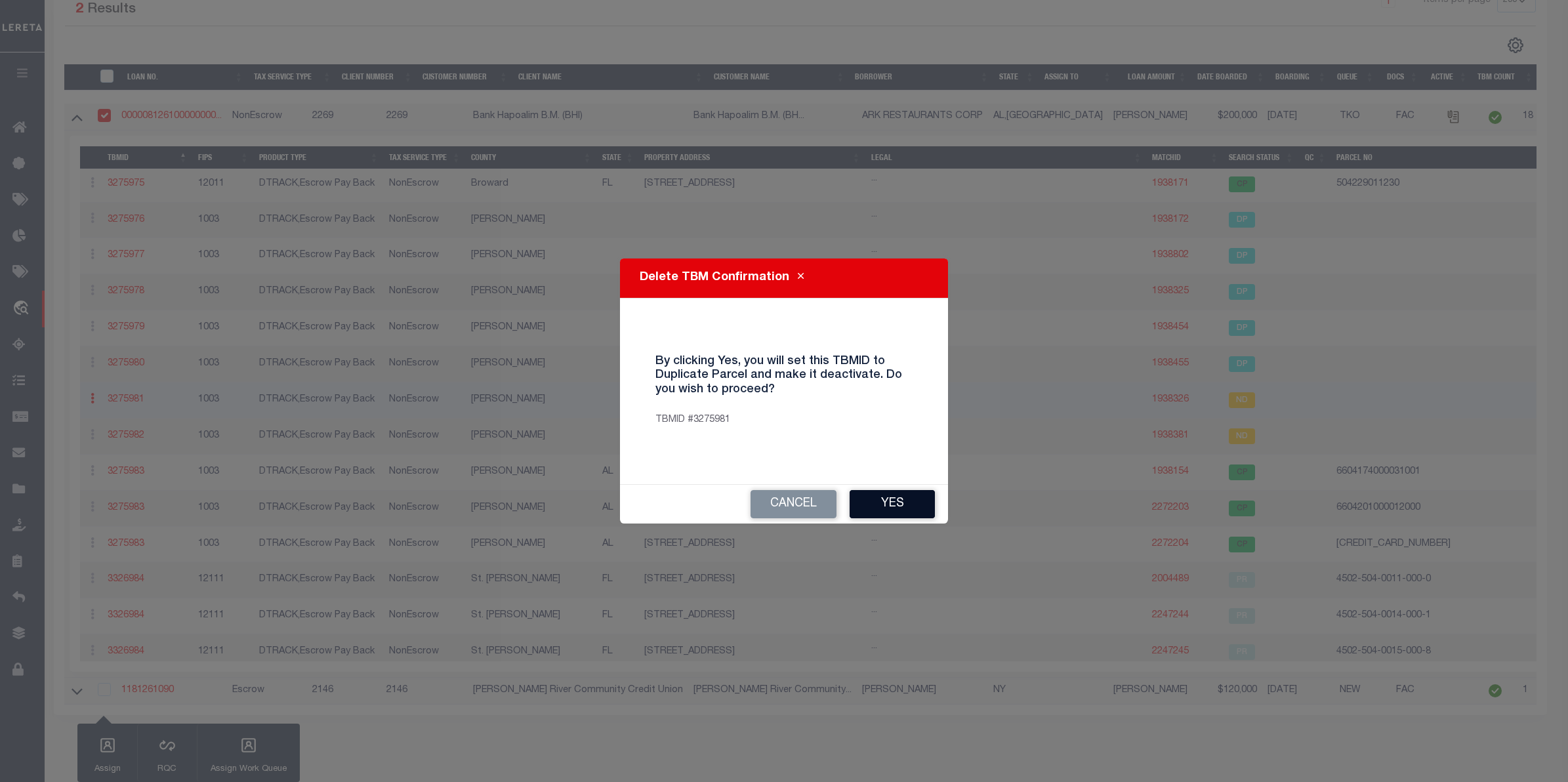
click at [884, 515] on button "Yes" at bounding box center [892, 503] width 85 height 28
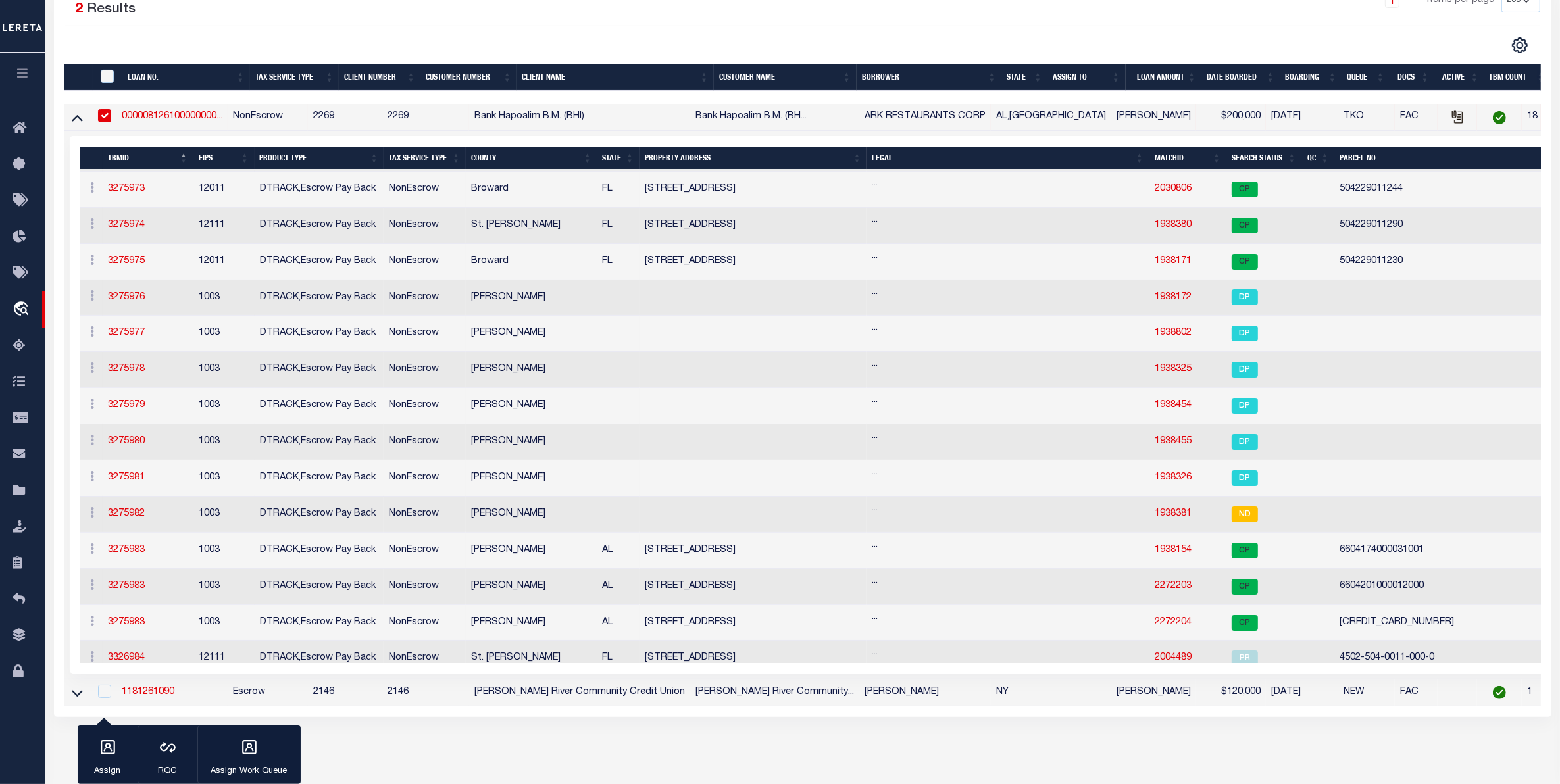
scroll to position [329, 0]
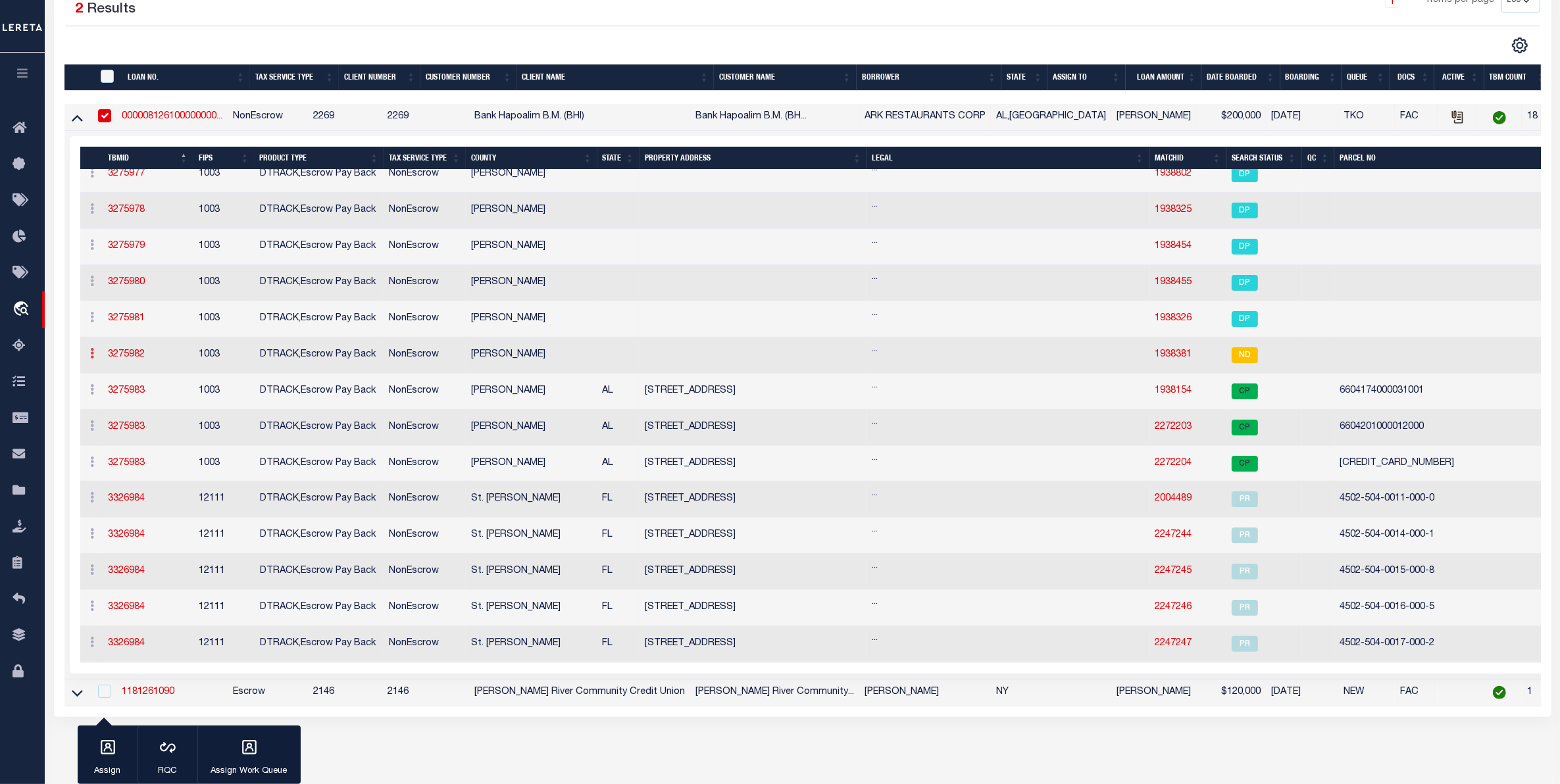
click at [99, 359] on link at bounding box center [92, 355] width 14 height 10
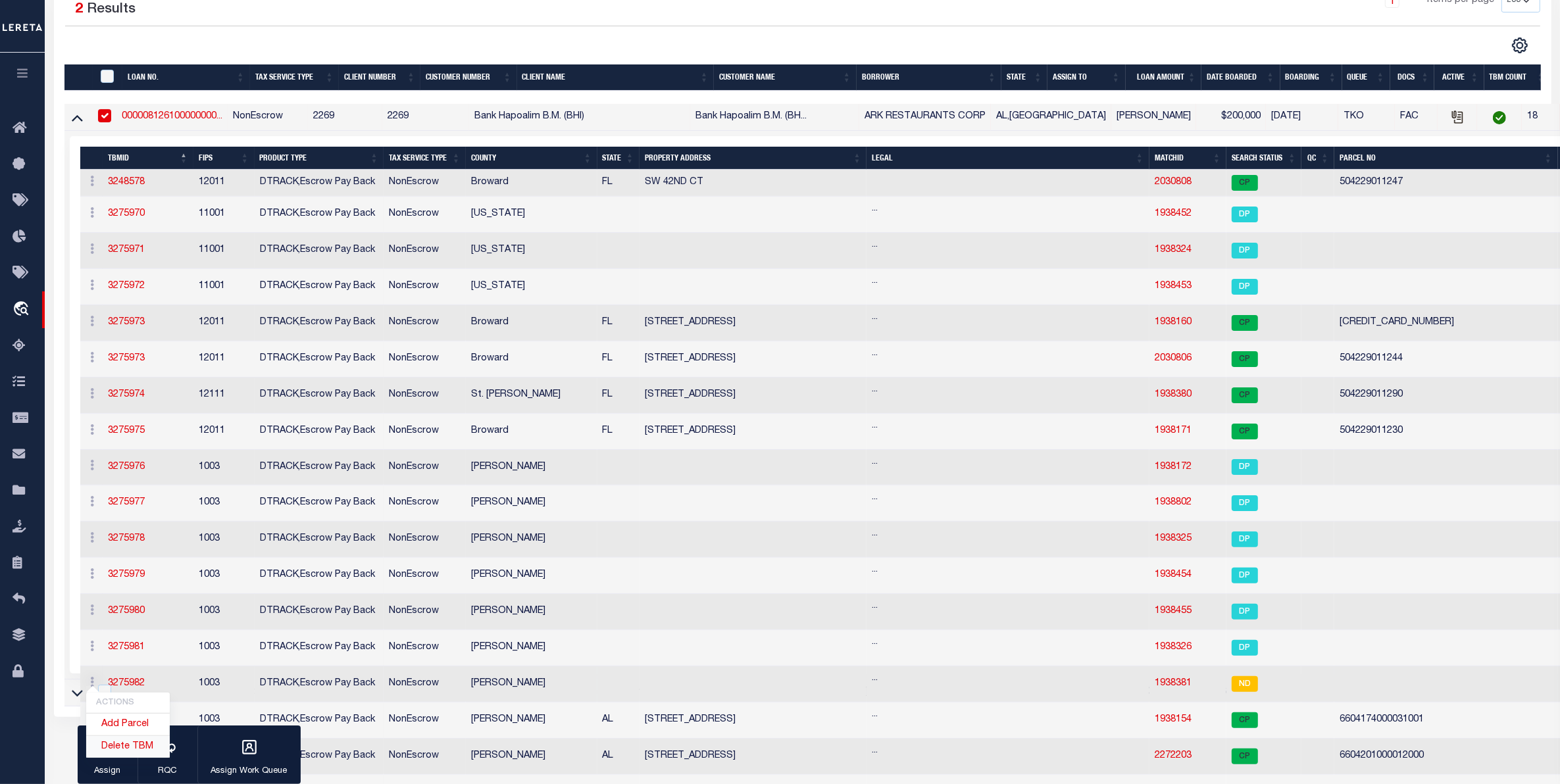
click at [132, 745] on link "Delete TBM" at bounding box center [128, 746] width 84 height 22
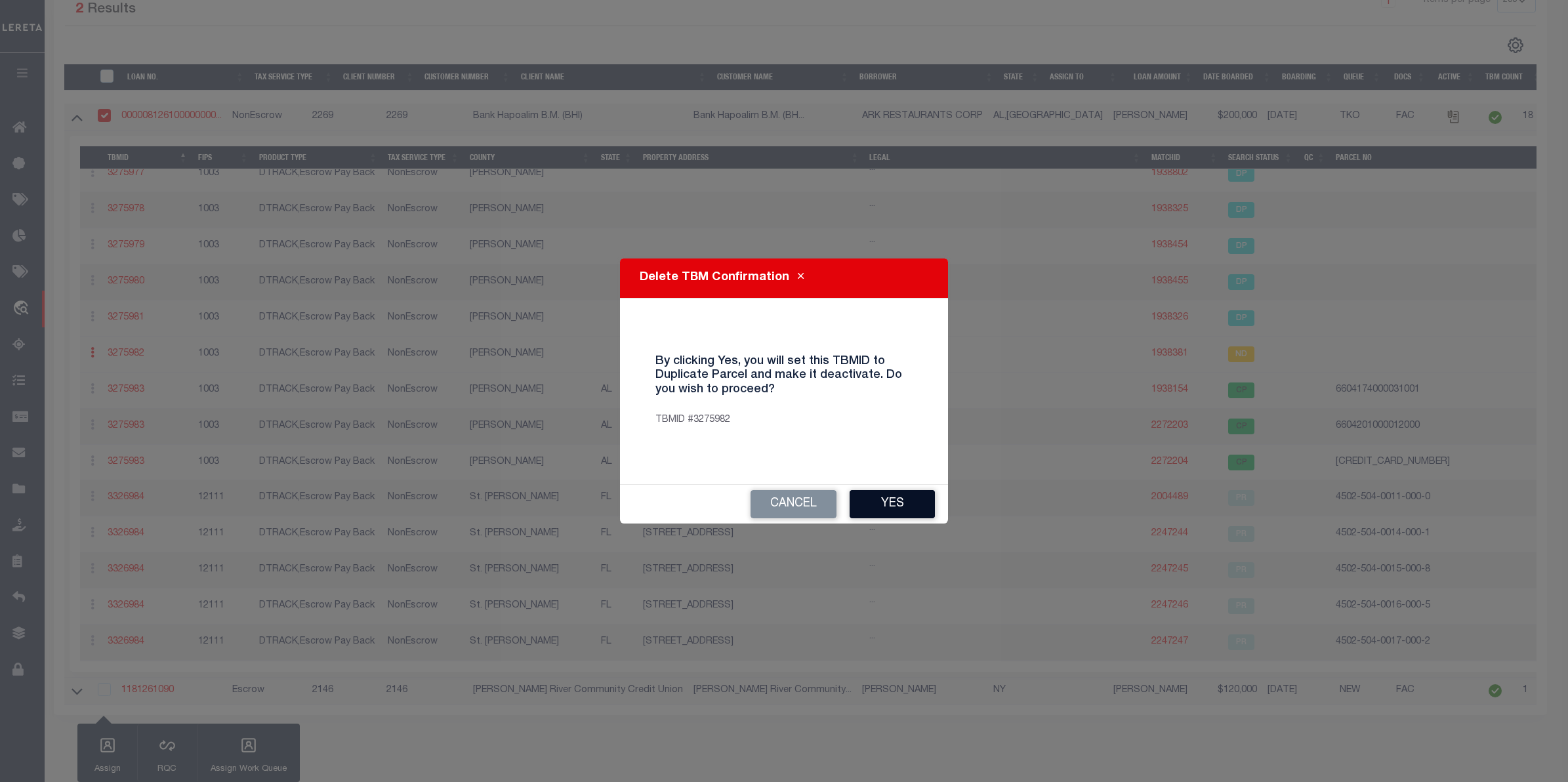
click at [883, 502] on button "Yes" at bounding box center [892, 503] width 85 height 28
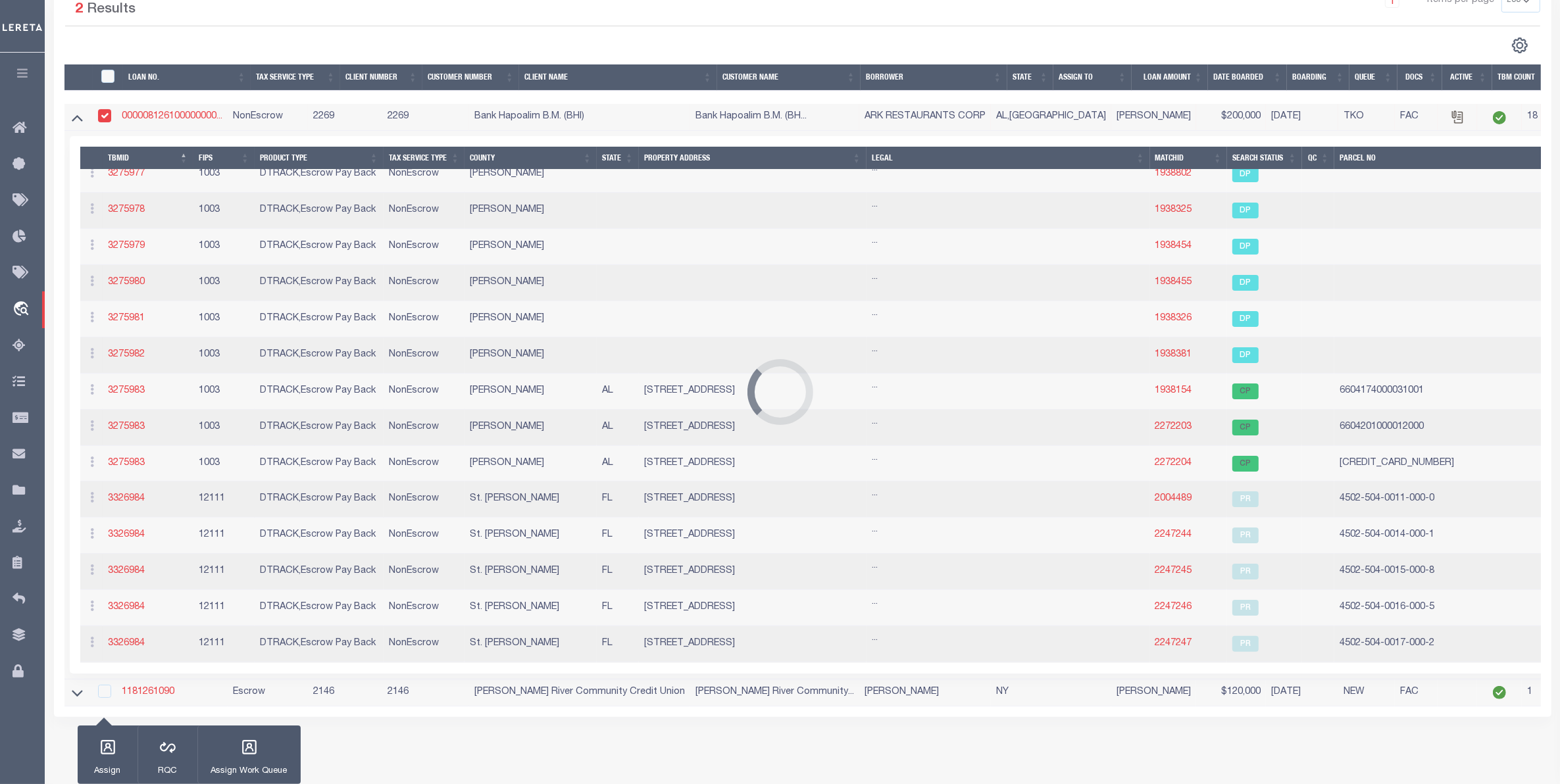
scroll to position [0, 0]
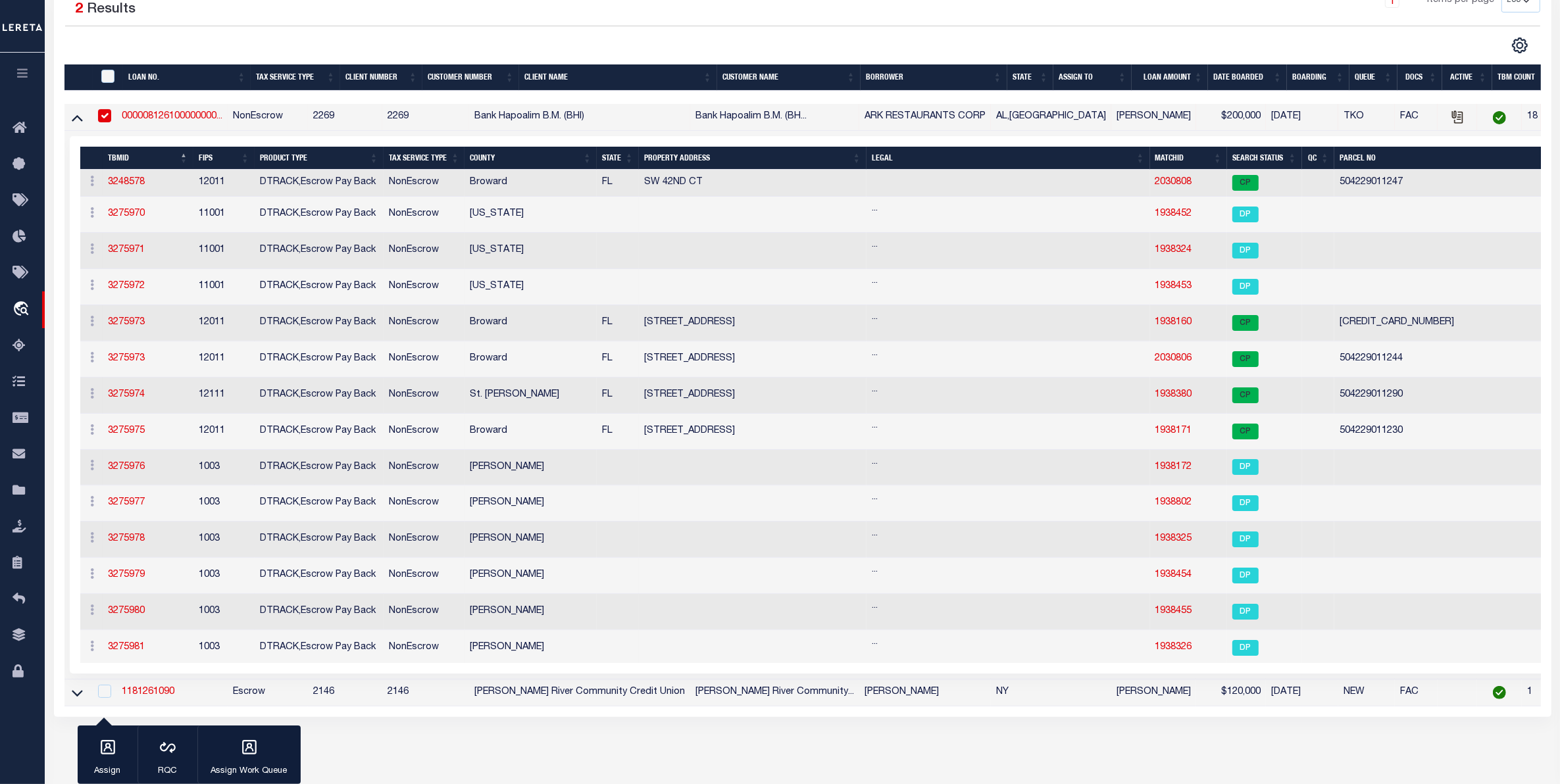
click at [1245, 159] on th "Search Status" at bounding box center [1264, 158] width 75 height 23
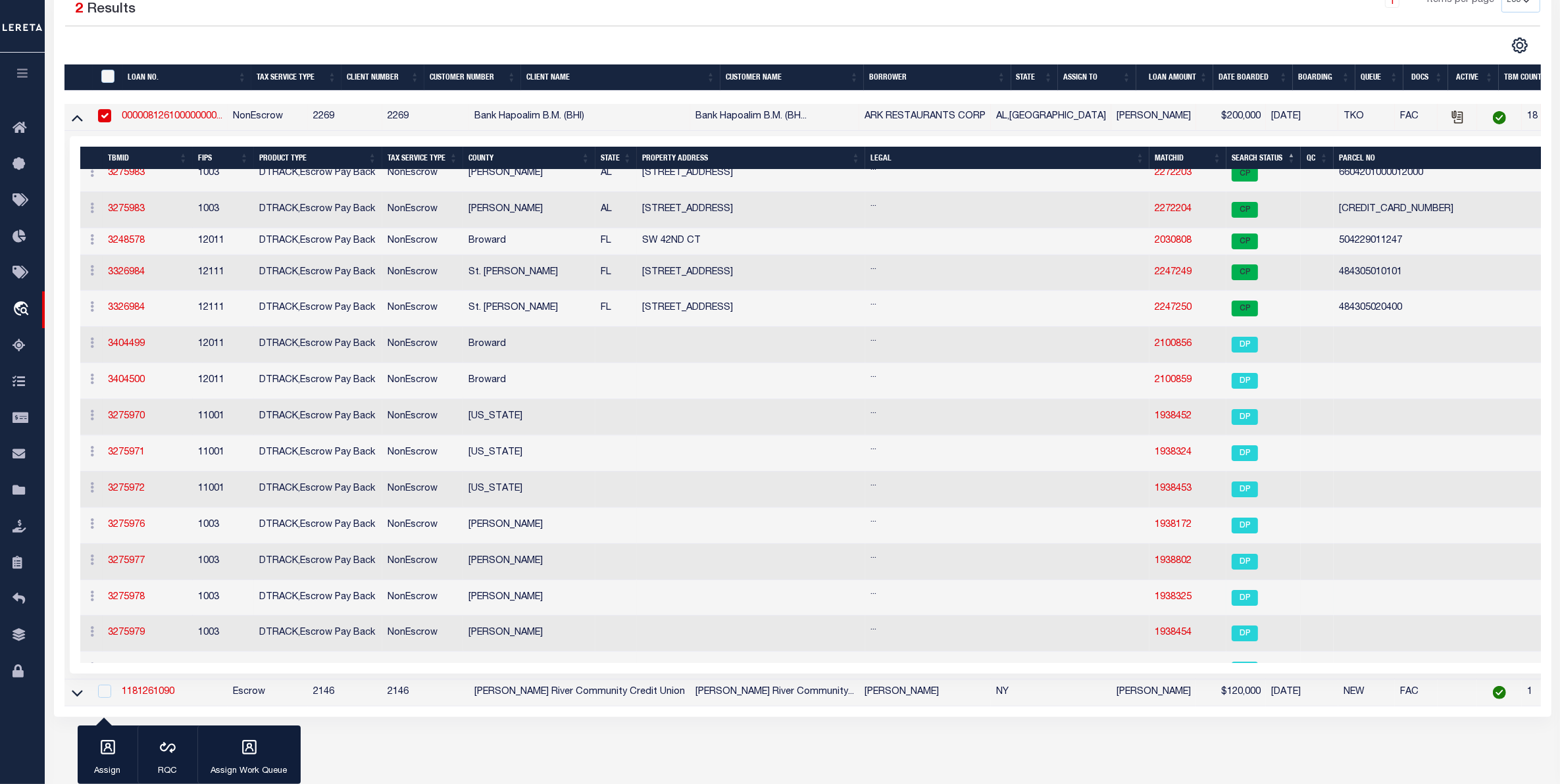
scroll to position [184, 0]
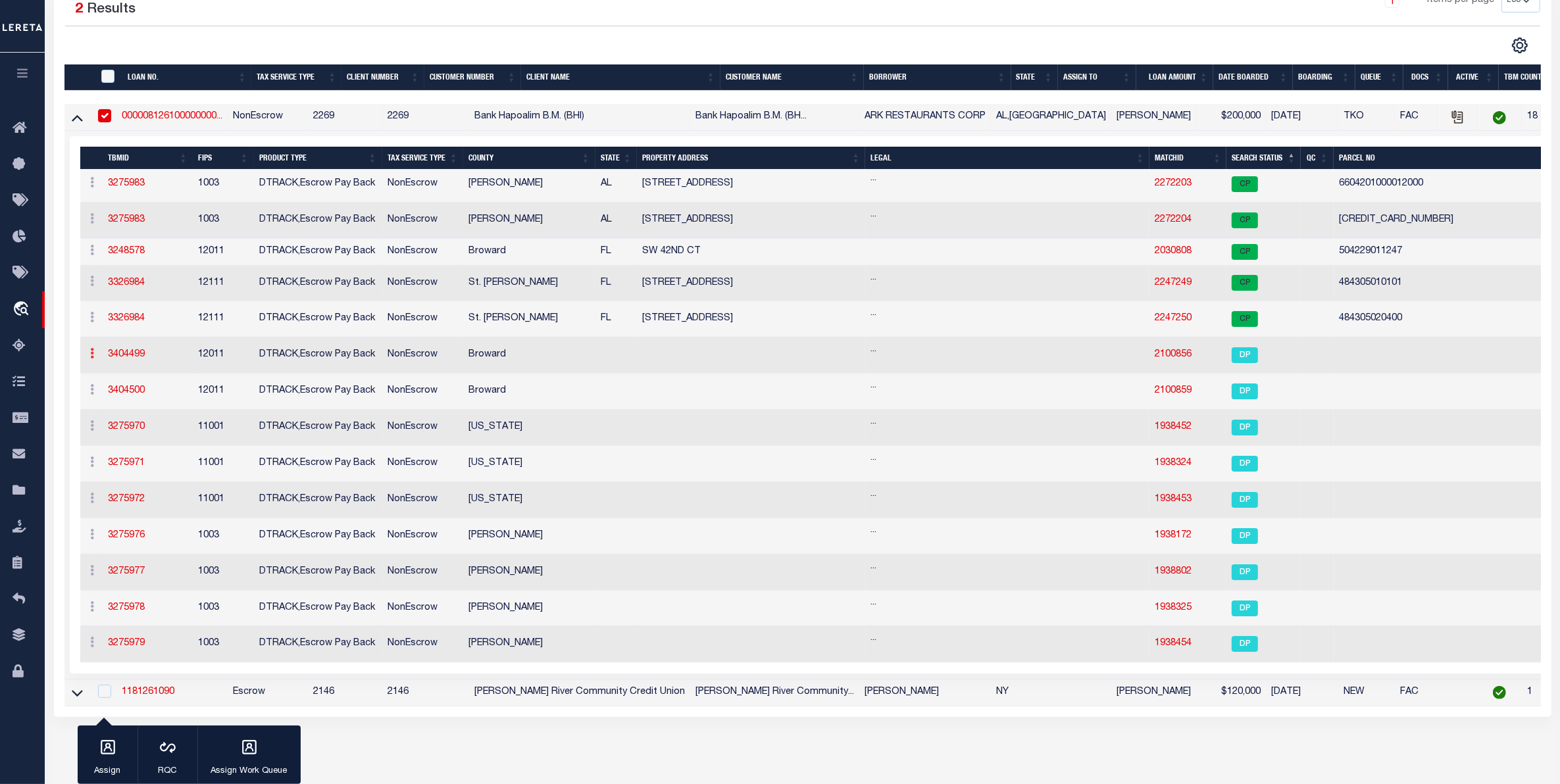
click at [94, 360] on link at bounding box center [92, 355] width 14 height 10
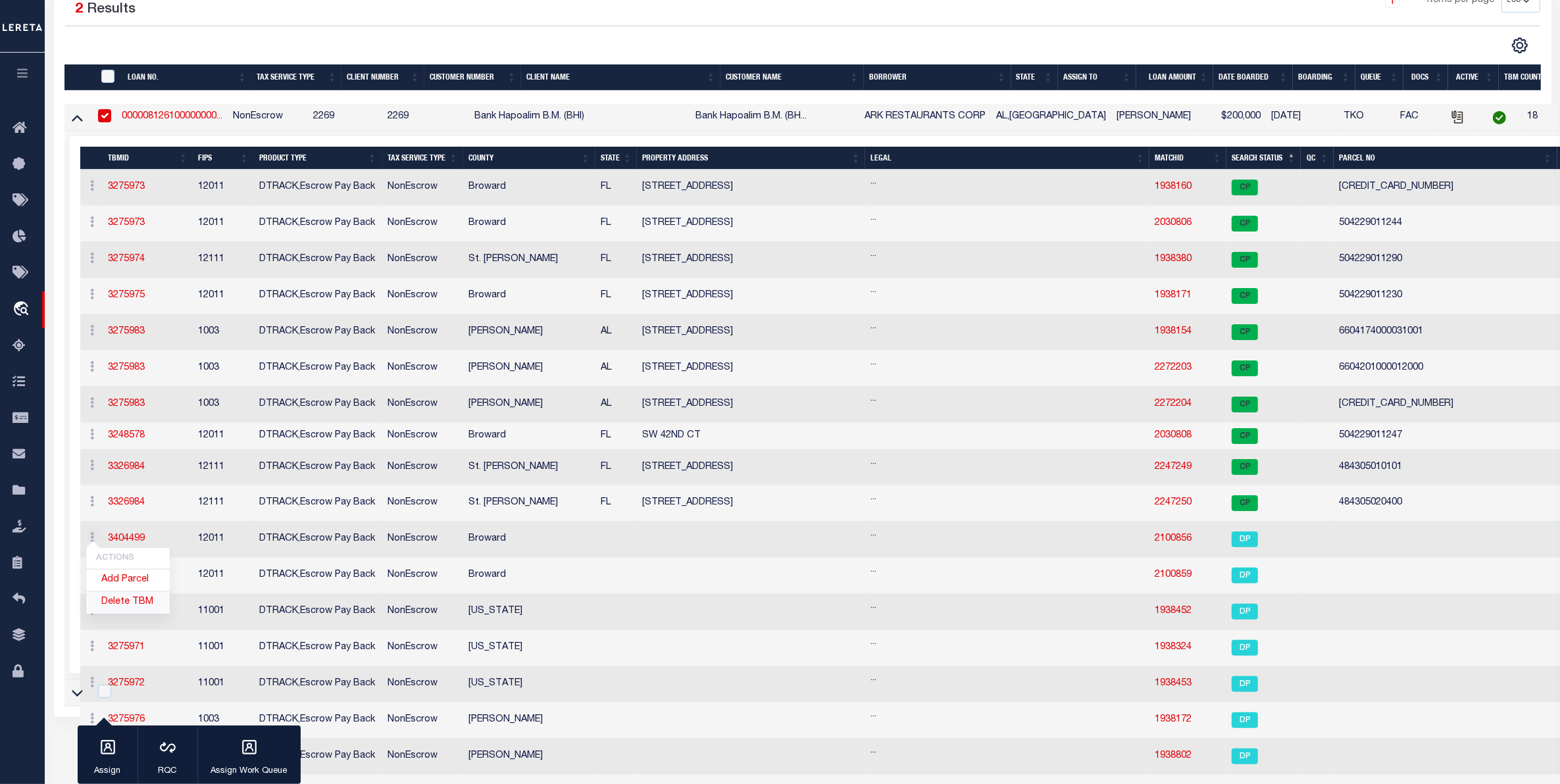
click at [119, 610] on link "Delete TBM" at bounding box center [128, 602] width 84 height 22
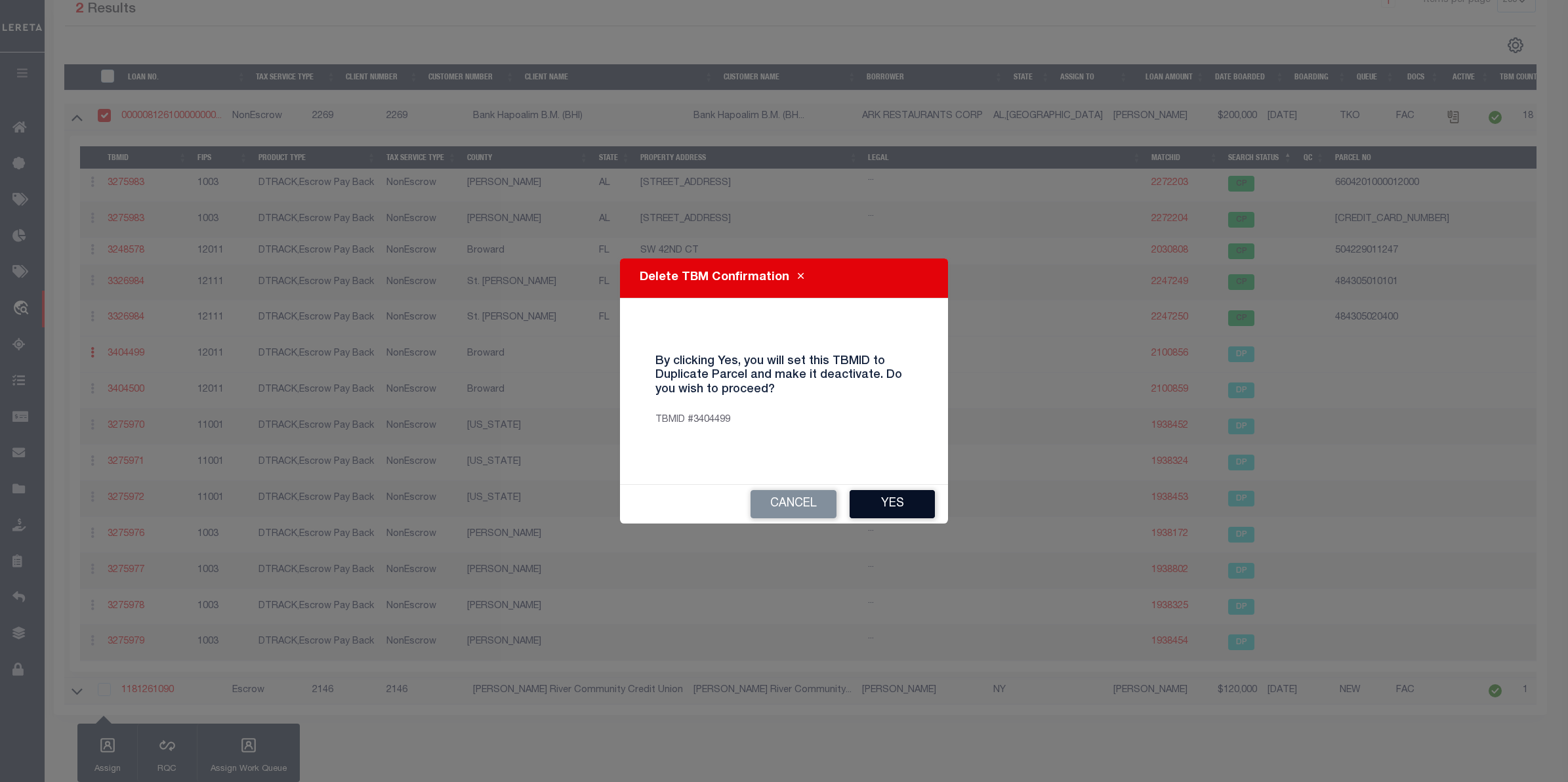
click at [906, 505] on button "Yes" at bounding box center [892, 503] width 85 height 28
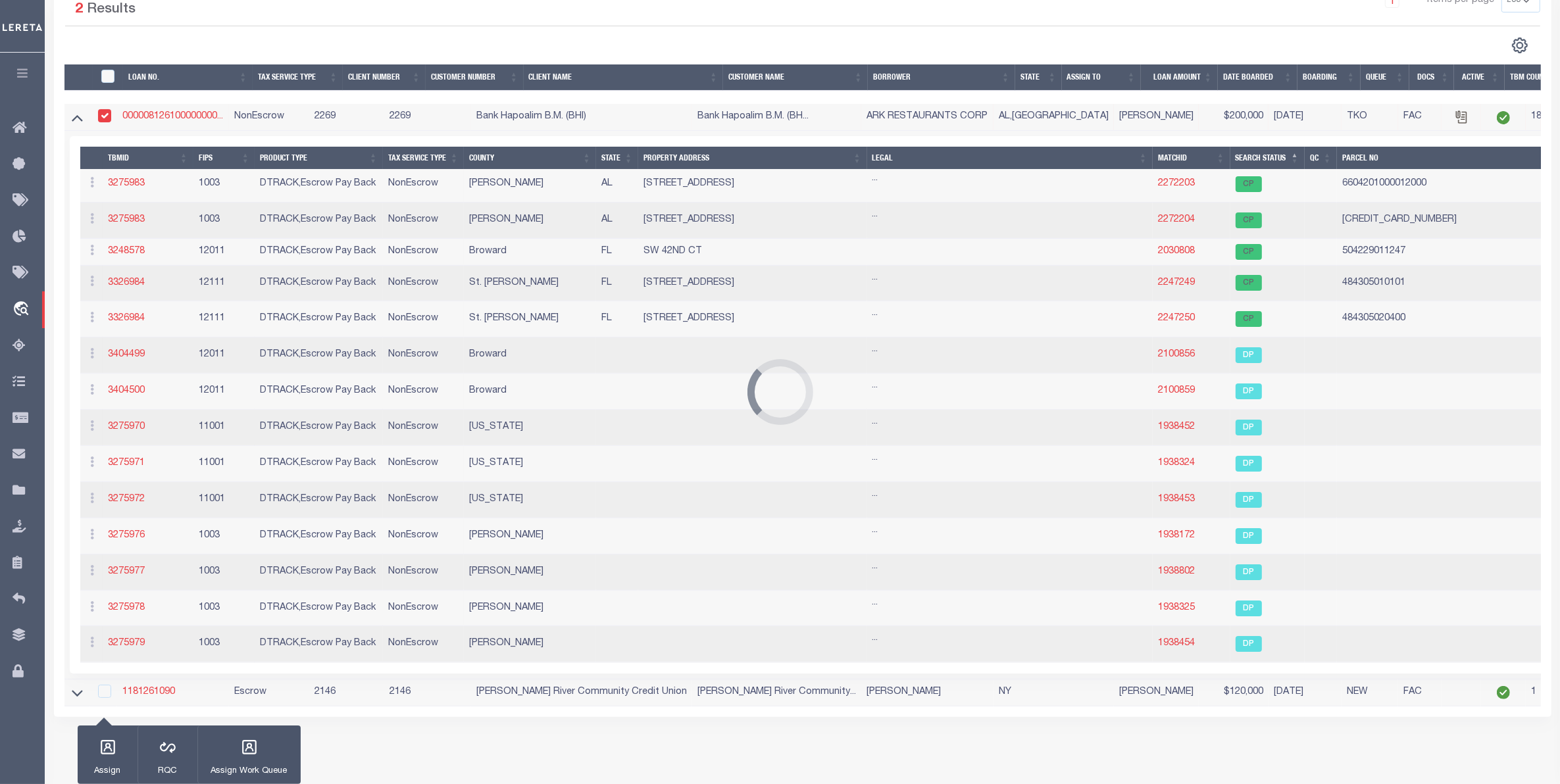
scroll to position [0, 0]
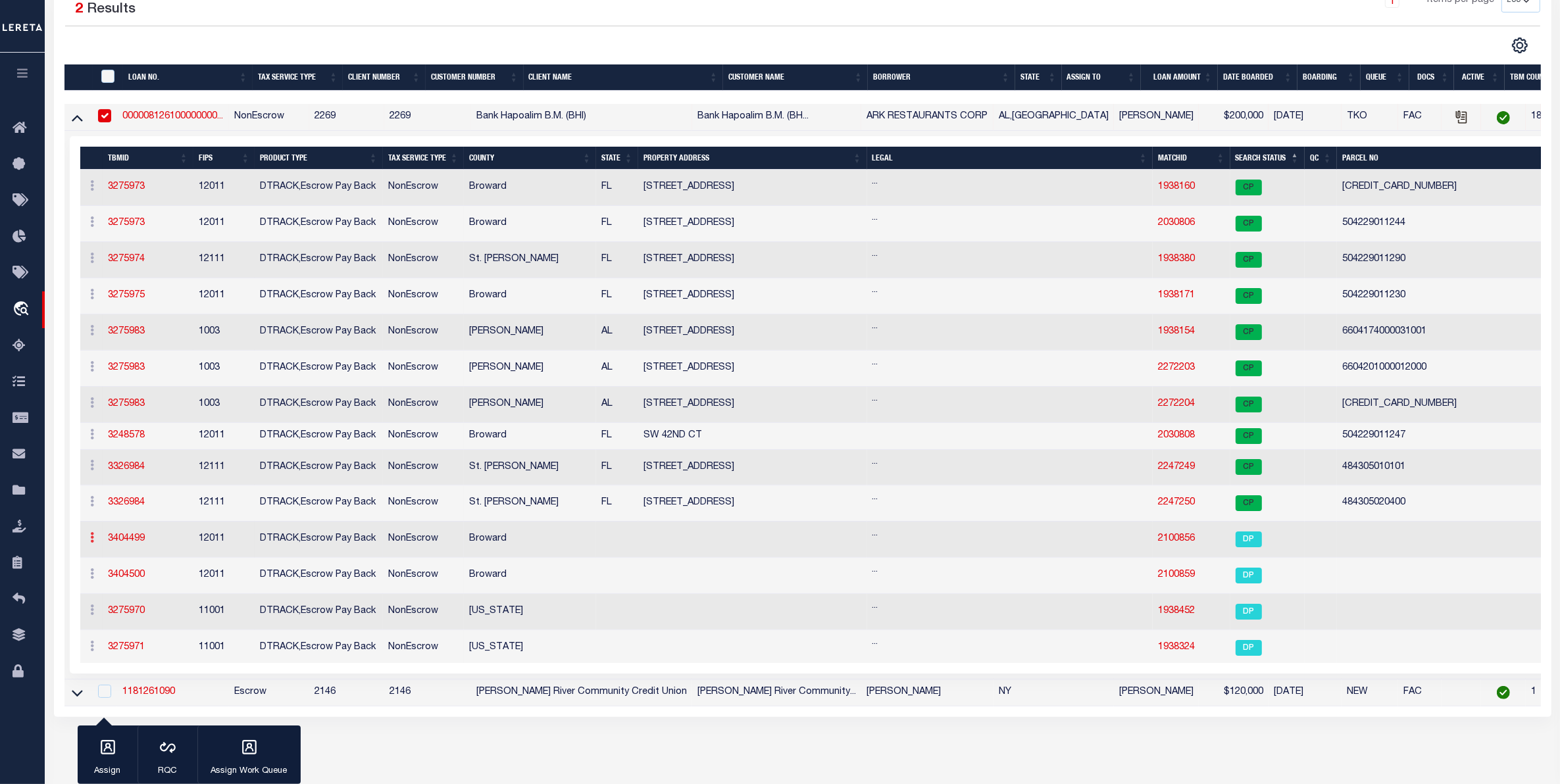
click at [91, 543] on icon at bounding box center [92, 537] width 4 height 10
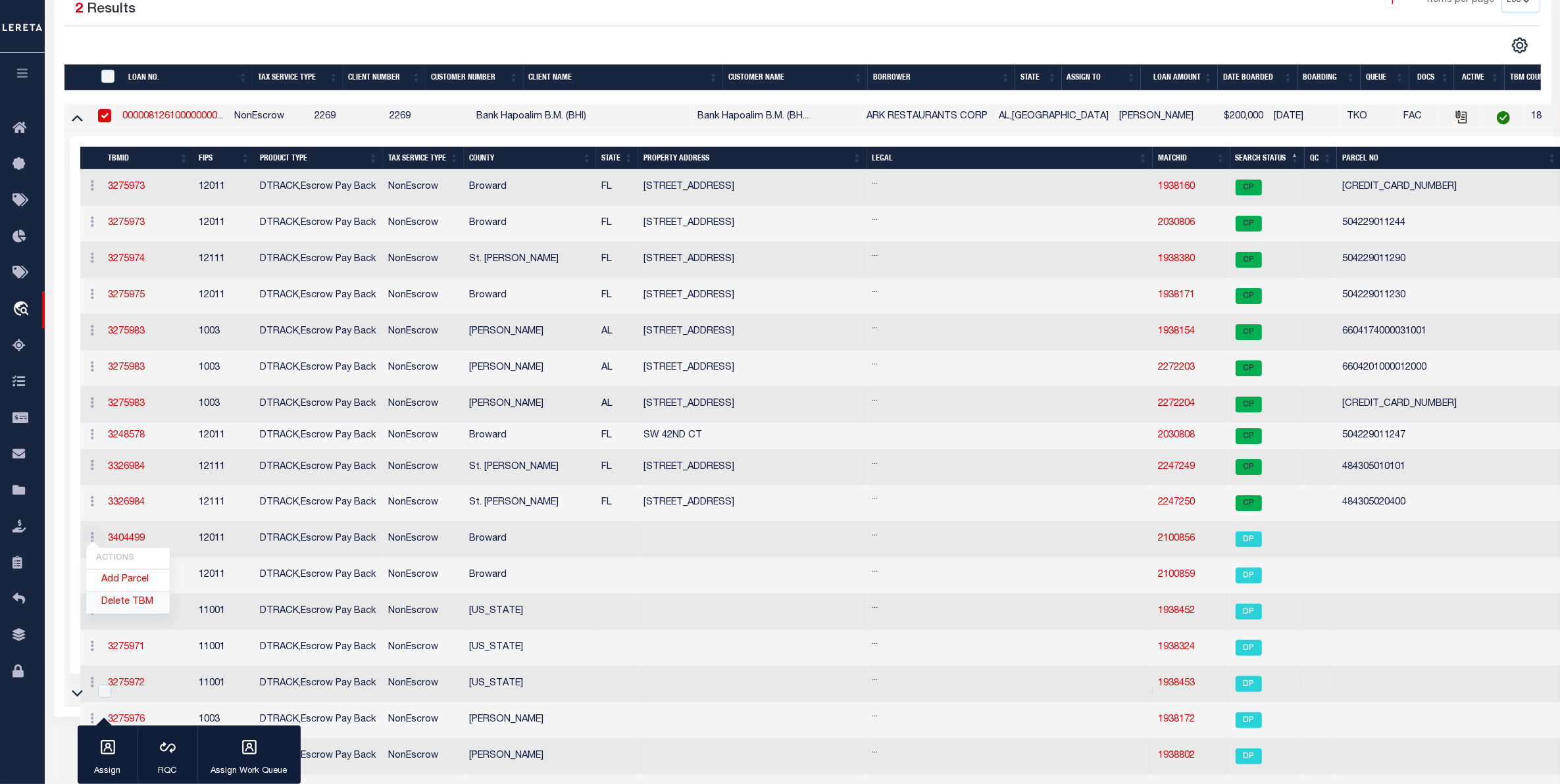
click at [116, 610] on link "Delete TBM" at bounding box center [128, 602] width 84 height 22
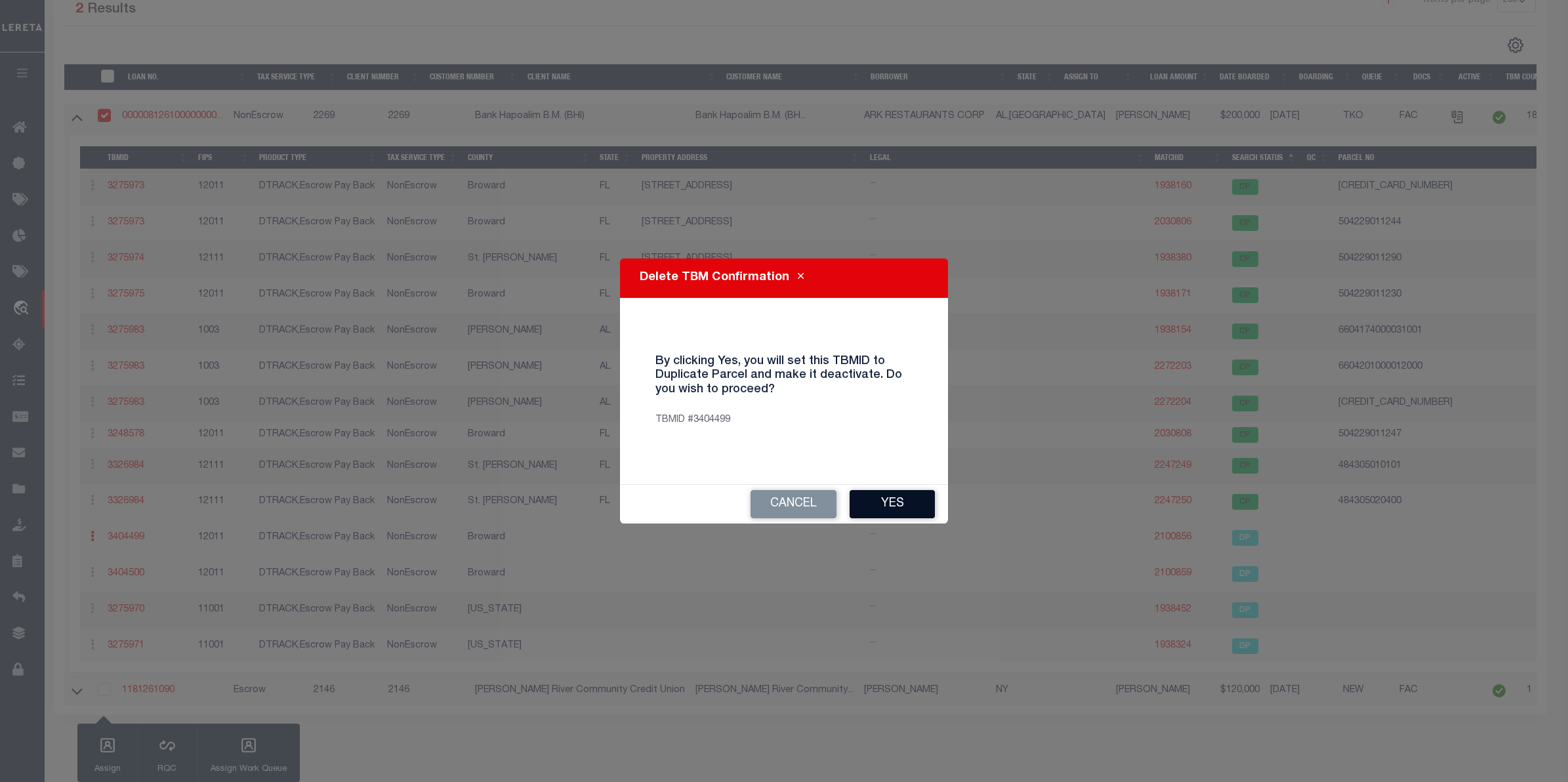
drag, startPoint x: 895, startPoint y: 501, endPoint x: 865, endPoint y: 496, distance: 30.4
click at [865, 496] on button "Yes" at bounding box center [892, 503] width 85 height 28
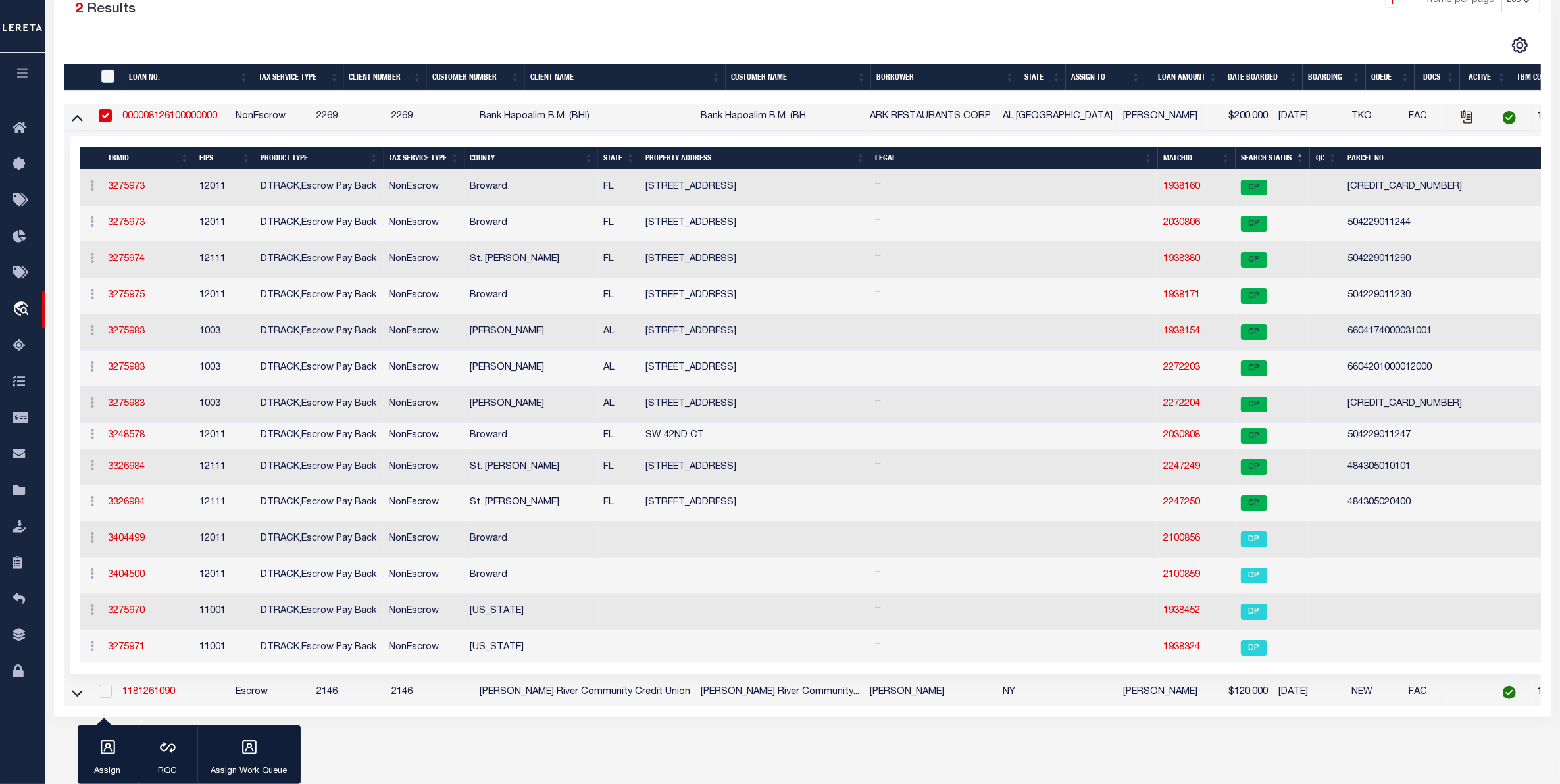
scroll to position [246, 0]
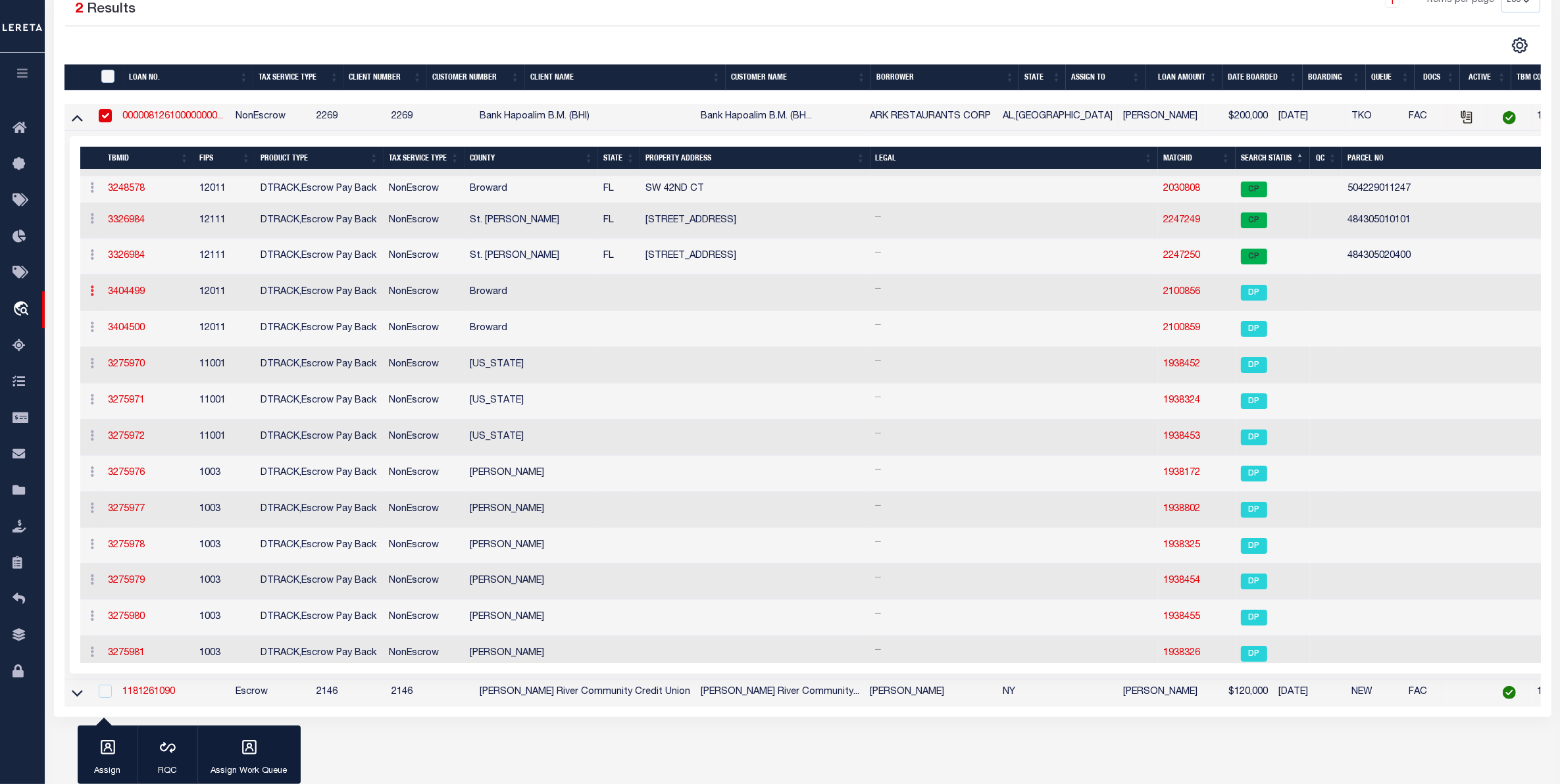
click at [96, 298] on link at bounding box center [92, 292] width 14 height 10
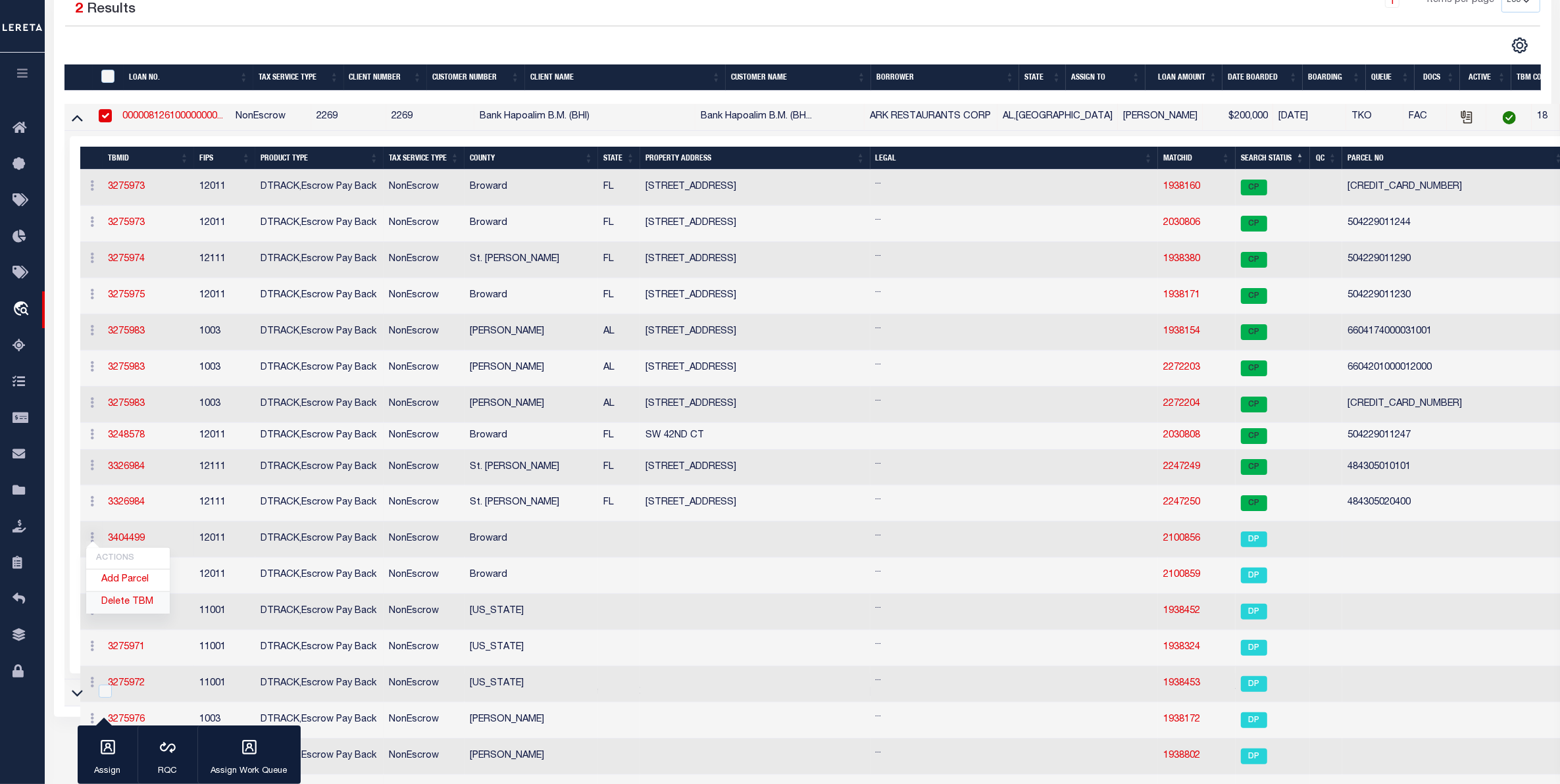
click at [137, 608] on link "Delete TBM" at bounding box center [128, 602] width 84 height 22
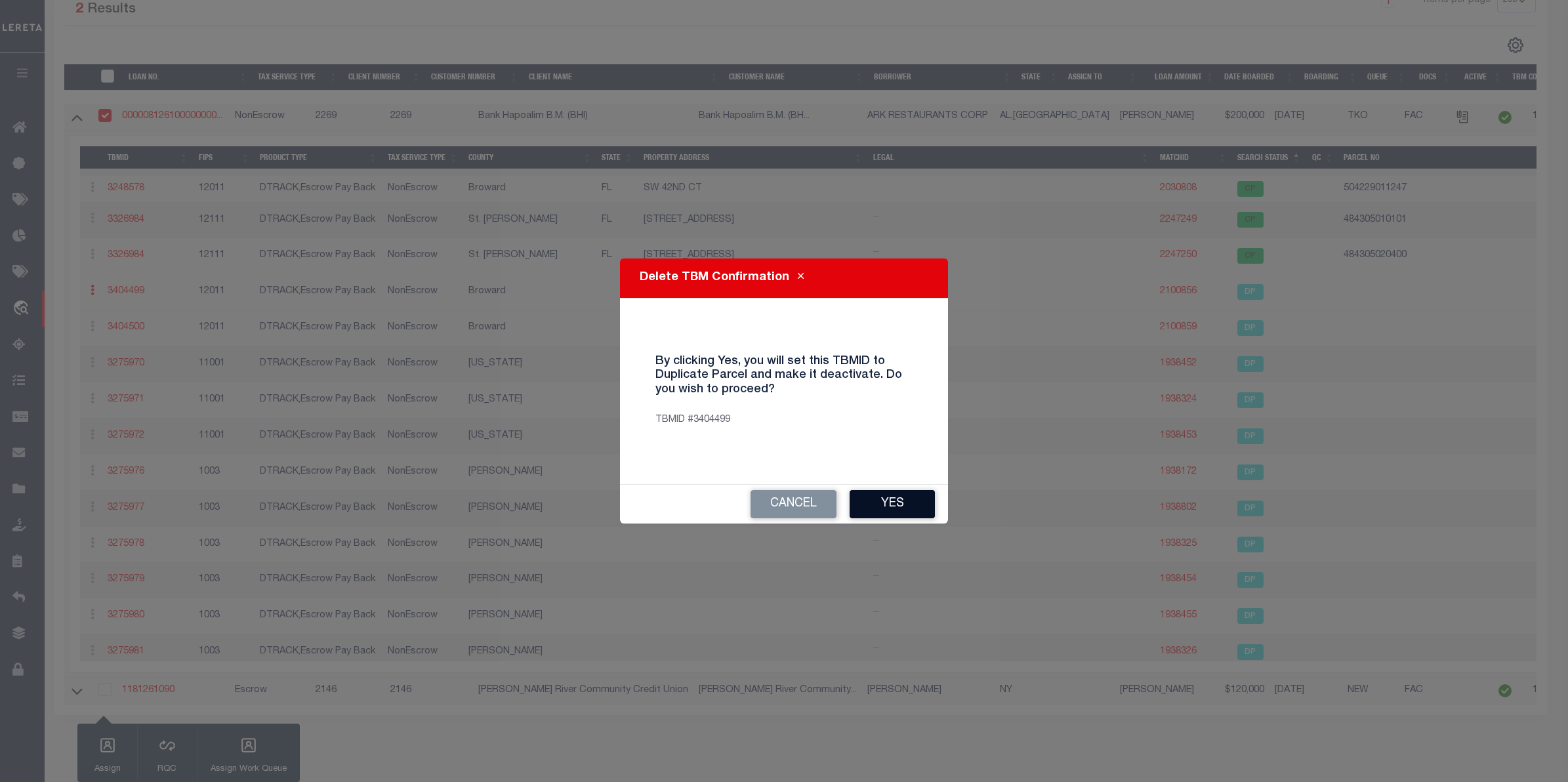
click at [891, 503] on button "Yes" at bounding box center [892, 503] width 85 height 28
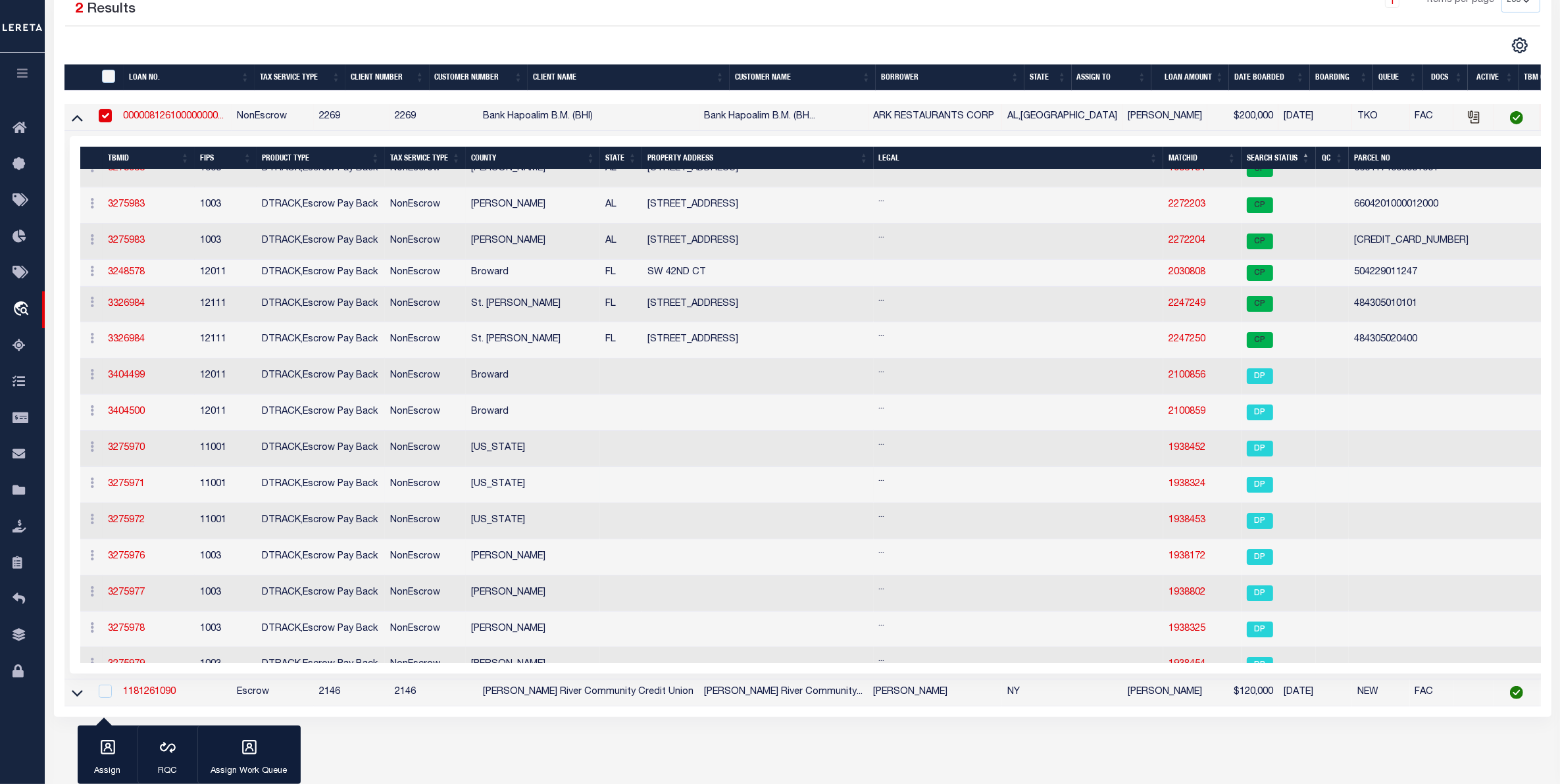
scroll to position [164, 0]
click at [92, 378] on icon at bounding box center [92, 372] width 4 height 10
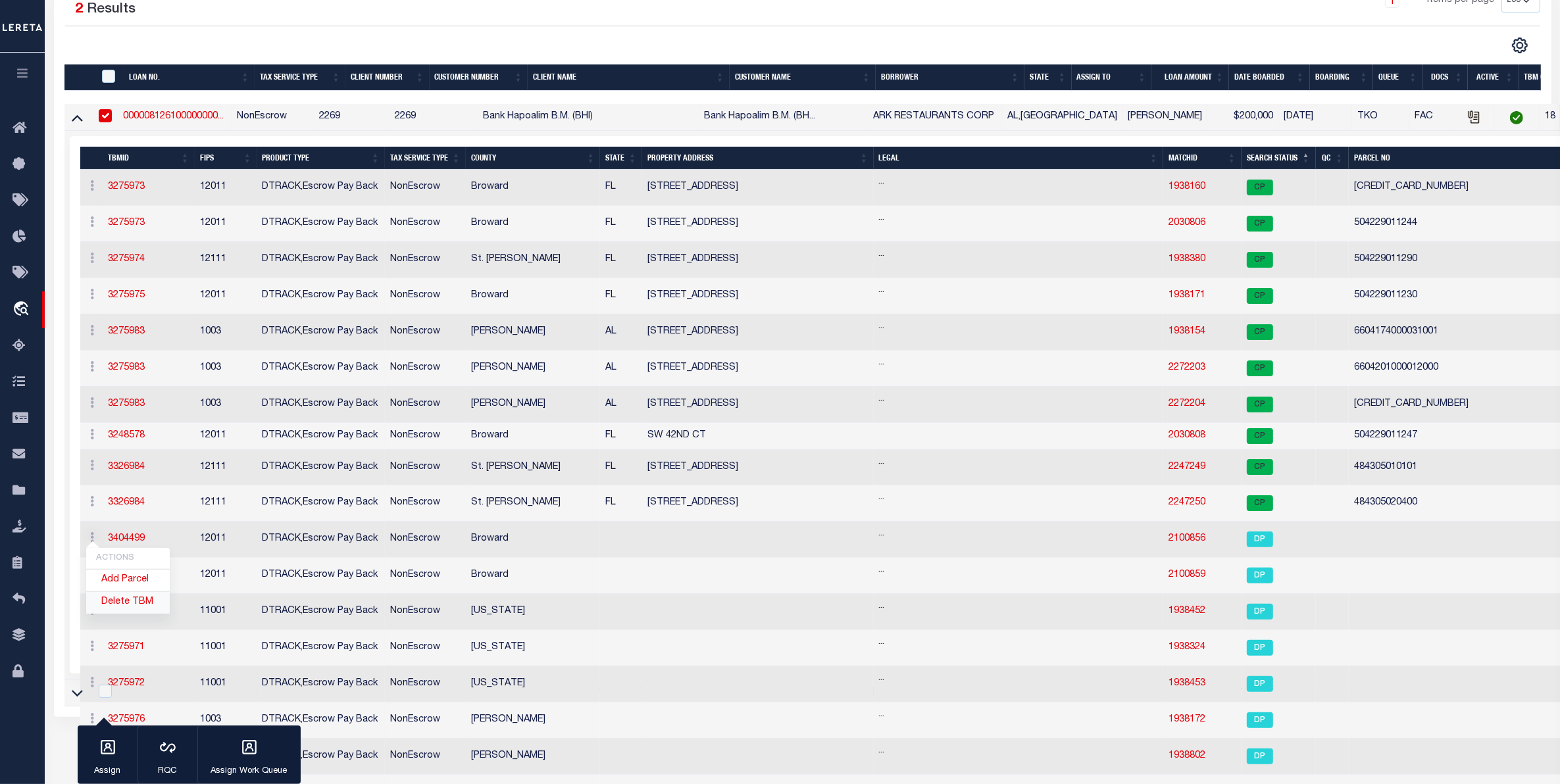
click at [128, 608] on link "Delete TBM" at bounding box center [128, 602] width 84 height 22
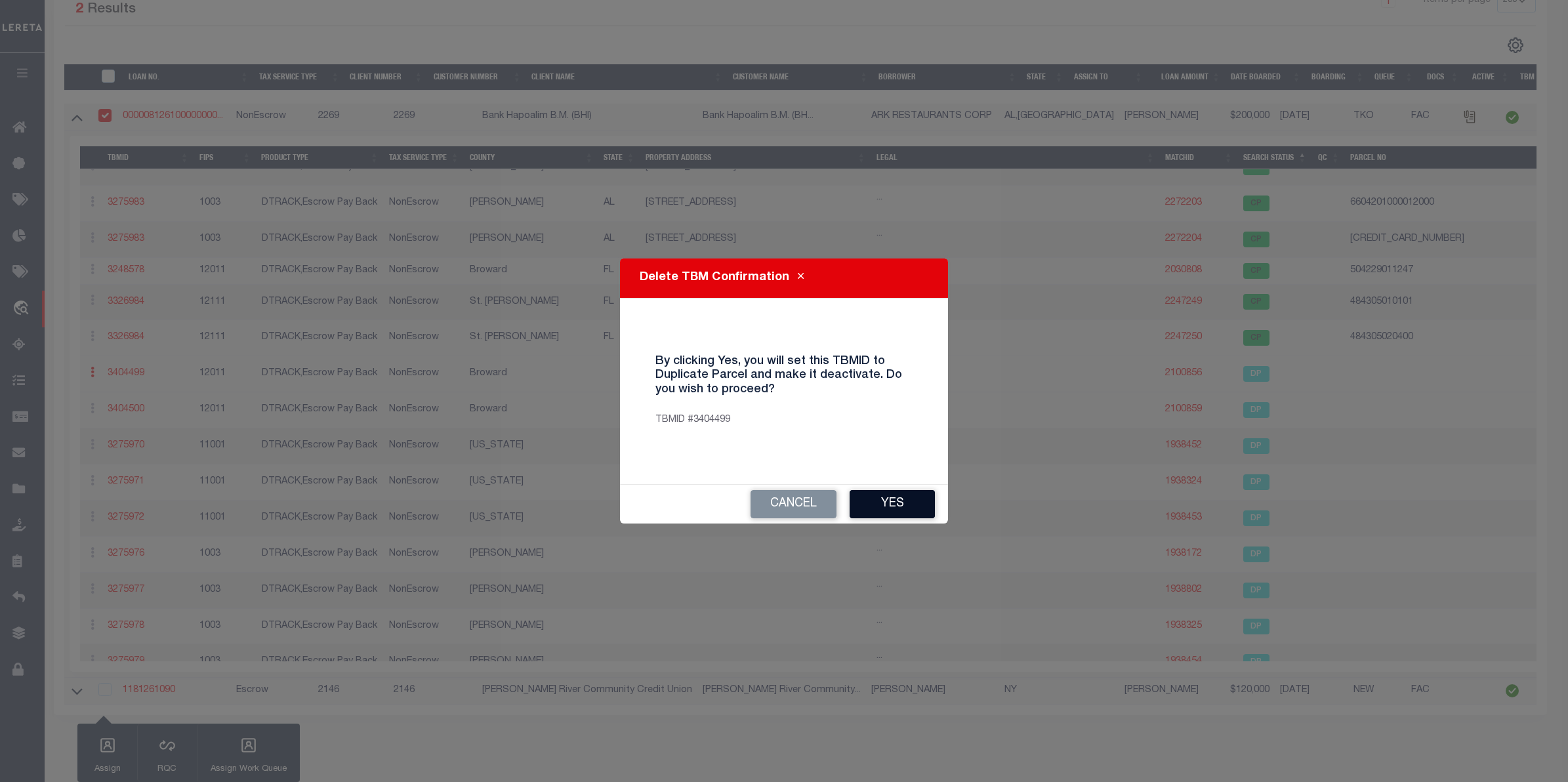
click at [895, 509] on button "Yes" at bounding box center [892, 503] width 85 height 28
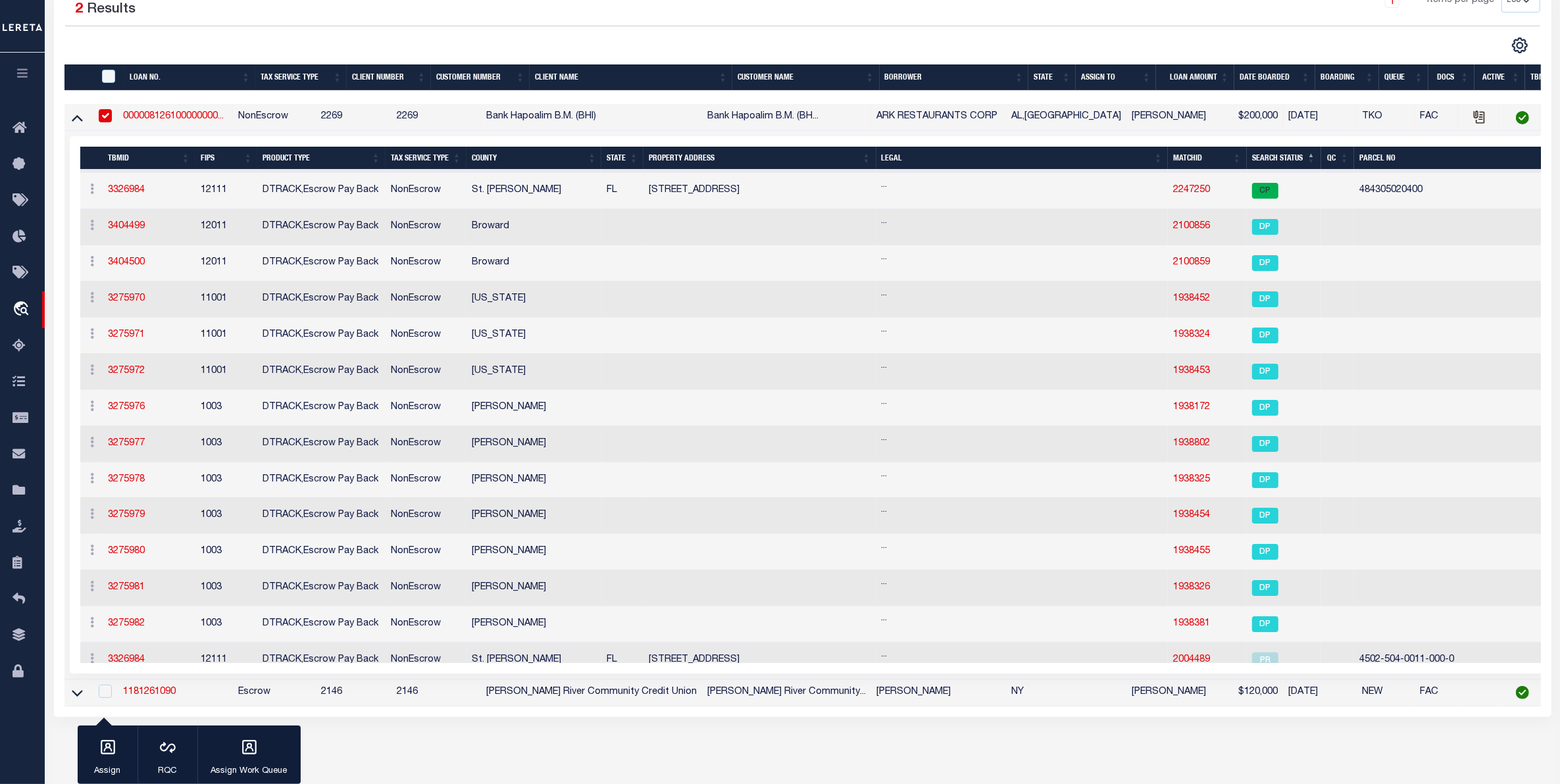
scroll to position [329, 0]
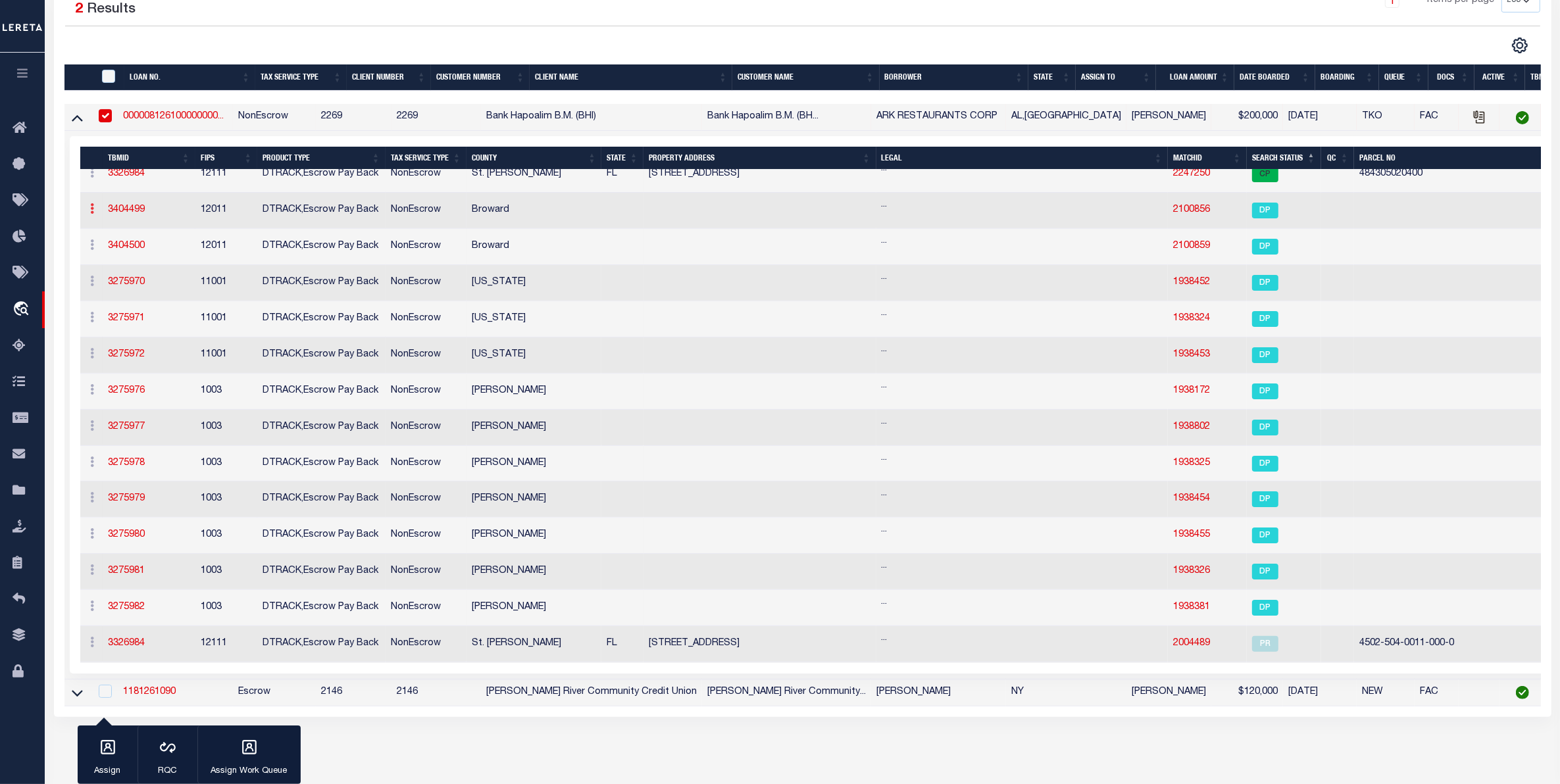
click at [91, 214] on icon at bounding box center [92, 208] width 4 height 10
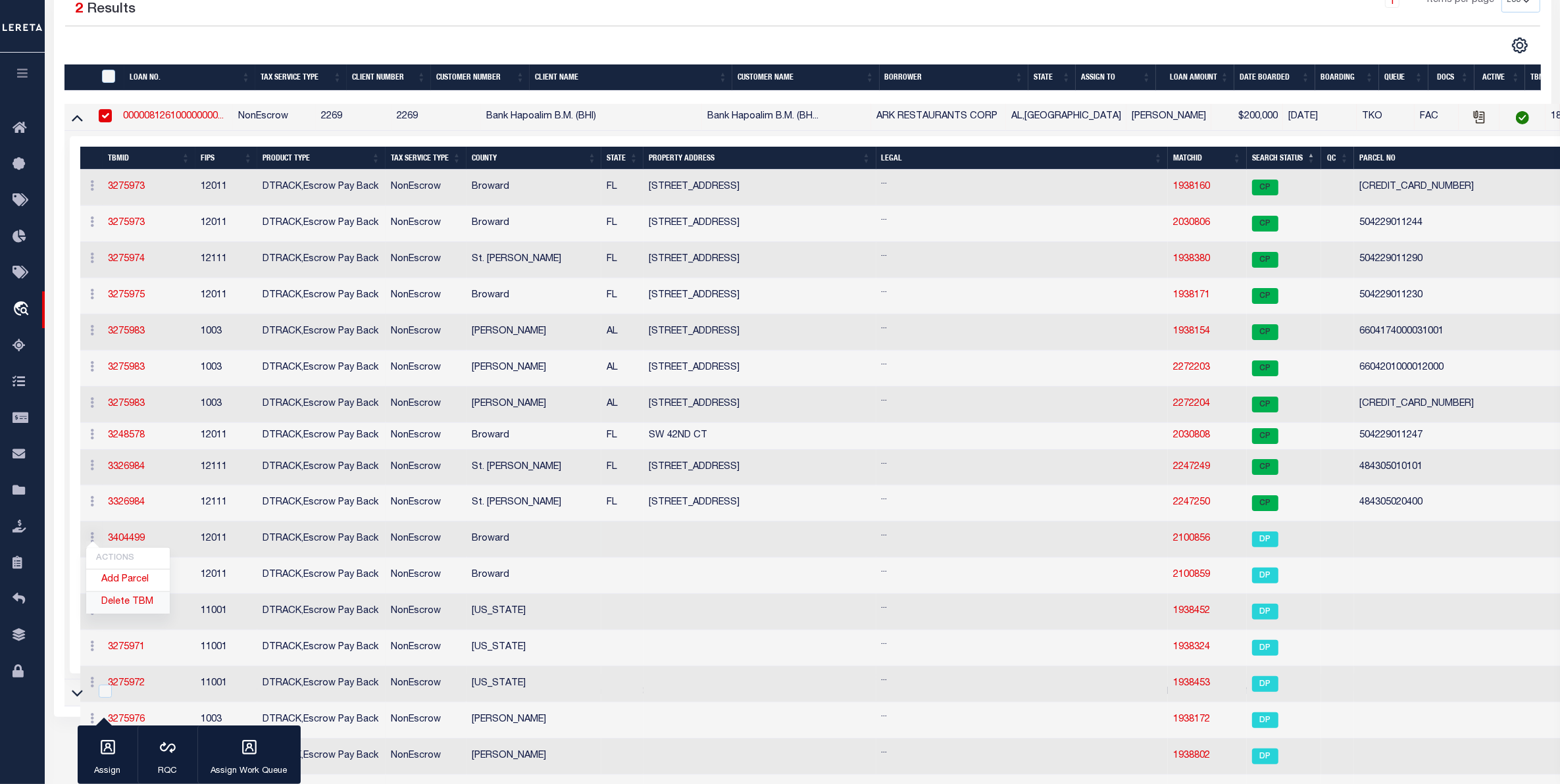
click at [136, 607] on link "Delete TBM" at bounding box center [128, 602] width 84 height 22
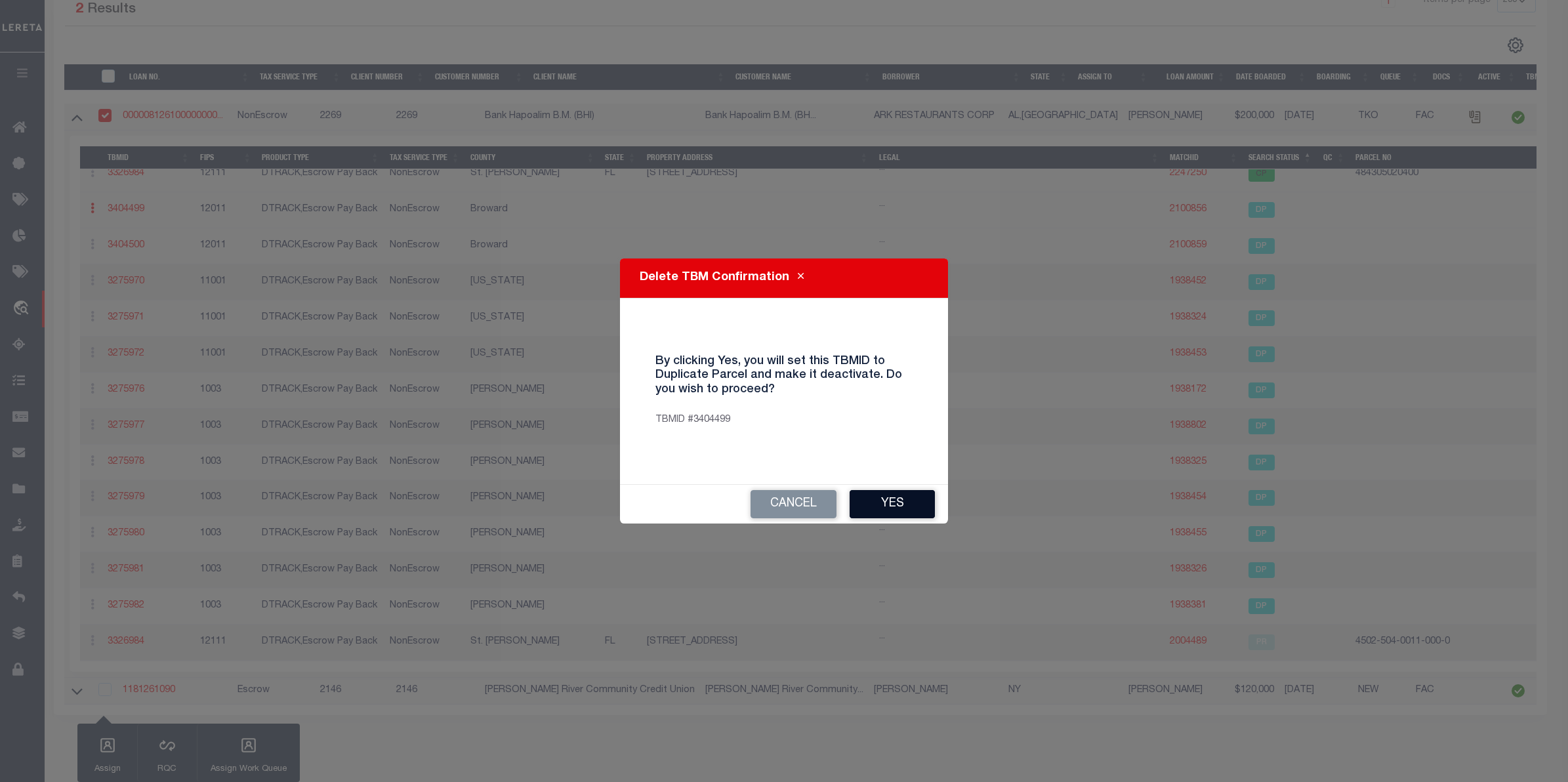
click at [902, 494] on button "Yes" at bounding box center [892, 503] width 85 height 28
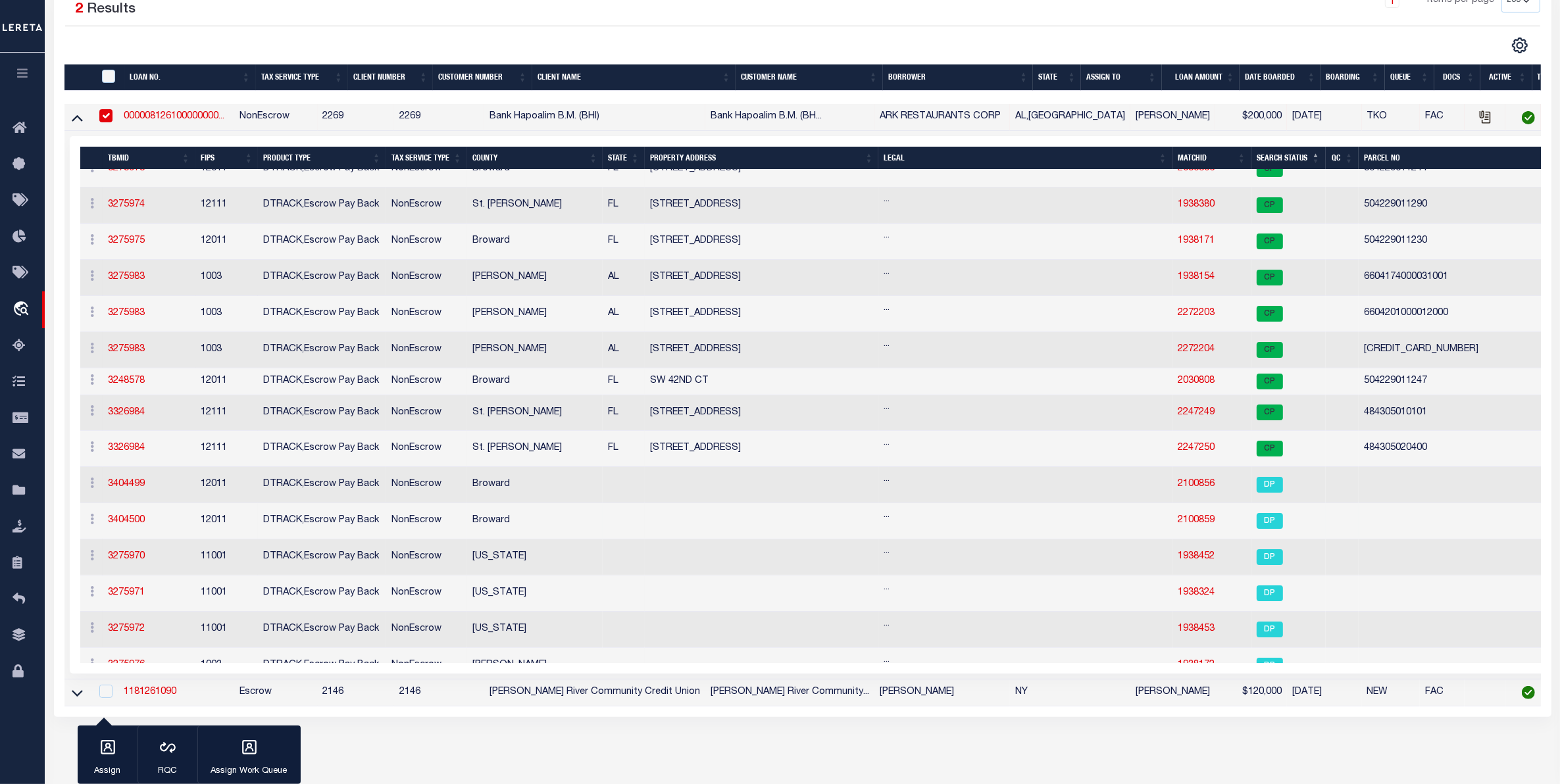
scroll to position [164, 0]
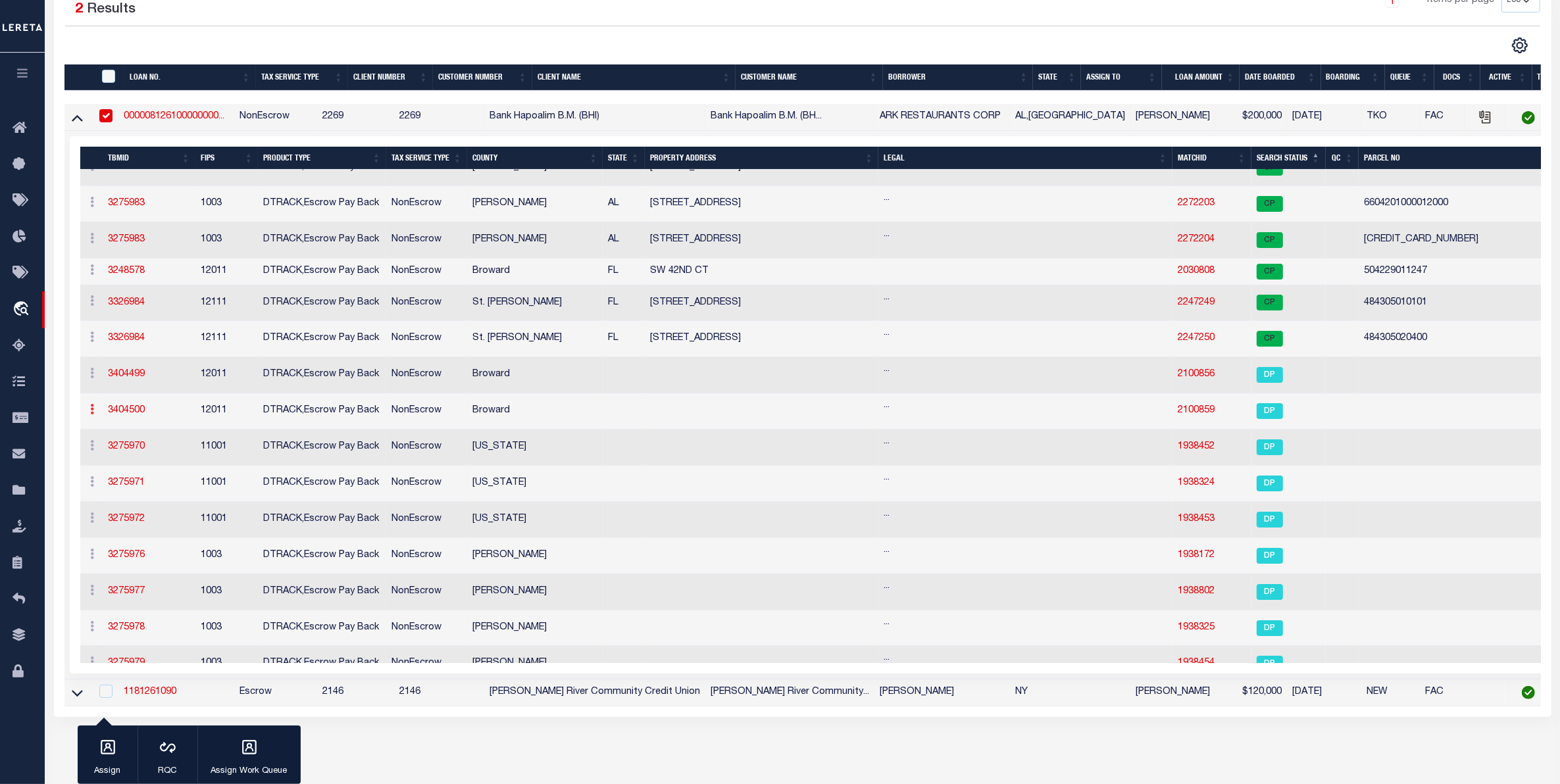
click at [91, 414] on icon at bounding box center [92, 409] width 4 height 10
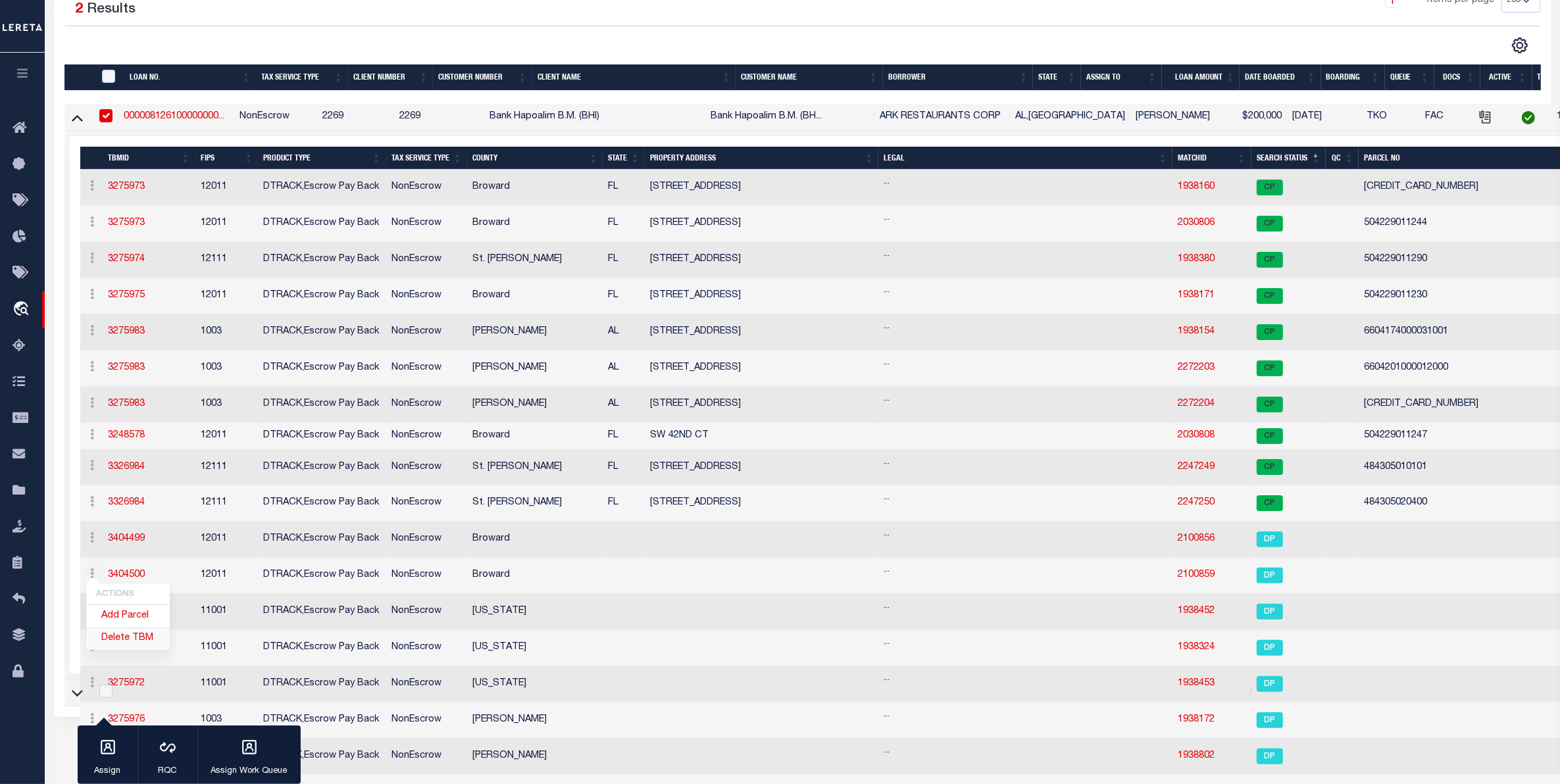
click at [126, 641] on link "Delete TBM" at bounding box center [128, 638] width 84 height 22
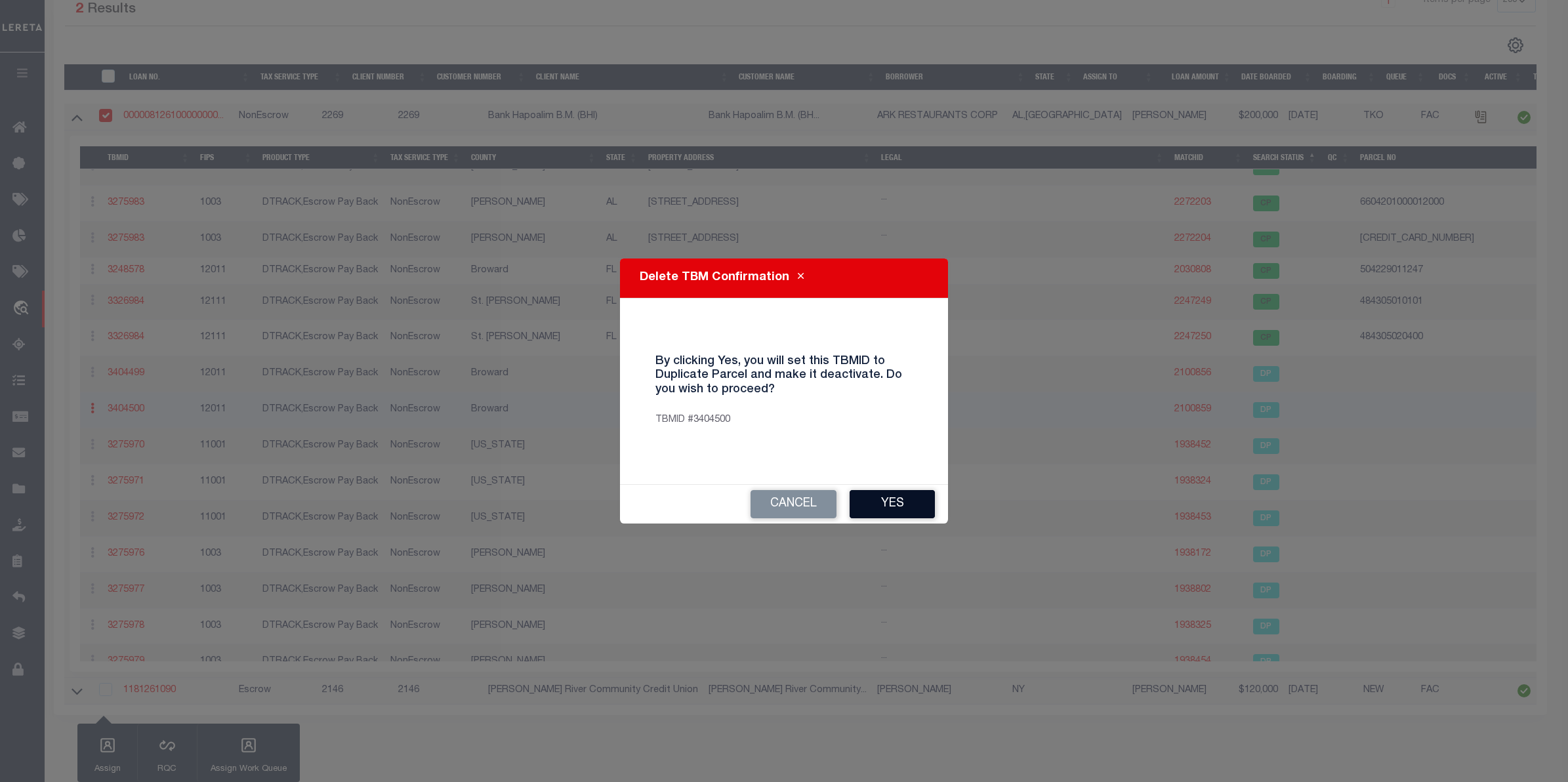
click at [900, 498] on button "Yes" at bounding box center [892, 503] width 85 height 28
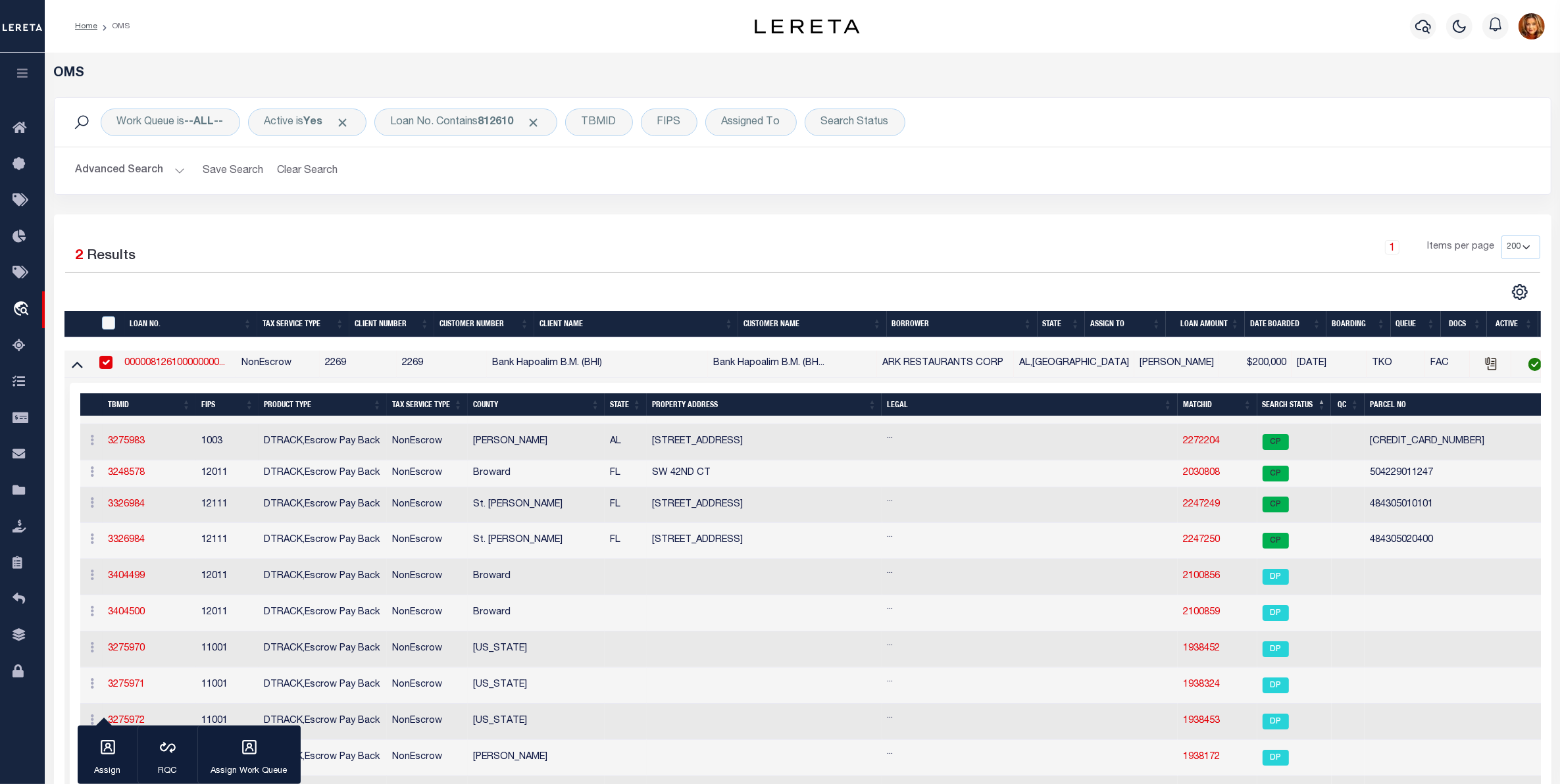
scroll to position [82, 0]
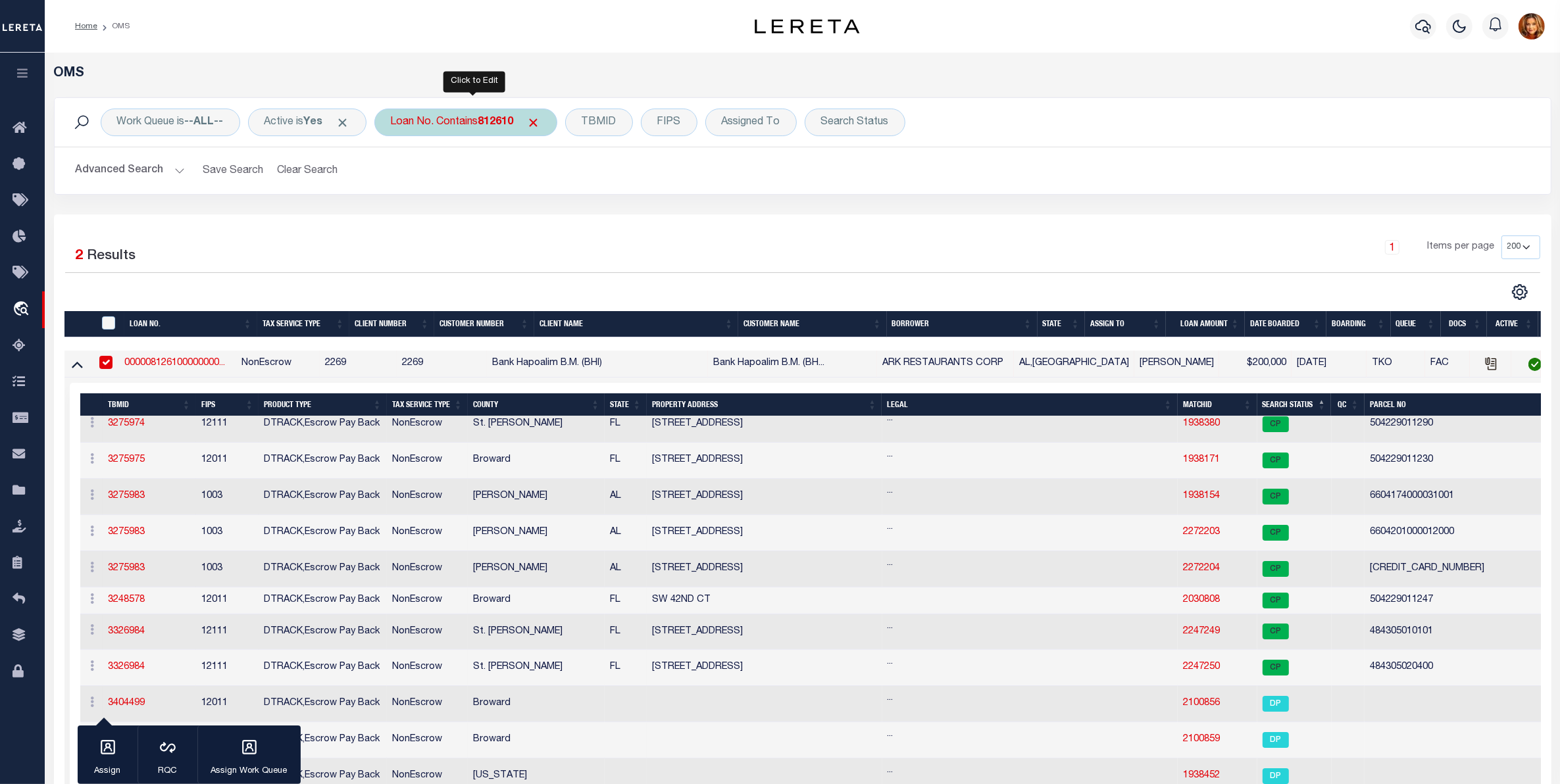
click at [477, 123] on div "Loan No. Contains 812610" at bounding box center [466, 122] width 183 height 28
type input "1036980"
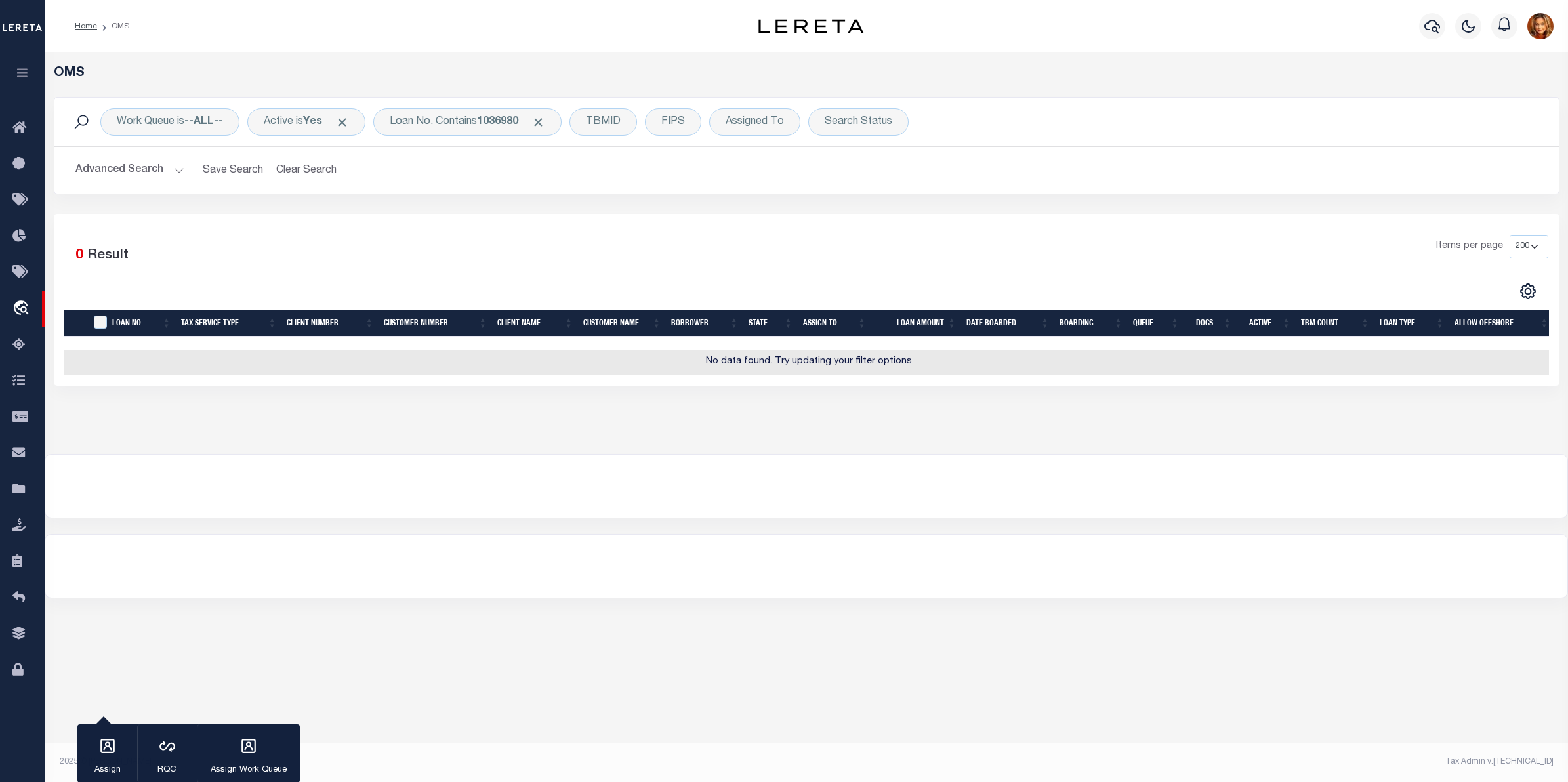
click at [125, 168] on button "Advanced Search" at bounding box center [130, 170] width 109 height 25
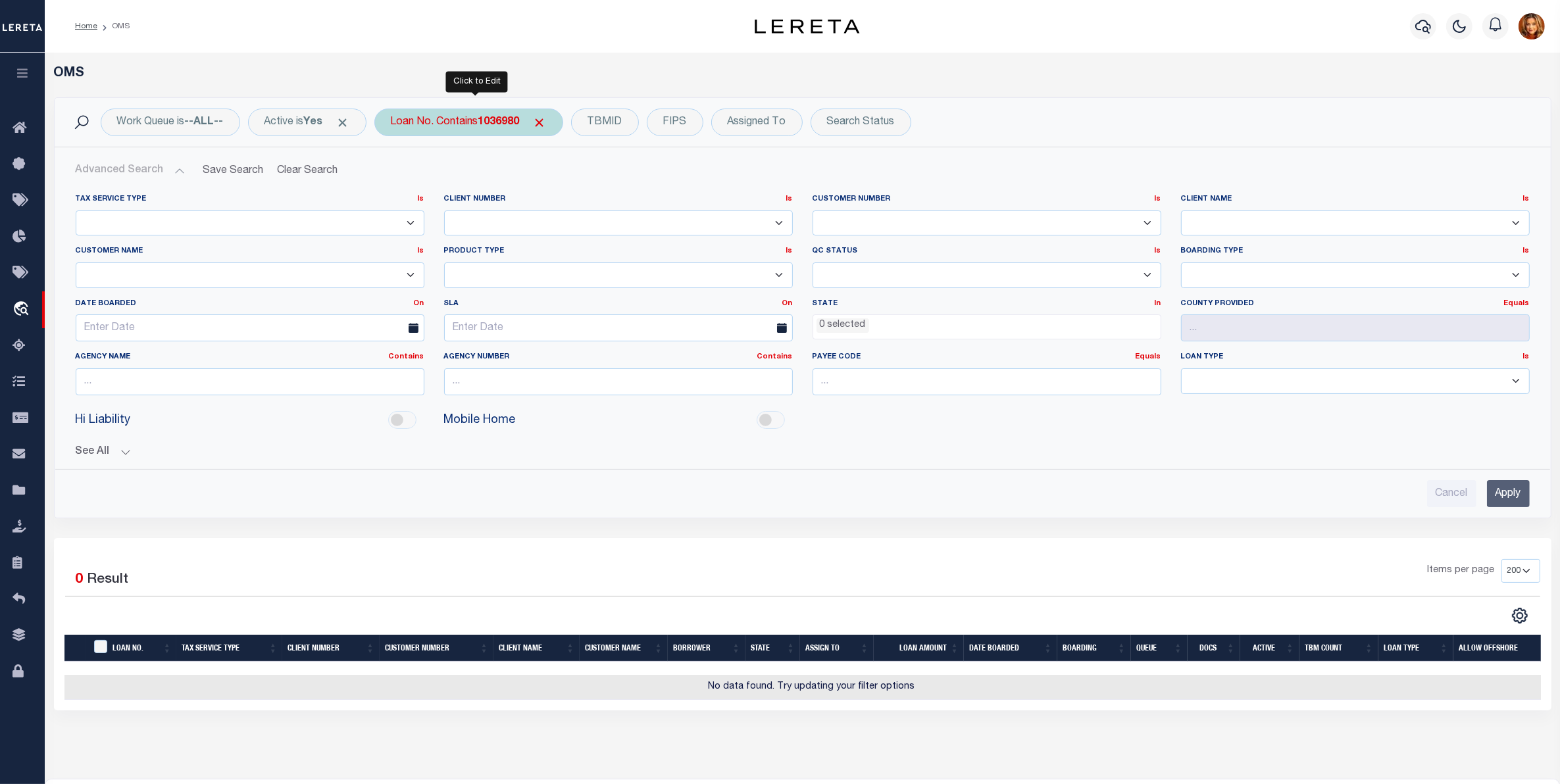
click at [499, 123] on b "1036980" at bounding box center [499, 122] width 41 height 10
type input "00001036980"
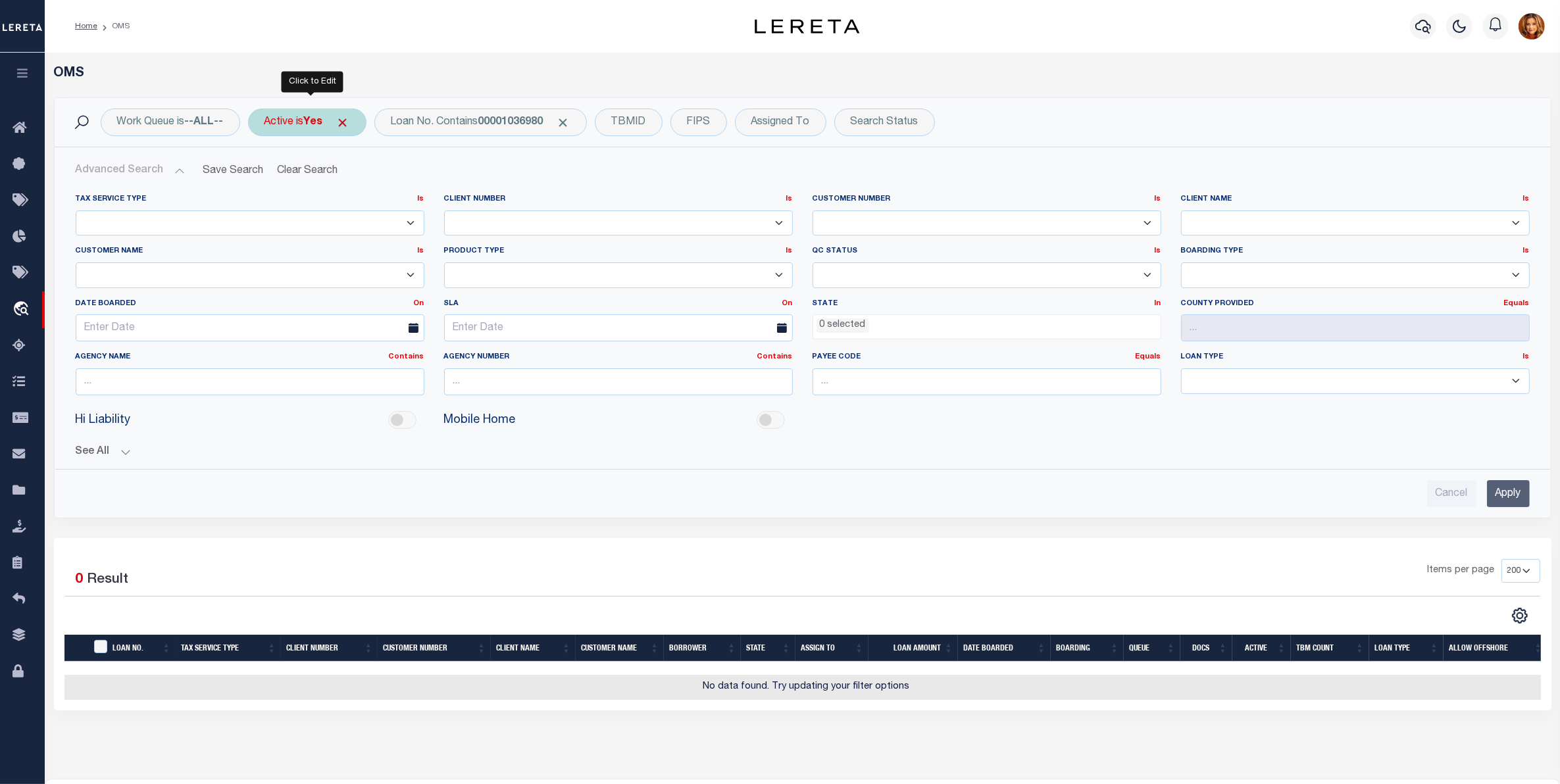
click at [310, 126] on b "Yes" at bounding box center [313, 122] width 19 height 10
click at [293, 188] on select "Yes No" at bounding box center [362, 186] width 194 height 25
select select "false"
click at [268, 175] on select "Yes No" at bounding box center [362, 186] width 194 height 25
click at [427, 214] on input "Apply" at bounding box center [439, 215] width 39 height 22
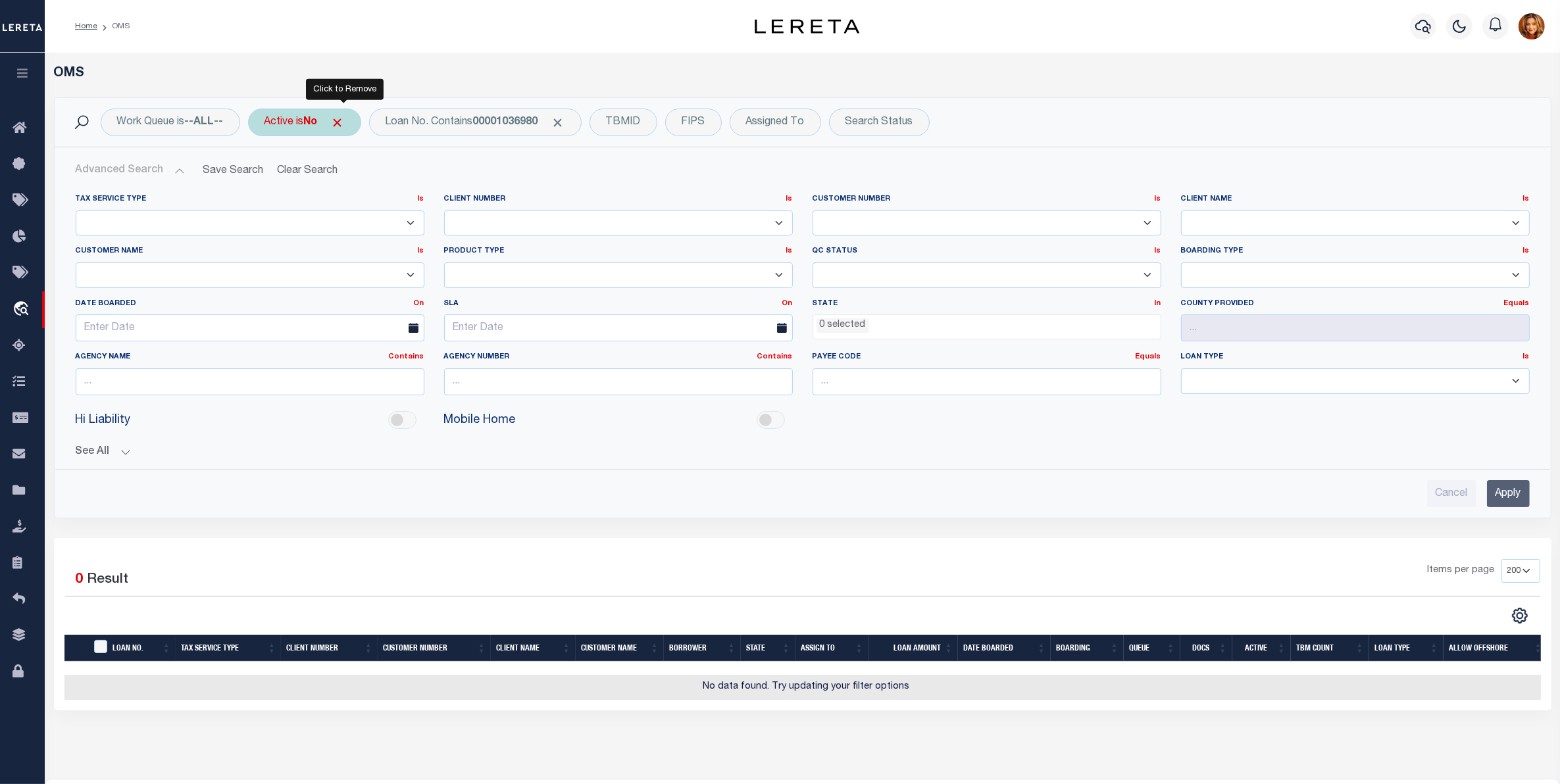
click at [342, 123] on span "Click to Remove" at bounding box center [337, 122] width 14 height 14
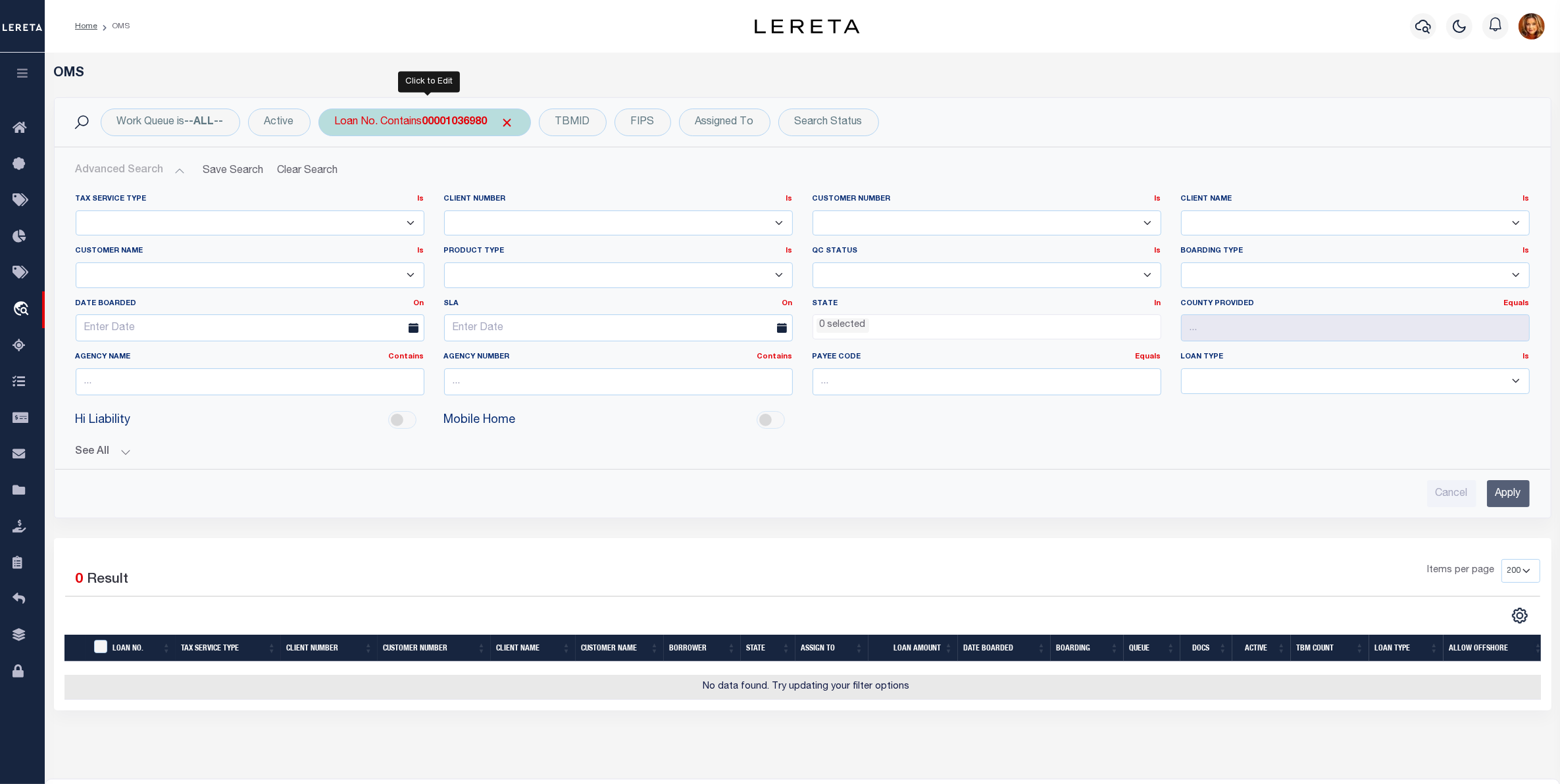
click at [446, 119] on b "00001036980" at bounding box center [455, 122] width 65 height 10
type input "300715357"
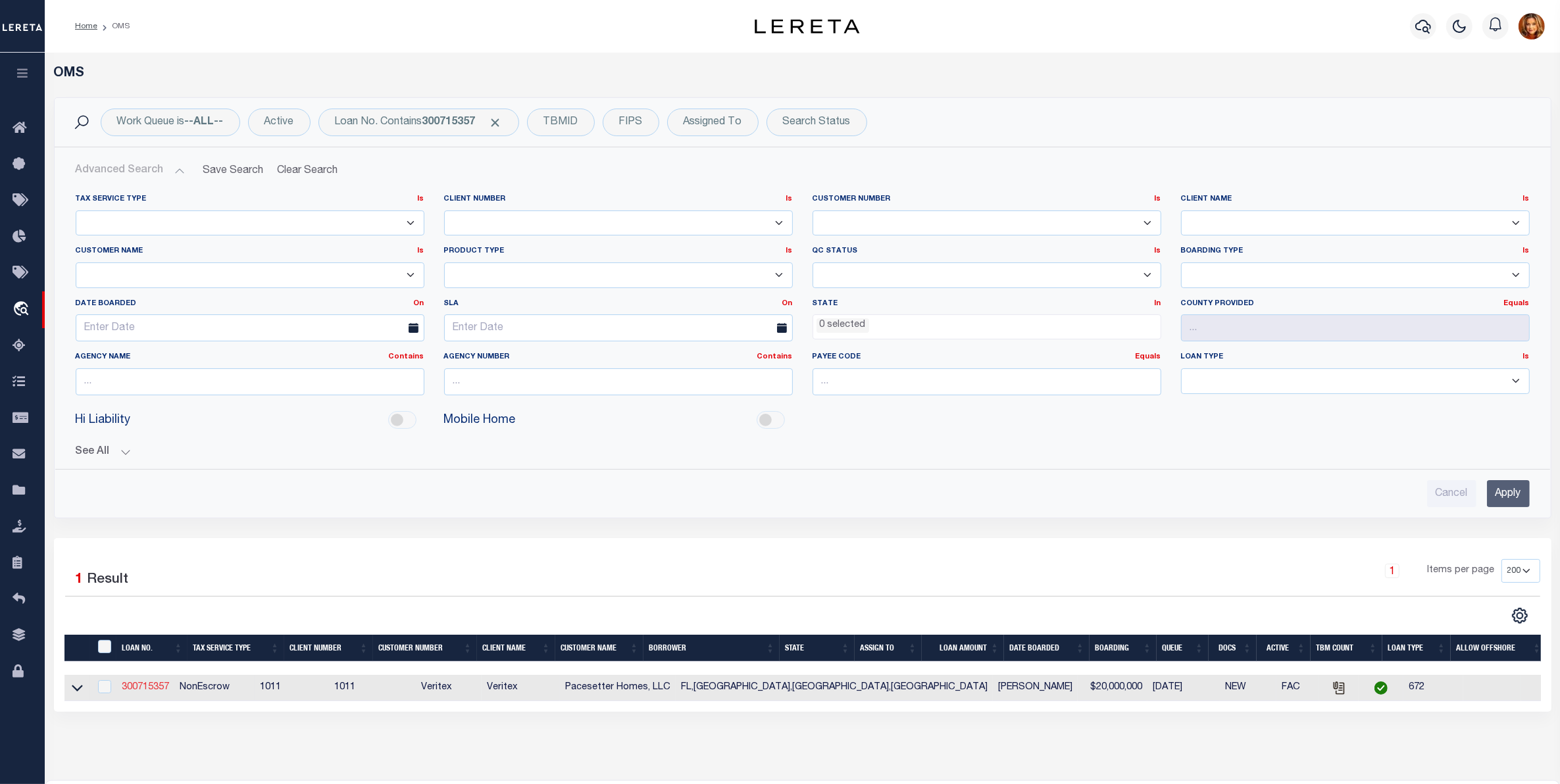
click at [136, 692] on link "300715357" at bounding box center [145, 688] width 47 height 10
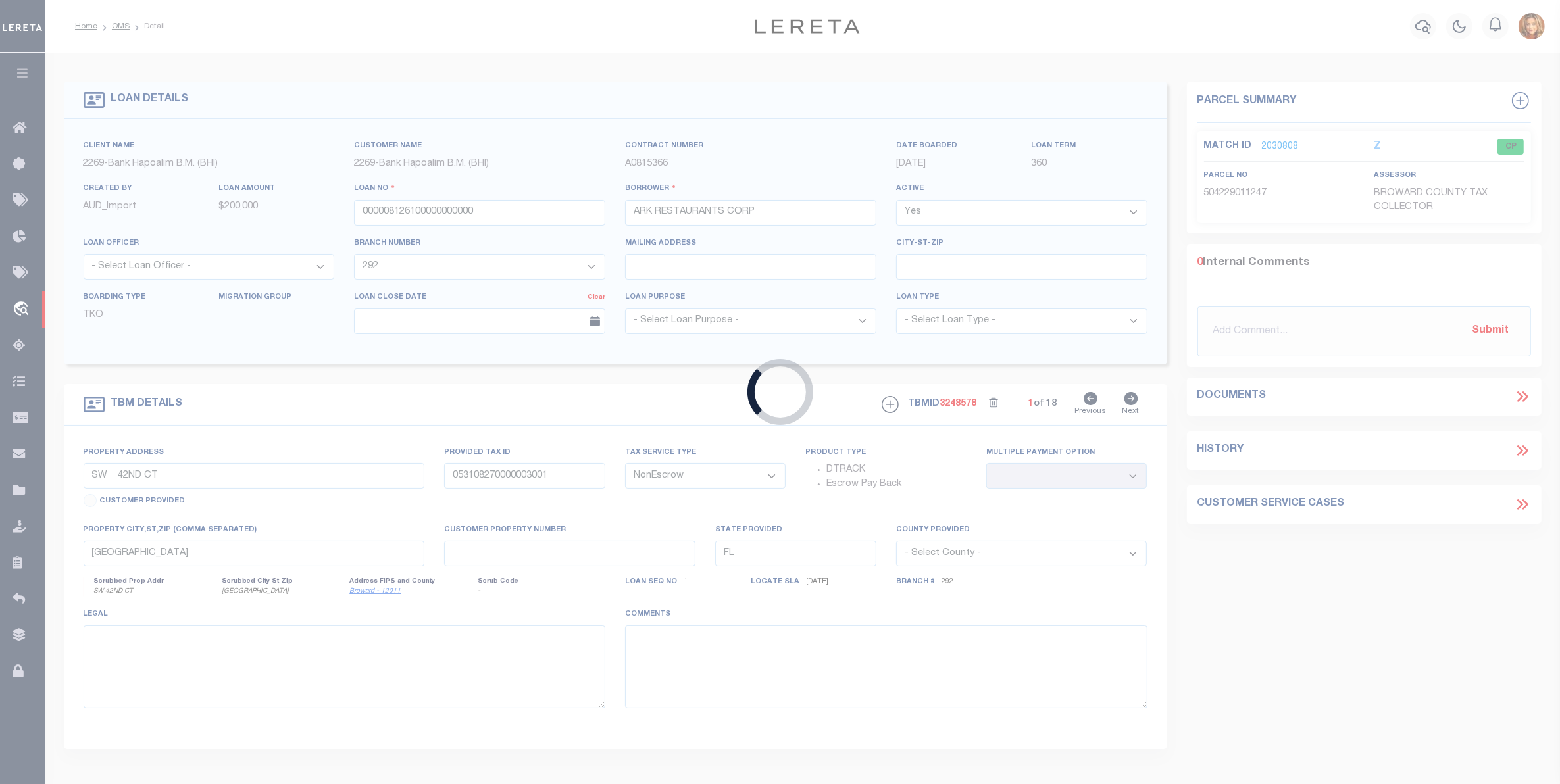
type input "300715357"
type input "Pacesetter Homes, LLC"
select select
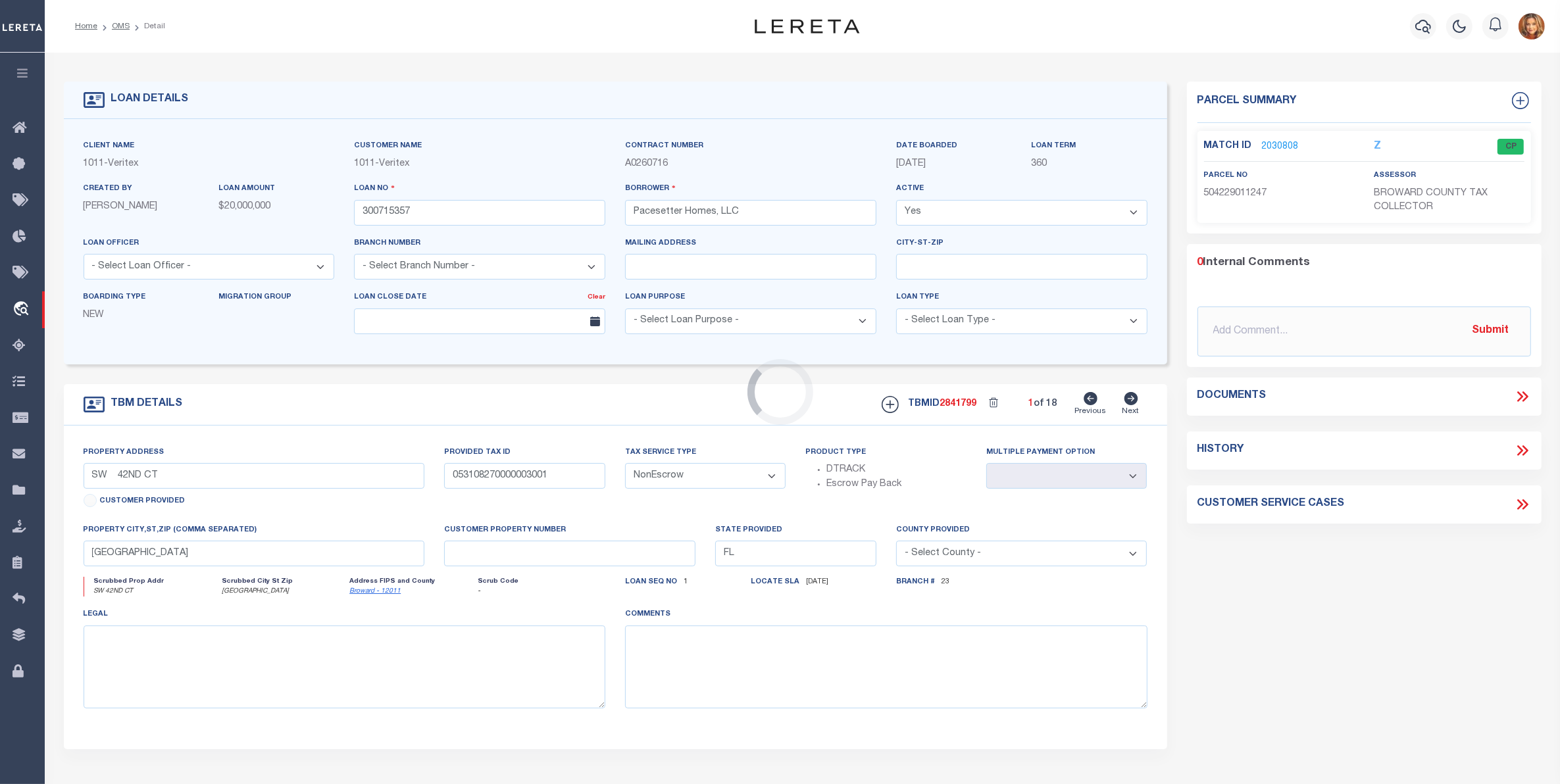
select select "7434"
select select "65"
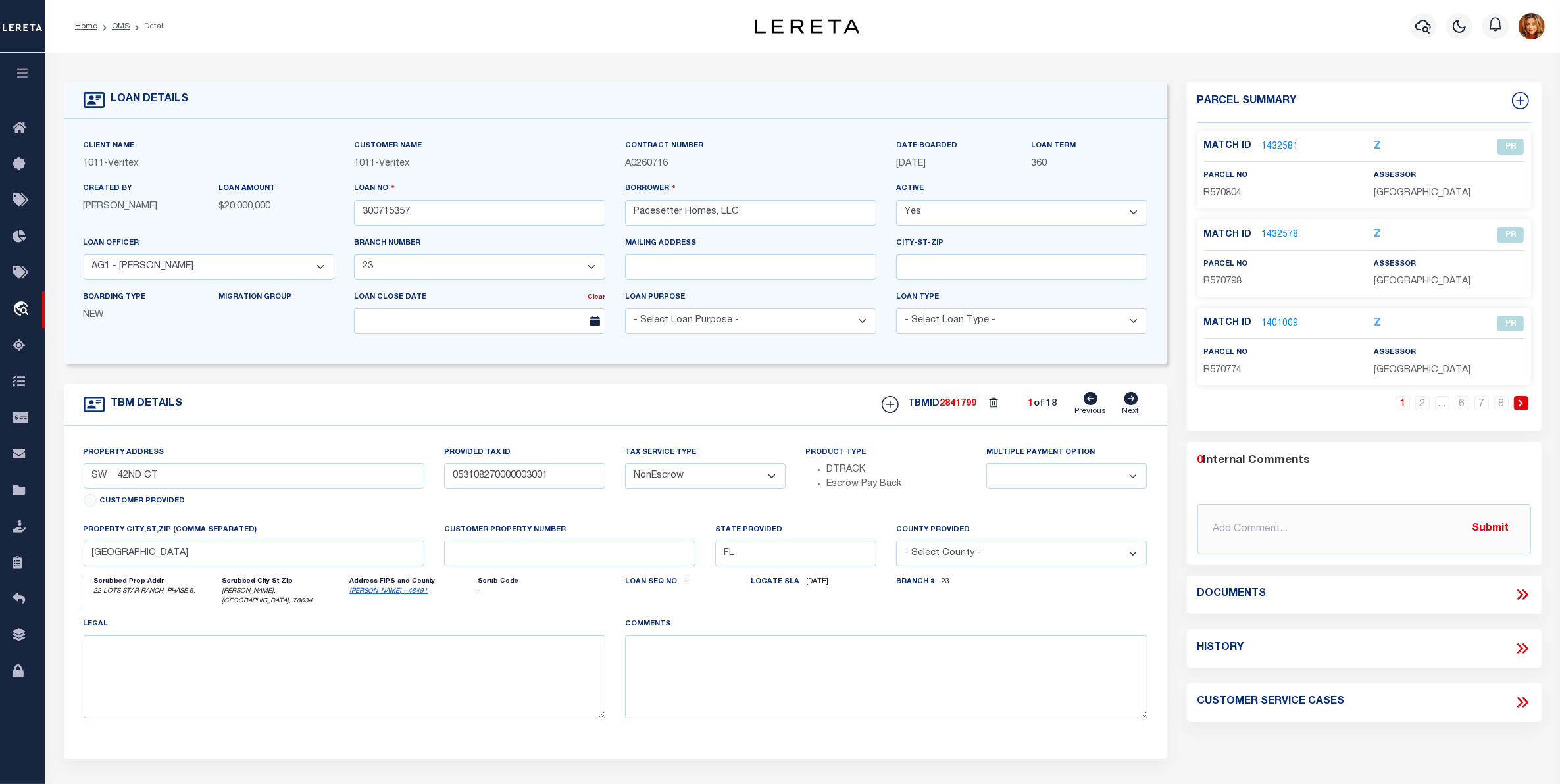
type input "22 LOTS STAR RANCH, PHASE 6,"
select select
type input "[PERSON_NAME], [GEOGRAPHIC_DATA], 78634"
type input "[GEOGRAPHIC_DATA]"
click at [1523, 597] on icon at bounding box center [1522, 594] width 17 height 17
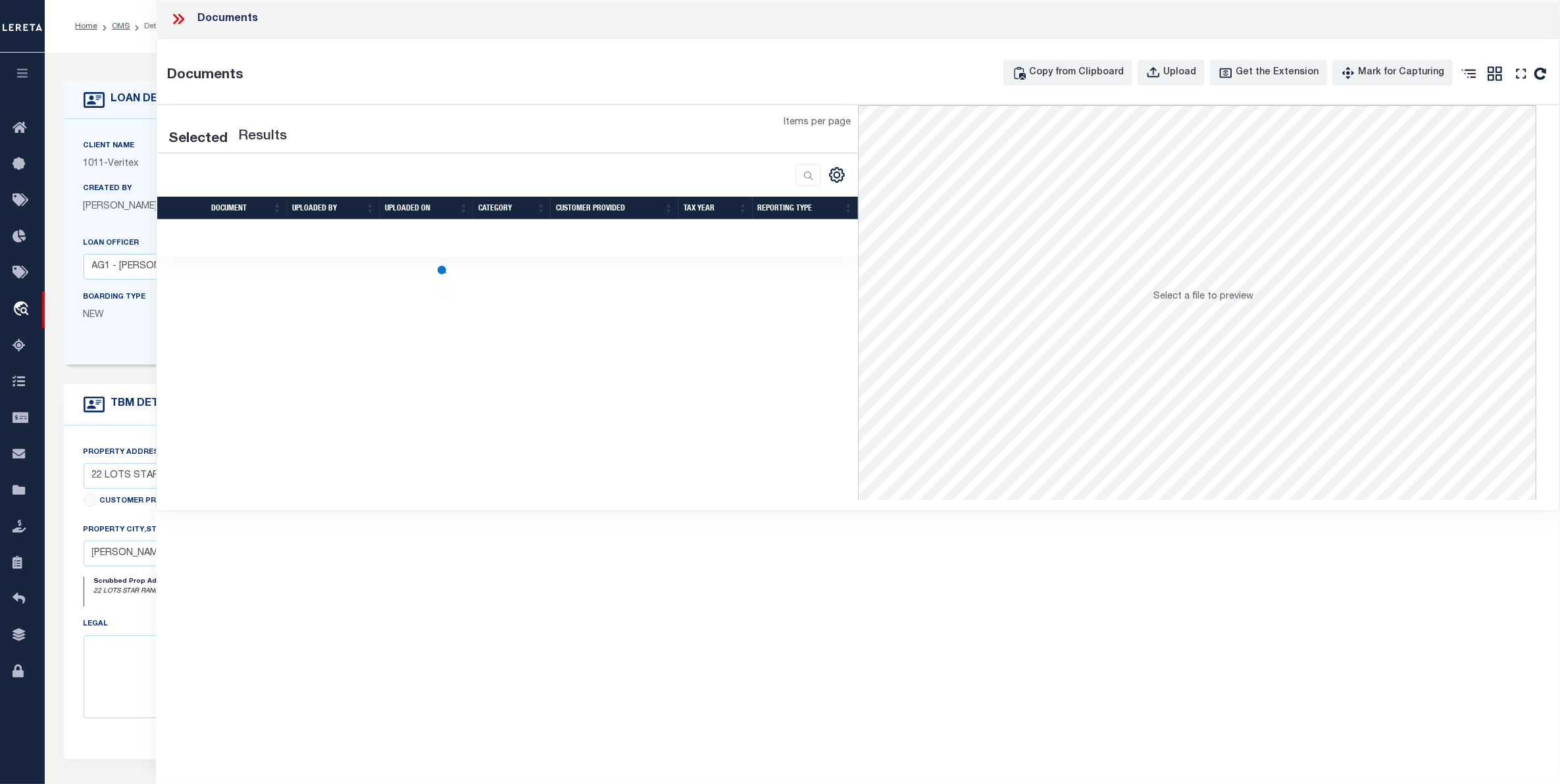
click at [179, 15] on icon at bounding box center [178, 18] width 17 height 17
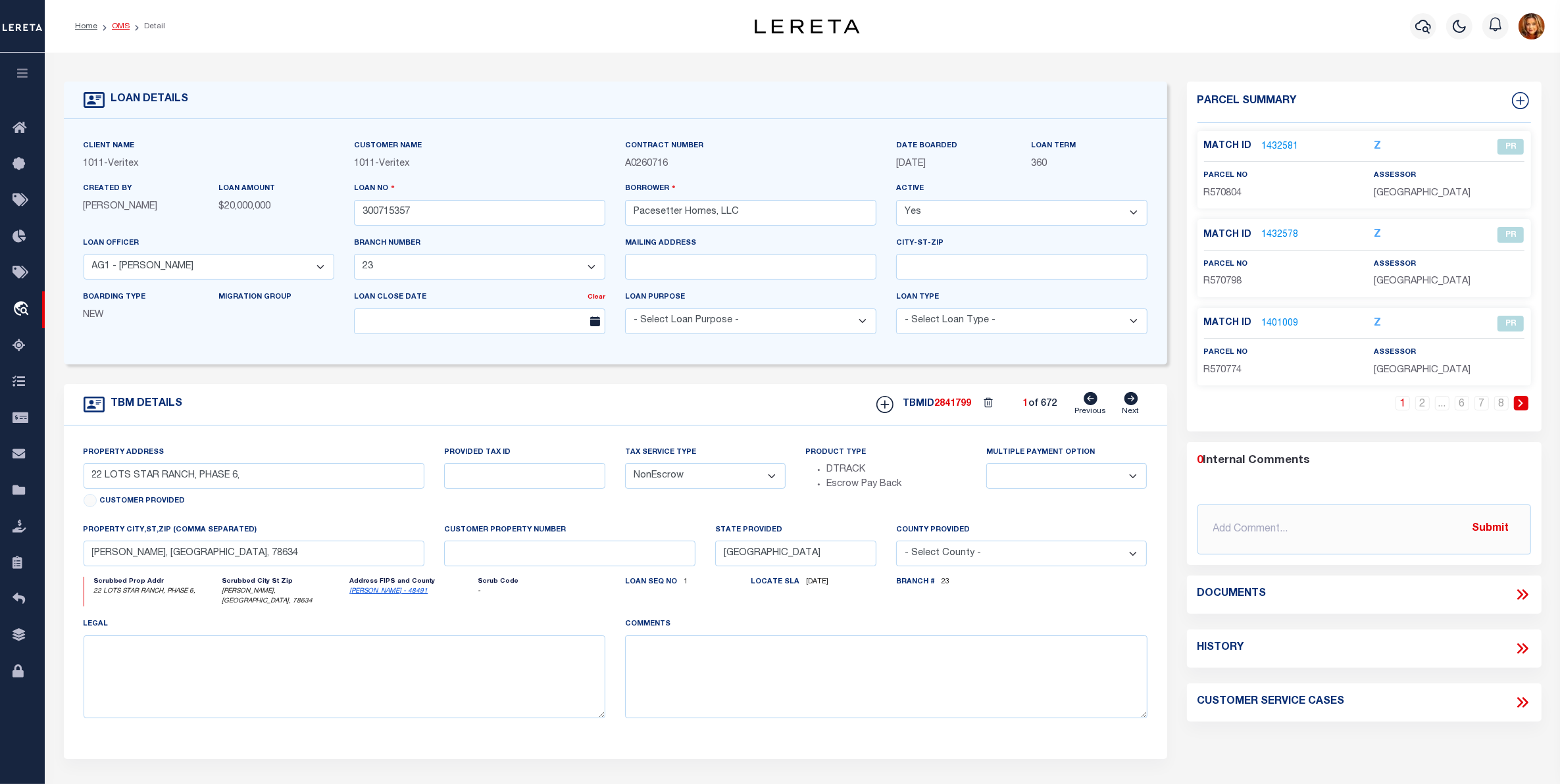
click at [120, 23] on link "OMS" at bounding box center [120, 26] width 18 height 8
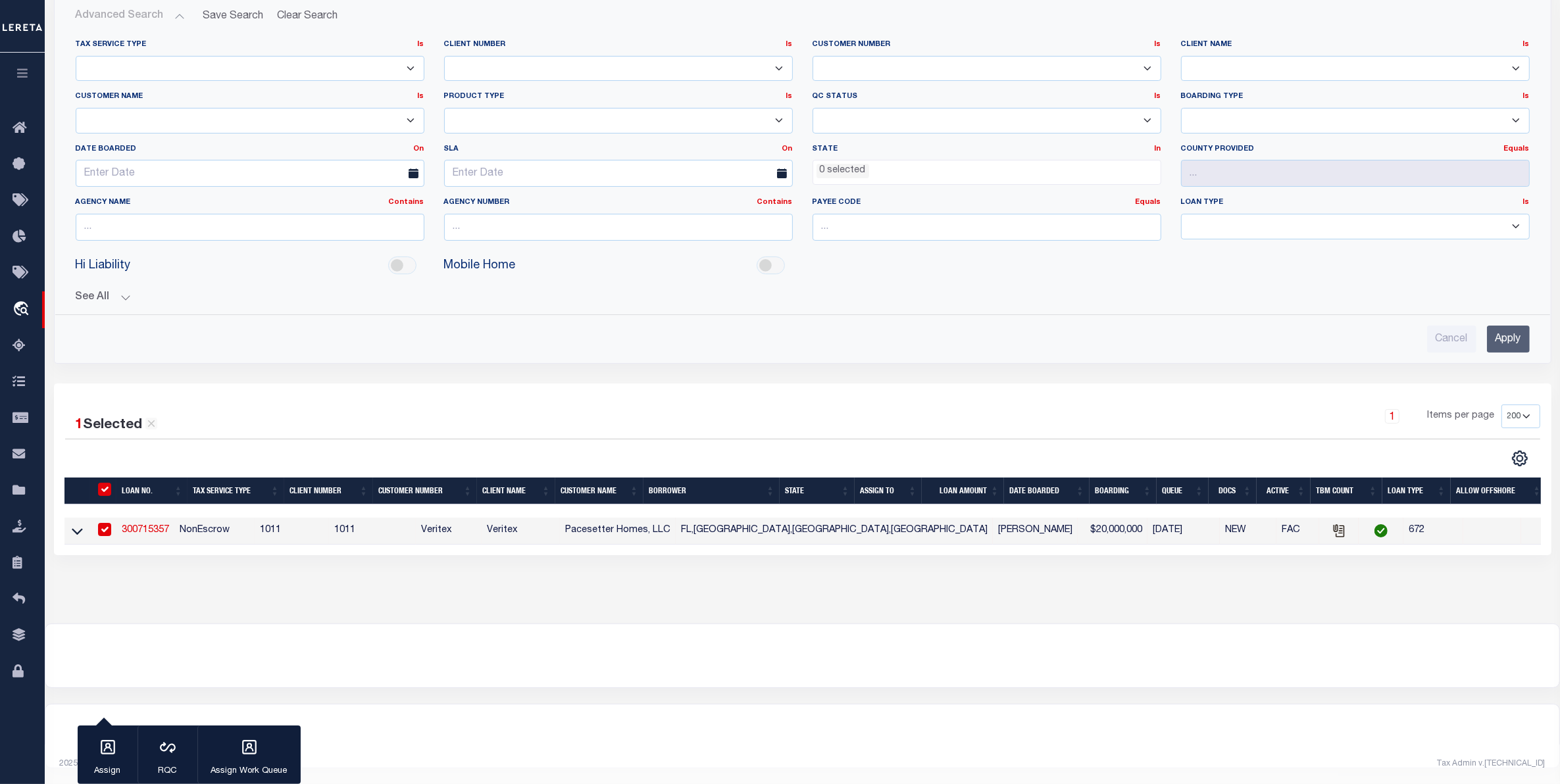
scroll to position [167, 0]
click at [77, 524] on icon at bounding box center [77, 531] width 11 height 14
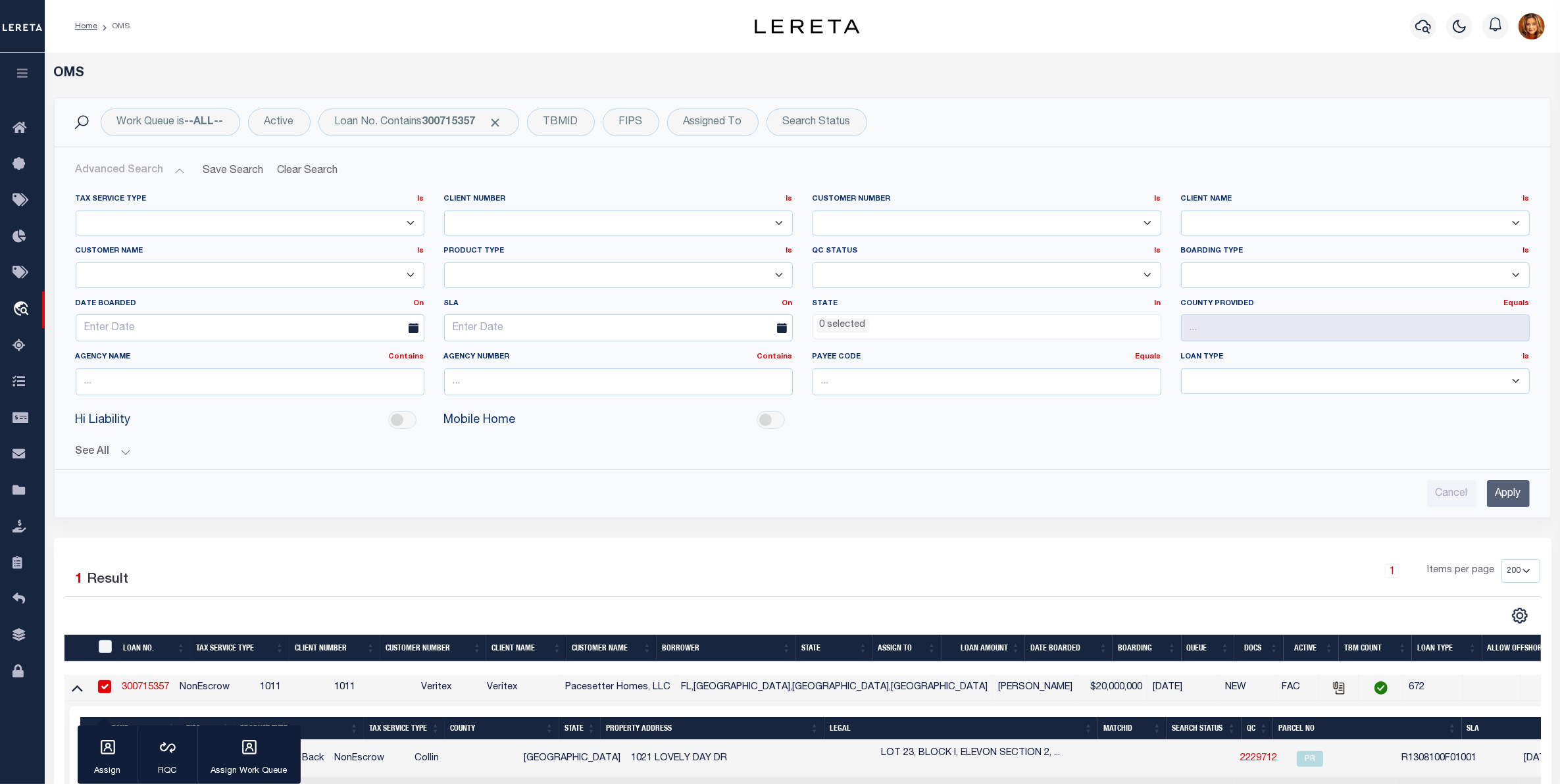
scroll to position [496, 0]
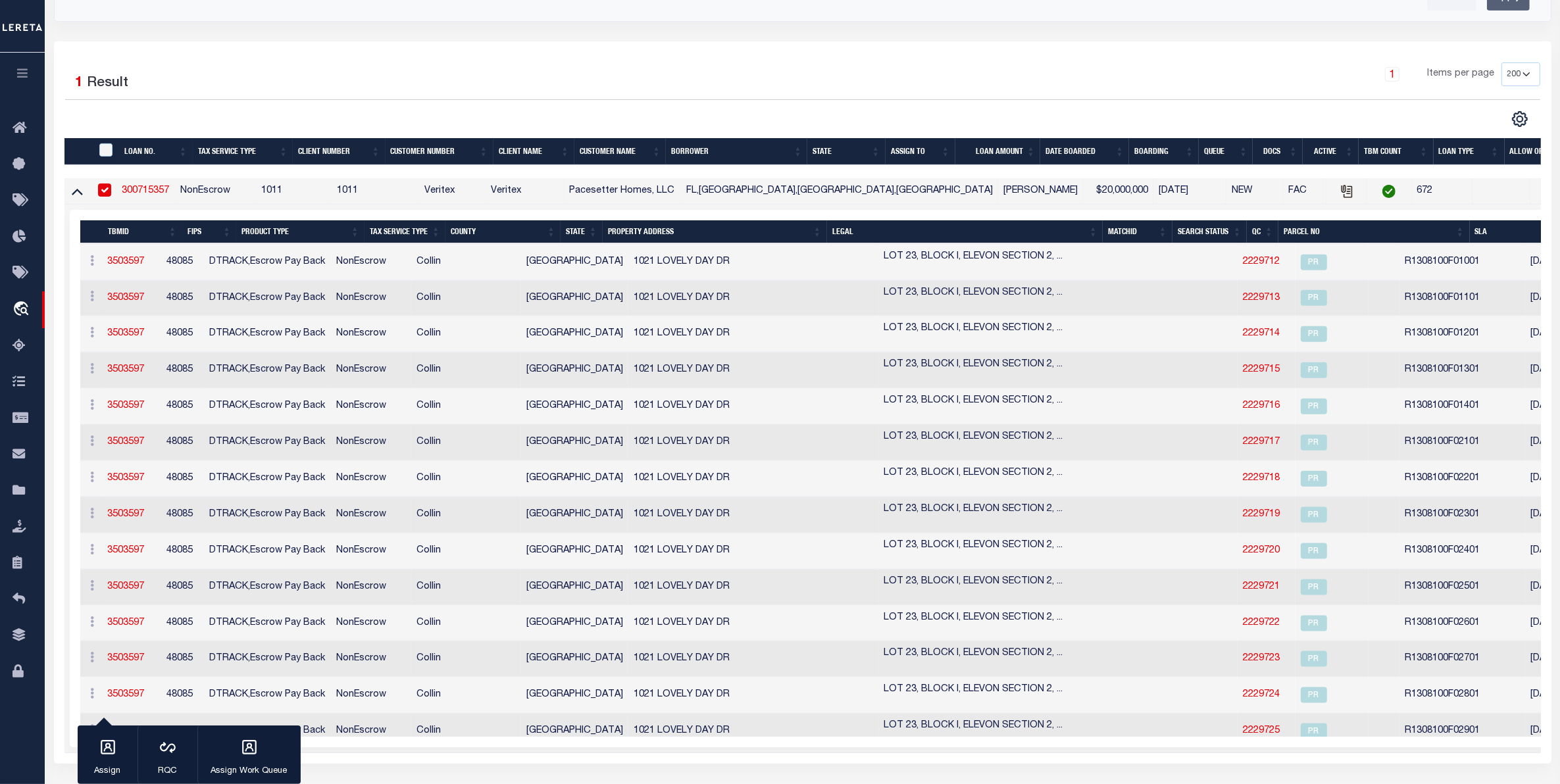
click at [150, 195] on link "300715357" at bounding box center [145, 191] width 47 height 10
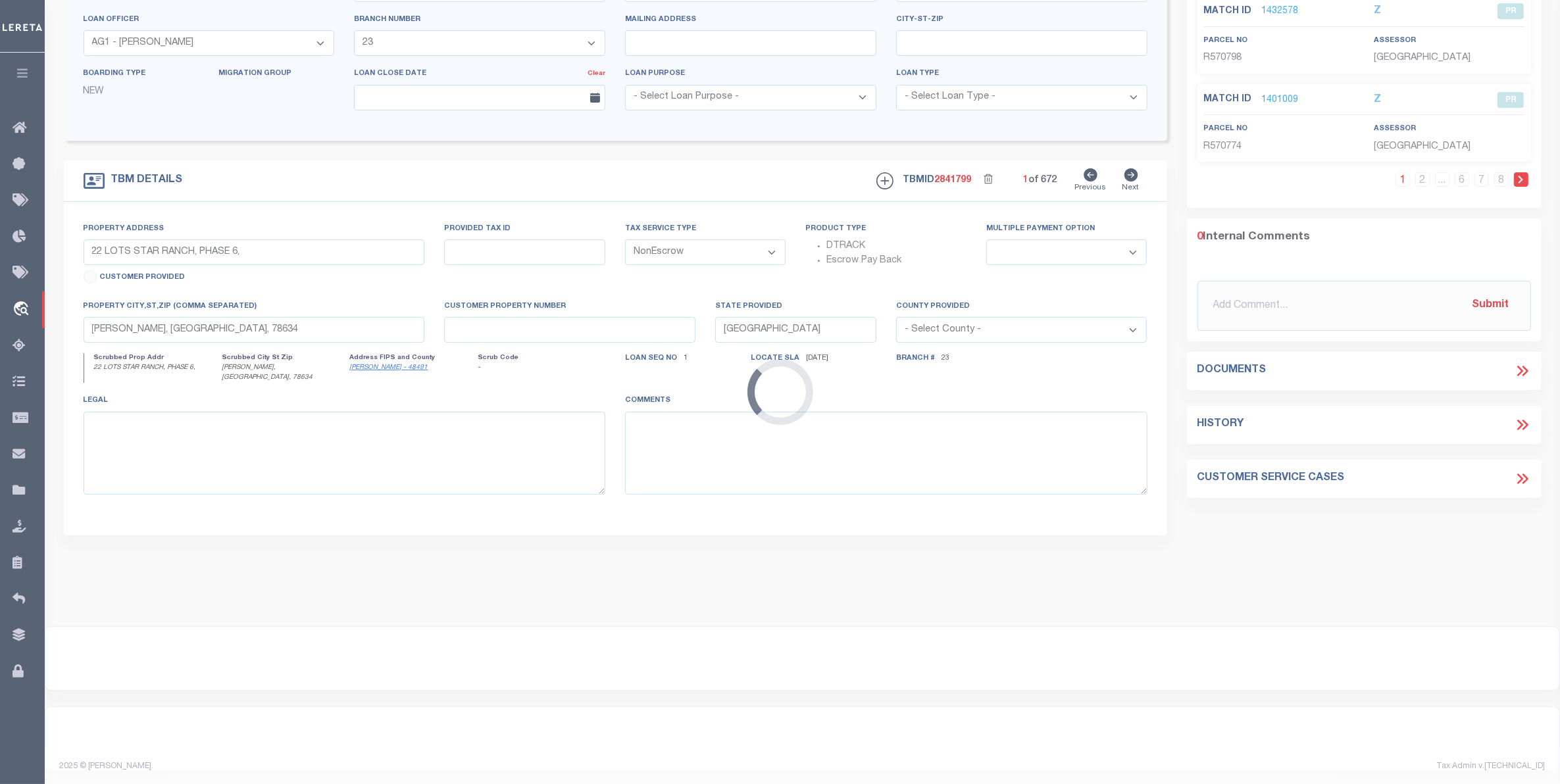
scroll to position [215, 0]
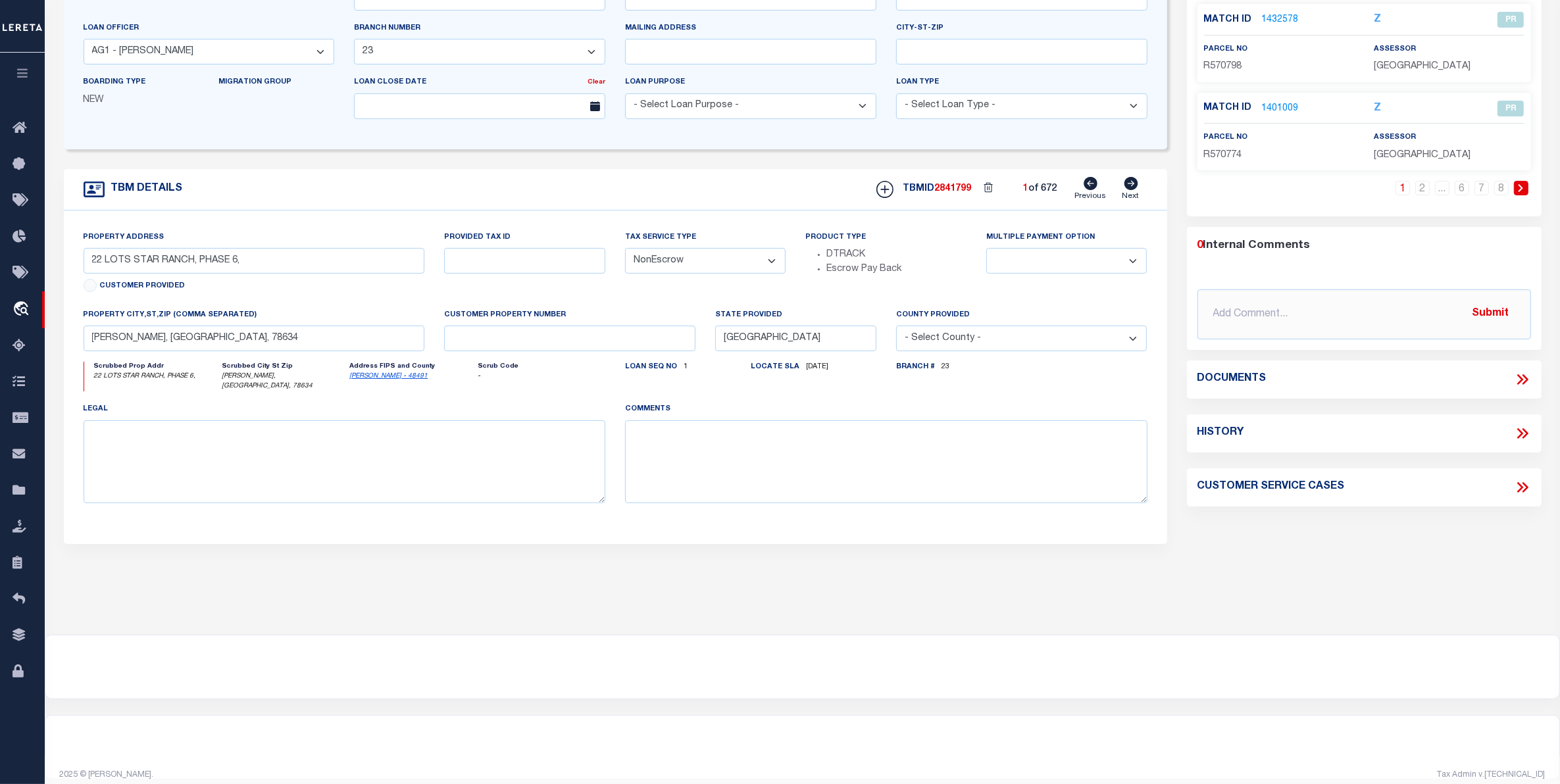
select select
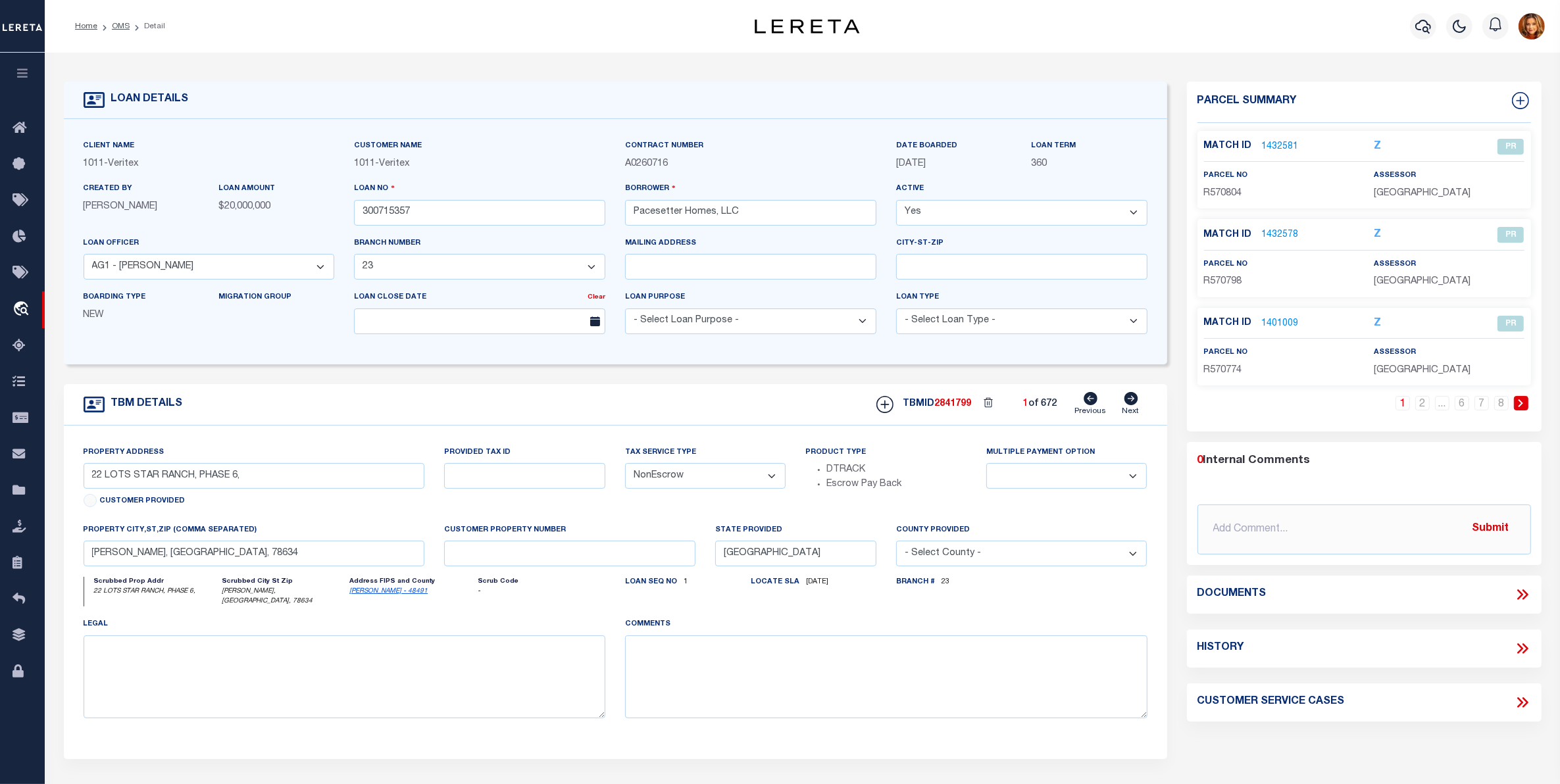
select select "7434"
select select "65"
drag, startPoint x: 413, startPoint y: 212, endPoint x: 330, endPoint y: 205, distance: 83.3
click at [330, 205] on div "Client Name 1011 - Veritex Customer Name 1011 - Veritex 360" at bounding box center [615, 241] width 1083 height 206
click at [119, 24] on link "OMS" at bounding box center [120, 26] width 18 height 8
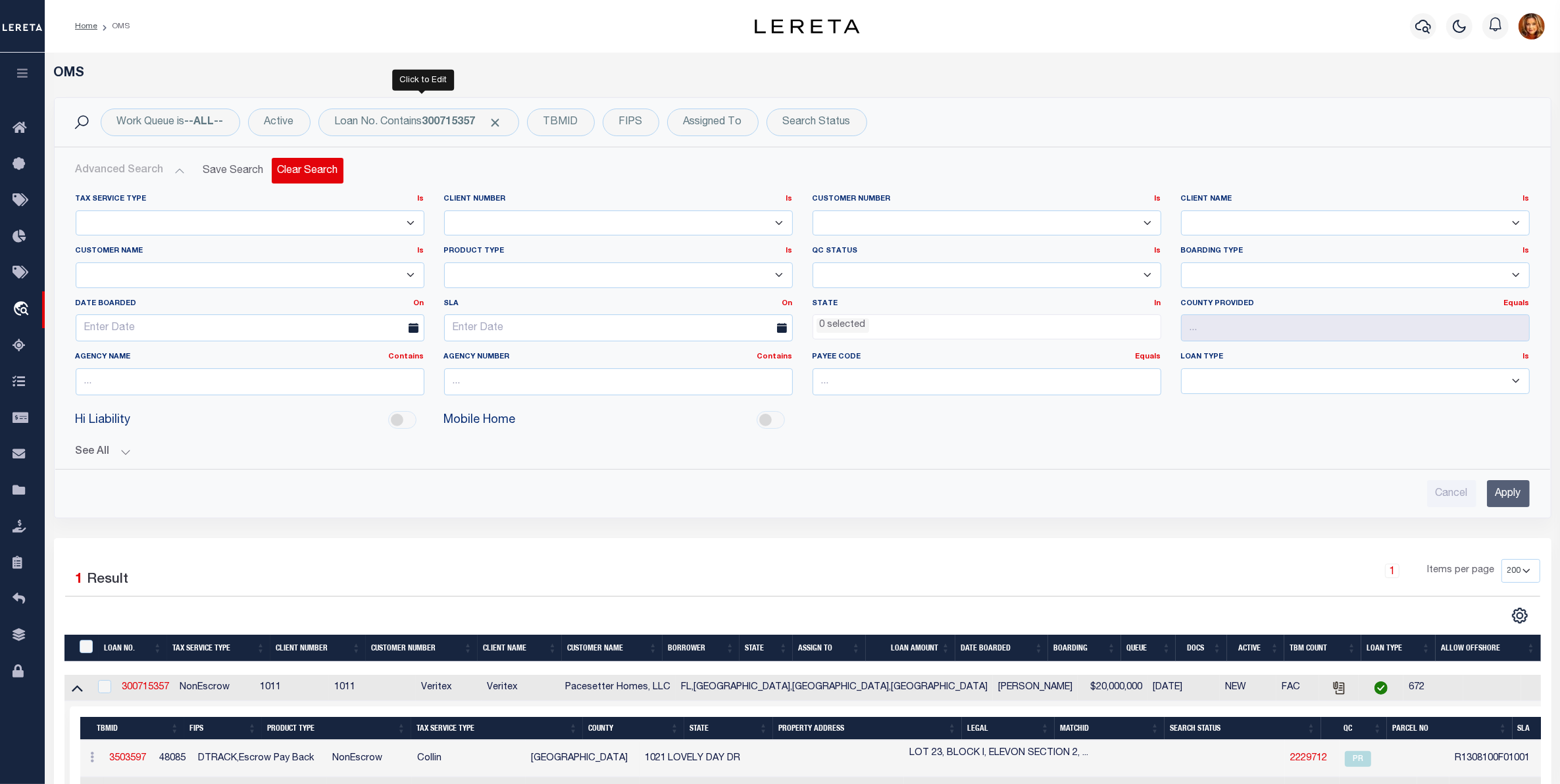
drag, startPoint x: 509, startPoint y: 119, endPoint x: 290, endPoint y: 163, distance: 223.4
click at [506, 119] on div "Loan No. Contains 300715357" at bounding box center [418, 122] width 201 height 28
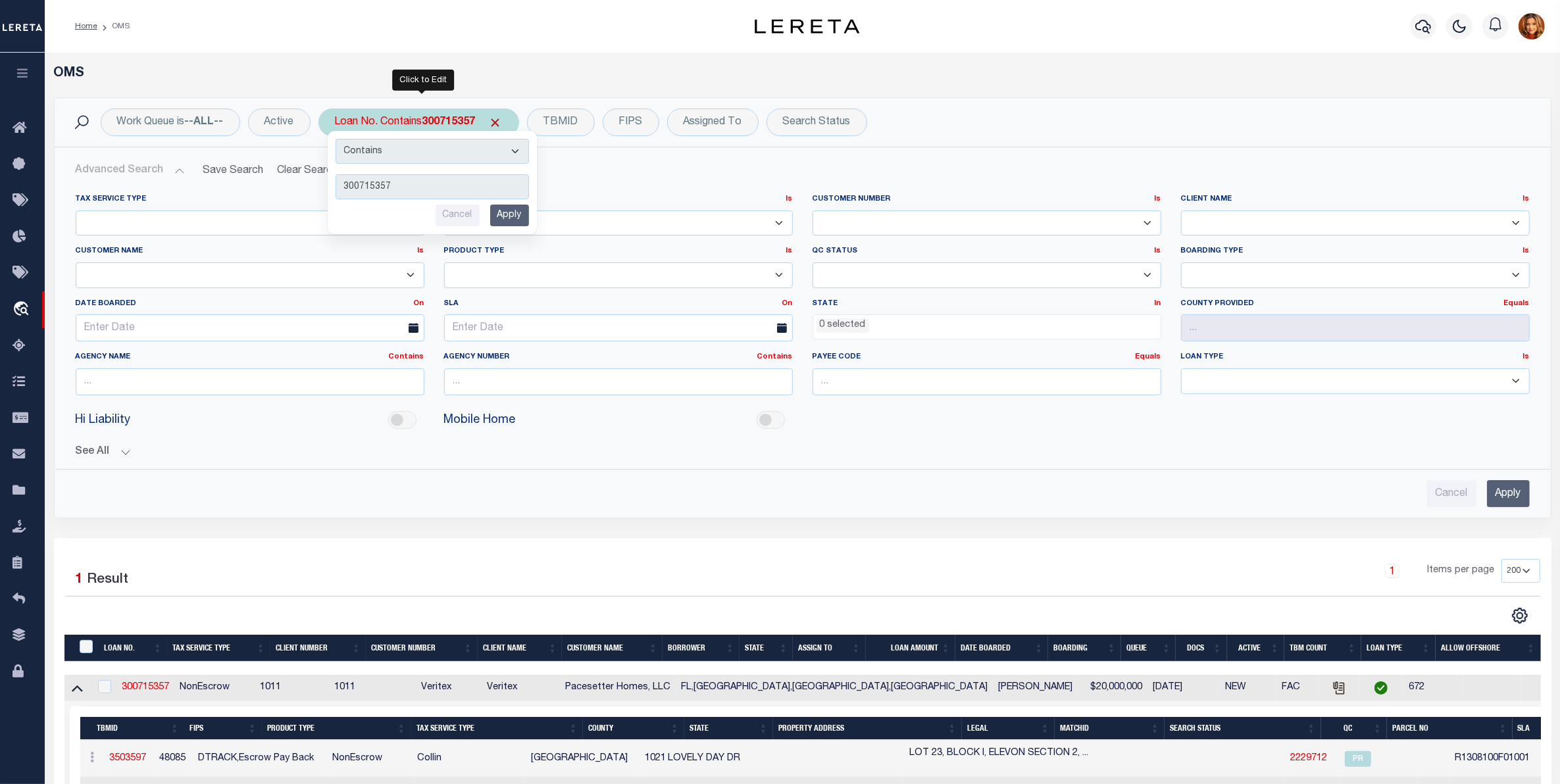
click at [511, 214] on input "Apply" at bounding box center [509, 215] width 39 height 22
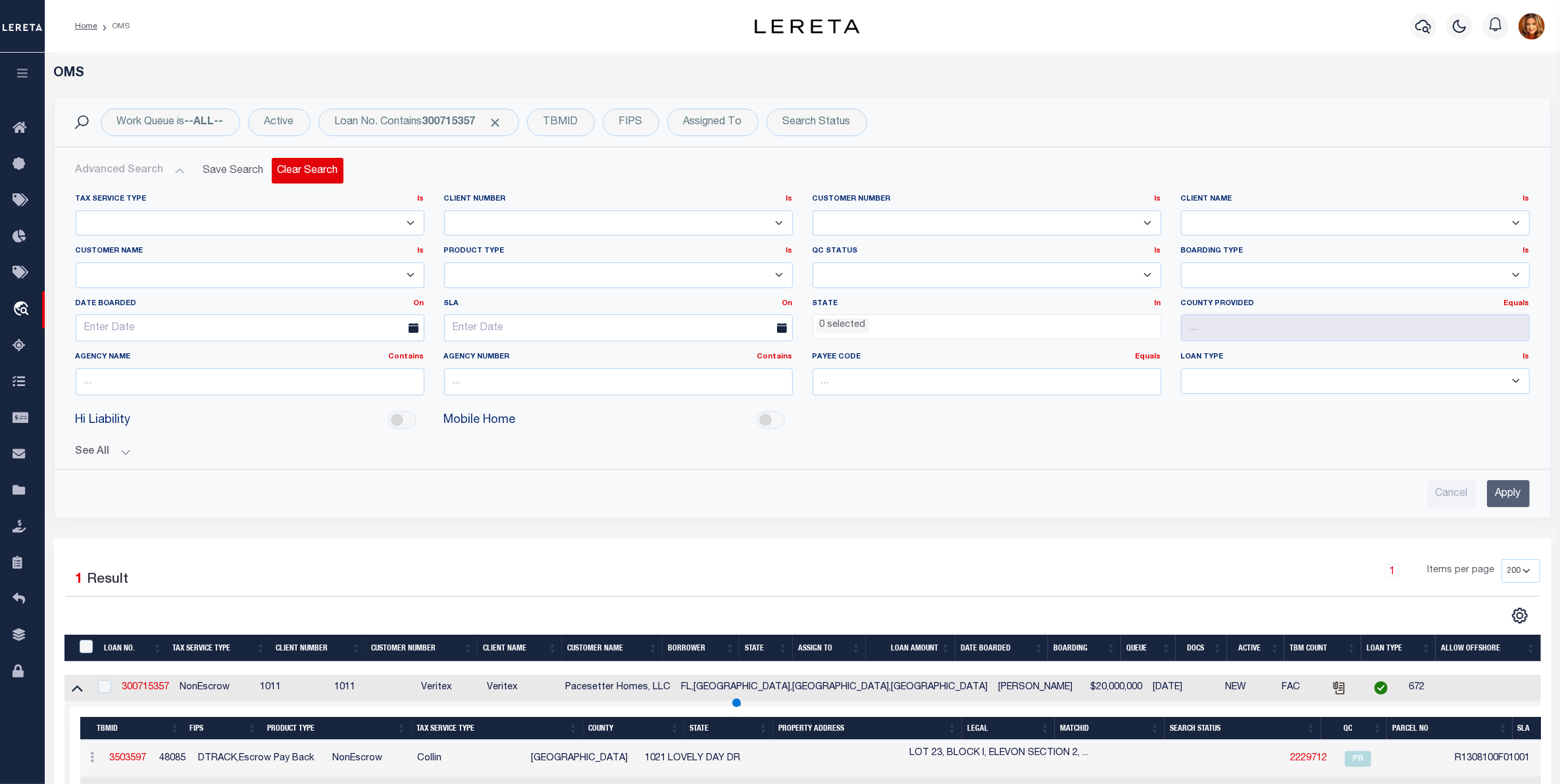
click at [289, 170] on button "Clear Search" at bounding box center [308, 171] width 72 height 25
select select
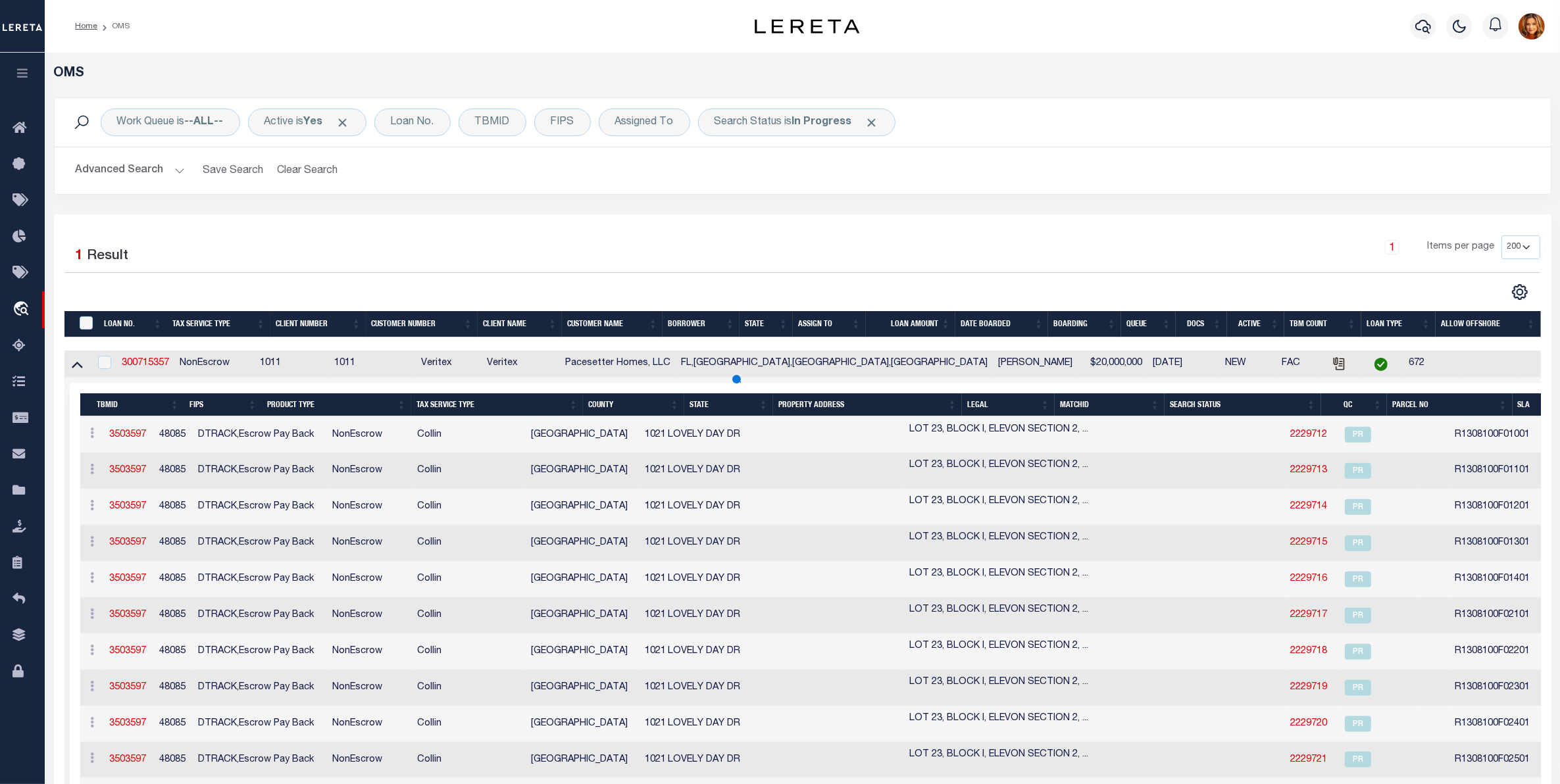
click at [130, 167] on button "Advanced Search" at bounding box center [130, 171] width 109 height 25
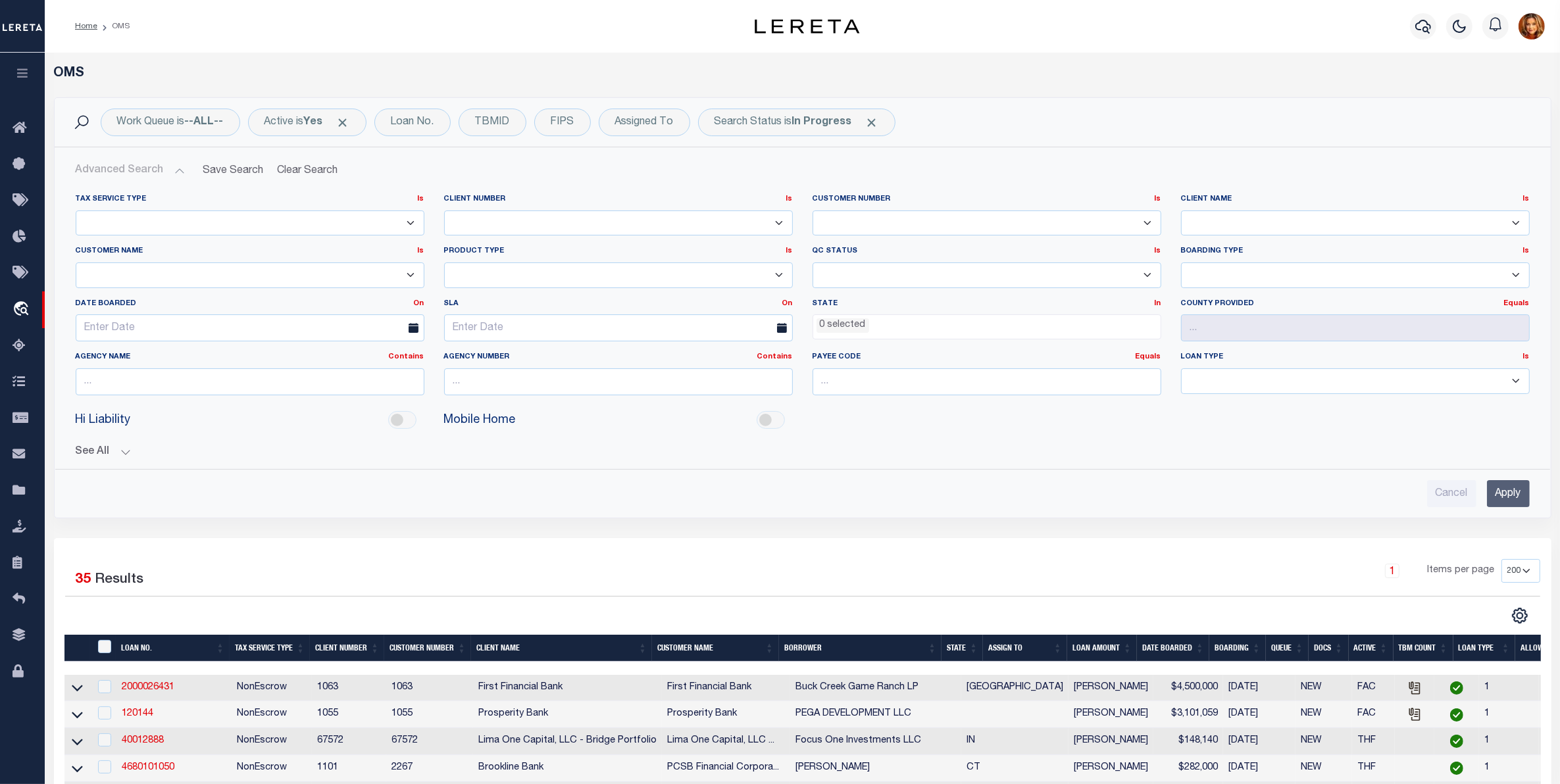
click at [149, 272] on select "Accumatch - Refunds ACM CGS IV-B-B LN LLC ACM CGS IV-B-B RE LLC ACM [US_STATE] …" at bounding box center [250, 275] width 348 height 25
select select "Glacier Bancorp"
click at [76, 263] on select "Accumatch - Refunds ACM CGS IV-B-B LN LLC ACM CGS IV-B-B RE LLC ACM [US_STATE] …" at bounding box center [250, 275] width 348 height 25
click at [147, 327] on input "text" at bounding box center [250, 327] width 348 height 27
click at [92, 426] on span "7" at bounding box center [90, 429] width 26 height 25
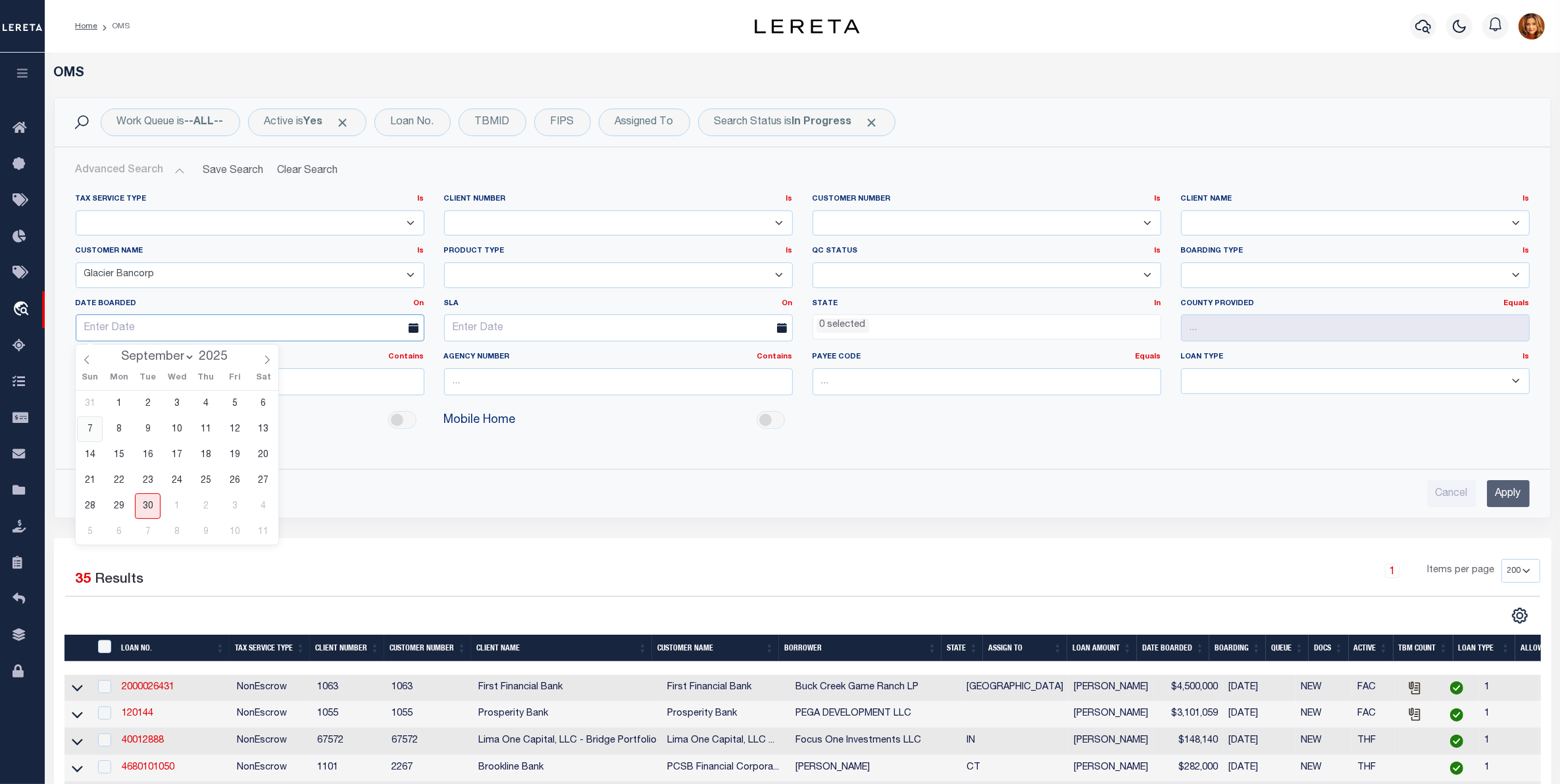
type input "[DATE]"
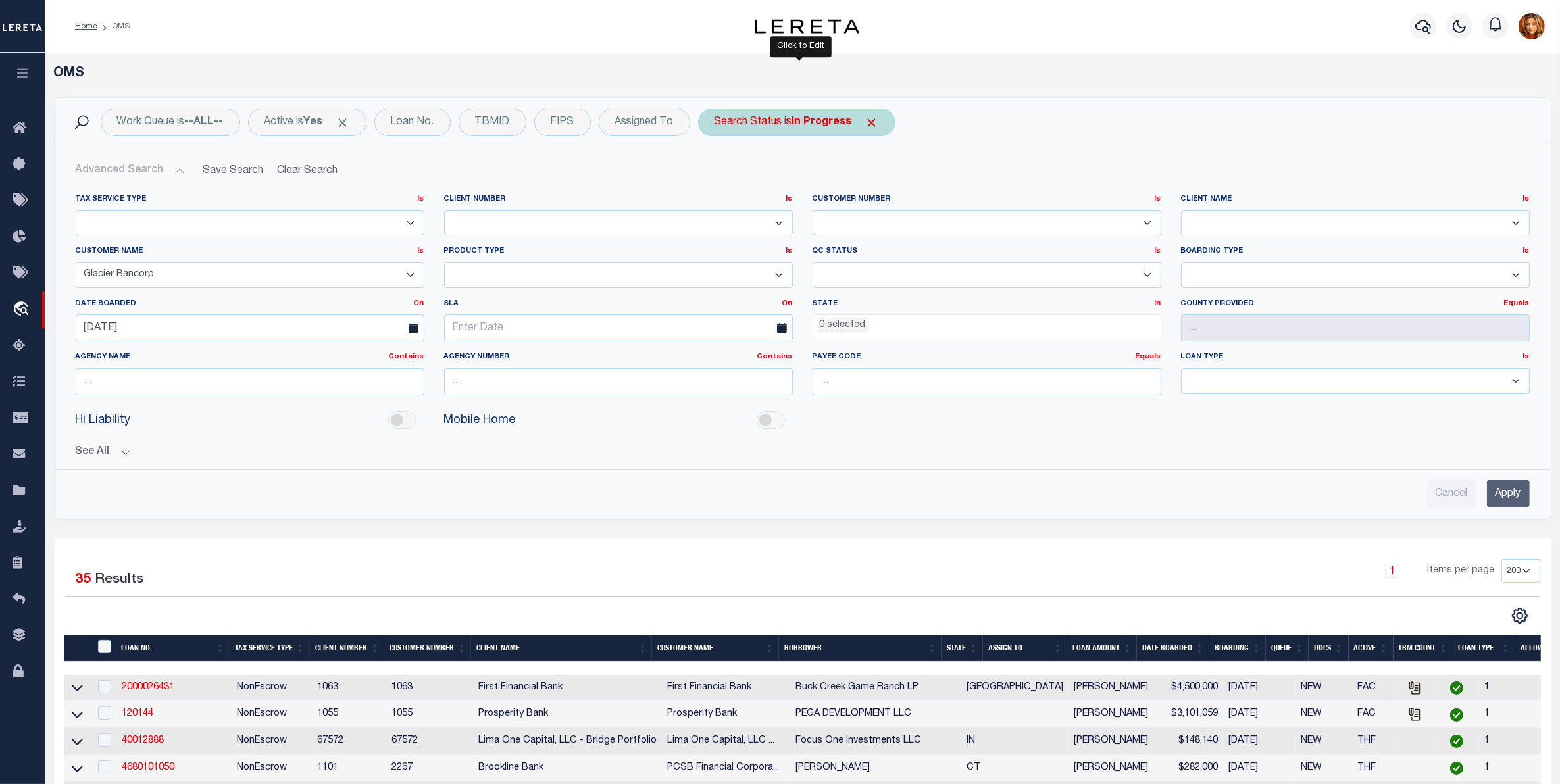
click at [827, 129] on div "Search Status is In Progress" at bounding box center [797, 122] width 198 height 28
click at [741, 192] on select "Automated Search Bad Parcel Complete Duplicate Parcel High Dollar Reporting In …" at bounding box center [811, 186] width 194 height 25
select select "ND"
click at [717, 175] on select "Automated Search Bad Parcel Complete Duplicate Parcel High Dollar Reporting In …" at bounding box center [811, 186] width 194 height 25
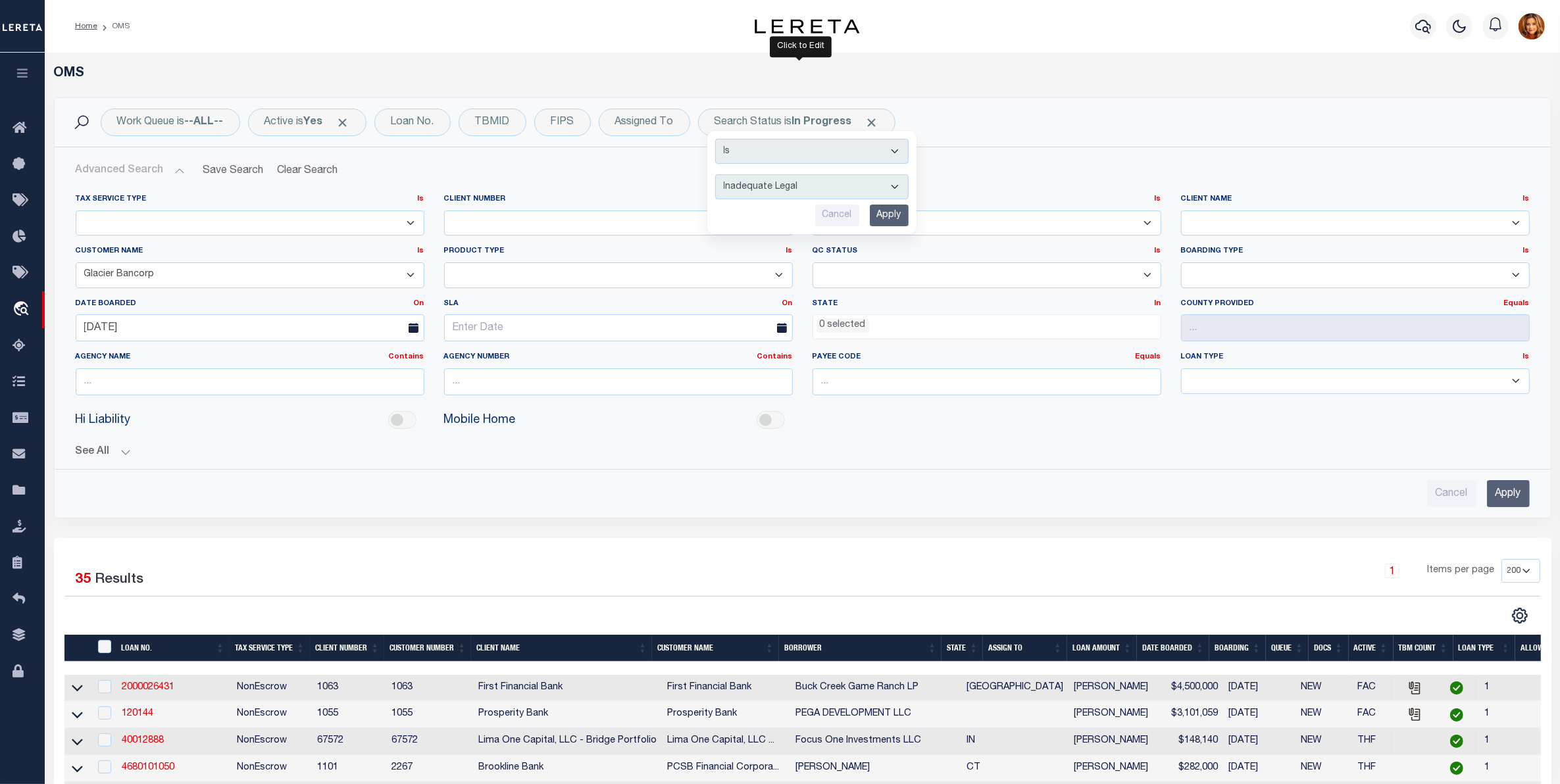
click at [897, 207] on input "Apply" at bounding box center [889, 215] width 39 height 22
click at [1508, 491] on input "Apply" at bounding box center [1508, 493] width 43 height 27
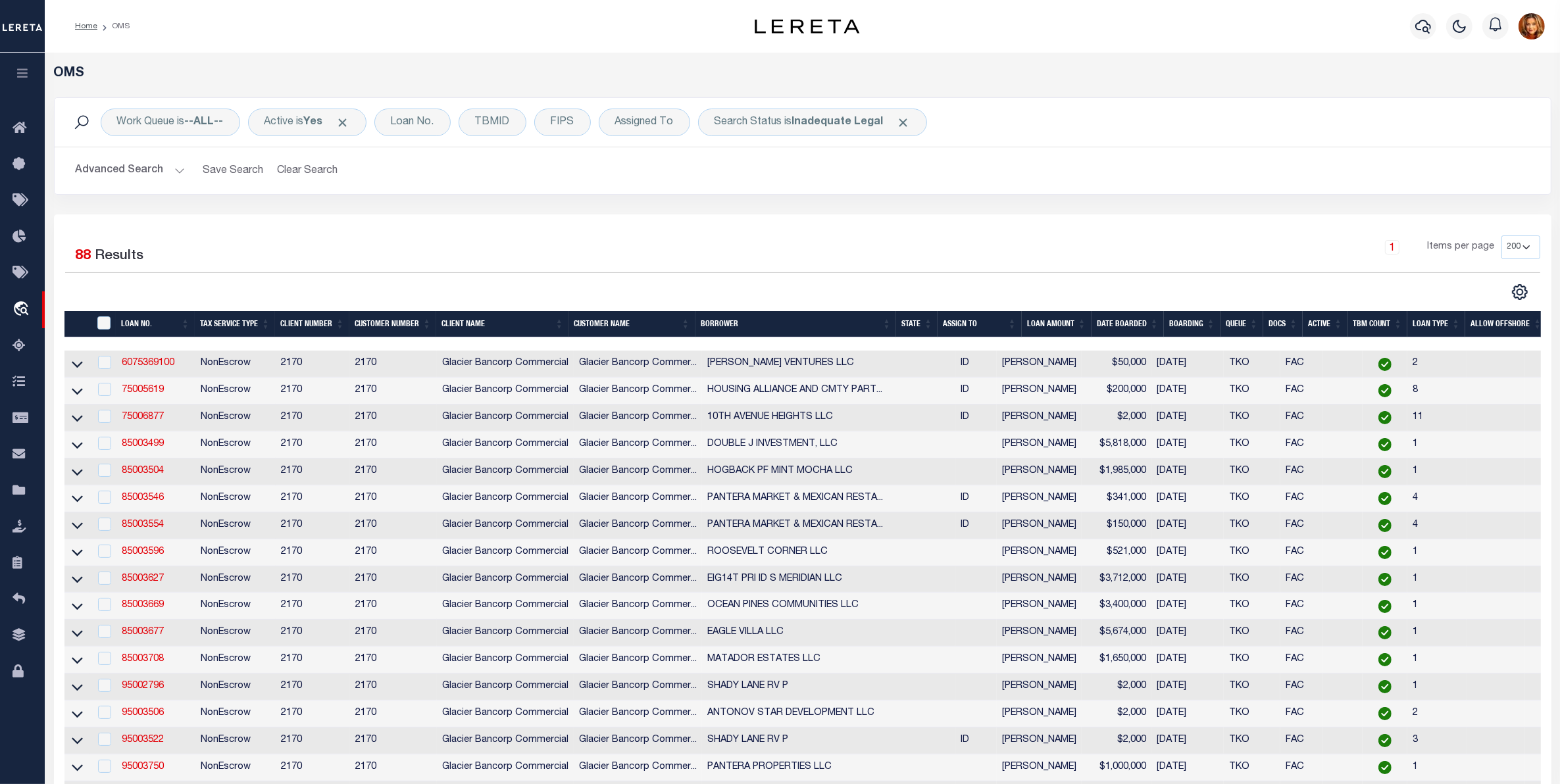
click at [142, 163] on button "Advanced Search" at bounding box center [130, 171] width 109 height 25
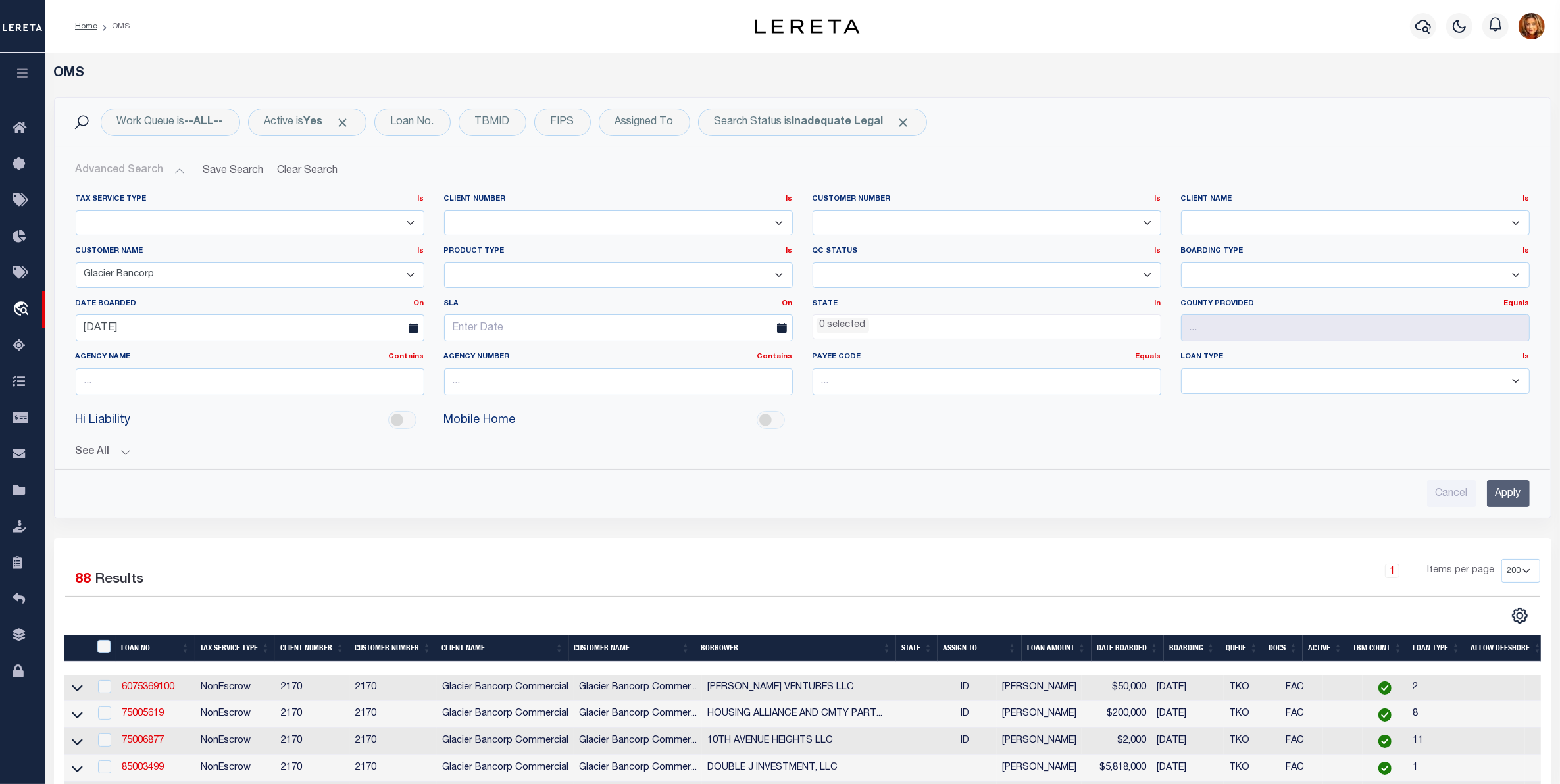
click at [536, 221] on select "1011 1012 1013 1014 1019 1042 1049 1052 1053 1055 1058 1061 1063 1064 1065 1069…" at bounding box center [618, 223] width 348 height 25
select select "2170"
click at [444, 210] on select "1011 1012 1013 1014 1019 1042 1049 1052 1053 1055 1058 1061 1063 1064 1065 1069…" at bounding box center [618, 223] width 348 height 25
click at [178, 277] on select "Accumatch - Refunds ACM CGS IV-B-B LN LLC ACM CGS IV-B-B RE LLC ACM [US_STATE] …" at bounding box center [250, 275] width 348 height 25
select select
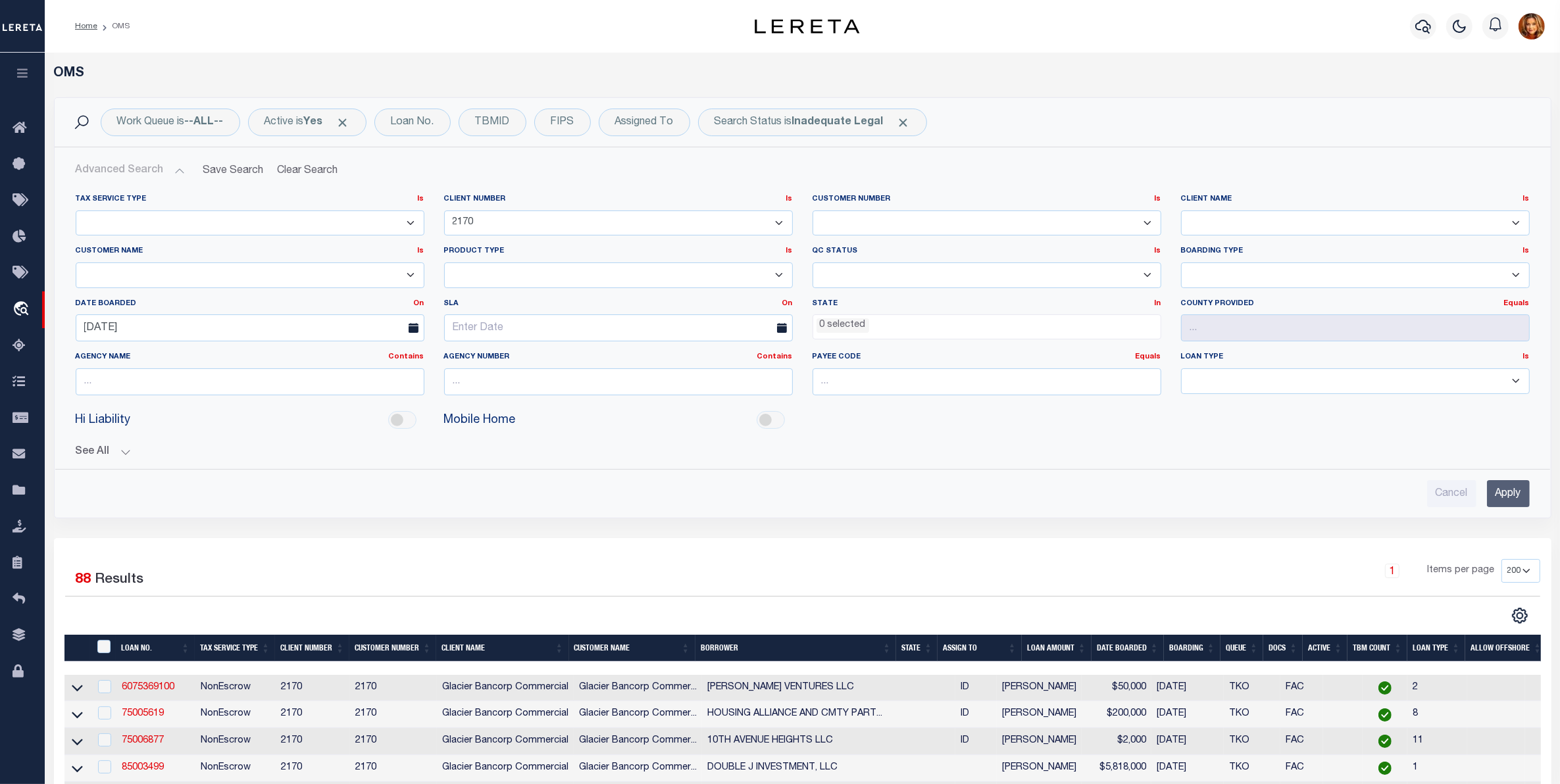
click at [76, 263] on select "Accumatch - Refunds ACM CGS IV-B-B LN LLC ACM CGS IV-B-B RE LLC ACM [US_STATE] …" at bounding box center [250, 275] width 348 height 25
click at [1498, 491] on input "Apply" at bounding box center [1508, 493] width 43 height 27
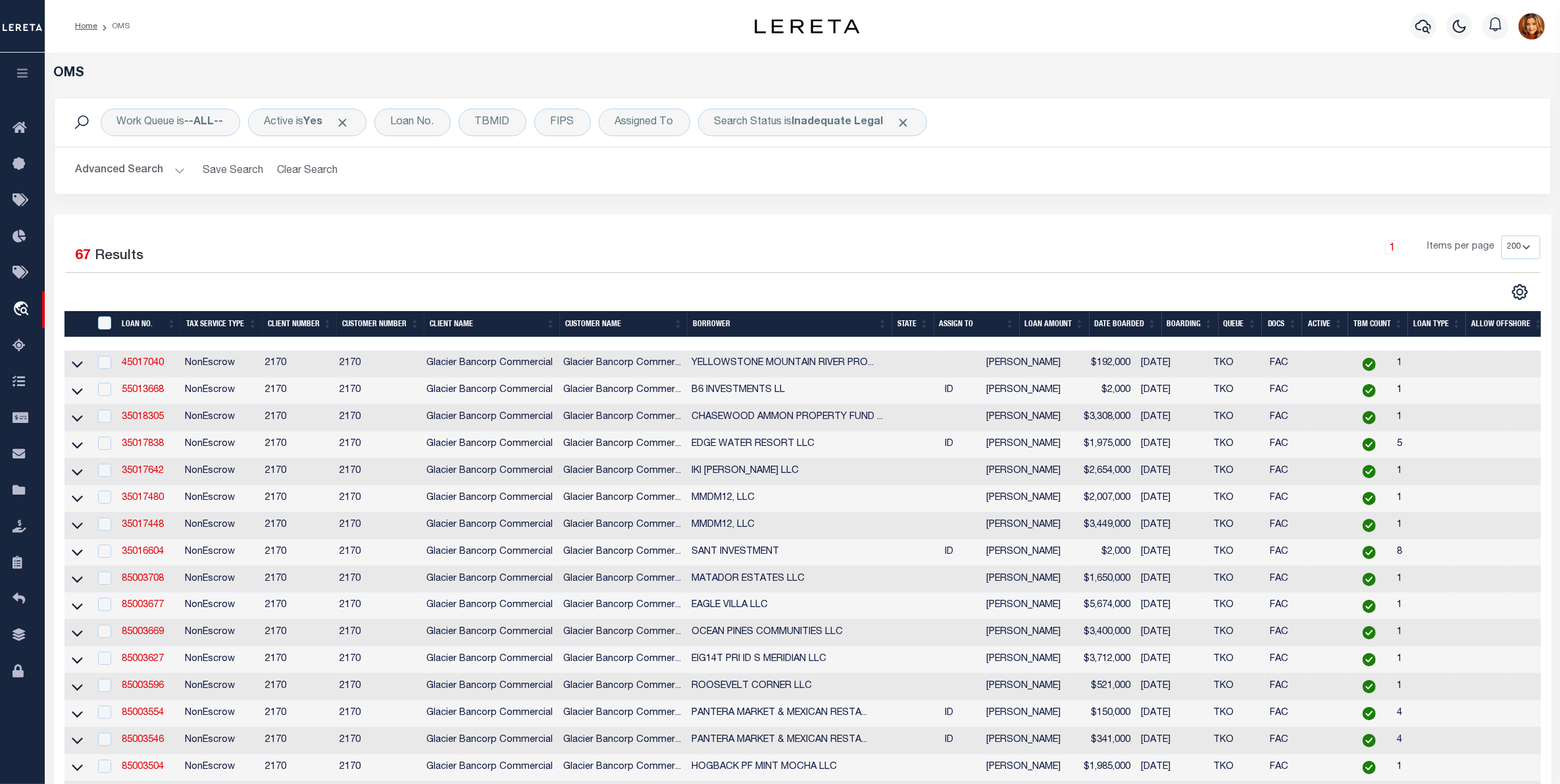
click at [141, 167] on button "Advanced Search" at bounding box center [130, 171] width 109 height 25
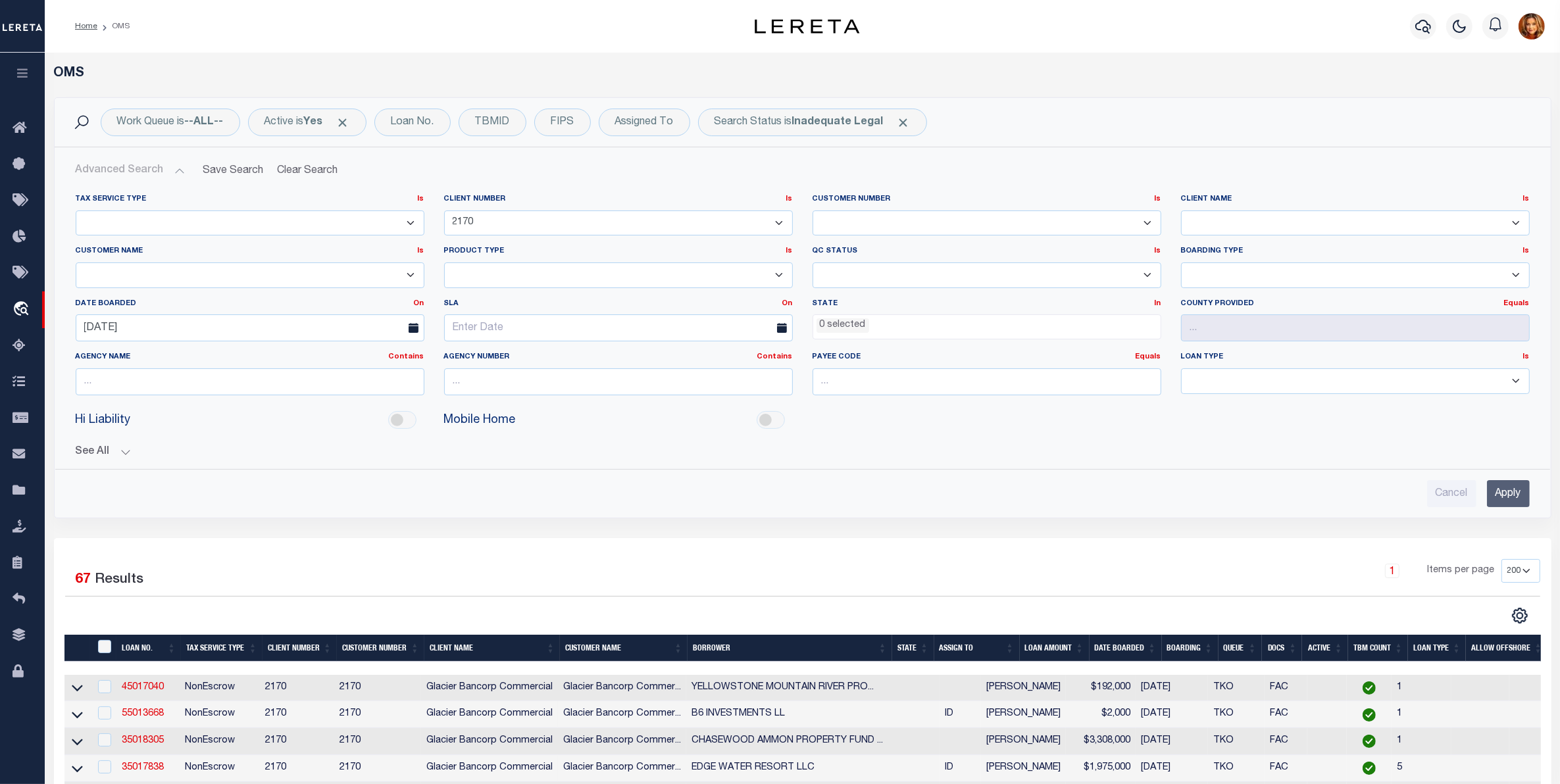
click at [485, 213] on select "1011 1012 1013 1014 1019 1042 1049 1052 1053 1055 1058 1061 1063 1064 1065 1069…" at bounding box center [618, 223] width 348 height 25
select select "2146"
click at [444, 210] on select "1011 1012 1013 1014 1019 1042 1049 1052 1053 1055 1058 1061 1063 1064 1065 1069…" at bounding box center [618, 223] width 348 height 25
click at [514, 214] on select "1011 1012 1013 1014 1019 1042 1049 1052 1053 1055 1058 1061 1063 1064 1065 1069…" at bounding box center [618, 223] width 348 height 25
click at [185, 334] on input "[DATE]" at bounding box center [250, 327] width 348 height 27
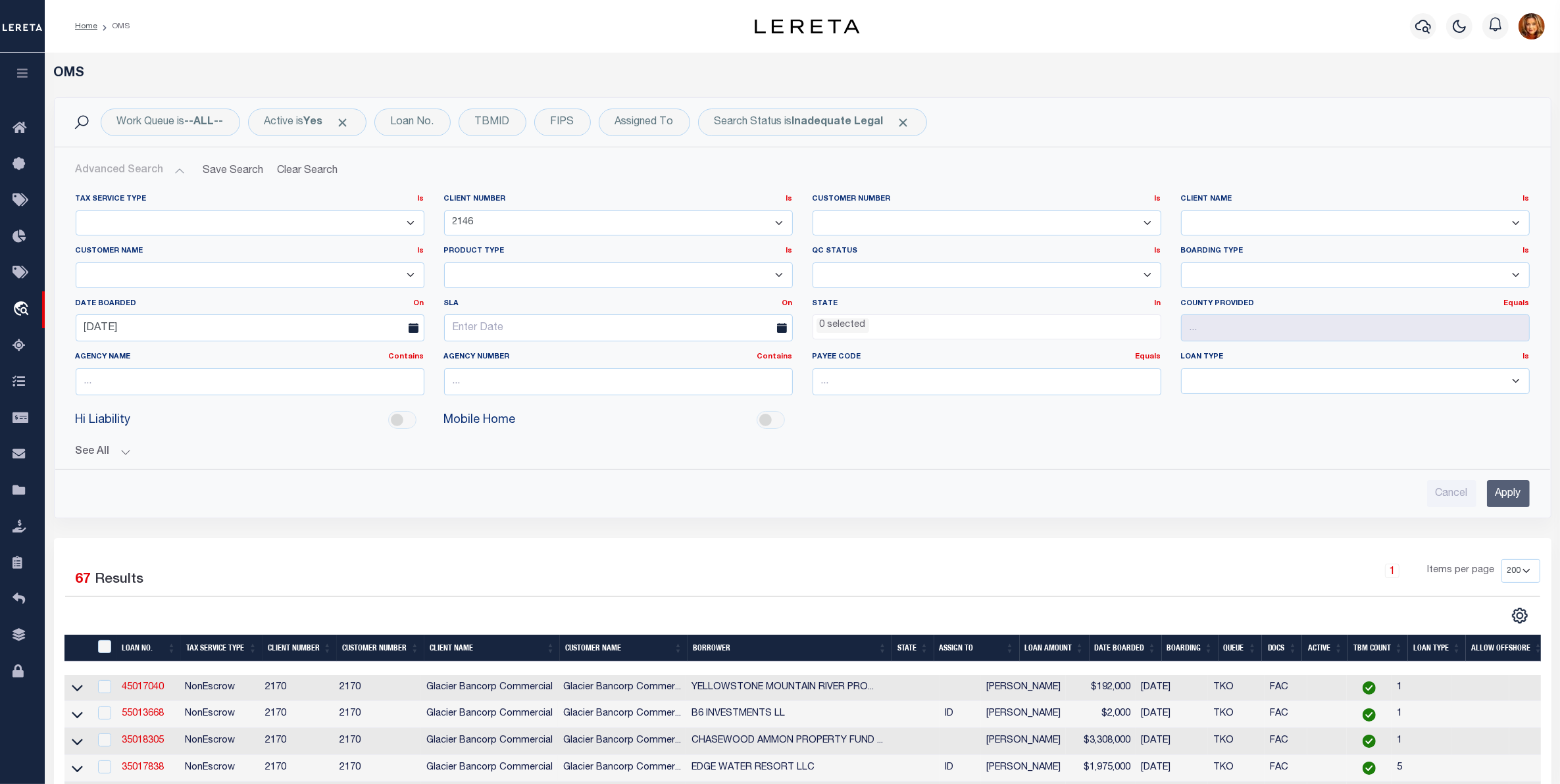
click at [179, 274] on select "Accumatch - Refunds ACM CGS IV-B-B LN LLC ACM CGS IV-B-B RE LLC ACM [US_STATE] …" at bounding box center [250, 275] width 348 height 25
click at [541, 215] on select "1011 1012 1013 1014 1019 1042 1049 1052 1053 1055 1058 1061 1063 1064 1065 1069…" at bounding box center [618, 223] width 348 height 25
select select
click at [444, 210] on select "1011 1012 1013 1014 1019 1042 1049 1052 1053 1055 1058 1061 1063 1064 1065 1069…" at bounding box center [618, 223] width 348 height 25
click at [163, 323] on input "[DATE]" at bounding box center [250, 327] width 348 height 27
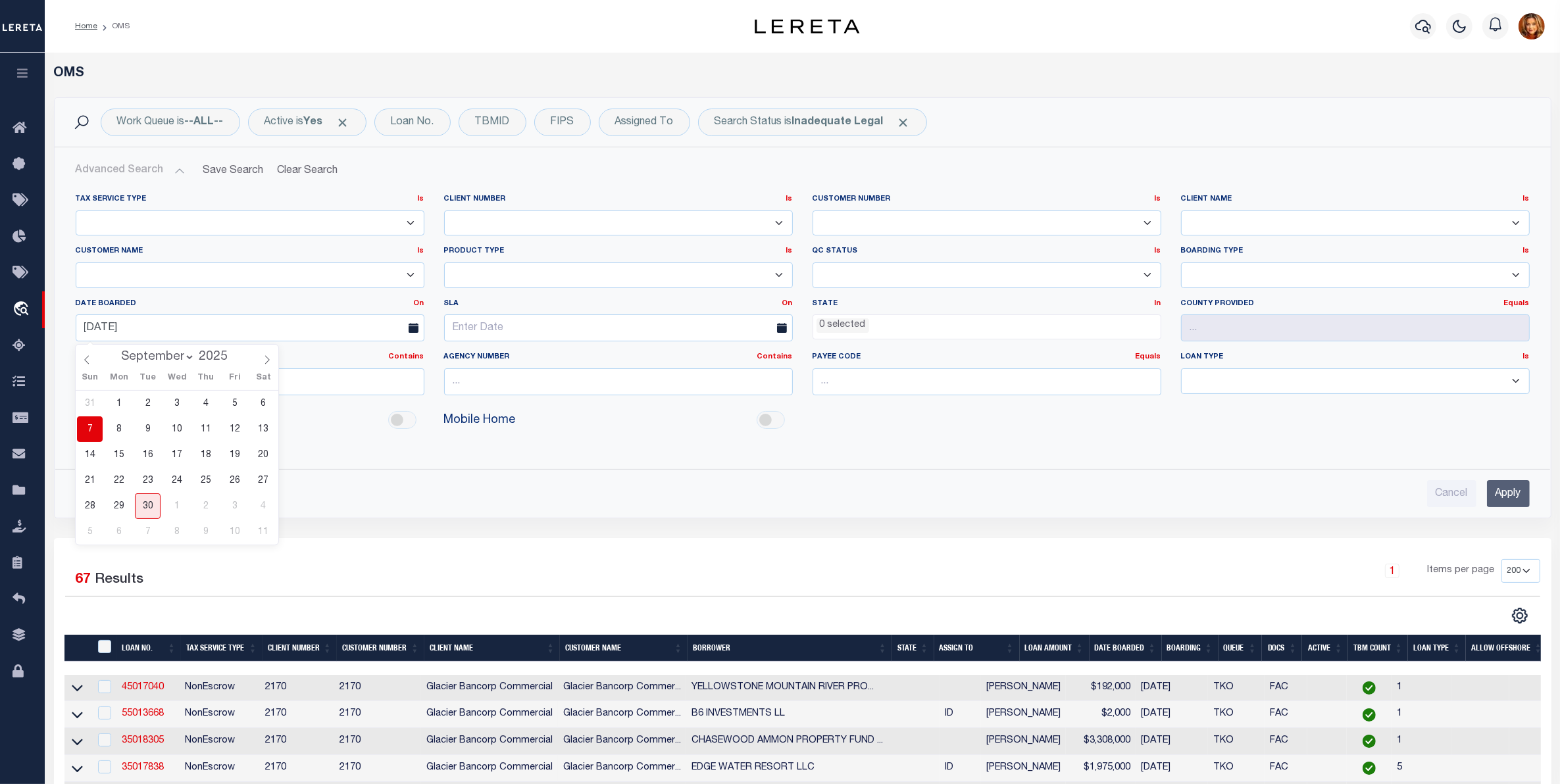
click at [145, 275] on select "Accumatch - Refunds ACM CGS IV-B-B LN LLC ACM CGS IV-B-B RE LLC ACM [US_STATE] …" at bounding box center [250, 275] width 348 height 25
click at [76, 263] on select "Accumatch - Refunds ACM CGS IV-B-B LN LLC ACM CGS IV-B-B RE LLC ACM [US_STATE] …" at bounding box center [250, 275] width 348 height 25
click at [1507, 499] on input "Apply" at bounding box center [1508, 493] width 43 height 27
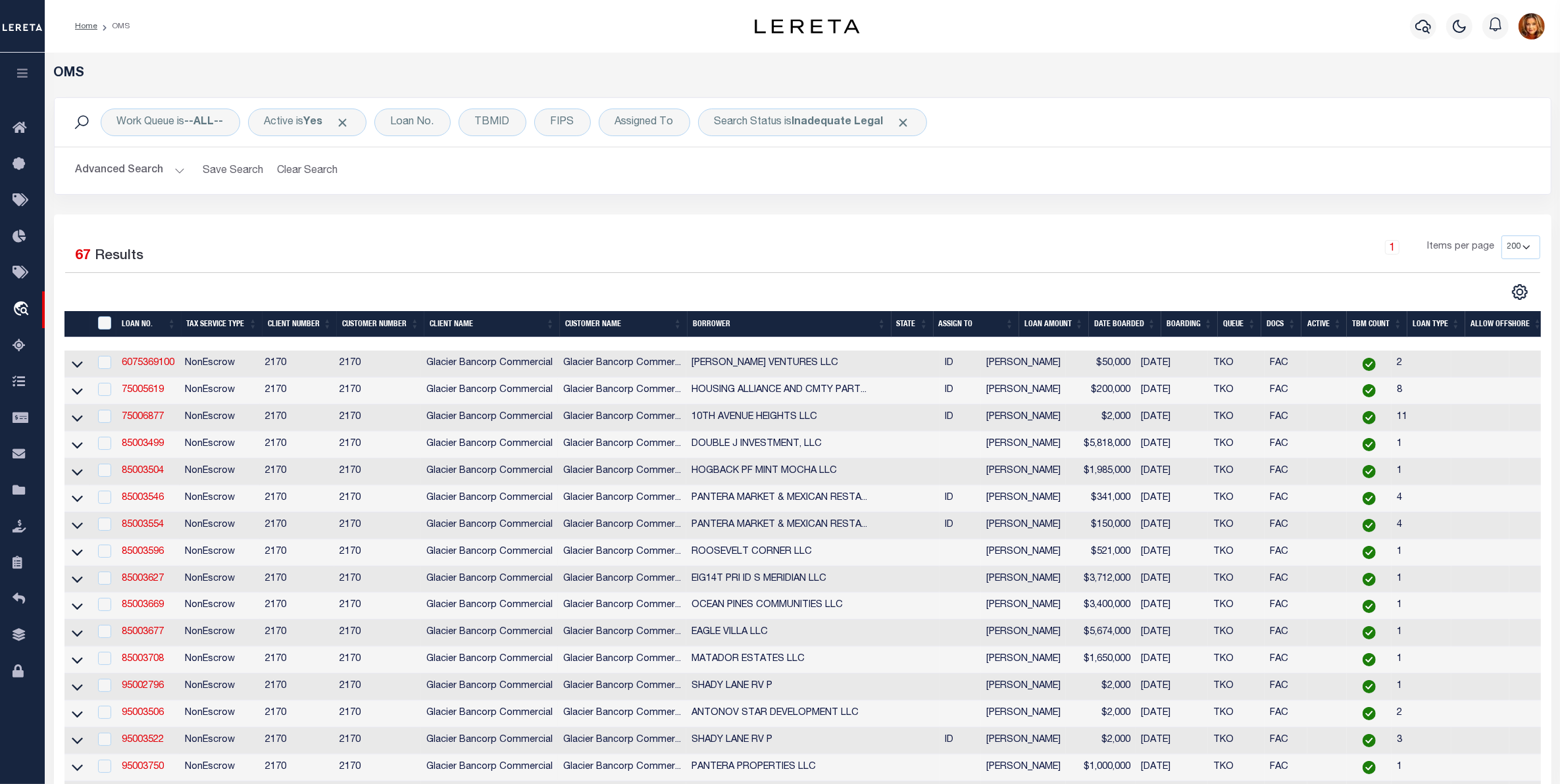
click at [137, 167] on button "Advanced Search" at bounding box center [130, 171] width 109 height 25
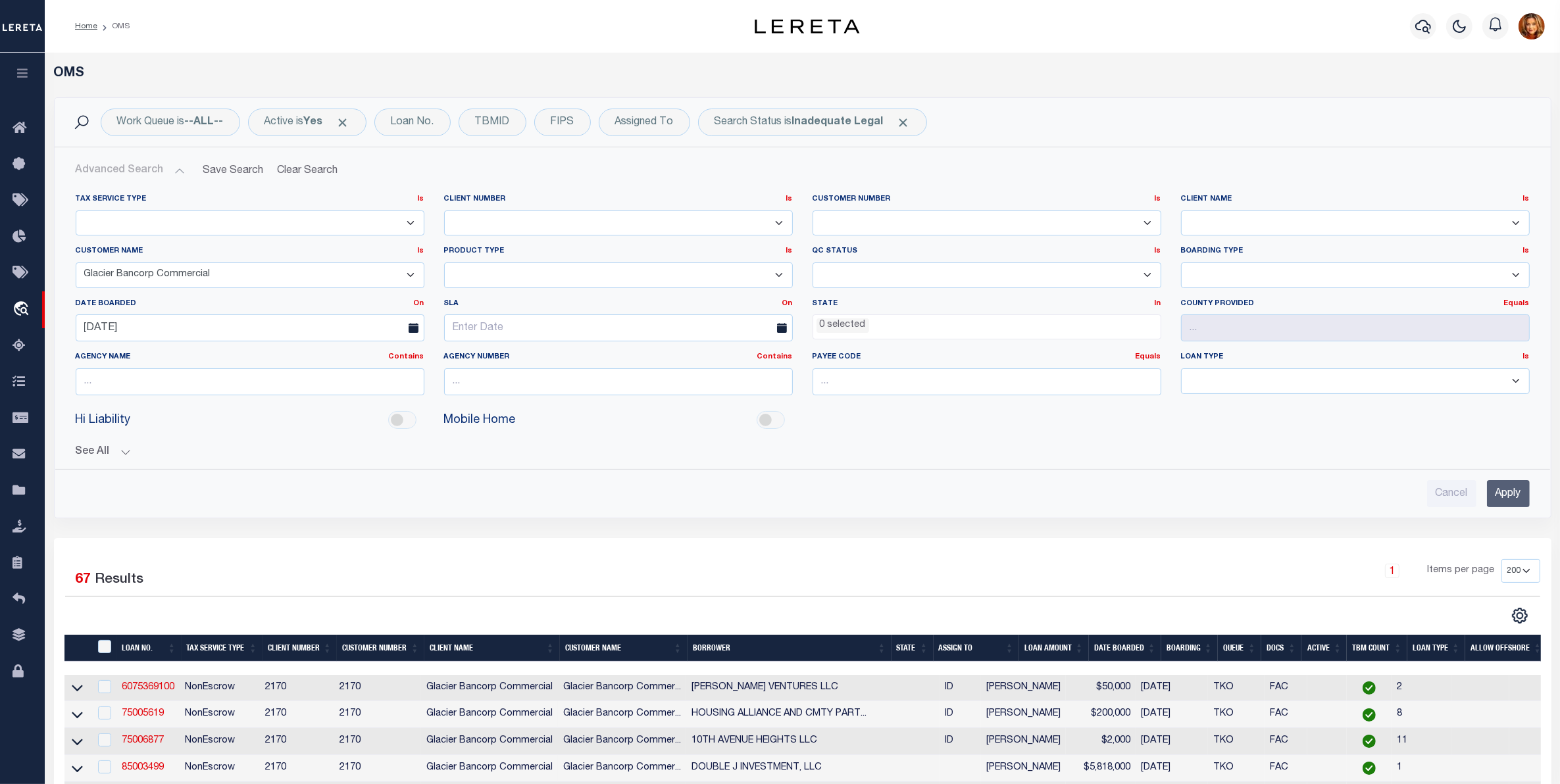
click at [187, 272] on select "Accumatch - Refunds ACM CGS IV-B-B LN LLC ACM CGS IV-B-B RE LLC ACM [US_STATE] …" at bounding box center [250, 275] width 348 height 25
select select "Glacier Bancorp"
click at [76, 263] on select "Accumatch - Refunds ACM CGS IV-B-B LN LLC ACM CGS IV-B-B RE LLC ACM [US_STATE] …" at bounding box center [250, 275] width 348 height 25
click at [1483, 488] on div "Cancel Apply" at bounding box center [803, 493] width 1454 height 27
click at [1504, 488] on input "Apply" at bounding box center [1508, 493] width 43 height 27
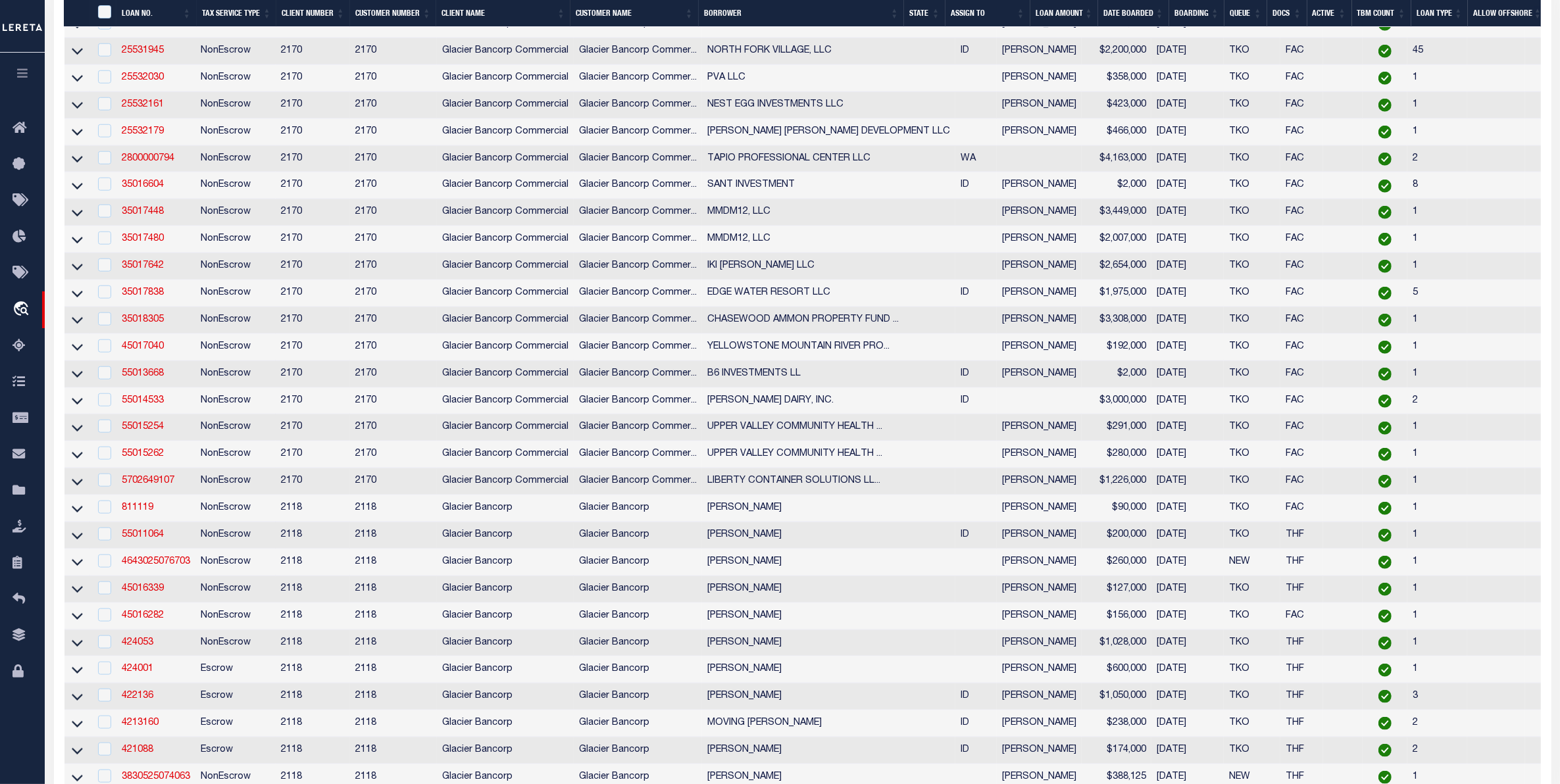
scroll to position [2055, 0]
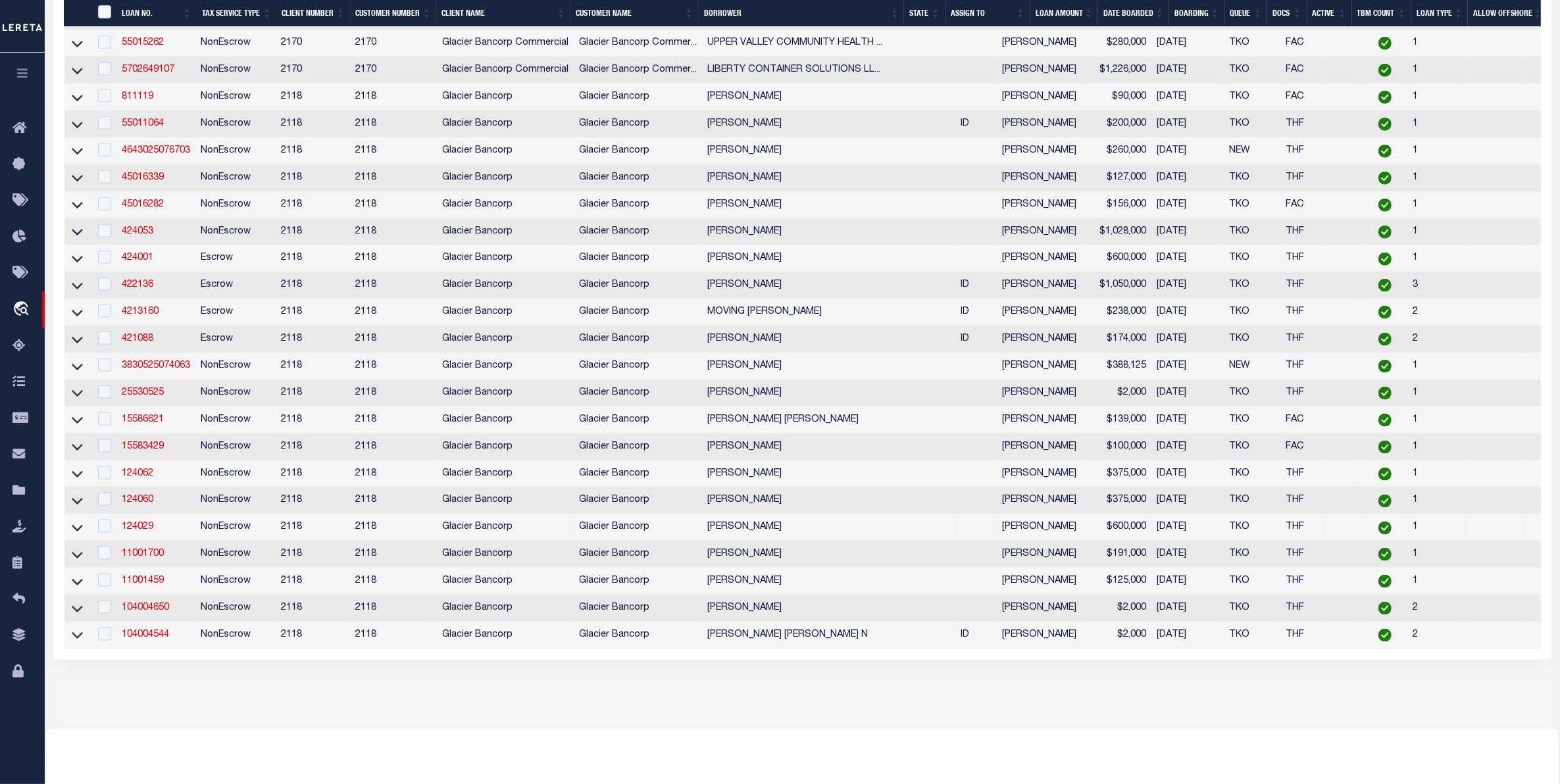
click at [437, 541] on td "Glacier Bancorp" at bounding box center [505, 527] width 137 height 27
checkbox input "true"
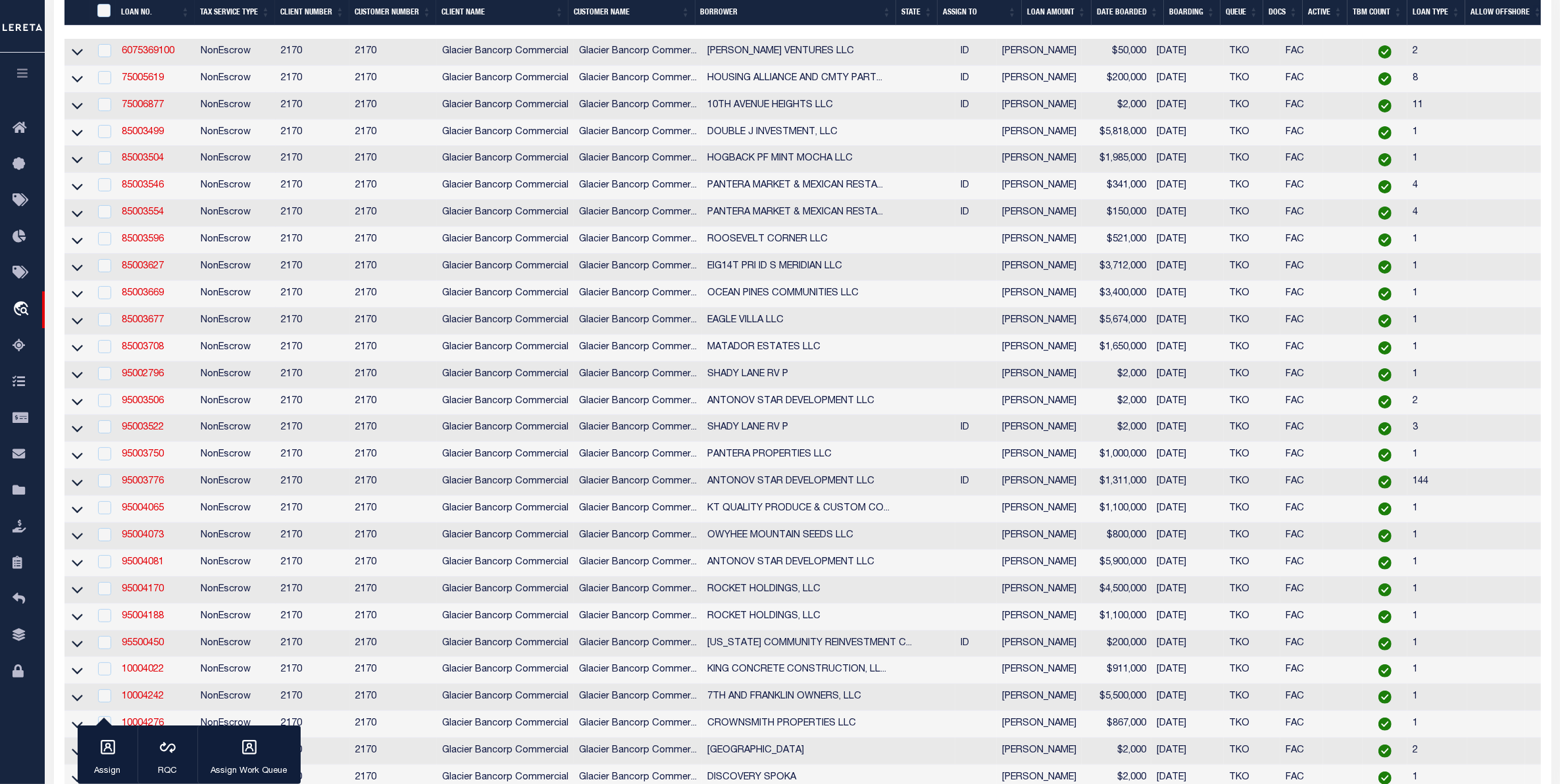
scroll to position [0, 0]
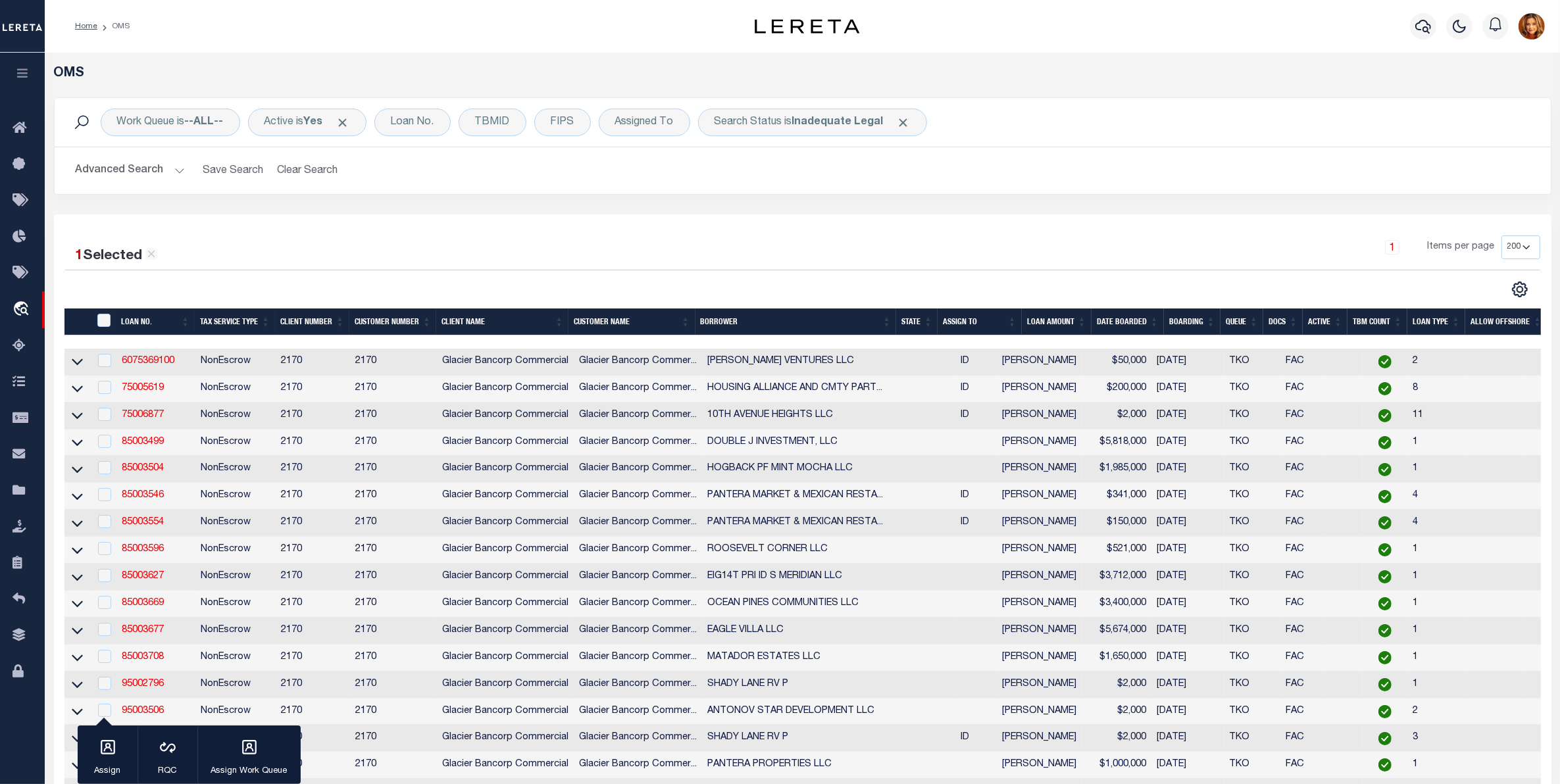
click at [137, 160] on button "Advanced Search" at bounding box center [130, 171] width 109 height 25
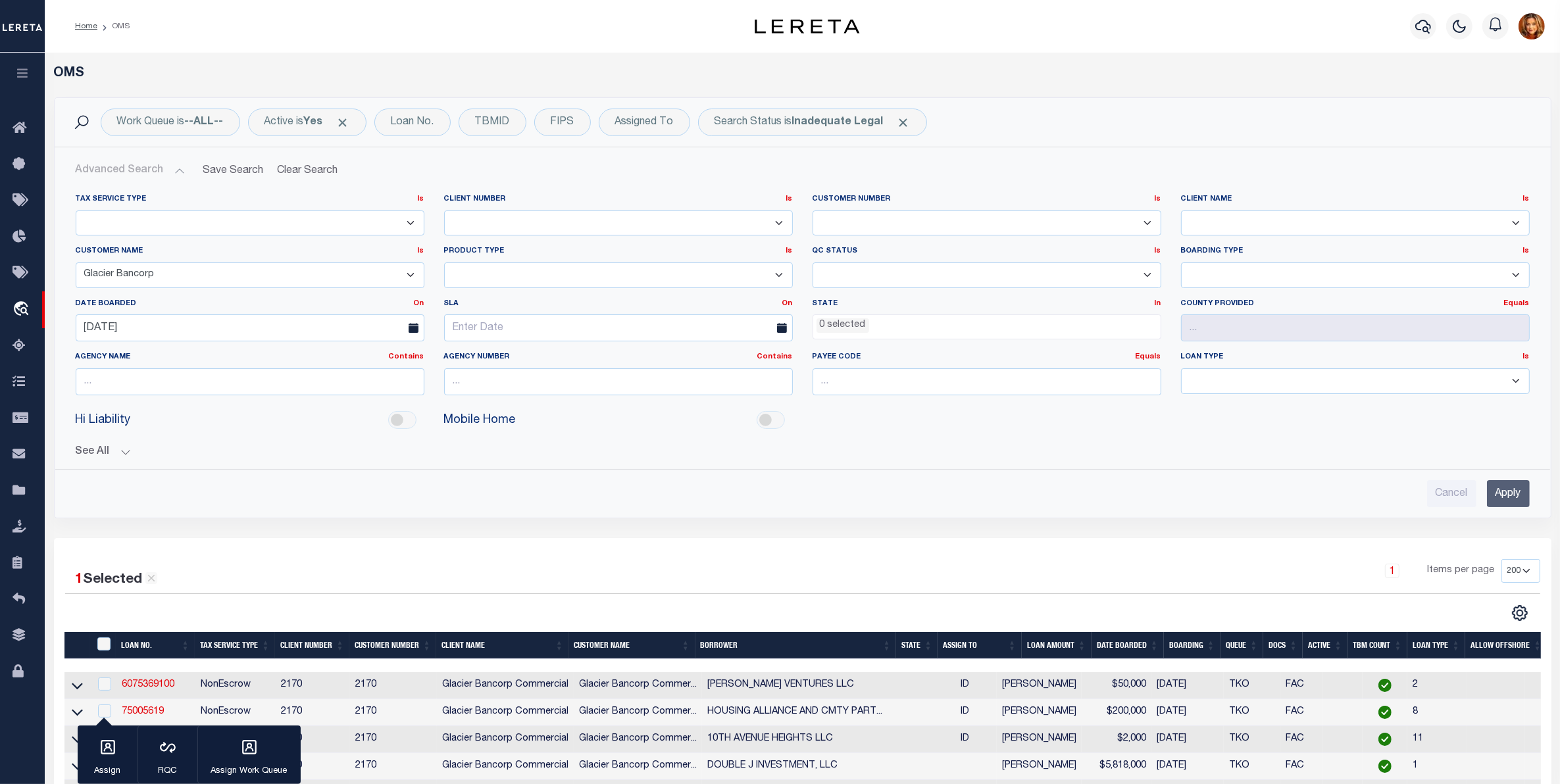
click at [173, 274] on select "Accumatch - Refunds ACM CGS IV-B-B LN LLC ACM CGS IV-B-B RE LLC ACM [US_STATE] …" at bounding box center [250, 275] width 348 height 25
select select
click at [76, 263] on select "Accumatch - Refunds ACM CGS IV-B-B LN LLC ACM CGS IV-B-B RE LLC ACM [US_STATE] …" at bounding box center [250, 275] width 348 height 25
click at [514, 213] on select "1011 1012 1013 1014 1019 1042 1049 1052 1053 1055 1058 1061 1063 1064 1065 1069…" at bounding box center [618, 223] width 348 height 25
select select "2118"
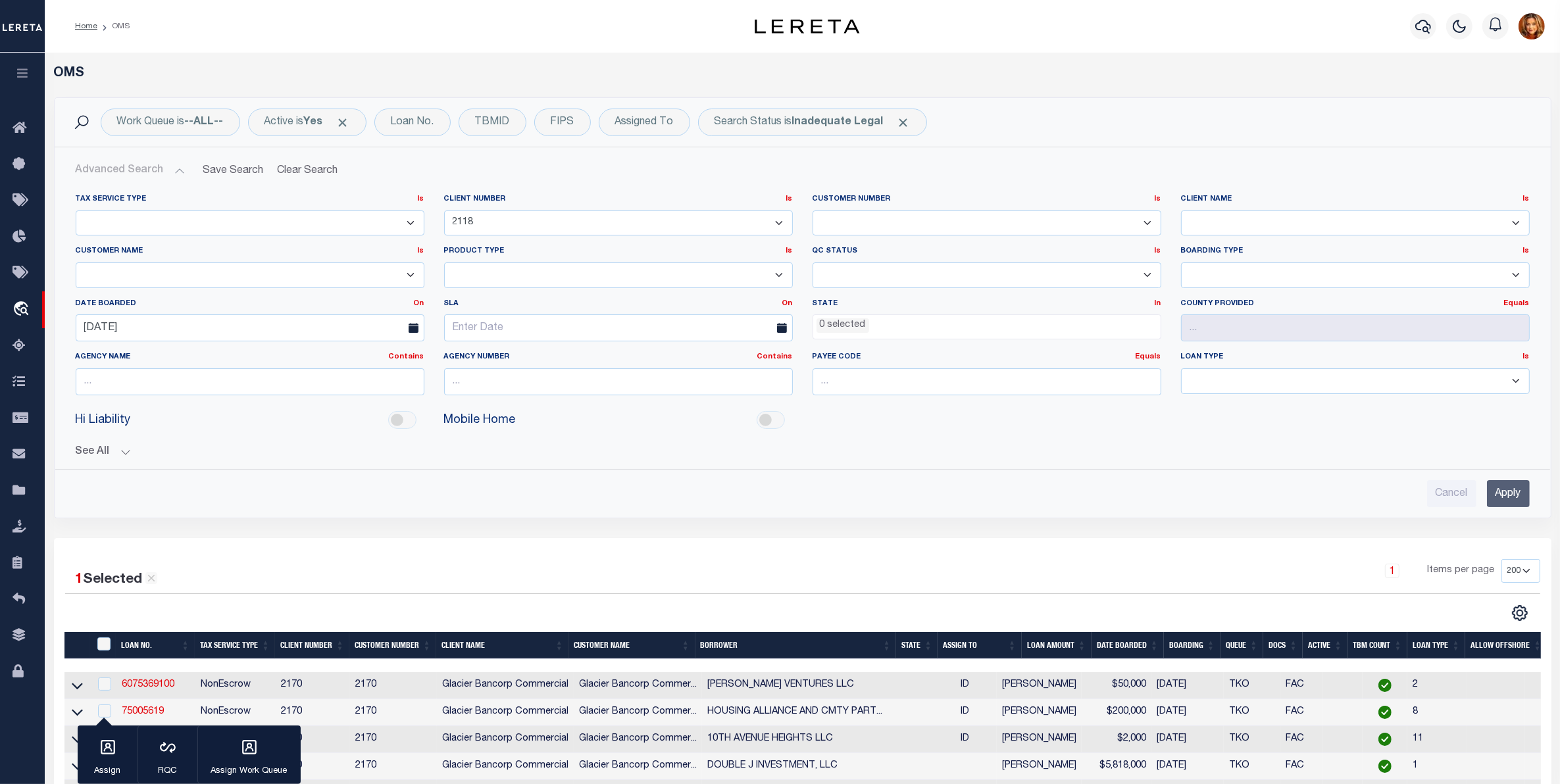
click at [444, 210] on select "1011 1012 1013 1014 1019 1042 1049 1052 1053 1055 1058 1061 1063 1064 1065 1069…" at bounding box center [618, 223] width 348 height 25
click at [1511, 496] on input "Apply" at bounding box center [1508, 493] width 43 height 27
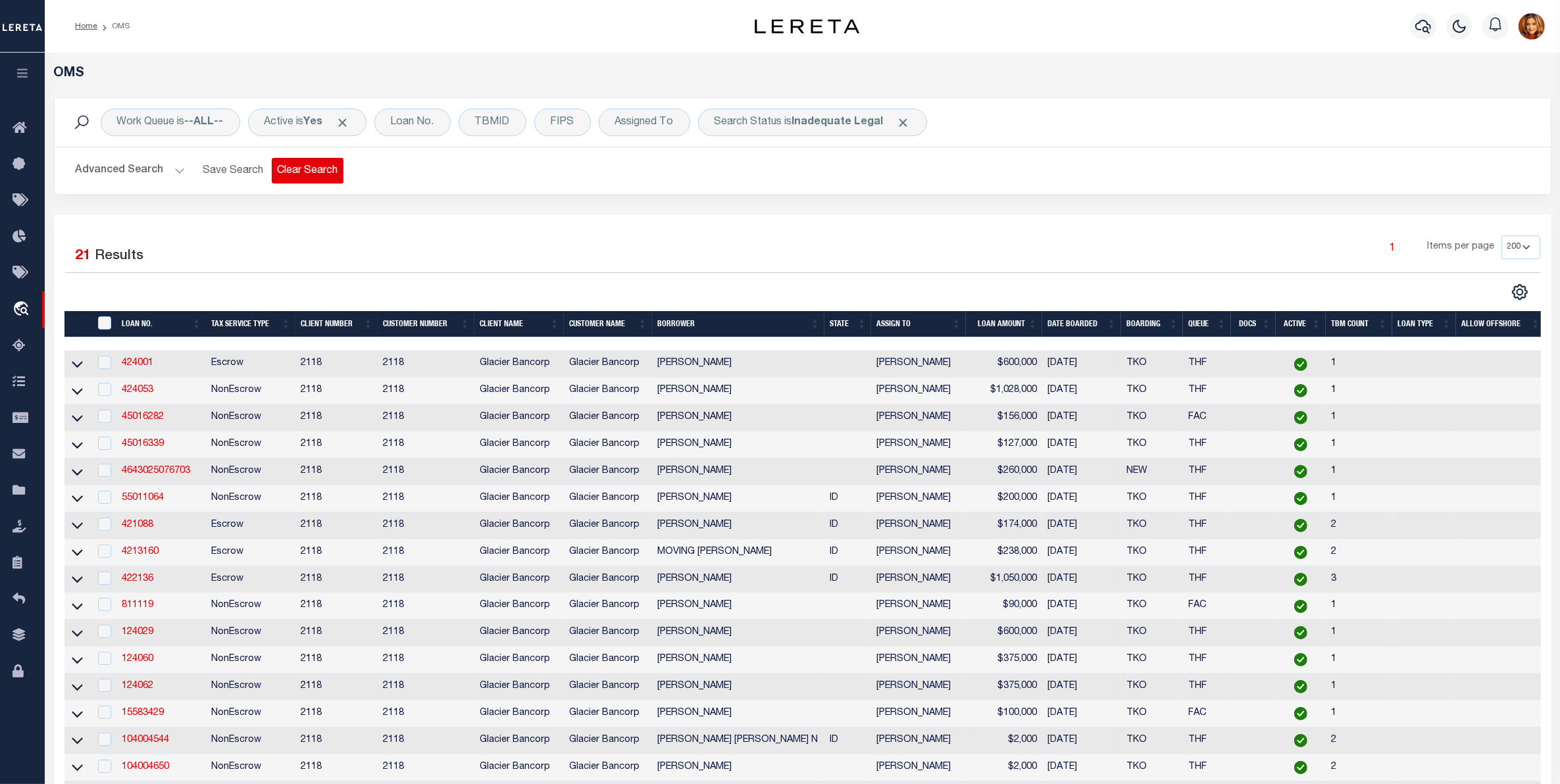
click at [329, 176] on button "Clear Search" at bounding box center [308, 171] width 72 height 25
click at [408, 120] on div "Loan No." at bounding box center [413, 122] width 77 height 28
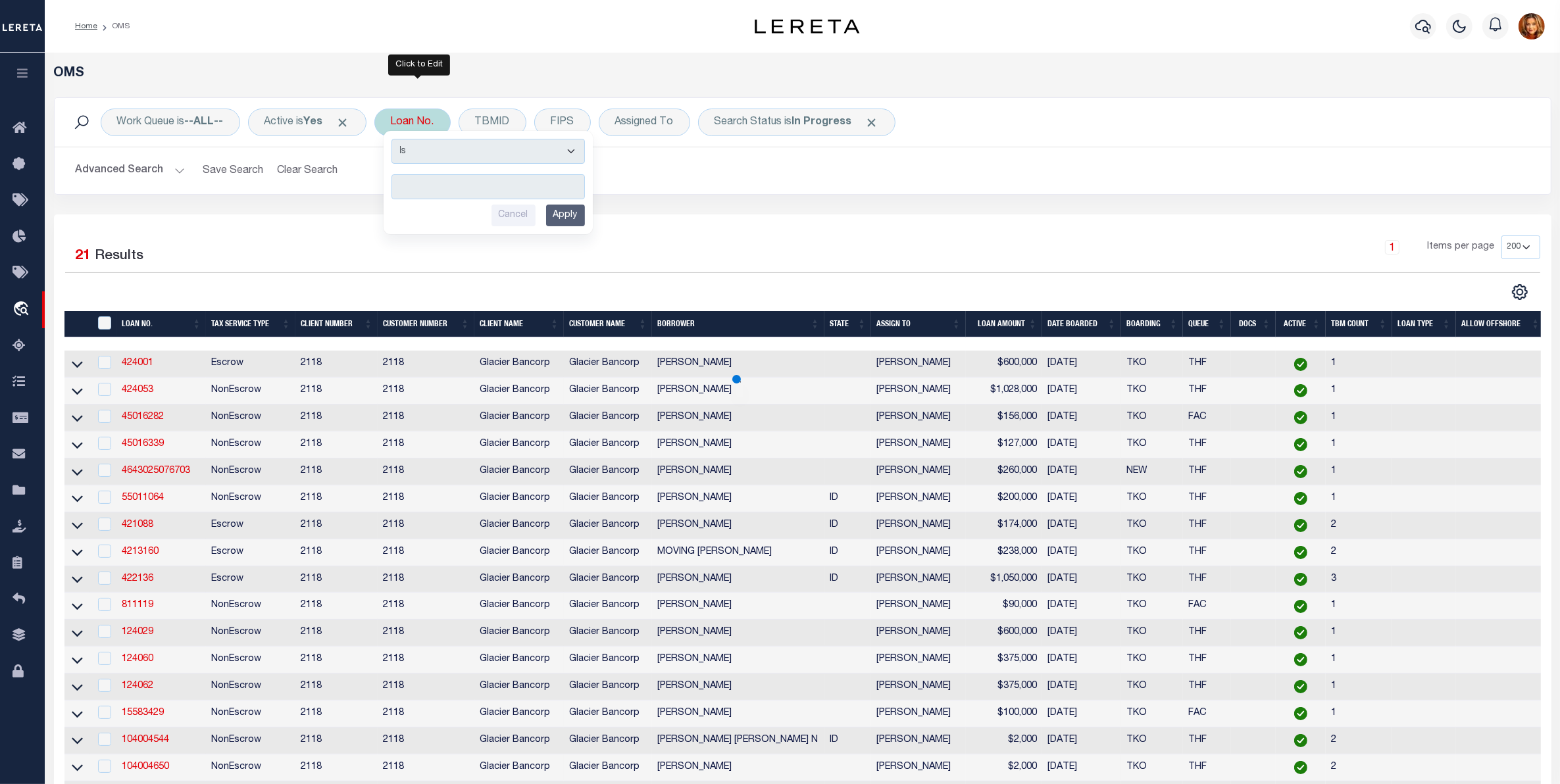
click at [413, 186] on input "text" at bounding box center [488, 186] width 194 height 25
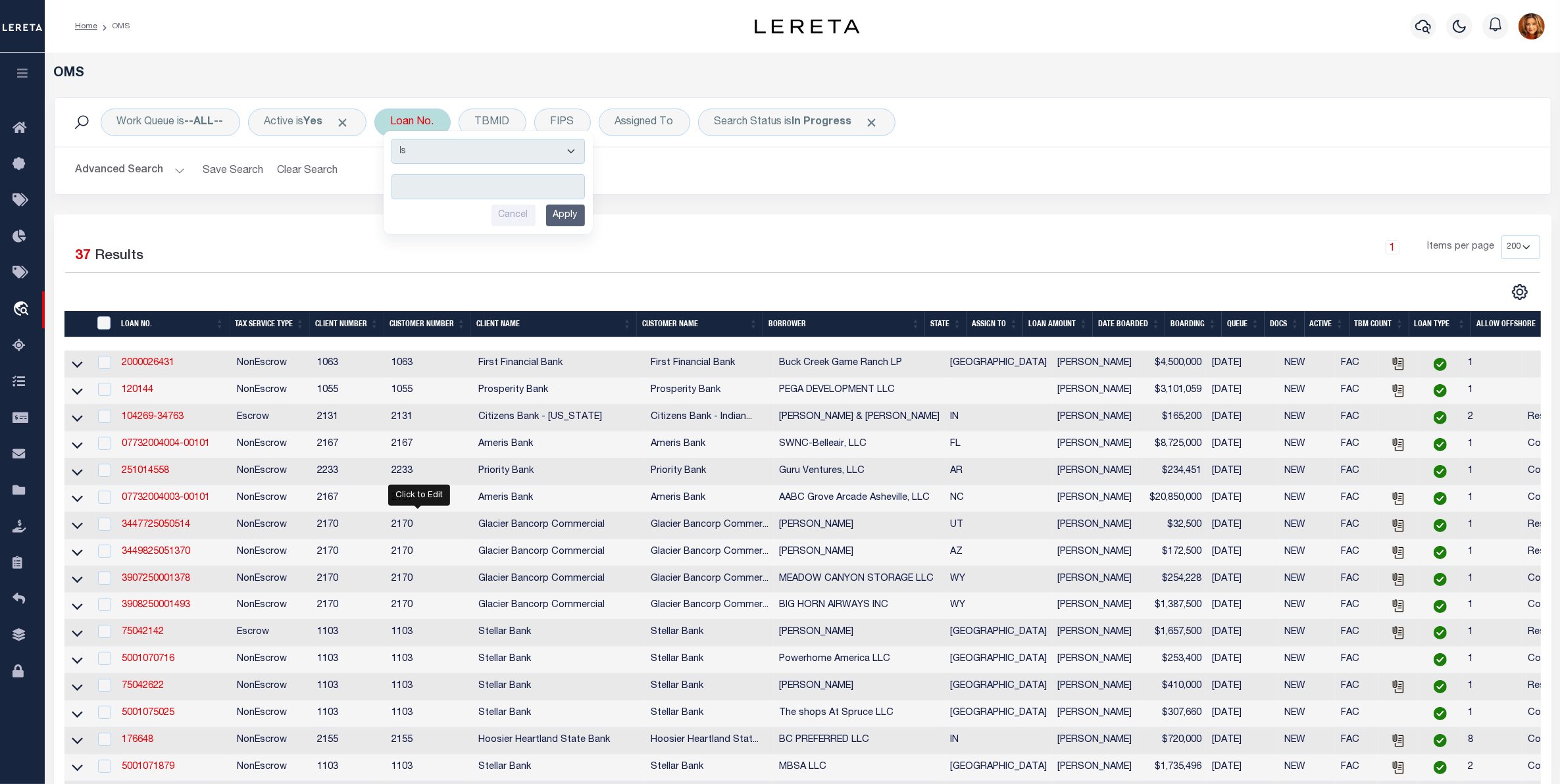
click at [577, 152] on select "Is Contains" at bounding box center [488, 151] width 194 height 25
select select "c"
click at [397, 139] on select "Is Contains" at bounding box center [488, 151] width 194 height 25
click at [411, 190] on input "text" at bounding box center [488, 186] width 194 height 25
paste input "00001036890"
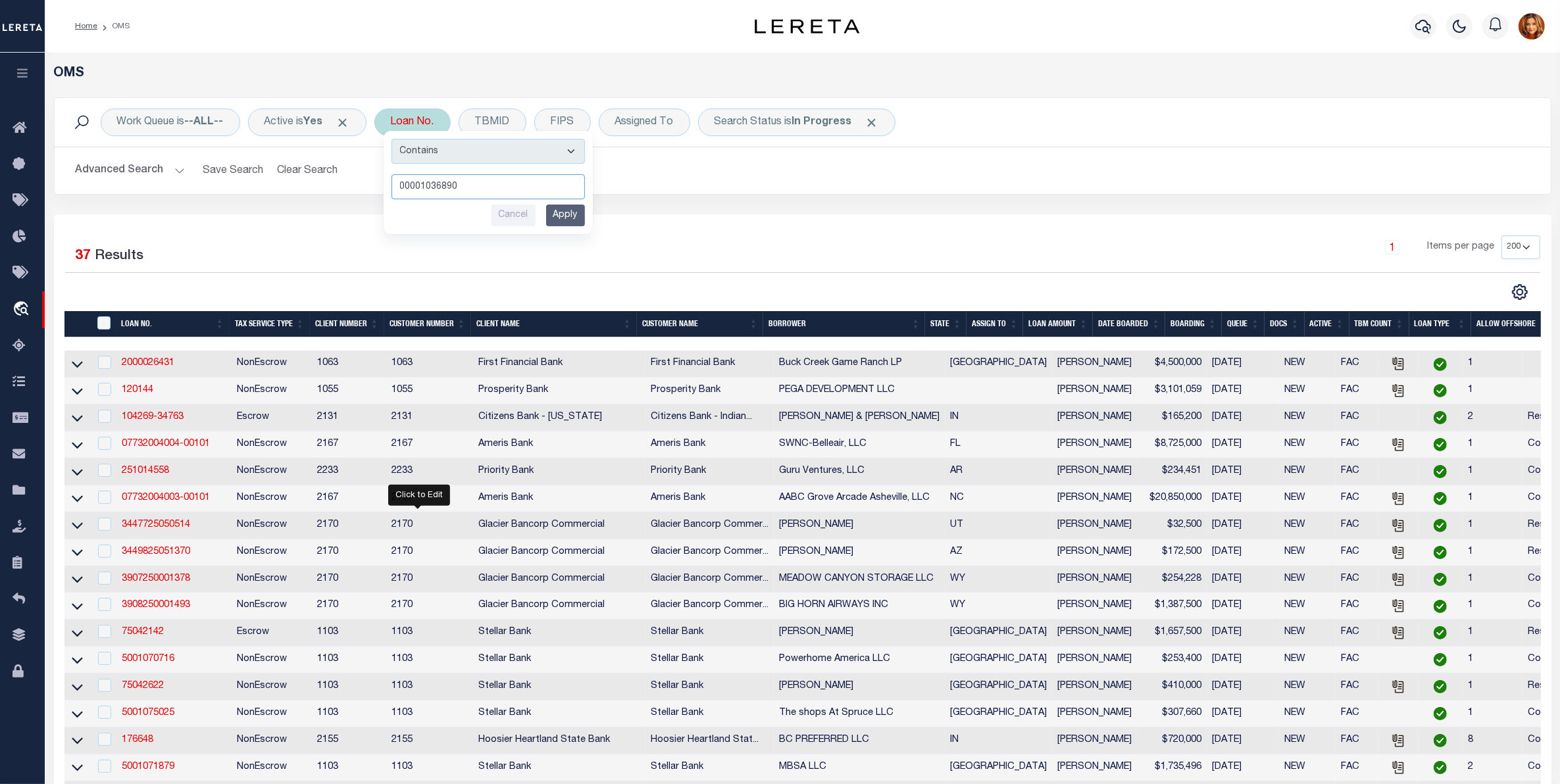
type input "00001036890"
drag, startPoint x: 578, startPoint y: 214, endPoint x: 622, endPoint y: 209, distance: 44.3
click at [576, 209] on input "Apply" at bounding box center [565, 215] width 39 height 22
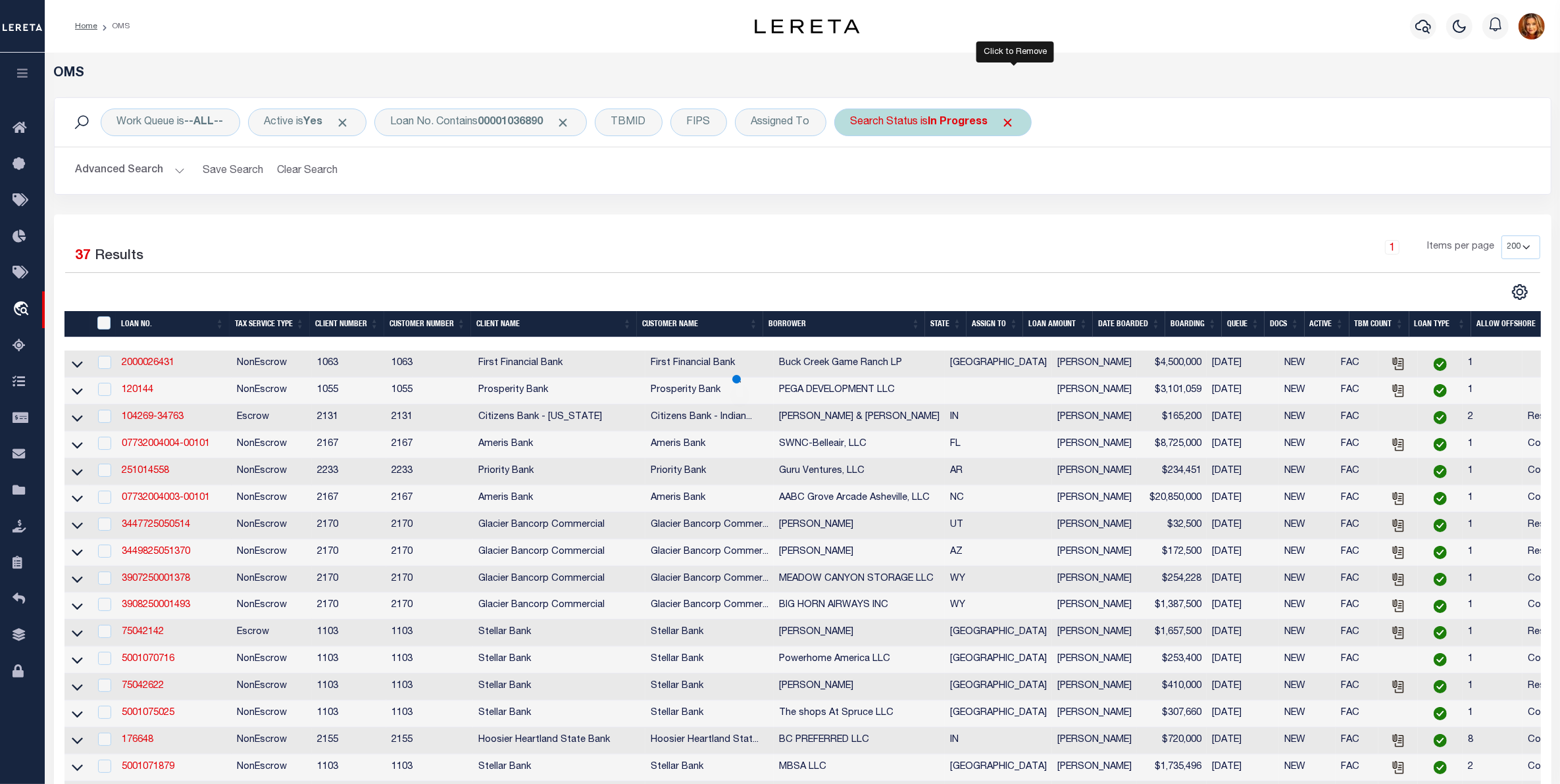
click at [1015, 117] on span "Click to Remove" at bounding box center [1008, 122] width 14 height 14
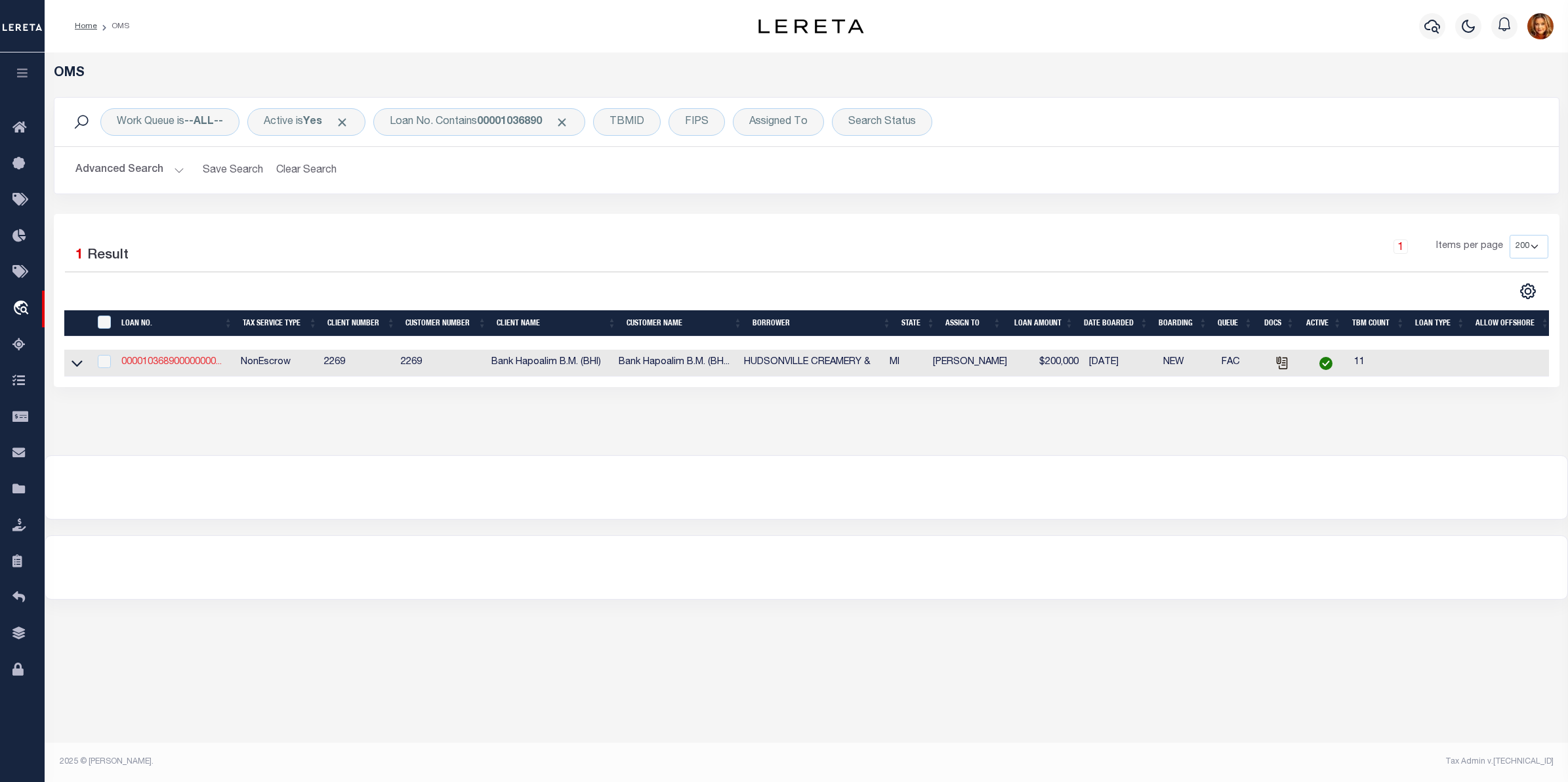
click at [157, 358] on link "000010368900000000..." at bounding box center [172, 362] width 100 height 10
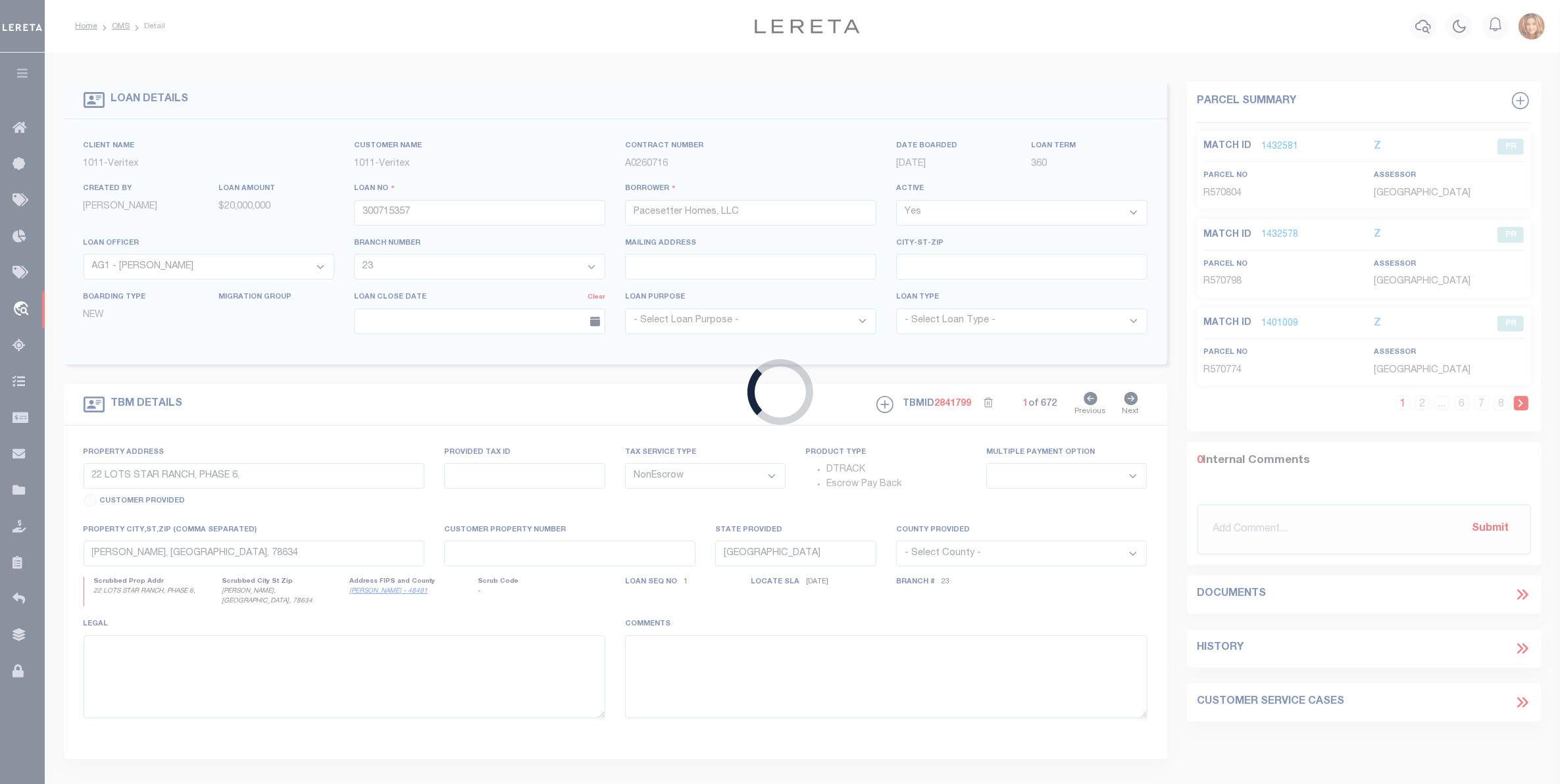
type input "000010368900000000000"
type input "HUDSONVILLE CREAMERY &"
select select
type input "HUDSONVILLE CREAMERY & [STREET_ADDRESS]"
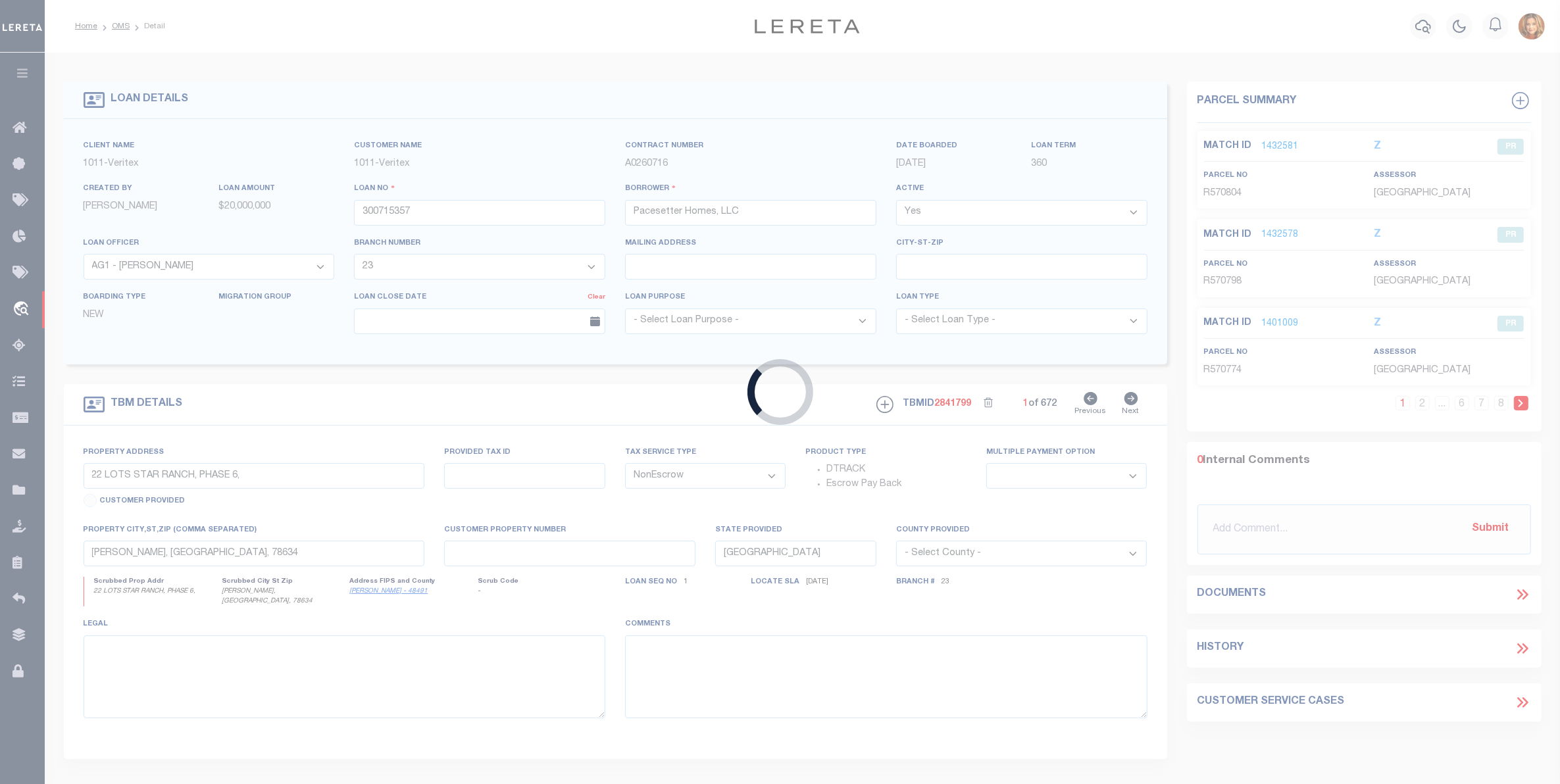
type input "HOLLAND MI 49423"
select select
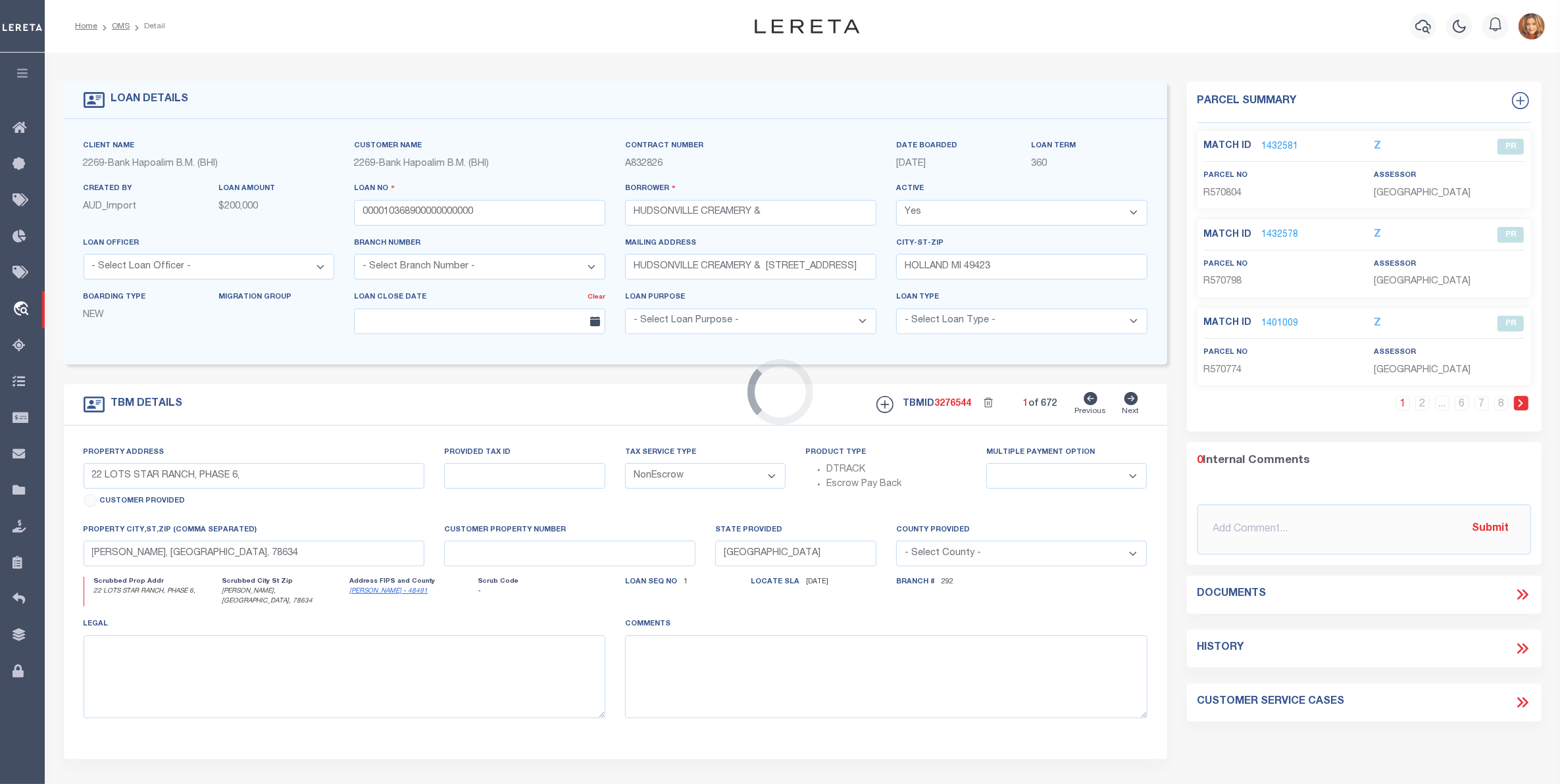
type input "[STREET_ADDRESS]"
type input "03-55-53-018-093"
type input "HOLLAND MI 48423"
type input "REAL ESTATE IMPROVED"
type input "MI"
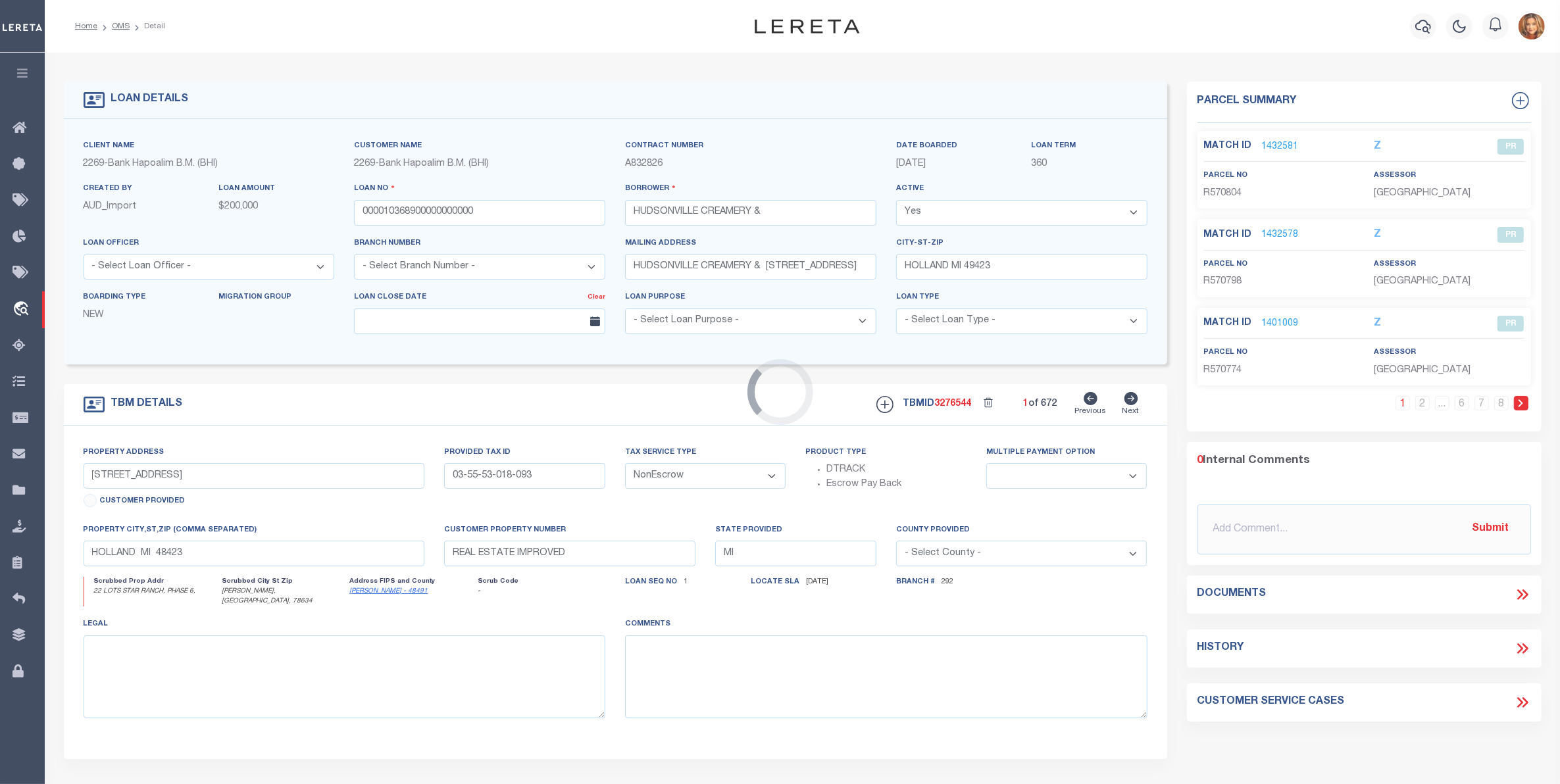
select select
select select "14752"
select select
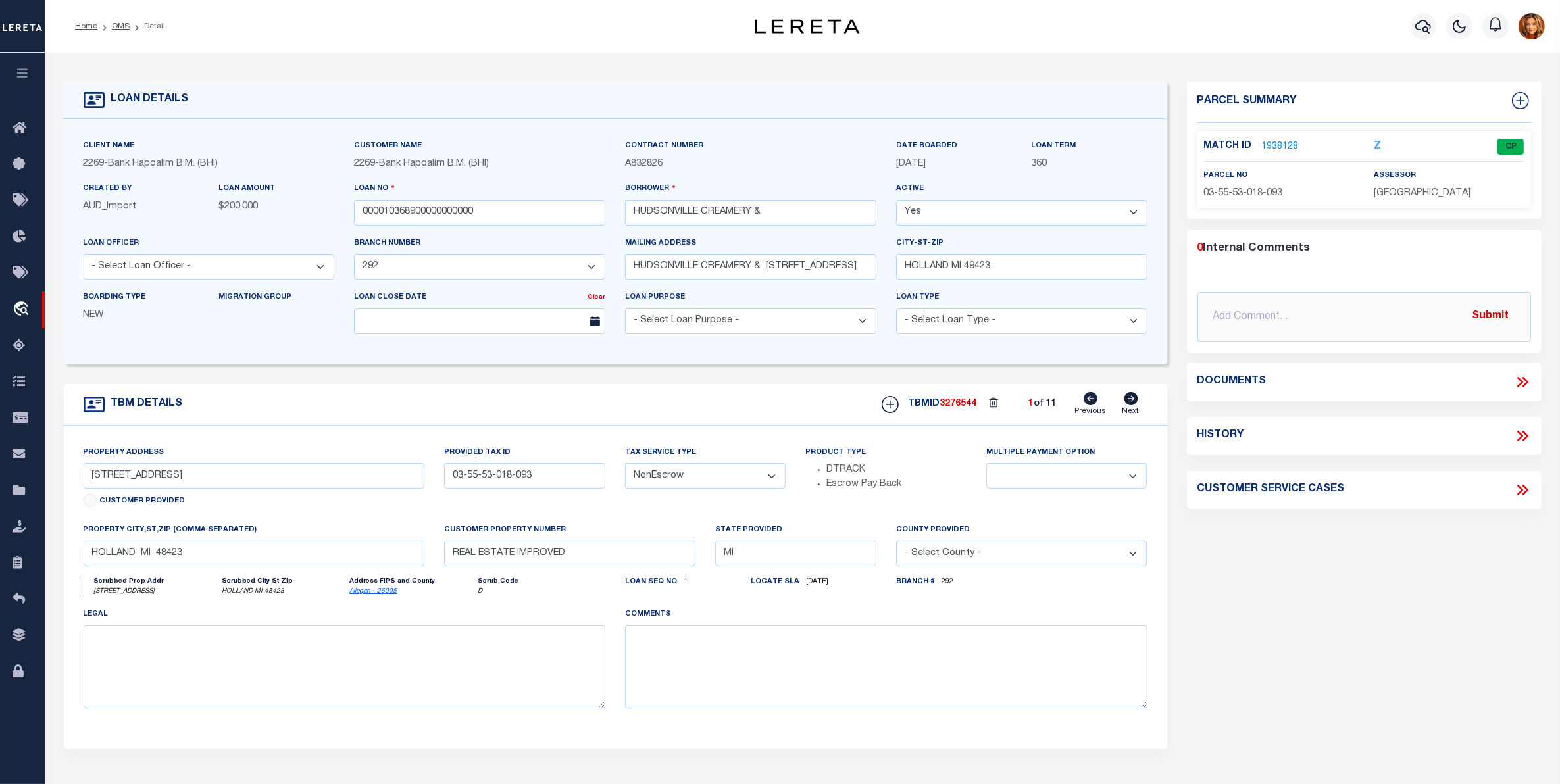
click at [1135, 405] on icon at bounding box center [1130, 398] width 14 height 14
type input "[STREET_ADDRESS]"
type input "03-50-53-080-778"
select select
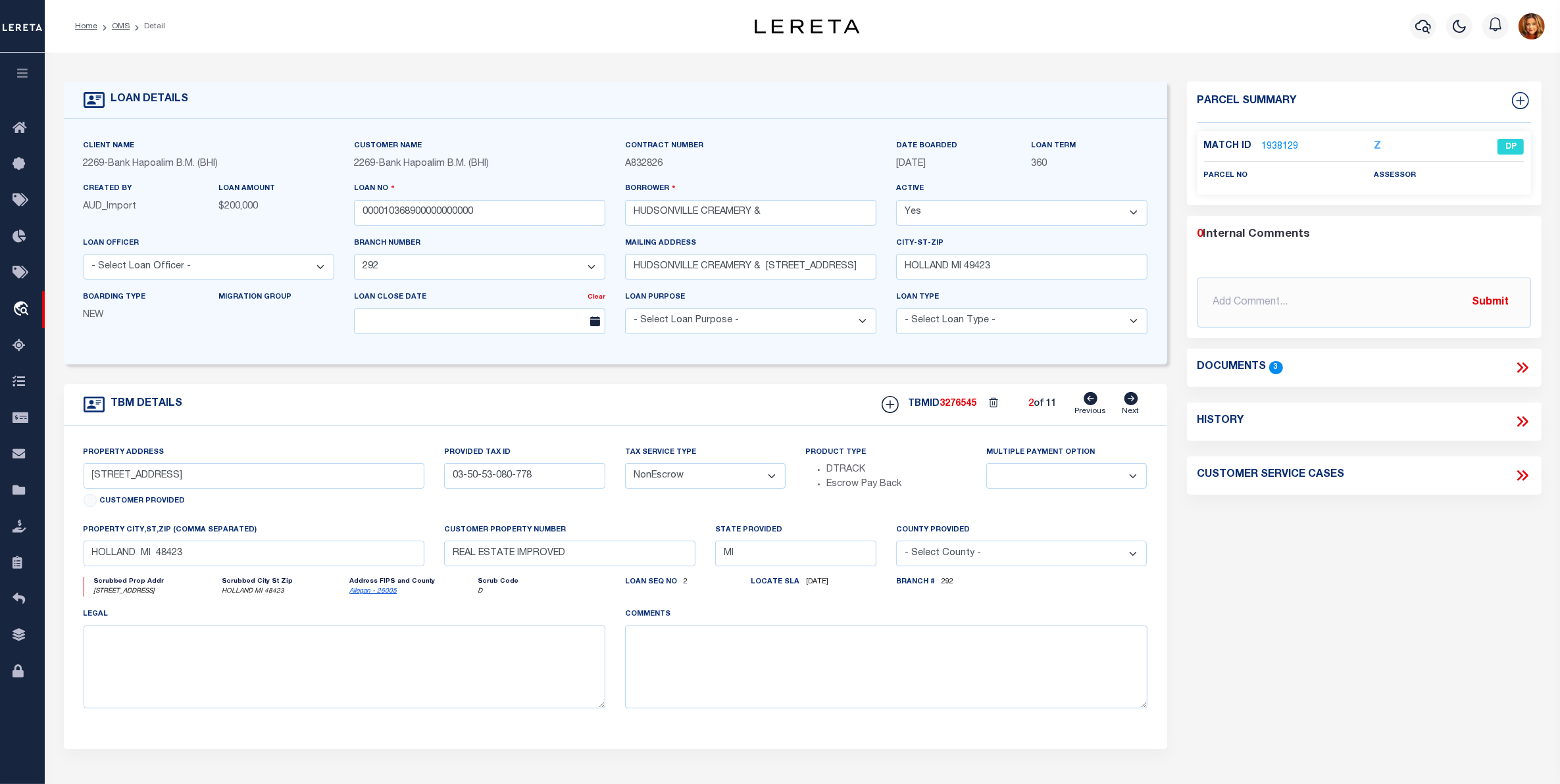
click at [1135, 405] on icon at bounding box center [1130, 398] width 14 height 14
type input "035553022042"
select select
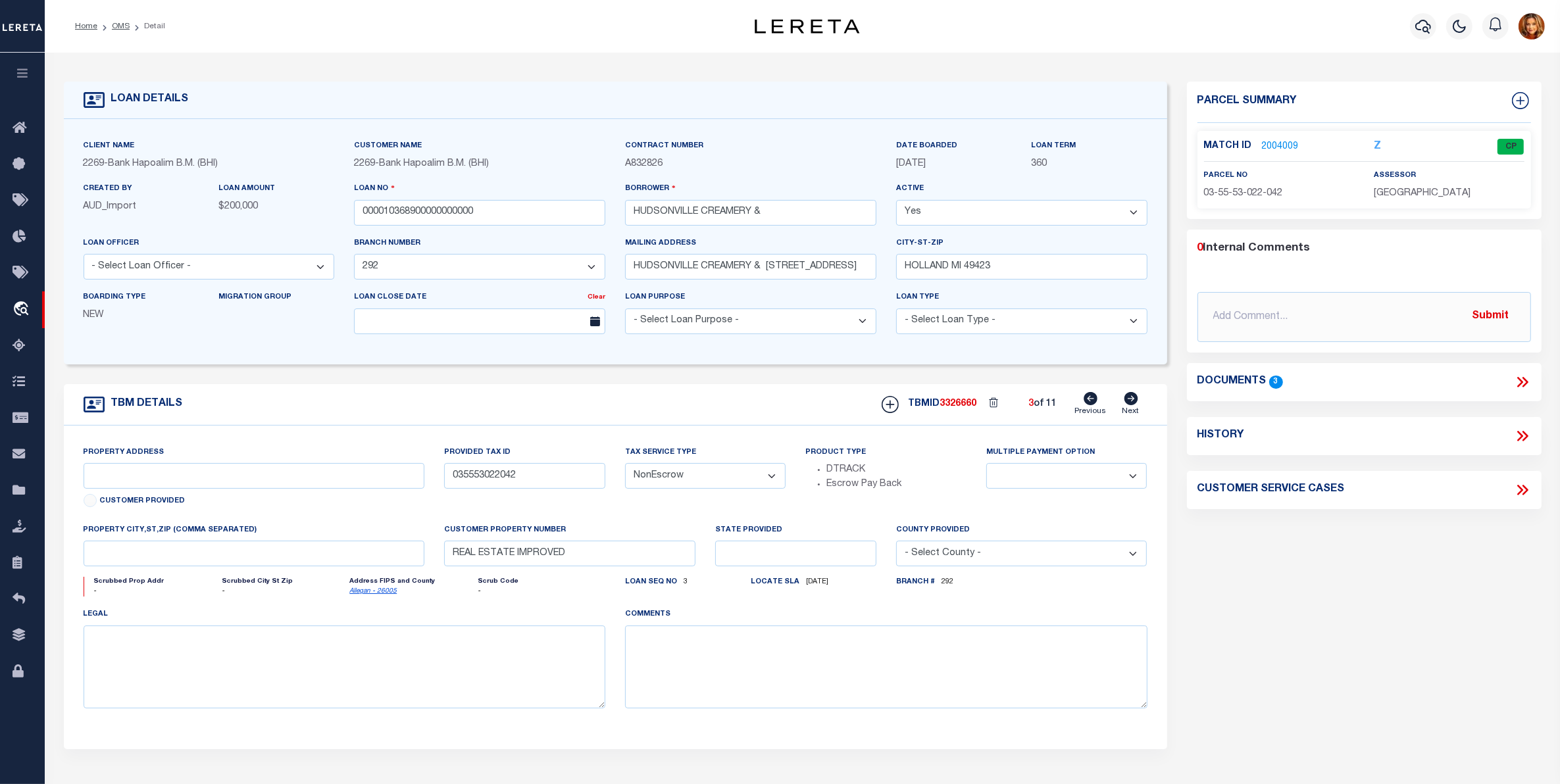
click at [1135, 405] on icon at bounding box center [1130, 398] width 14 height 14
type input "035553021004"
select select
click at [1135, 405] on icon at bounding box center [1130, 398] width 14 height 14
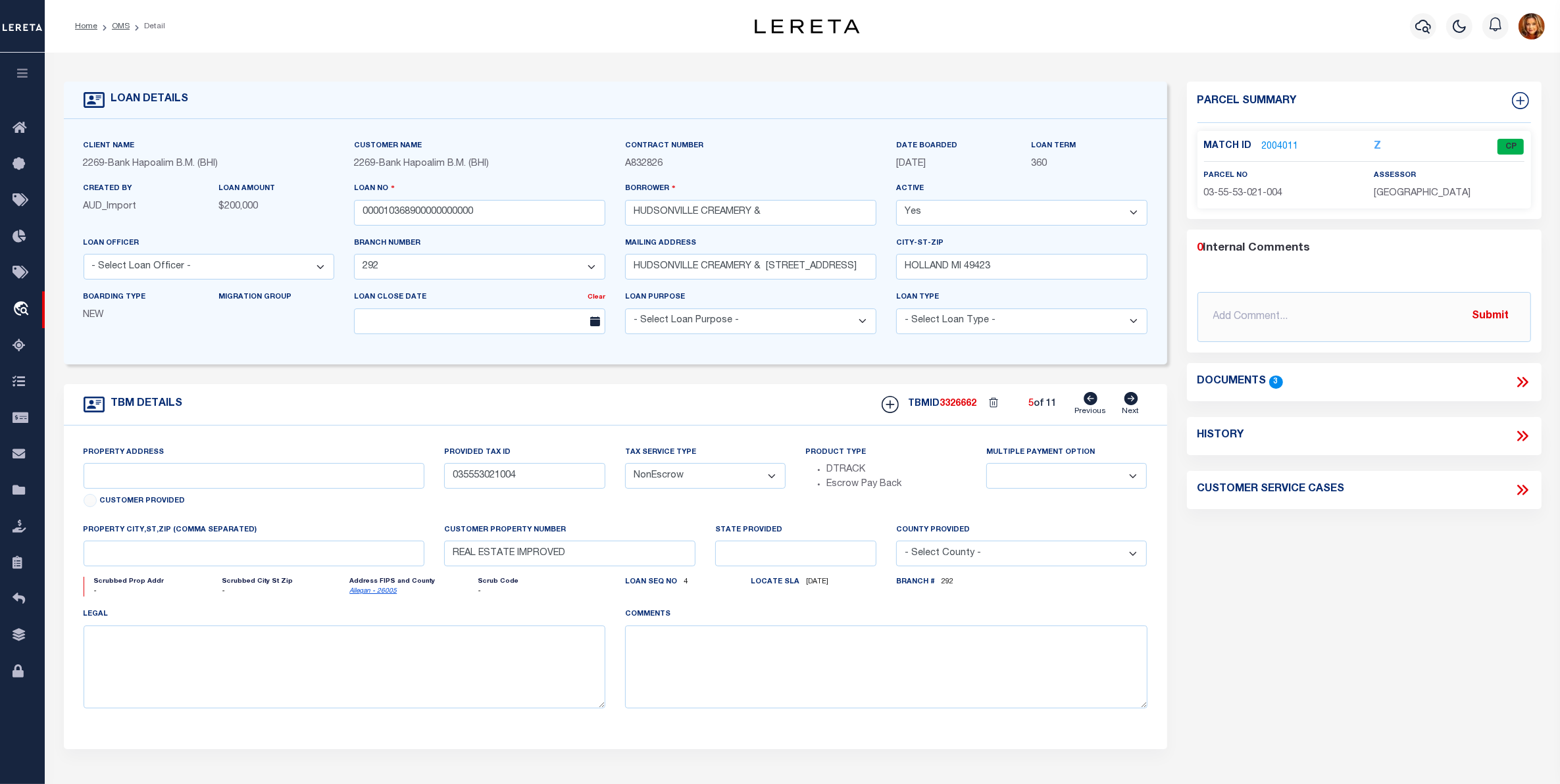
type input "035553020025"
select select
click at [1135, 405] on icon at bounding box center [1130, 398] width 14 height 14
type input "[STREET_ADDRESS]"
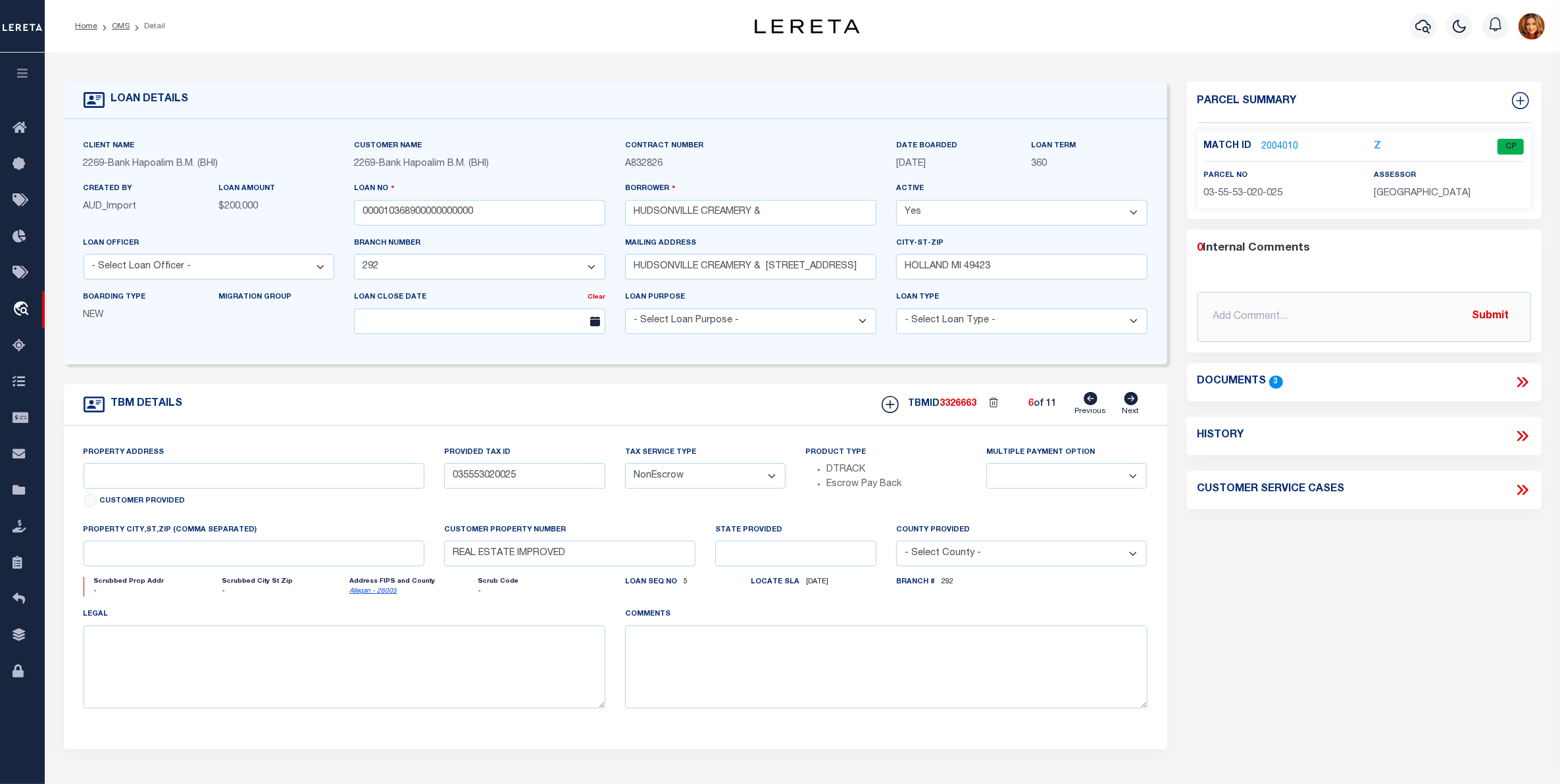
type input "035553018093"
type input "HOLLAND MI 48423"
type input "MI"
select select
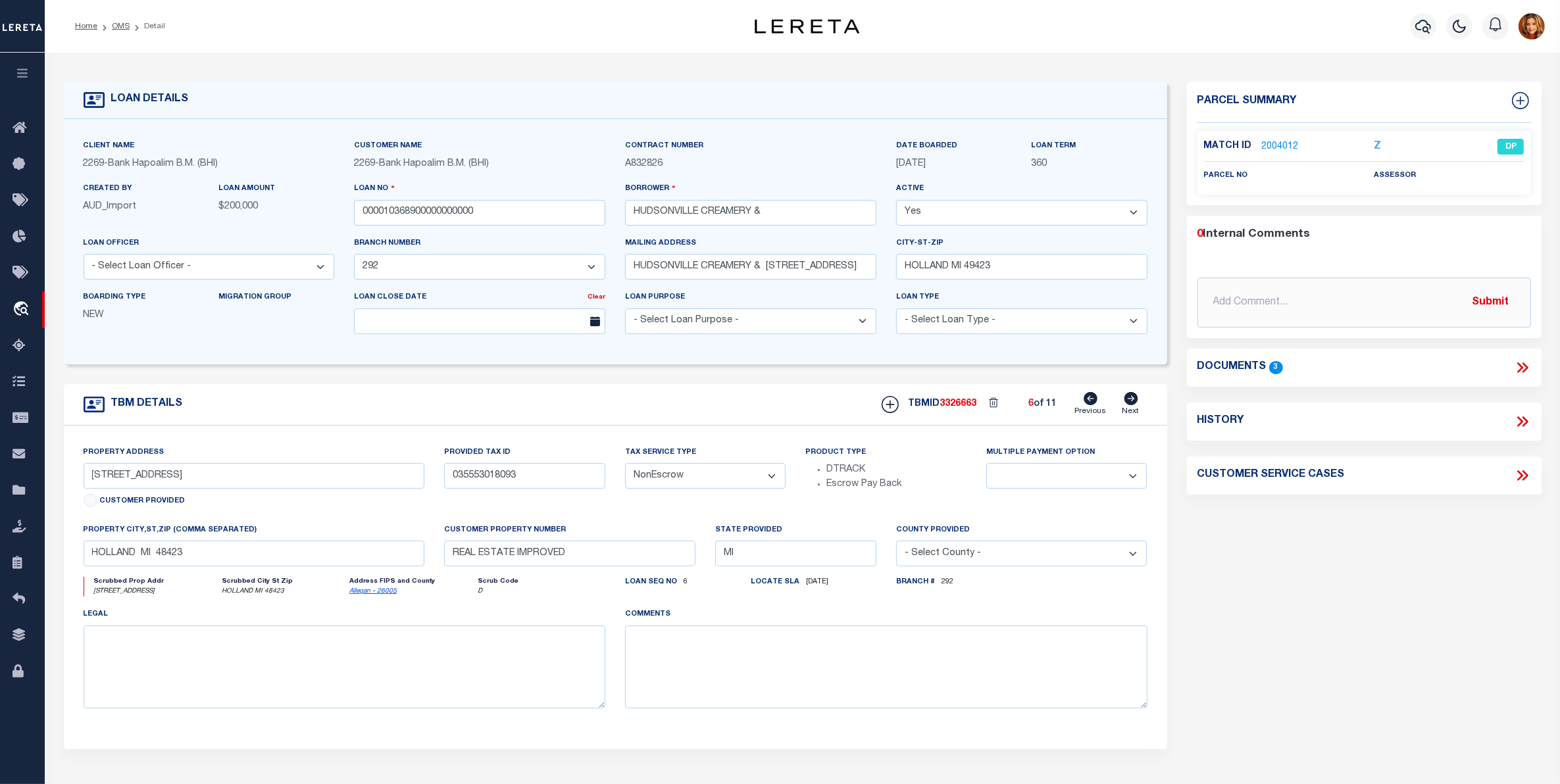
click at [1135, 405] on icon at bounding box center [1130, 398] width 14 height 14
type input "[STREET_ADDRESS]"
type input "035553004100"
type input "HOLLAND MI 49423"
select select
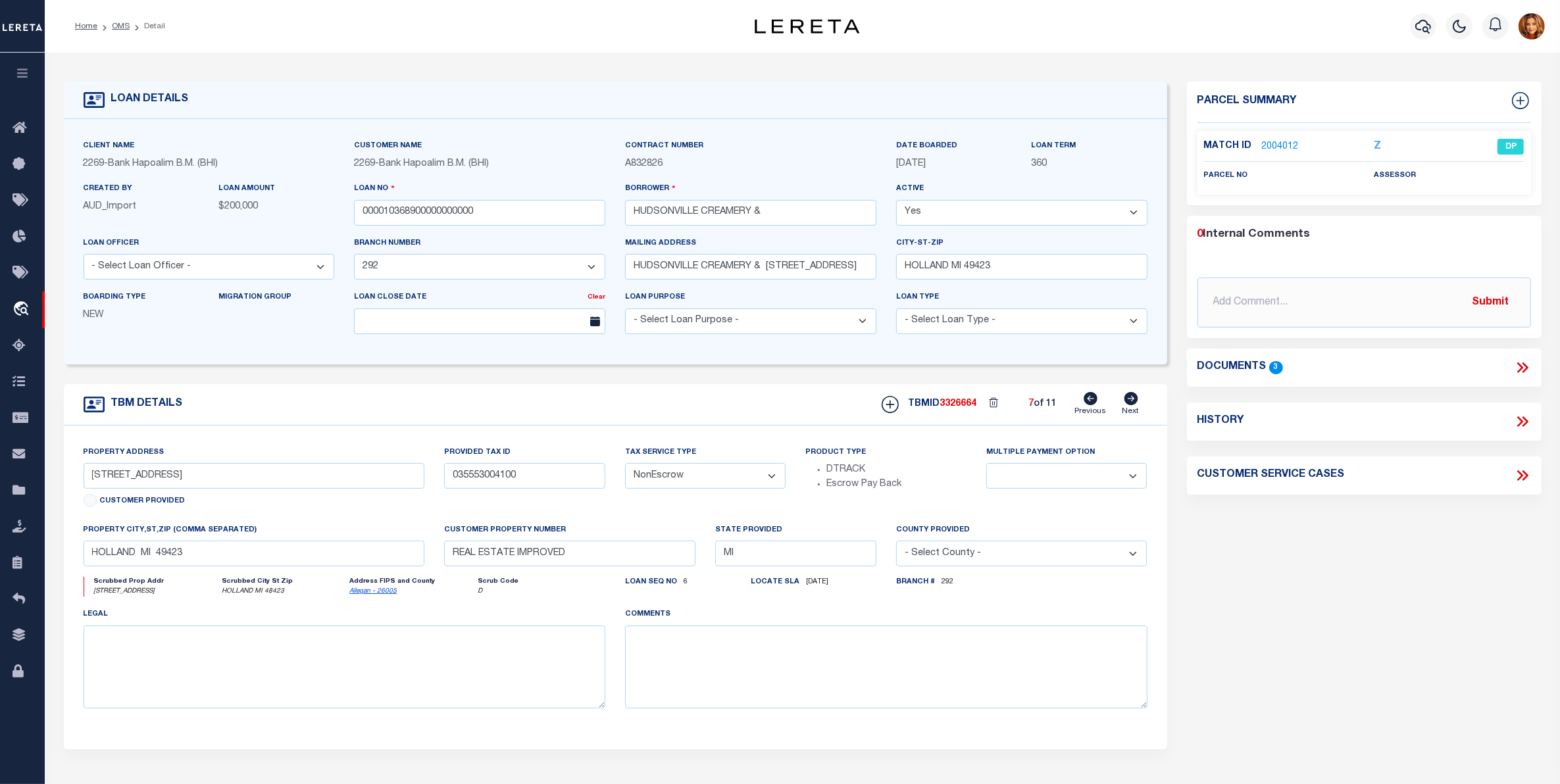
select select
click at [1135, 405] on icon at bounding box center [1130, 398] width 14 height 14
type input "[STREET_ADDRESS]"
type input "035053080778"
select select
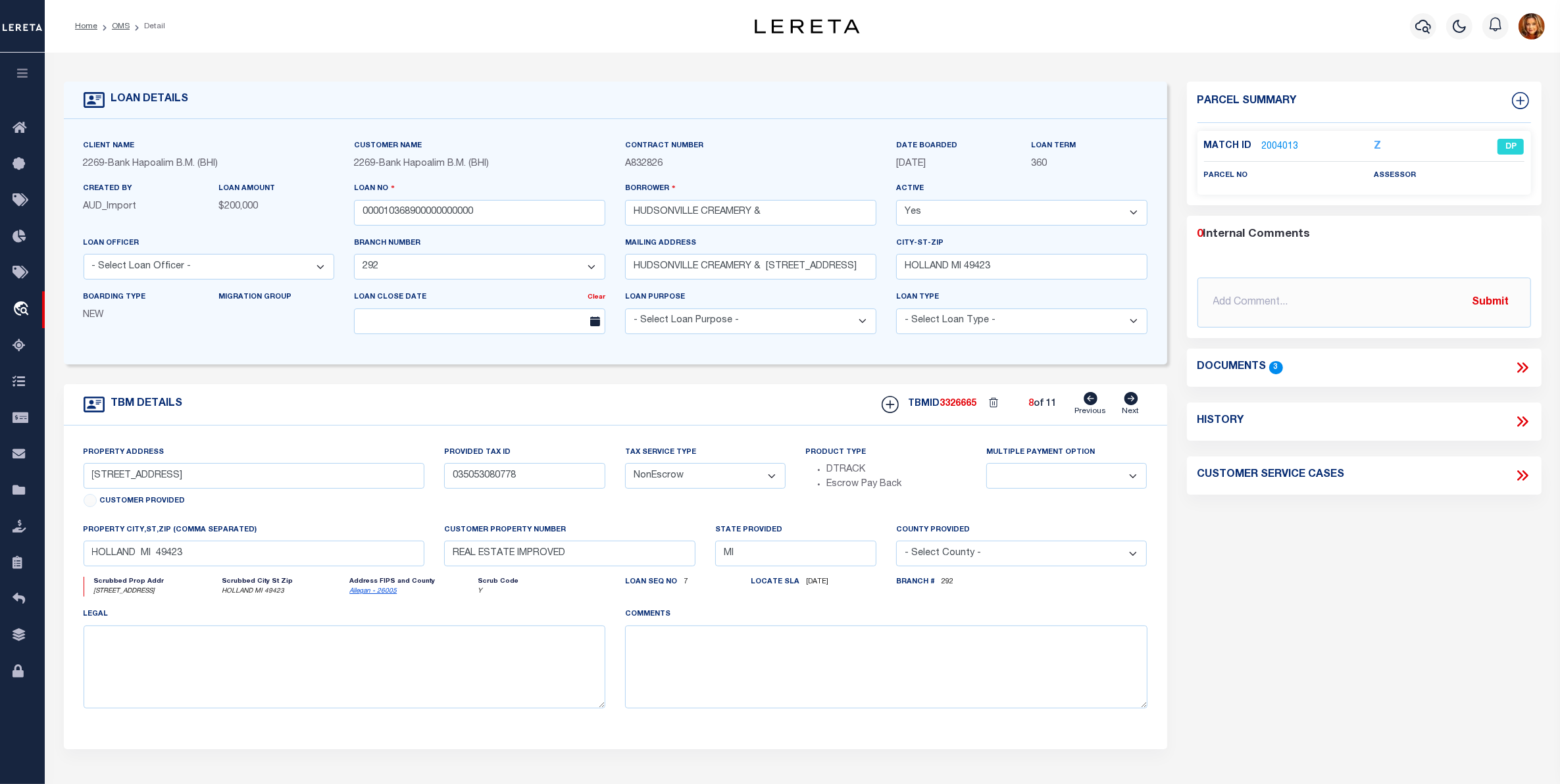
select select
click at [1135, 405] on icon at bounding box center [1130, 398] width 14 height 14
type input "[STREET_ADDRESS]"
type input "035753012004"
type input "HOLLAND MI 48423"
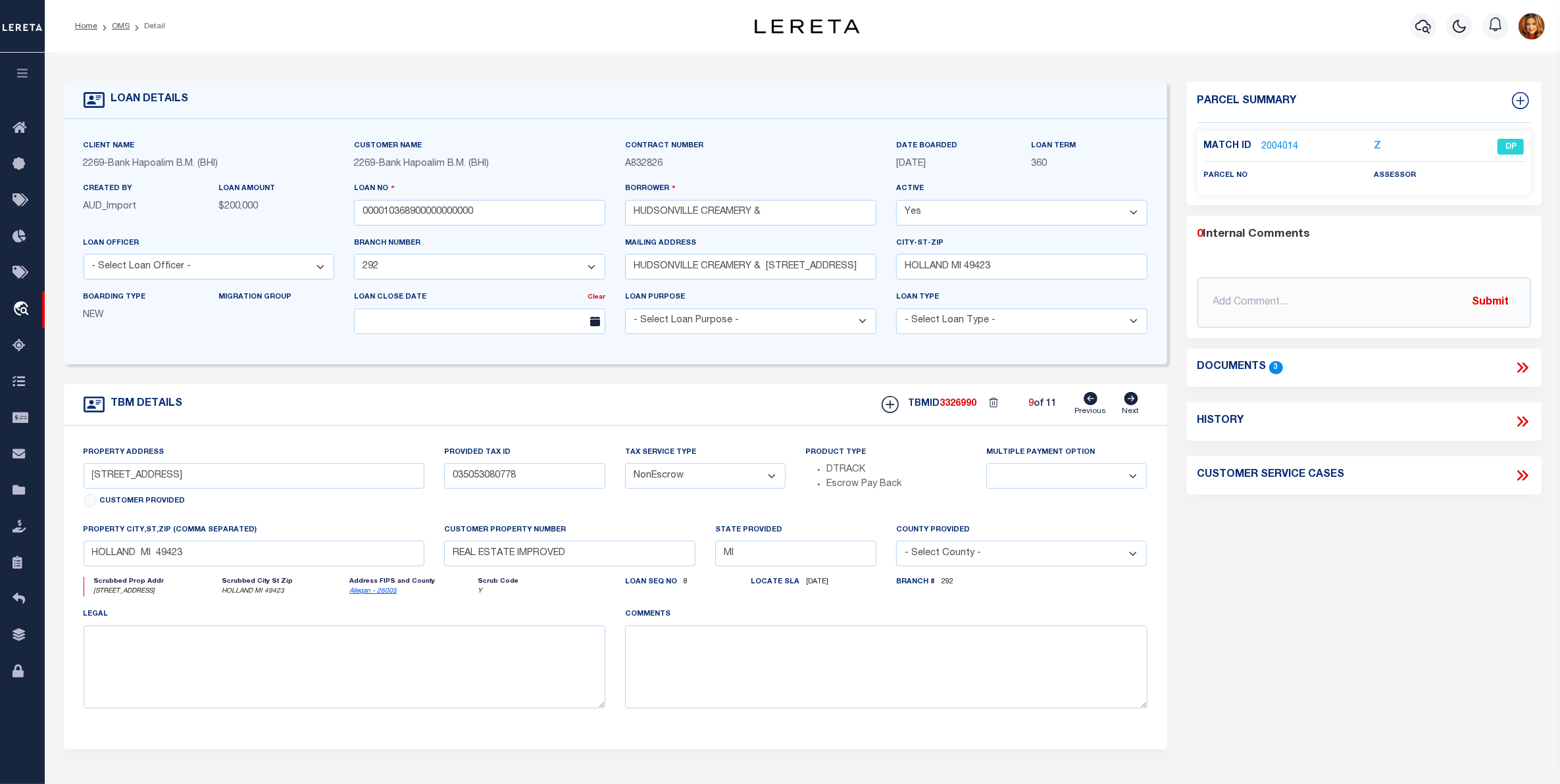
select select
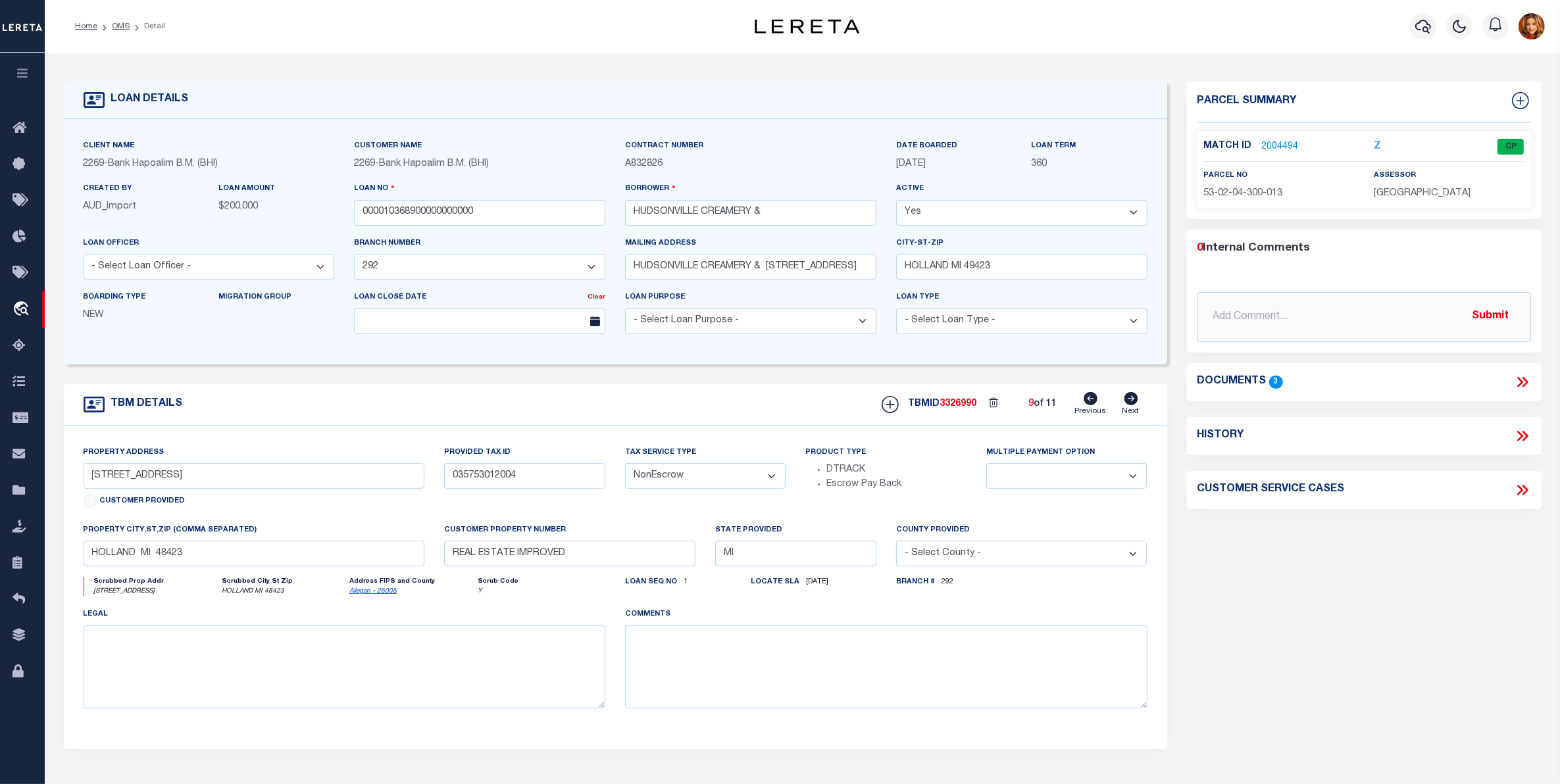
click at [1135, 405] on icon at bounding box center [1130, 398] width 14 height 14
type input "035753009082"
type input "HOLLAND MI 49423"
select select
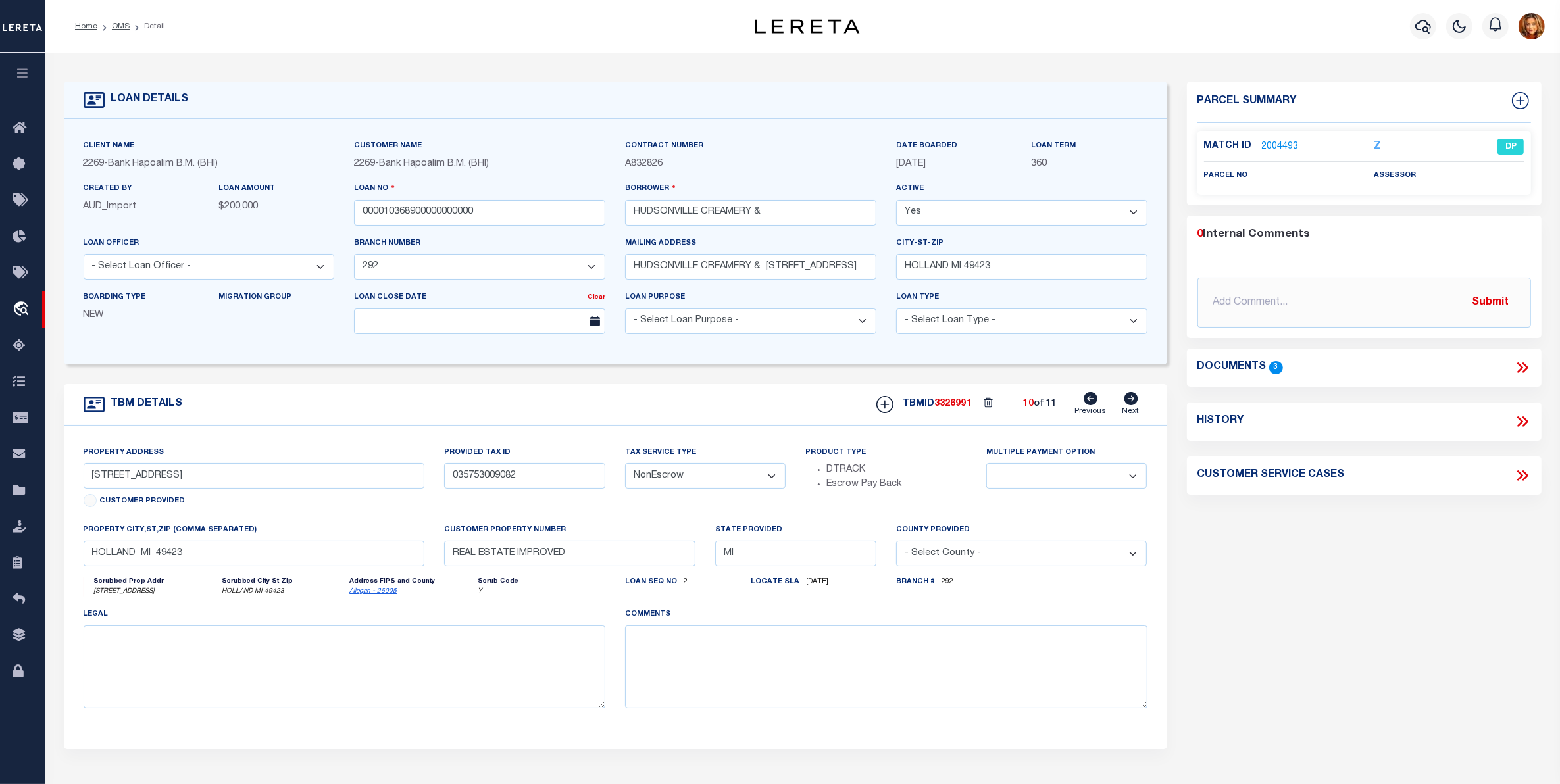
click at [1135, 405] on icon at bounding box center [1130, 398] width 14 height 14
type input "03-55-53-021-004"
type input "HOLLAND MI 48423"
select select
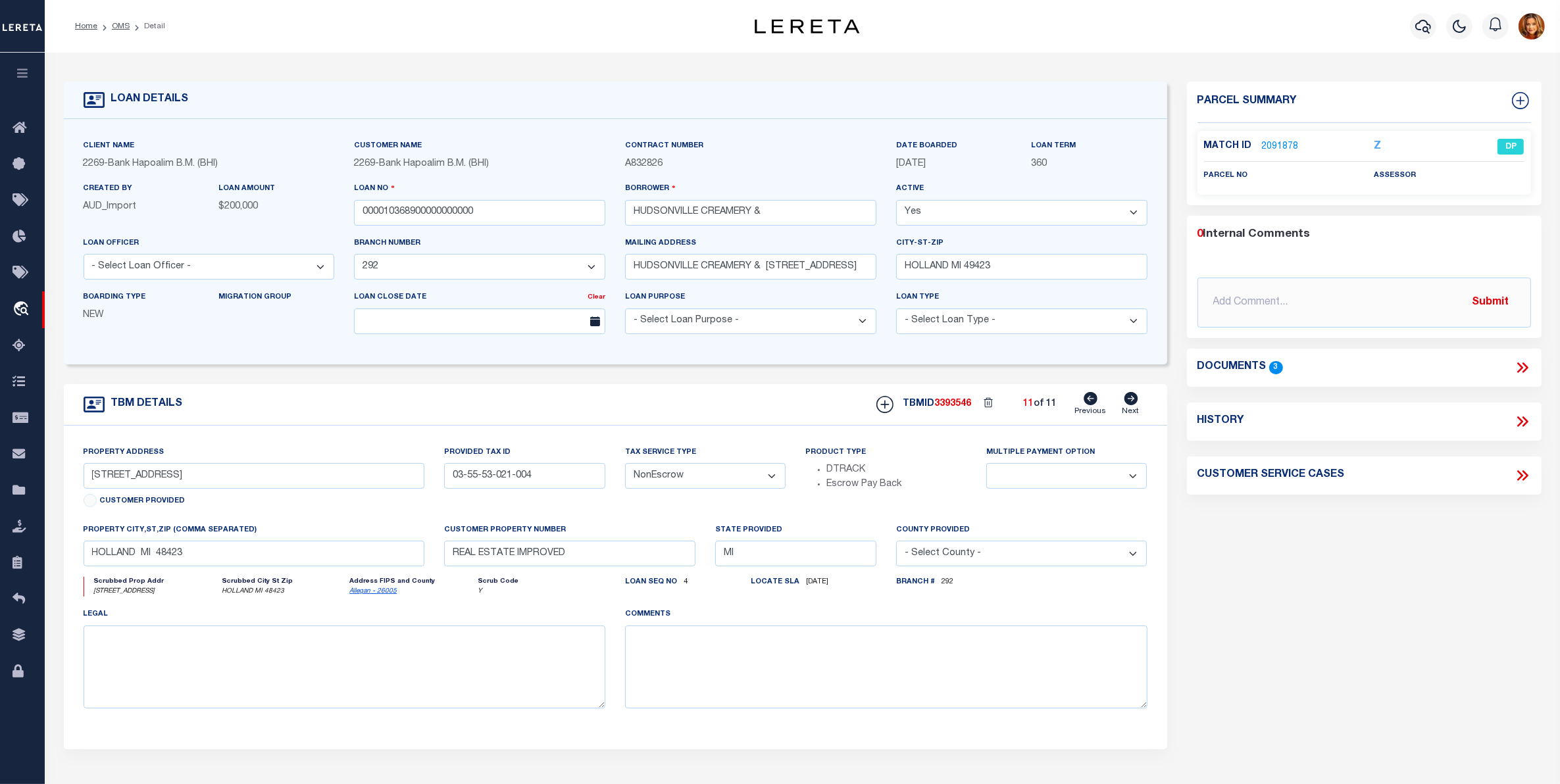
click at [1135, 405] on icon at bounding box center [1130, 398] width 14 height 14
click at [117, 22] on link "OMS" at bounding box center [120, 26] width 18 height 8
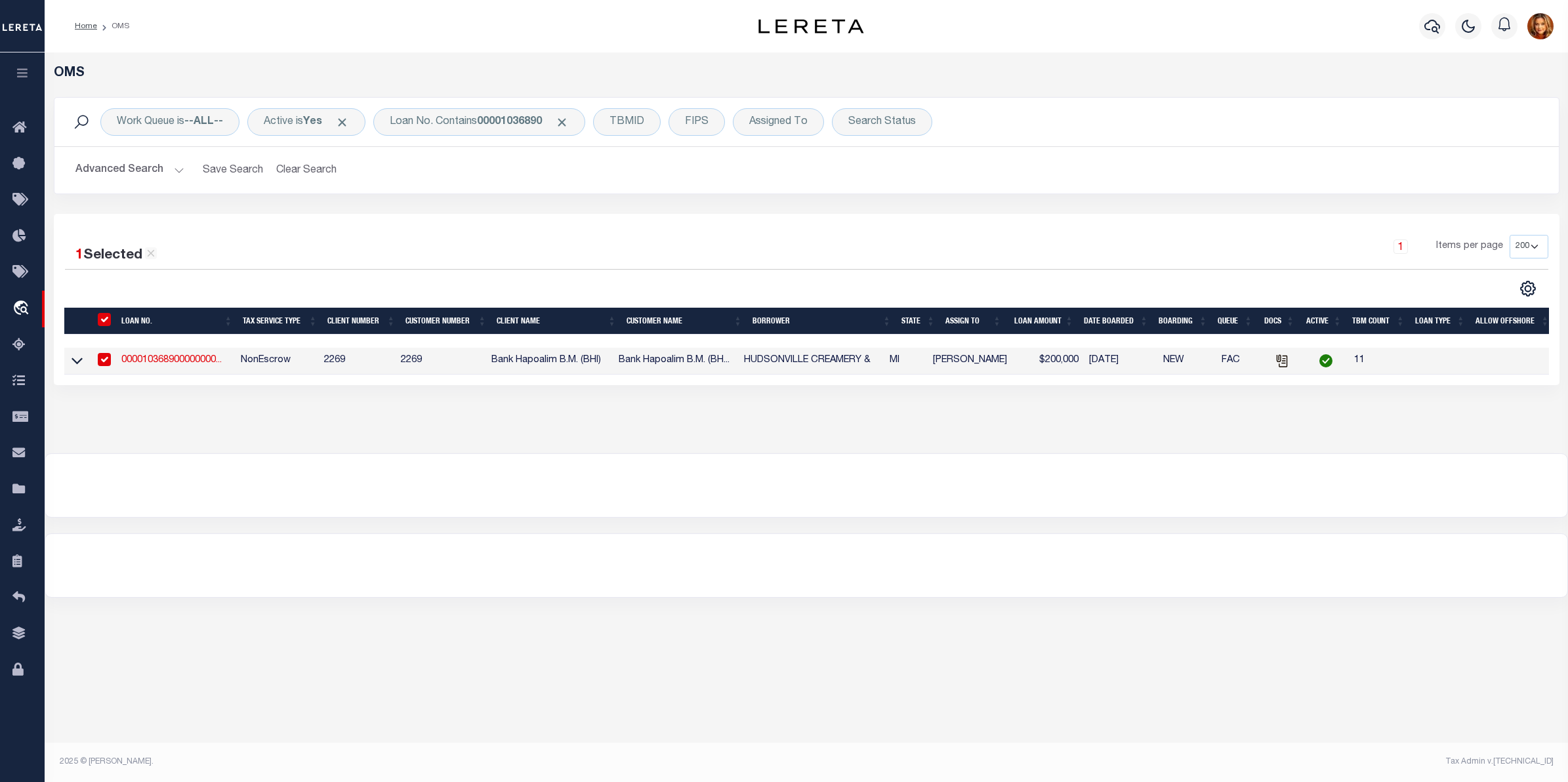
click at [69, 362] on link at bounding box center [76, 360] width 15 height 10
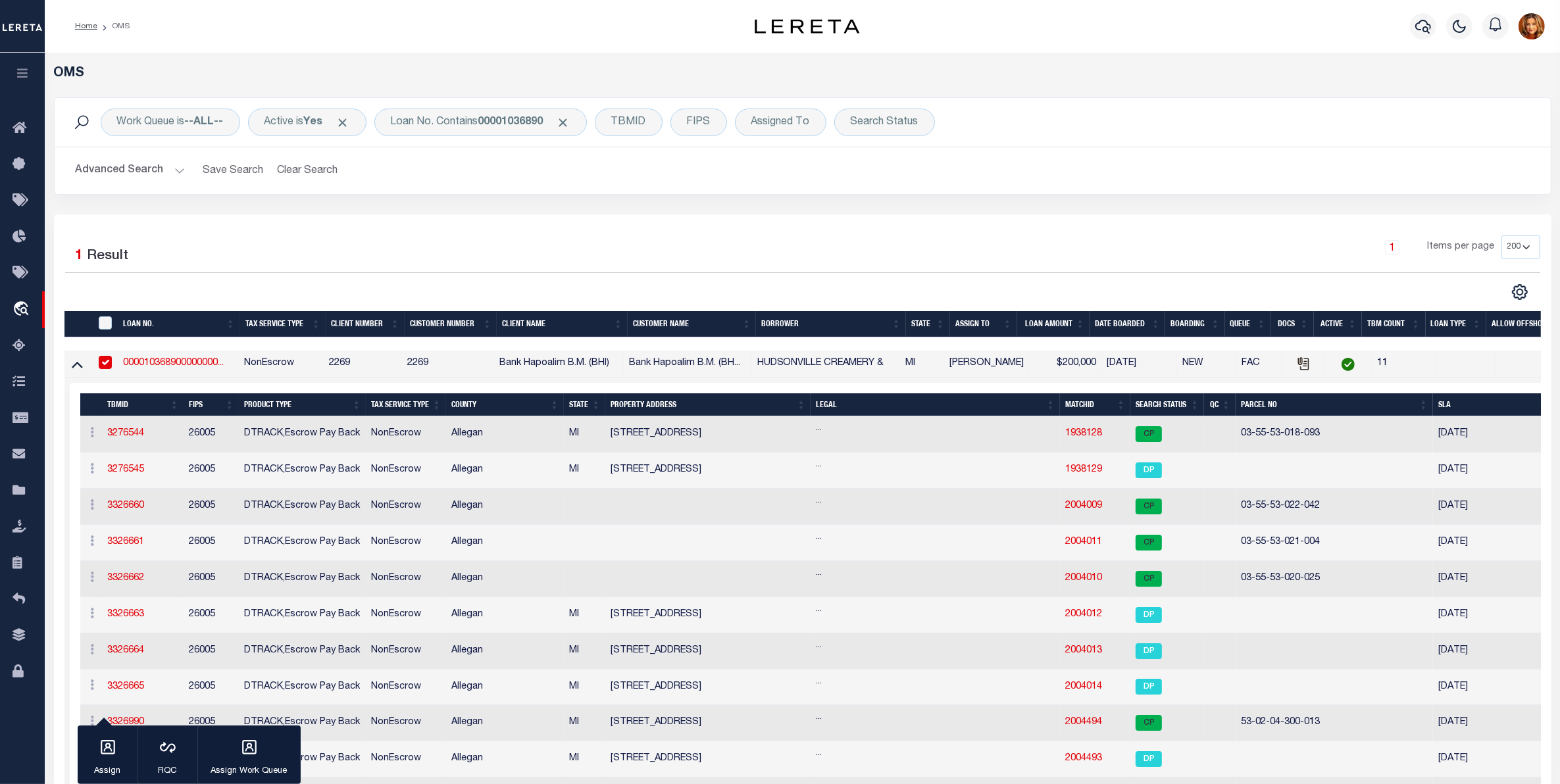
click at [1135, 406] on th "Search Status" at bounding box center [1167, 404] width 73 height 23
